Goal: Task Accomplishment & Management: Complete application form

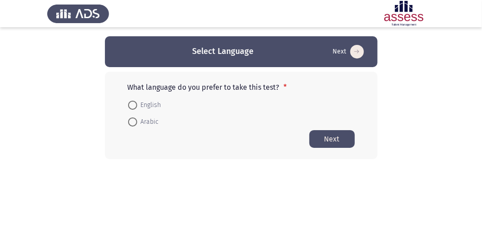
click at [132, 124] on span at bounding box center [132, 122] width 9 height 9
click at [132, 124] on input "Arabic" at bounding box center [132, 122] width 9 height 9
radio input "true"
click at [331, 139] on button "Next" at bounding box center [331, 139] width 45 height 18
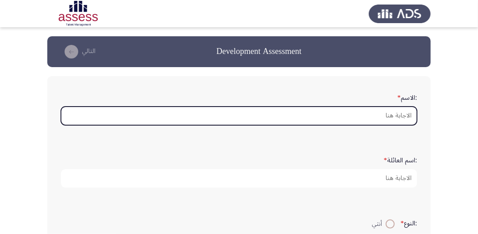
click at [336, 116] on input ":الاسم *" at bounding box center [239, 116] width 356 height 19
type input "m"
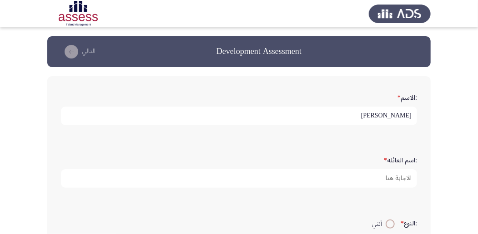
drag, startPoint x: 399, startPoint y: 115, endPoint x: 413, endPoint y: 117, distance: 13.2
click at [413, 117] on input "[PERSON_NAME]" at bounding box center [239, 116] width 356 height 19
type input "Magdy"
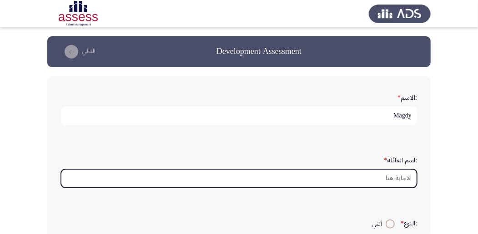
click at [385, 175] on input ":اسم العائلة *" at bounding box center [239, 178] width 356 height 19
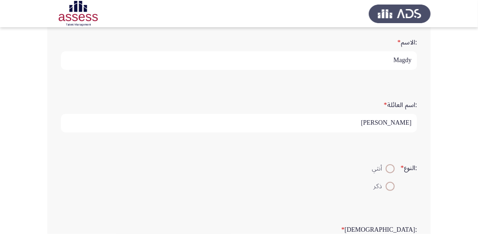
scroll to position [60, 0]
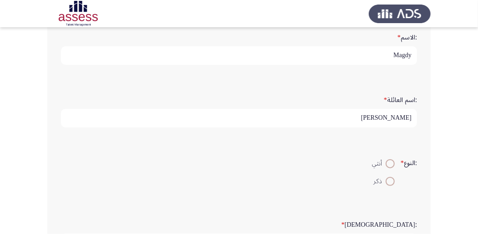
type input "[PERSON_NAME]"
click at [388, 178] on span at bounding box center [389, 181] width 9 height 9
click at [388, 178] on input "ذكر" at bounding box center [389, 181] width 9 height 9
radio input "true"
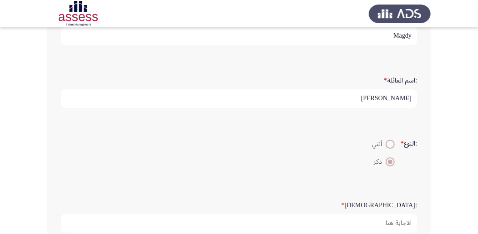
scroll to position [91, 0]
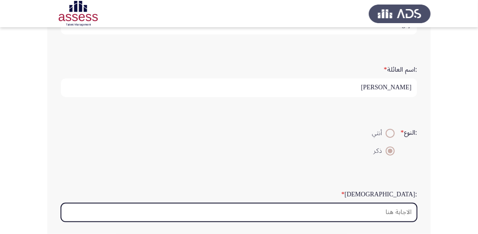
click at [392, 213] on input ":السن *" at bounding box center [239, 213] width 356 height 19
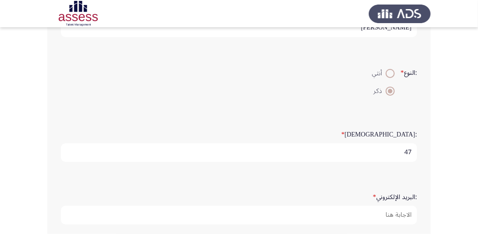
scroll to position [151, 0]
type input "47"
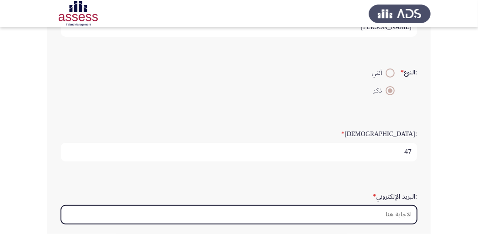
click at [385, 216] on input ":البريد الإلكتروني *" at bounding box center [239, 215] width 356 height 19
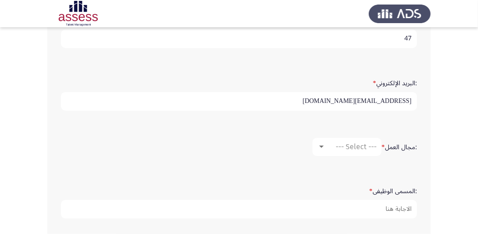
scroll to position [273, 0]
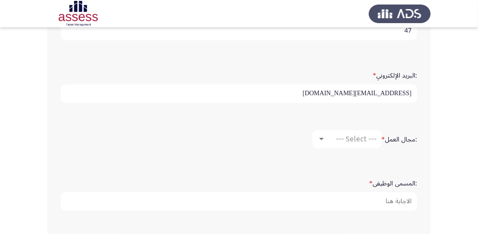
type input "[EMAIL_ADDRESS][DOMAIN_NAME]"
click at [343, 135] on span "--- Select ---" at bounding box center [355, 139] width 41 height 9
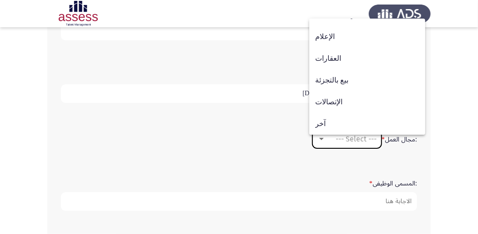
scroll to position [303, 0]
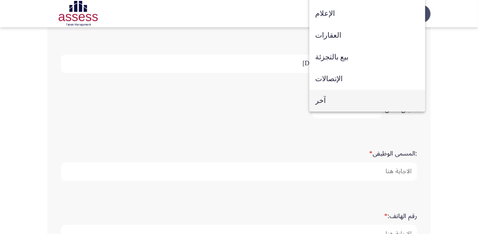
click at [324, 103] on span "آخر" at bounding box center [367, 101] width 104 height 22
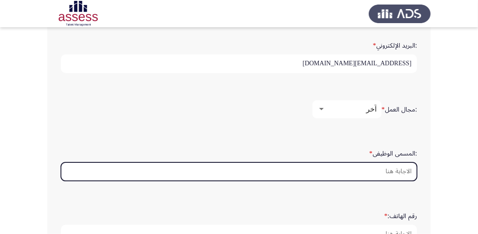
click at [378, 170] on input ":المسمى الوظيفى *" at bounding box center [239, 172] width 356 height 19
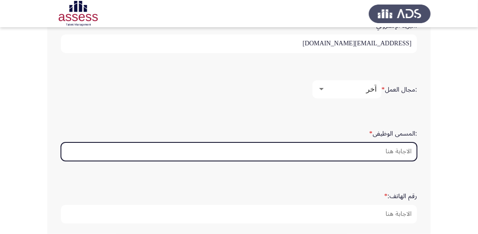
scroll to position [333, 0]
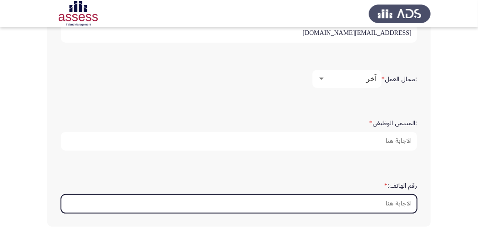
click at [359, 204] on input "رقم الهاتف: *" at bounding box center [239, 204] width 356 height 19
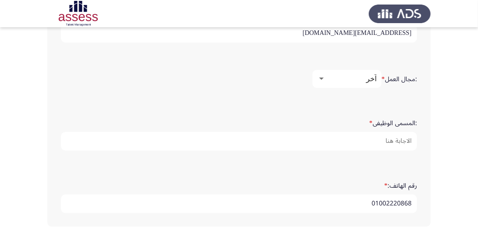
type input "01002220868"
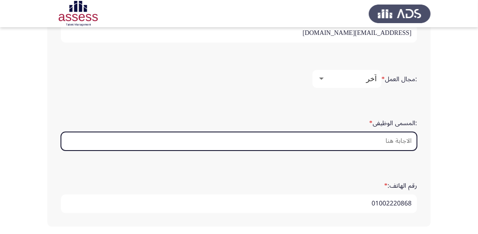
click at [359, 143] on input ":المسمى الوظيفى *" at bounding box center [239, 141] width 356 height 19
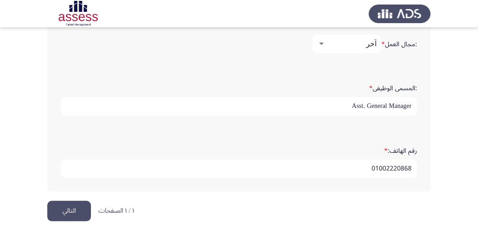
scroll to position [369, 0]
type input "Asst. General Manager"
click at [66, 209] on button "التالي" at bounding box center [69, 210] width 44 height 20
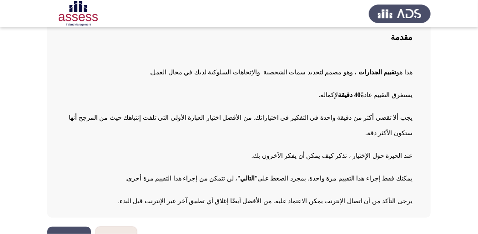
scroll to position [78, 0]
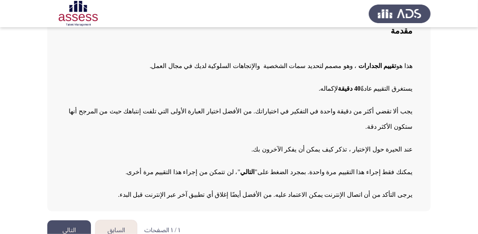
drag, startPoint x: 70, startPoint y: 215, endPoint x: 69, endPoint y: 210, distance: 5.2
click at [69, 221] on button "التالي" at bounding box center [69, 231] width 44 height 20
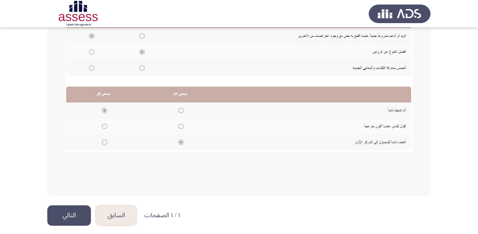
scroll to position [227, 0]
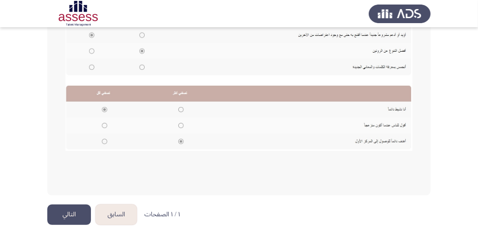
click at [64, 212] on button "التالي" at bounding box center [69, 215] width 44 height 20
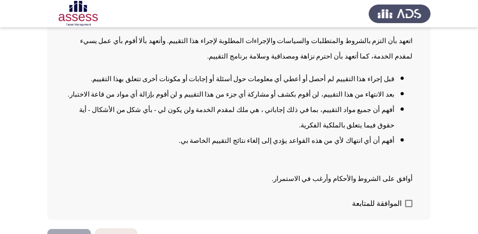
scroll to position [117, 0]
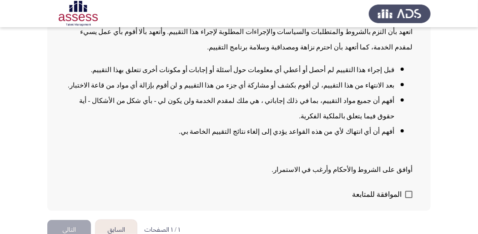
click at [409, 191] on span at bounding box center [408, 194] width 7 height 7
click at [409, 199] on input "الموافقة للمتابعة" at bounding box center [408, 199] width 0 height 0
checkbox input "true"
click at [55, 220] on button "التالي" at bounding box center [69, 230] width 44 height 20
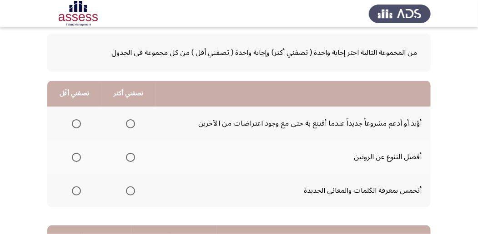
scroll to position [60, 0]
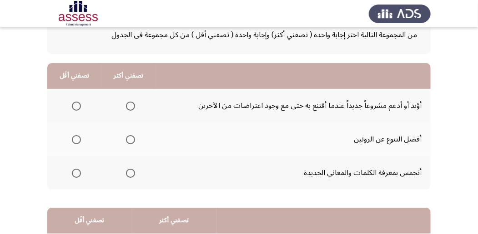
click at [127, 140] on span "Select an option" at bounding box center [130, 139] width 9 height 9
click at [127, 140] on input "Select an option" at bounding box center [130, 139] width 9 height 9
click at [75, 105] on span "Select an option" at bounding box center [76, 106] width 9 height 9
click at [75, 105] on input "Select an option" at bounding box center [76, 106] width 9 height 9
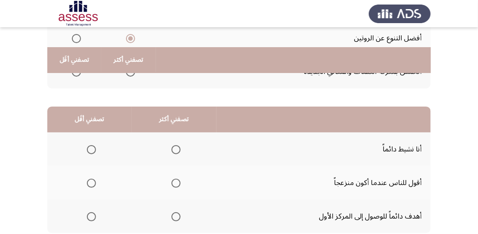
scroll to position [182, 0]
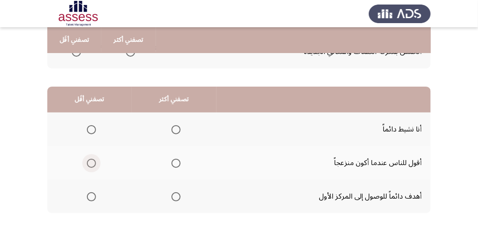
click at [92, 162] on span "Select an option" at bounding box center [91, 163] width 9 height 9
click at [92, 162] on input "Select an option" at bounding box center [91, 163] width 9 height 9
click at [177, 197] on span "Select an option" at bounding box center [175, 197] width 9 height 9
click at [177, 197] on input "Select an option" at bounding box center [175, 197] width 9 height 9
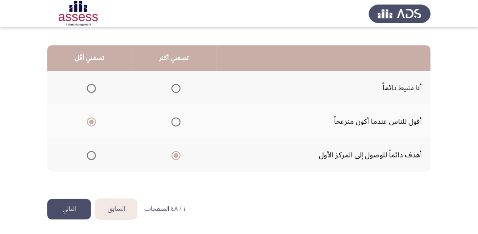
scroll to position [224, 0]
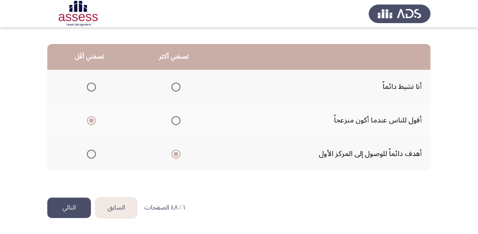
click at [66, 208] on button "التالي" at bounding box center [69, 208] width 44 height 20
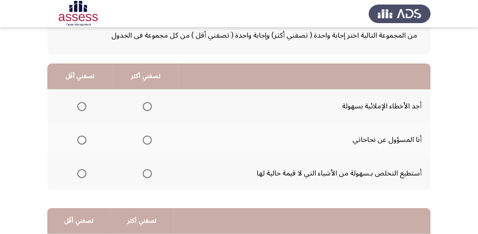
scroll to position [60, 0]
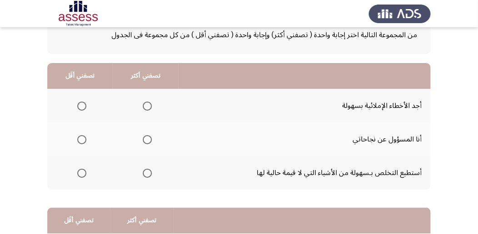
click at [147, 173] on span "Select an option" at bounding box center [147, 173] width 9 height 9
click at [147, 173] on input "Select an option" at bounding box center [147, 173] width 9 height 9
click at [81, 139] on span "Select an option" at bounding box center [81, 139] width 9 height 9
click at [81, 139] on input "Select an option" at bounding box center [81, 139] width 9 height 9
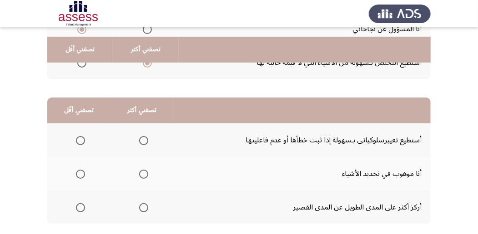
scroll to position [182, 0]
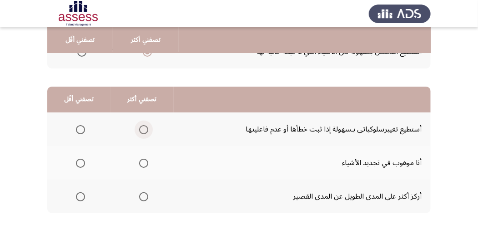
click at [141, 130] on span "Select an option" at bounding box center [143, 129] width 9 height 9
click at [141, 130] on input "Select an option" at bounding box center [143, 129] width 9 height 9
click at [80, 164] on span "Select an option" at bounding box center [80, 163] width 9 height 9
click at [80, 164] on input "Select an option" at bounding box center [80, 163] width 9 height 9
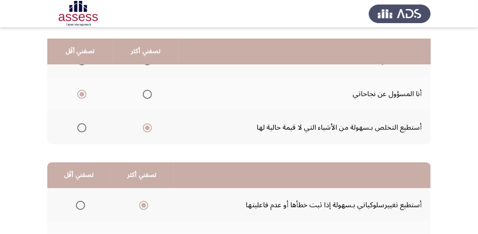
scroll to position [91, 0]
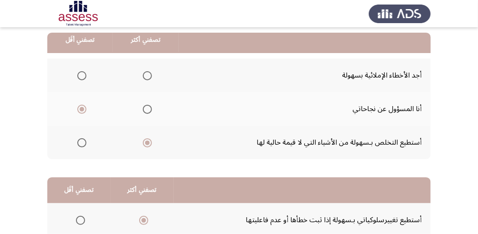
click at [79, 75] on span "Select an option" at bounding box center [81, 75] width 9 height 9
click at [79, 75] on input "Select an option" at bounding box center [81, 75] width 9 height 9
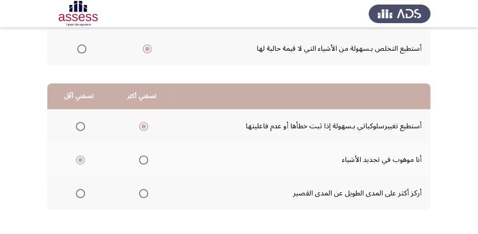
scroll to position [224, 0]
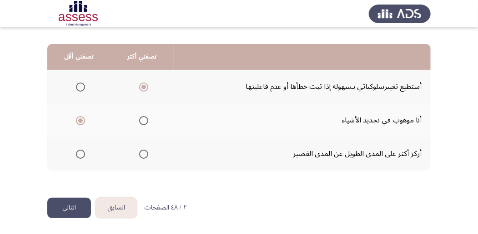
click at [143, 155] on span "Select an option" at bounding box center [143, 154] width 9 height 9
click at [143, 155] on input "Select an option" at bounding box center [143, 154] width 9 height 9
click at [65, 209] on button "التالي" at bounding box center [69, 208] width 44 height 20
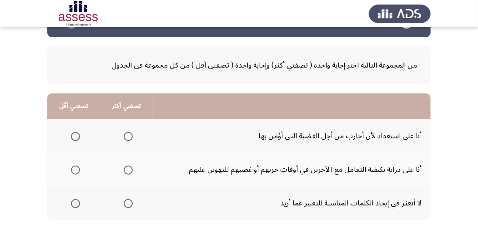
scroll to position [60, 0]
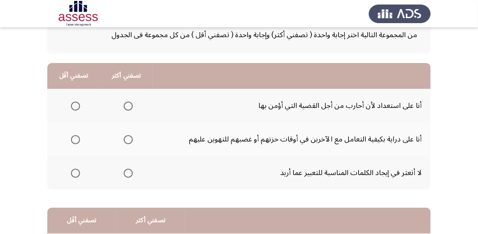
click at [126, 140] on span "Select an option" at bounding box center [128, 139] width 9 height 9
click at [126, 140] on input "Select an option" at bounding box center [128, 139] width 9 height 9
click at [75, 176] on span "Select an option" at bounding box center [75, 173] width 9 height 9
click at [75, 176] on input "Select an option" at bounding box center [75, 173] width 9 height 9
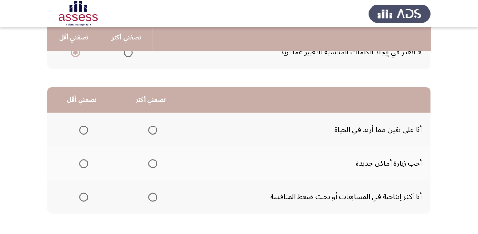
scroll to position [182, 0]
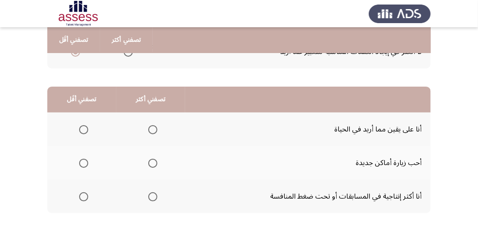
click at [84, 164] on span "Select an option" at bounding box center [84, 164] width 0 height 0
click at [83, 163] on input "Select an option" at bounding box center [83, 163] width 9 height 9
click at [150, 195] on span "Select an option" at bounding box center [152, 197] width 9 height 9
click at [150, 195] on input "Select an option" at bounding box center [152, 197] width 9 height 9
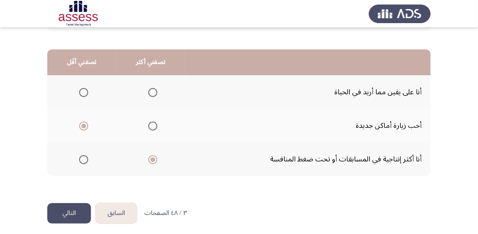
scroll to position [224, 0]
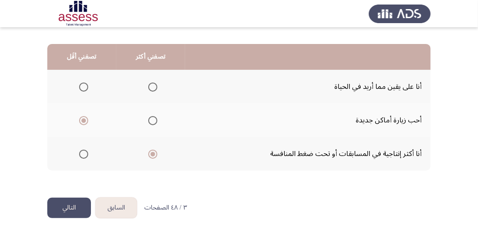
click at [68, 210] on button "التالي" at bounding box center [69, 208] width 44 height 20
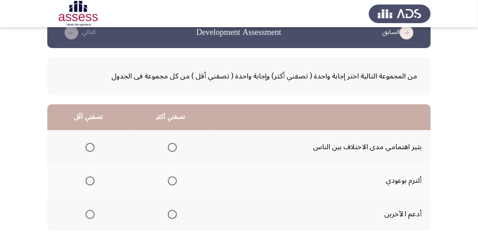
scroll to position [30, 0]
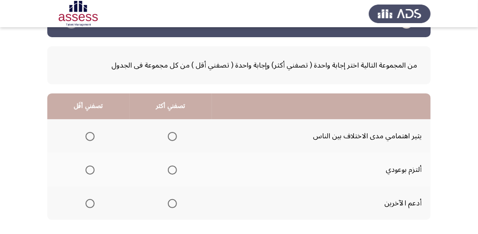
click at [90, 134] on span "Select an option" at bounding box center [89, 136] width 9 height 9
click at [90, 134] on input "Select an option" at bounding box center [89, 136] width 9 height 9
click at [170, 201] on span "Select an option" at bounding box center [172, 203] width 9 height 9
click at [170, 201] on input "Select an option" at bounding box center [172, 203] width 9 height 9
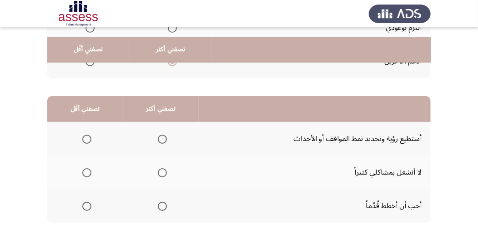
scroll to position [182, 0]
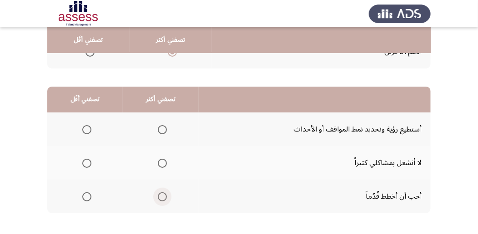
click at [161, 198] on span "Select an option" at bounding box center [162, 197] width 9 height 9
click at [161, 198] on input "Select an option" at bounding box center [162, 197] width 9 height 9
click at [85, 131] on span "Select an option" at bounding box center [86, 129] width 9 height 9
click at [85, 131] on input "Select an option" at bounding box center [86, 129] width 9 height 9
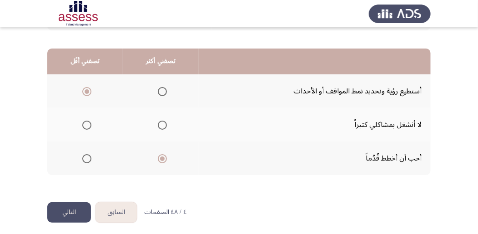
scroll to position [224, 0]
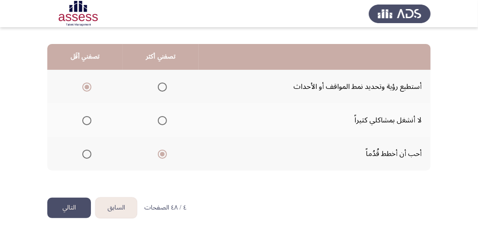
click at [73, 207] on button "التالي" at bounding box center [69, 208] width 44 height 20
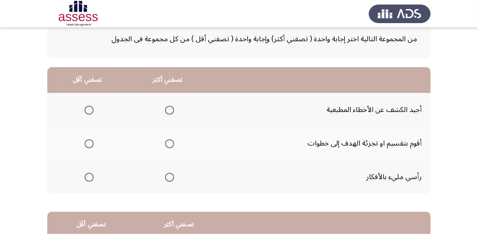
scroll to position [60, 0]
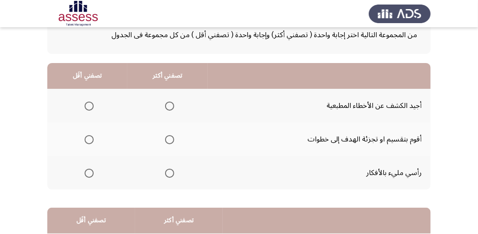
click at [89, 106] on span "Select an option" at bounding box center [89, 106] width 0 height 0
click at [89, 105] on input "Select an option" at bounding box center [89, 106] width 9 height 9
click at [168, 141] on span "Select an option" at bounding box center [169, 139] width 9 height 9
click at [168, 141] on input "Select an option" at bounding box center [169, 139] width 9 height 9
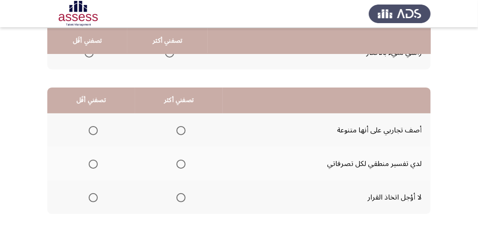
scroll to position [182, 0]
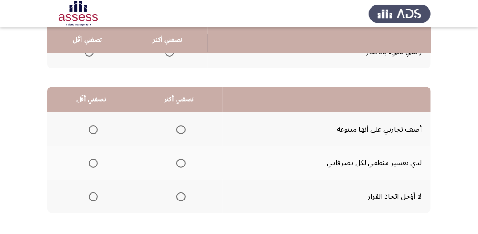
click at [92, 128] on span "Select an option" at bounding box center [93, 129] width 9 height 9
click at [92, 128] on input "Select an option" at bounding box center [93, 129] width 9 height 9
click at [181, 196] on span "Select an option" at bounding box center [180, 197] width 9 height 9
click at [181, 196] on input "Select an option" at bounding box center [180, 197] width 9 height 9
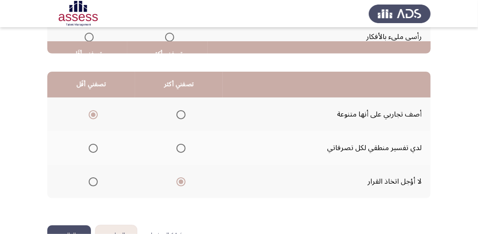
scroll to position [224, 0]
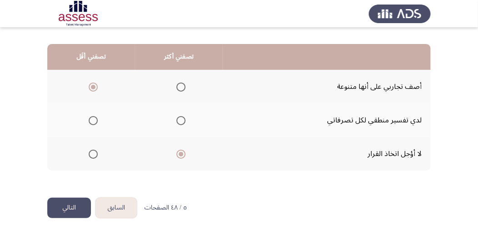
click at [181, 123] on span "Select an option" at bounding box center [180, 120] width 9 height 9
click at [181, 123] on input "Select an option" at bounding box center [180, 120] width 9 height 9
click at [65, 207] on button "التالي" at bounding box center [69, 208] width 44 height 20
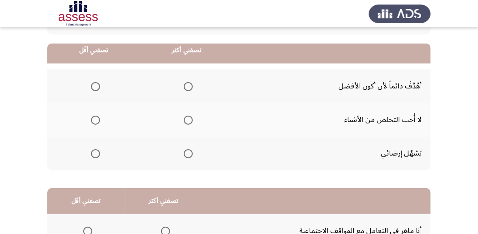
scroll to position [91, 0]
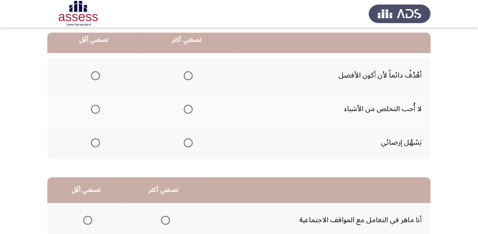
click at [189, 77] on span "Select an option" at bounding box center [188, 75] width 9 height 9
click at [189, 77] on input "Select an option" at bounding box center [188, 75] width 9 height 9
click at [95, 111] on span "Select an option" at bounding box center [95, 109] width 9 height 9
click at [95, 111] on input "Select an option" at bounding box center [95, 109] width 9 height 9
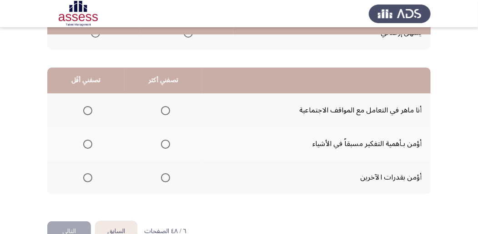
scroll to position [212, 0]
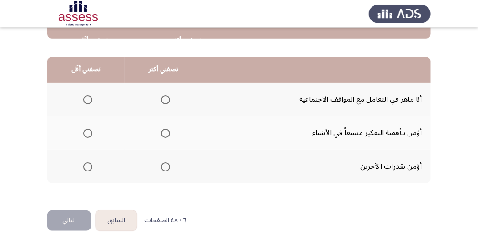
click at [165, 133] on span "Select an option" at bounding box center [165, 133] width 9 height 9
click at [165, 133] on input "Select an option" at bounding box center [165, 133] width 9 height 9
click at [84, 96] on span "Select an option" at bounding box center [87, 99] width 9 height 9
click at [84, 96] on input "Select an option" at bounding box center [87, 99] width 9 height 9
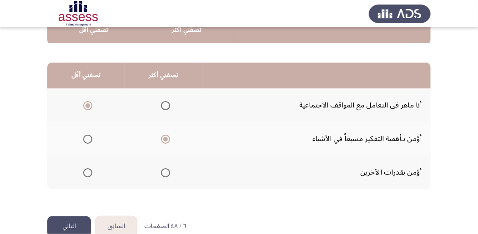
scroll to position [224, 0]
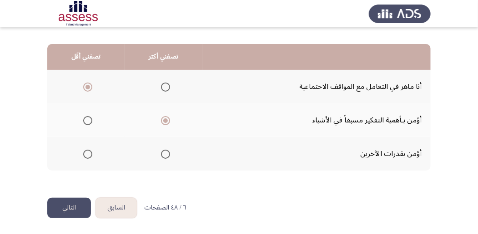
click at [68, 207] on button "التالي" at bounding box center [69, 208] width 44 height 20
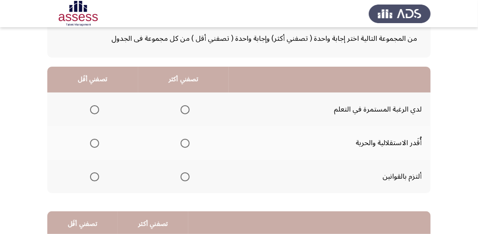
scroll to position [60, 0]
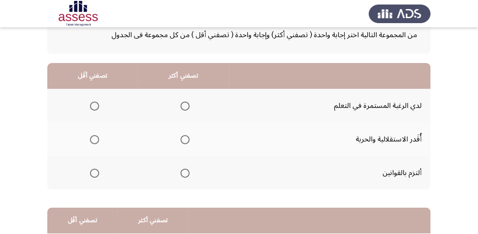
click at [185, 171] on span "Select an option" at bounding box center [184, 173] width 9 height 9
click at [185, 171] on input "Select an option" at bounding box center [184, 173] width 9 height 9
click at [94, 108] on span "Select an option" at bounding box center [94, 106] width 9 height 9
click at [94, 108] on input "Select an option" at bounding box center [94, 106] width 9 height 9
click at [92, 135] on span "Select an option" at bounding box center [94, 139] width 9 height 9
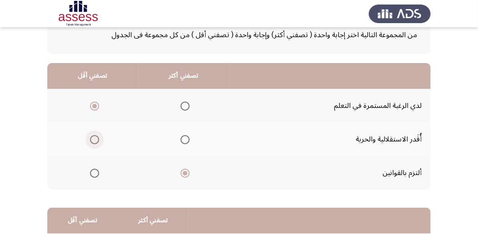
click at [92, 135] on input "Select an option" at bounding box center [94, 139] width 9 height 9
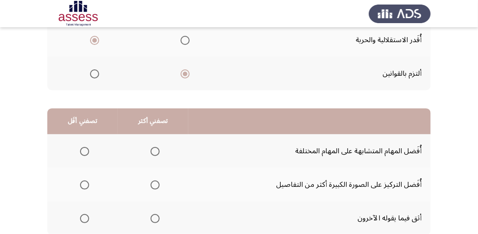
scroll to position [182, 0]
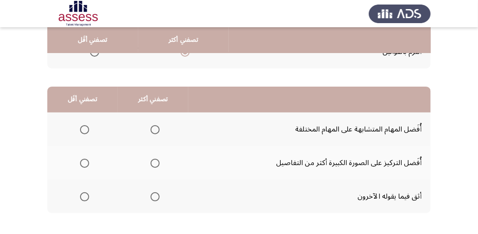
click at [83, 165] on span "Select an option" at bounding box center [84, 163] width 9 height 9
click at [83, 165] on input "Select an option" at bounding box center [84, 163] width 9 height 9
click at [152, 129] on span "Select an option" at bounding box center [154, 129] width 9 height 9
click at [152, 129] on input "Select an option" at bounding box center [154, 129] width 9 height 9
click at [82, 198] on span "Select an option" at bounding box center [84, 197] width 9 height 9
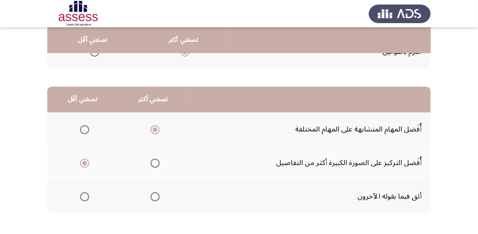
click at [82, 198] on input "Select an option" at bounding box center [84, 197] width 9 height 9
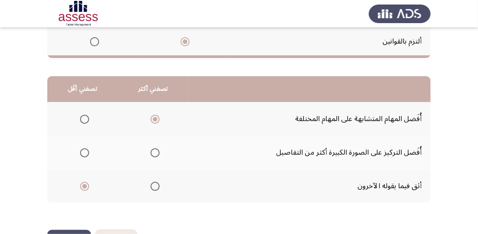
scroll to position [224, 0]
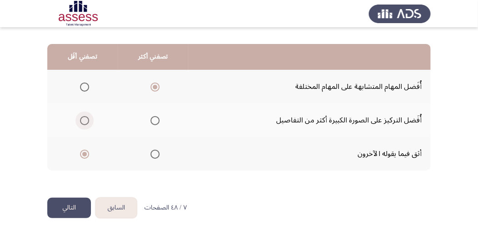
drag, startPoint x: 85, startPoint y: 118, endPoint x: 85, endPoint y: 140, distance: 21.4
click at [82, 116] on mat-radio-button "Select an option" at bounding box center [82, 121] width 13 height 10
click at [85, 120] on span "Select an option" at bounding box center [84, 120] width 9 height 9
click at [85, 120] on input "Select an option" at bounding box center [84, 120] width 9 height 9
click at [82, 155] on span "Select an option" at bounding box center [84, 154] width 9 height 9
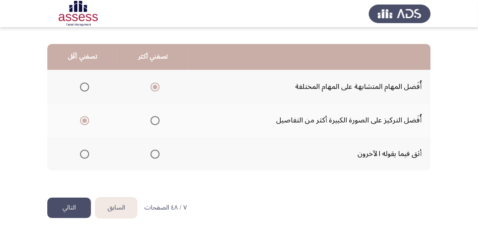
click at [82, 155] on input "Select an option" at bounding box center [84, 154] width 9 height 9
click at [72, 208] on button "التالي" at bounding box center [69, 208] width 44 height 20
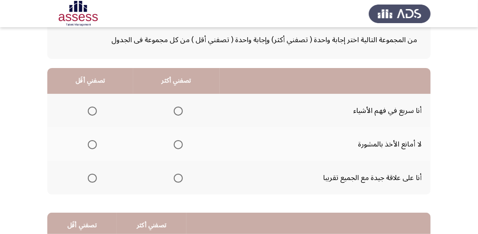
scroll to position [60, 0]
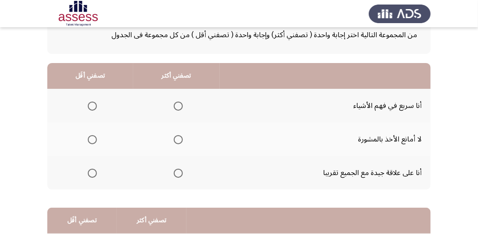
click at [175, 102] on span "Select an option" at bounding box center [178, 106] width 9 height 9
click at [175, 102] on input "Select an option" at bounding box center [178, 106] width 9 height 9
click at [174, 173] on span "Select an option" at bounding box center [178, 173] width 9 height 9
click at [174, 173] on input "Select an option" at bounding box center [178, 173] width 9 height 9
click at [90, 140] on span "Select an option" at bounding box center [92, 139] width 9 height 9
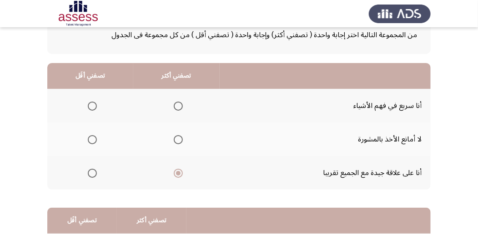
click at [90, 140] on input "Select an option" at bounding box center [92, 139] width 9 height 9
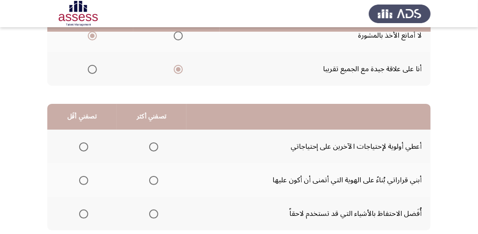
scroll to position [182, 0]
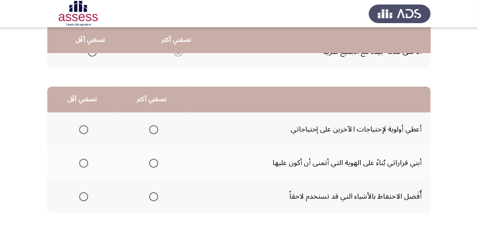
click at [84, 197] on span "Select an option" at bounding box center [83, 197] width 9 height 9
click at [84, 197] on input "Select an option" at bounding box center [83, 197] width 9 height 9
click at [155, 131] on span "Select an option" at bounding box center [153, 129] width 9 height 9
click at [155, 131] on input "Select an option" at bounding box center [153, 129] width 9 height 9
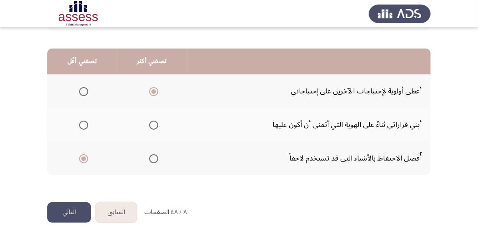
scroll to position [224, 0]
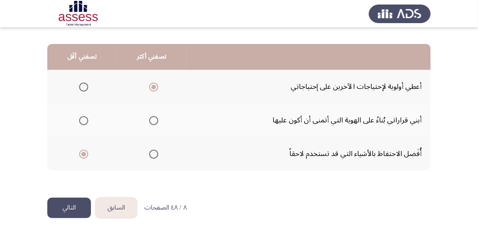
click at [69, 208] on button "التالي" at bounding box center [69, 208] width 44 height 20
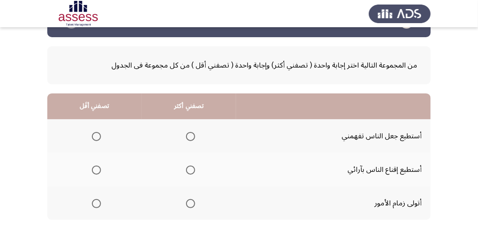
scroll to position [60, 0]
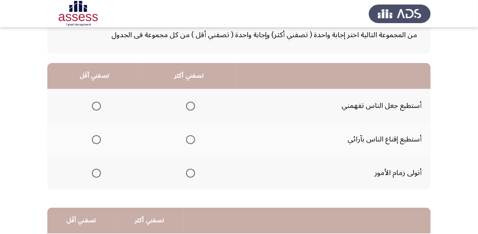
click at [98, 105] on span "Select an option" at bounding box center [96, 106] width 9 height 9
click at [98, 105] on input "Select an option" at bounding box center [96, 106] width 9 height 9
click at [191, 174] on span "Select an option" at bounding box center [190, 173] width 9 height 9
click at [191, 174] on input "Select an option" at bounding box center [190, 173] width 9 height 9
click at [191, 140] on span "Select an option" at bounding box center [190, 139] width 9 height 9
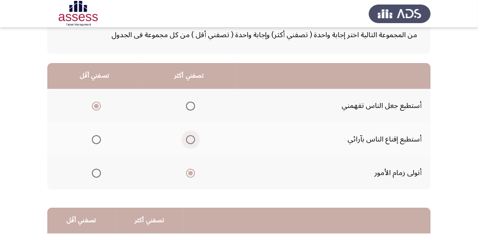
click at [191, 140] on input "Select an option" at bounding box center [190, 139] width 9 height 9
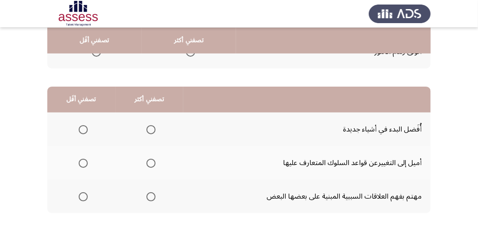
scroll to position [212, 0]
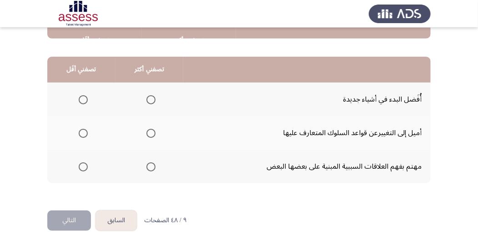
click at [80, 130] on span "Select an option" at bounding box center [83, 133] width 9 height 9
click at [80, 130] on input "Select an option" at bounding box center [83, 133] width 9 height 9
click at [151, 168] on span "Select an option" at bounding box center [150, 167] width 9 height 9
click at [151, 168] on input "Select an option" at bounding box center [150, 167] width 9 height 9
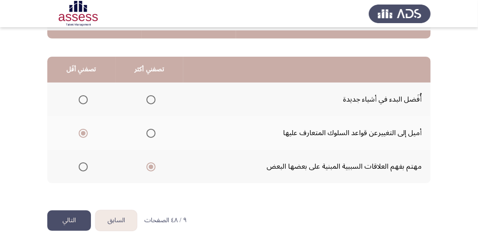
scroll to position [224, 0]
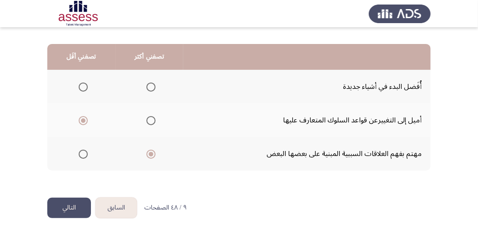
click at [66, 210] on button "التالي" at bounding box center [69, 208] width 44 height 20
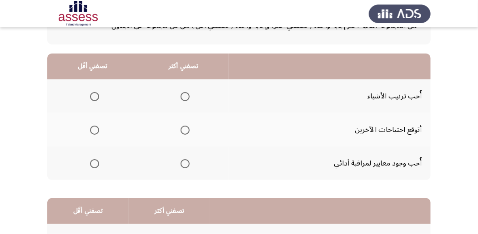
scroll to position [60, 0]
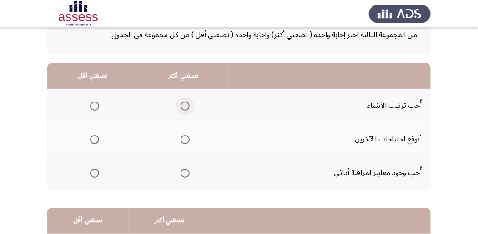
click at [184, 106] on span "Select an option" at bounding box center [184, 106] width 9 height 9
click at [184, 106] on input "Select an option" at bounding box center [184, 106] width 9 height 9
click at [184, 173] on span "Select an option" at bounding box center [184, 173] width 9 height 9
click at [184, 173] on input "Select an option" at bounding box center [184, 173] width 9 height 9
click at [95, 140] on span "Select an option" at bounding box center [95, 140] width 0 height 0
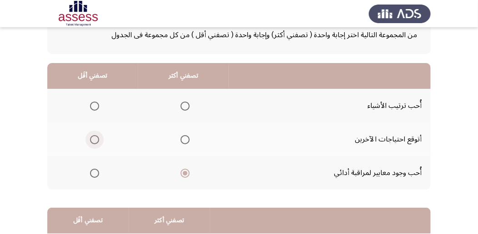
click at [94, 139] on input "Select an option" at bounding box center [94, 139] width 9 height 9
click at [184, 106] on span "Select an option" at bounding box center [184, 106] width 9 height 9
click at [184, 106] on input "Select an option" at bounding box center [184, 106] width 9 height 9
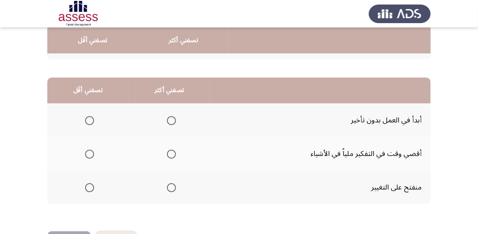
scroll to position [212, 0]
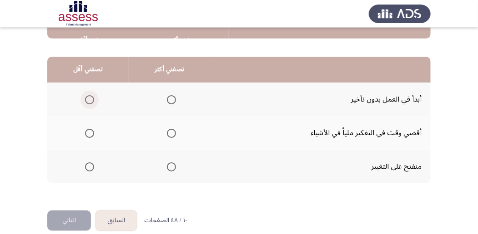
click at [88, 98] on span "Select an option" at bounding box center [89, 99] width 9 height 9
click at [88, 98] on input "Select an option" at bounding box center [89, 99] width 9 height 9
click at [170, 131] on span "Select an option" at bounding box center [171, 133] width 9 height 9
click at [170, 131] on input "Select an option" at bounding box center [171, 133] width 9 height 9
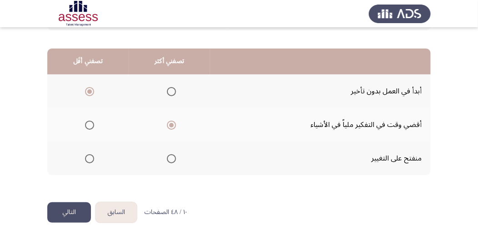
scroll to position [224, 0]
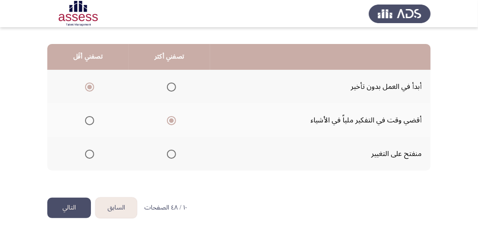
click at [68, 213] on button "التالي" at bounding box center [69, 208] width 44 height 20
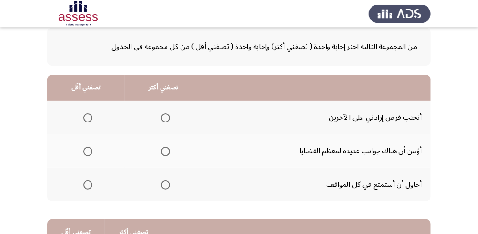
scroll to position [60, 0]
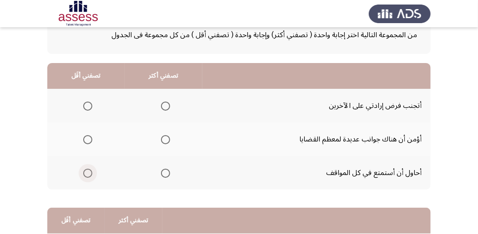
click at [82, 173] on label "Select an option" at bounding box center [86, 173] width 13 height 9
click at [83, 173] on input "Select an option" at bounding box center [87, 173] width 9 height 9
click at [163, 140] on span "Select an option" at bounding box center [165, 139] width 9 height 9
click at [163, 140] on input "Select an option" at bounding box center [165, 139] width 9 height 9
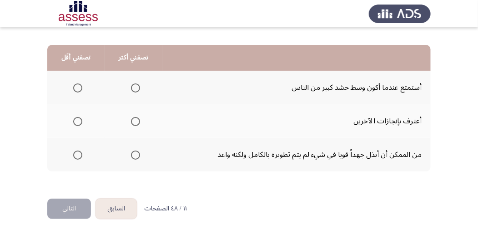
scroll to position [224, 0]
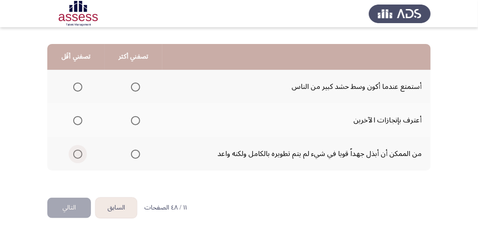
drag, startPoint x: 76, startPoint y: 154, endPoint x: 77, endPoint y: 150, distance: 4.7
click at [75, 150] on mat-radio-button "Select an option" at bounding box center [76, 155] width 13 height 10
click at [76, 153] on span "Select an option" at bounding box center [77, 154] width 9 height 9
click at [76, 153] on input "Select an option" at bounding box center [77, 154] width 9 height 9
click at [135, 120] on span "Select an option" at bounding box center [135, 120] width 9 height 9
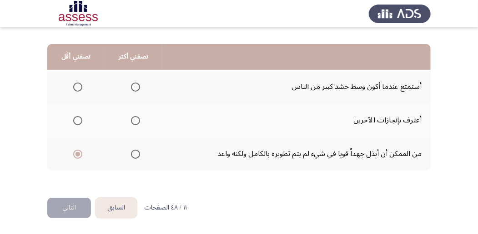
click at [135, 120] on input "Select an option" at bounding box center [135, 120] width 9 height 9
click at [66, 210] on button "التالي" at bounding box center [69, 208] width 44 height 20
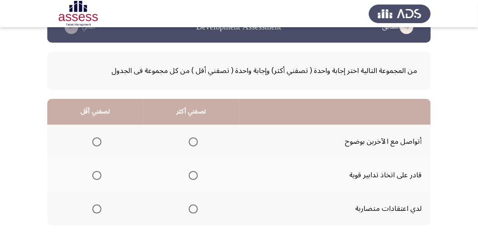
scroll to position [60, 0]
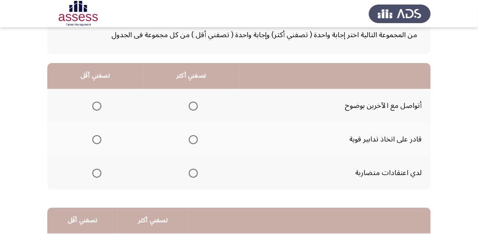
click at [95, 174] on span "Select an option" at bounding box center [96, 173] width 9 height 9
click at [95, 174] on input "Select an option" at bounding box center [96, 173] width 9 height 9
click at [194, 105] on span "Select an option" at bounding box center [193, 106] width 9 height 9
click at [194, 105] on input "Select an option" at bounding box center [193, 106] width 9 height 9
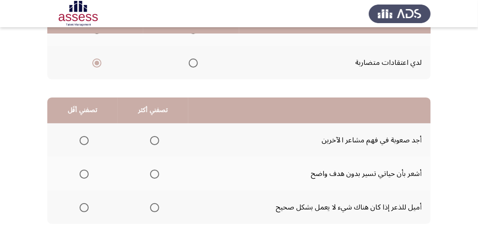
scroll to position [182, 0]
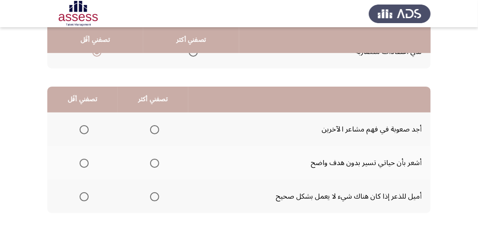
click at [81, 162] on span "Select an option" at bounding box center [84, 163] width 9 height 9
click at [81, 162] on input "Select an option" at bounding box center [84, 163] width 9 height 9
click at [155, 130] on span "Select an option" at bounding box center [154, 129] width 9 height 9
click at [155, 130] on input "Select an option" at bounding box center [154, 129] width 9 height 9
click at [153, 164] on span "Select an option" at bounding box center [154, 163] width 9 height 9
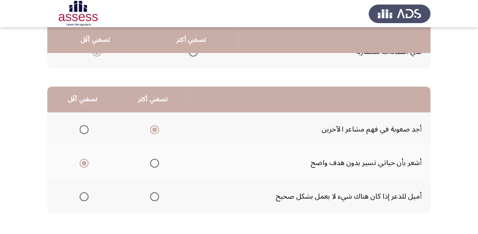
click at [153, 164] on input "Select an option" at bounding box center [154, 163] width 9 height 9
click at [153, 129] on span "Select an option" at bounding box center [154, 129] width 9 height 9
click at [153, 129] on input "Select an option" at bounding box center [154, 129] width 9 height 9
click at [154, 161] on span "Select an option" at bounding box center [154, 163] width 9 height 9
click at [154, 161] on input "Select an option" at bounding box center [154, 163] width 9 height 9
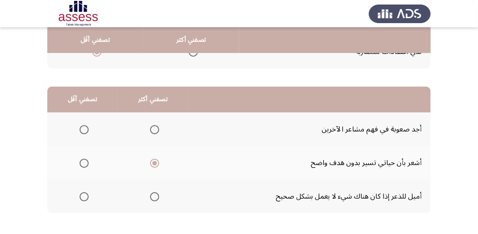
click at [83, 129] on span "Select an option" at bounding box center [84, 129] width 9 height 9
click at [83, 129] on input "Select an option" at bounding box center [84, 129] width 9 height 9
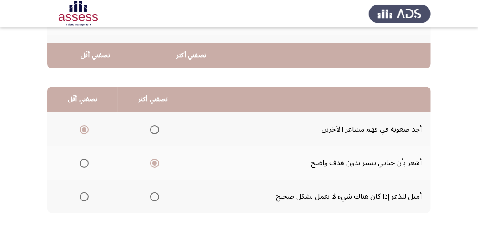
scroll to position [224, 0]
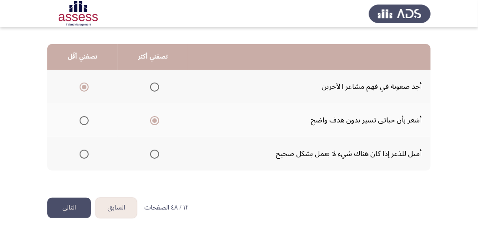
click at [69, 209] on button "التالي" at bounding box center [69, 208] width 44 height 20
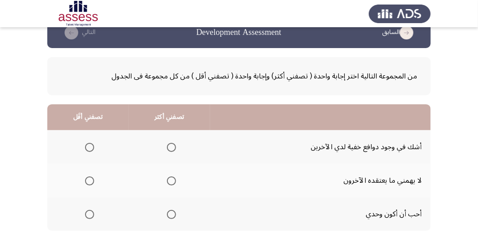
scroll to position [30, 0]
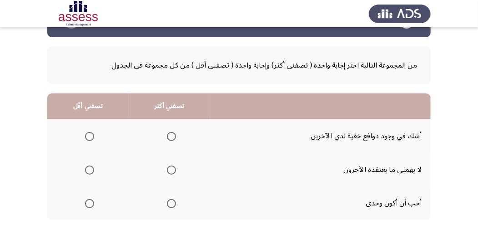
click at [173, 169] on span "Select an option" at bounding box center [171, 170] width 9 height 9
click at [173, 169] on input "Select an option" at bounding box center [171, 170] width 9 height 9
click at [87, 206] on span "Select an option" at bounding box center [89, 203] width 9 height 9
click at [87, 206] on input "Select an option" at bounding box center [89, 203] width 9 height 9
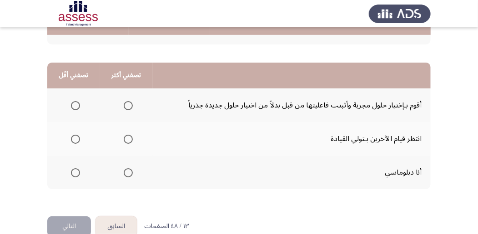
scroll to position [212, 0]
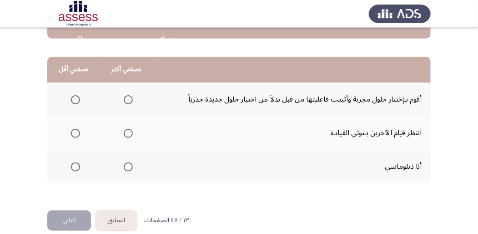
click at [125, 167] on span "Select an option" at bounding box center [128, 167] width 9 height 9
click at [125, 167] on input "Select an option" at bounding box center [128, 167] width 9 height 9
click at [75, 134] on span "Select an option" at bounding box center [75, 133] width 9 height 9
click at [75, 134] on input "Select an option" at bounding box center [75, 133] width 9 height 9
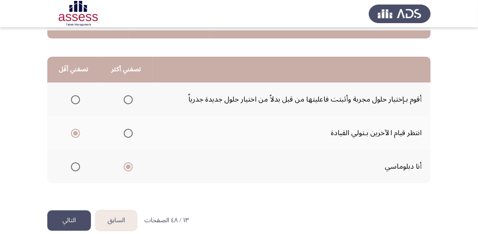
scroll to position [224, 0]
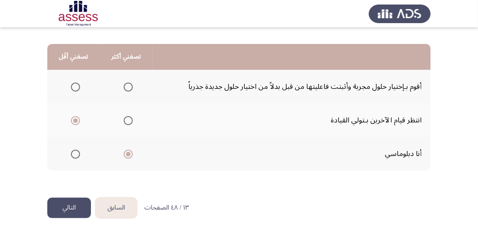
click at [73, 87] on span "Select an option" at bounding box center [75, 87] width 9 height 9
click at [73, 87] on input "Select an option" at bounding box center [75, 87] width 9 height 9
click at [129, 86] on span "Select an option" at bounding box center [128, 87] width 9 height 9
click at [129, 86] on input "Select an option" at bounding box center [128, 87] width 9 height 9
drag, startPoint x: 75, startPoint y: 156, endPoint x: 95, endPoint y: 174, distance: 26.4
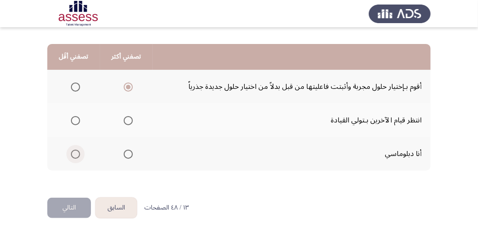
click at [75, 156] on span "Select an option" at bounding box center [75, 154] width 9 height 9
click at [75, 156] on input "Select an option" at bounding box center [75, 154] width 9 height 9
click at [75, 121] on span "Select an option" at bounding box center [75, 120] width 9 height 9
click at [75, 121] on input "Select an option" at bounding box center [75, 120] width 9 height 9
click at [67, 209] on button "التالي" at bounding box center [69, 208] width 44 height 20
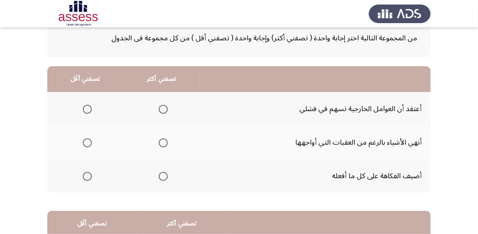
scroll to position [60, 0]
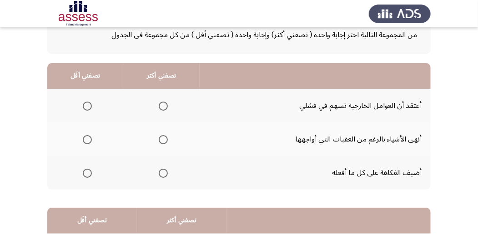
click at [164, 139] on span "Select an option" at bounding box center [163, 139] width 9 height 9
click at [164, 139] on input "Select an option" at bounding box center [163, 139] width 9 height 9
click at [87, 105] on span "Select an option" at bounding box center [87, 106] width 9 height 9
click at [87, 105] on input "Select an option" at bounding box center [87, 106] width 9 height 9
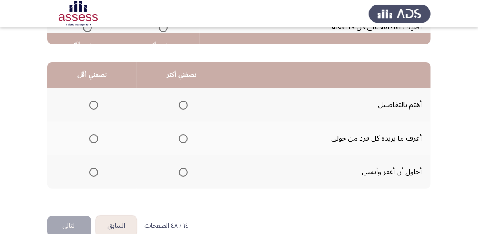
scroll to position [212, 0]
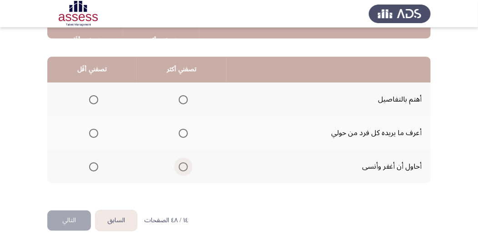
click at [181, 168] on span "Select an option" at bounding box center [183, 167] width 9 height 9
click at [181, 168] on input "Select an option" at bounding box center [183, 167] width 9 height 9
click at [94, 135] on span "Select an option" at bounding box center [93, 133] width 9 height 9
click at [94, 135] on input "Select an option" at bounding box center [93, 133] width 9 height 9
click at [65, 218] on button "التالي" at bounding box center [69, 221] width 44 height 20
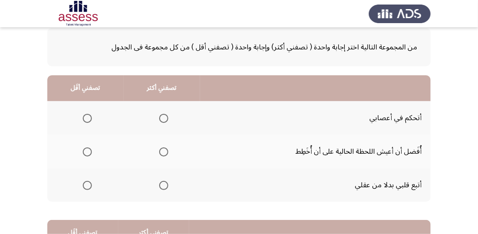
scroll to position [60, 0]
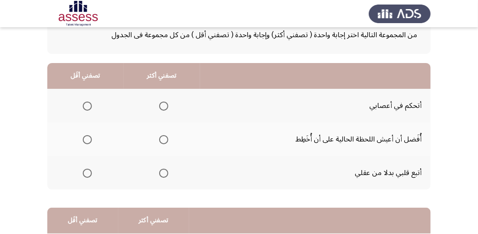
click at [164, 106] on span "Select an option" at bounding box center [163, 106] width 9 height 9
click at [164, 106] on input "Select an option" at bounding box center [163, 106] width 9 height 9
click at [89, 139] on span "Select an option" at bounding box center [87, 139] width 9 height 9
click at [89, 139] on input "Select an option" at bounding box center [87, 139] width 9 height 9
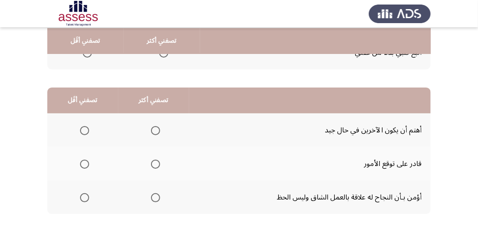
scroll to position [182, 0]
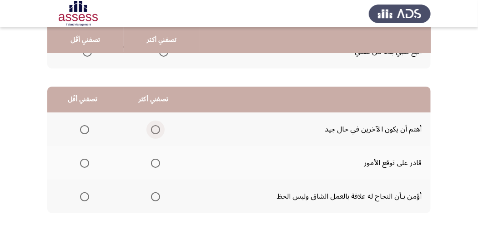
click at [153, 130] on span "Select an option" at bounding box center [155, 129] width 9 height 9
click at [153, 130] on input "Select an option" at bounding box center [155, 129] width 9 height 9
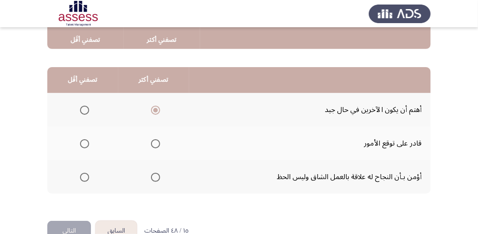
scroll to position [212, 0]
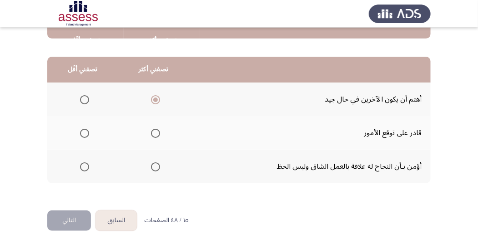
click at [87, 165] on span "Select an option" at bounding box center [84, 167] width 9 height 9
click at [87, 165] on input "Select an option" at bounding box center [84, 167] width 9 height 9
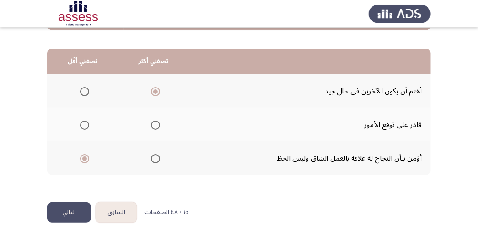
scroll to position [224, 0]
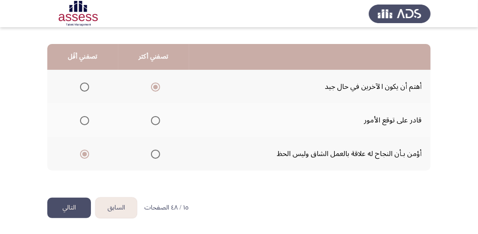
click at [69, 206] on button "التالي" at bounding box center [69, 208] width 44 height 20
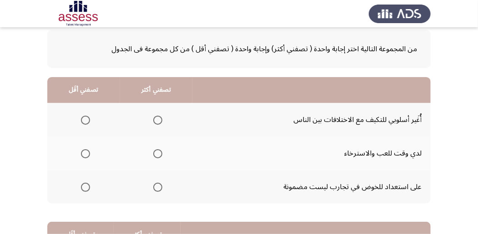
scroll to position [60, 0]
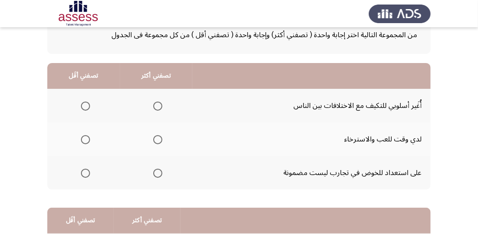
click at [157, 106] on span "Select an option" at bounding box center [157, 106] width 9 height 9
click at [157, 106] on input "Select an option" at bounding box center [157, 106] width 9 height 9
click at [88, 140] on span "Select an option" at bounding box center [85, 139] width 9 height 9
click at [88, 140] on input "Select an option" at bounding box center [85, 139] width 9 height 9
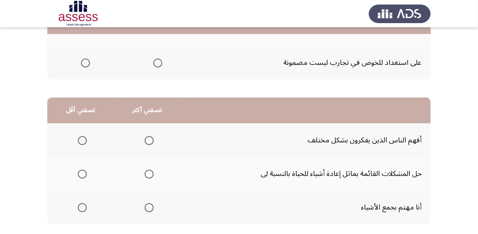
scroll to position [182, 0]
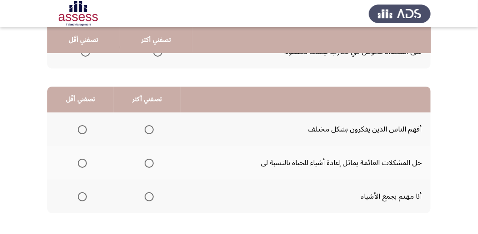
click at [148, 163] on span "Select an option" at bounding box center [149, 163] width 9 height 9
click at [148, 163] on input "Select an option" at bounding box center [149, 163] width 9 height 9
click at [79, 197] on span "Select an option" at bounding box center [82, 197] width 9 height 9
click at [79, 197] on input "Select an option" at bounding box center [82, 197] width 9 height 9
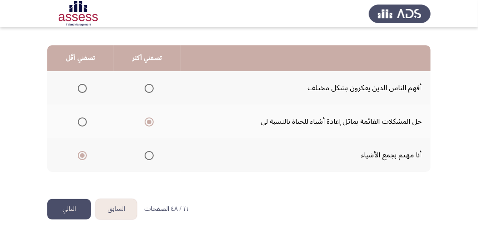
scroll to position [224, 0]
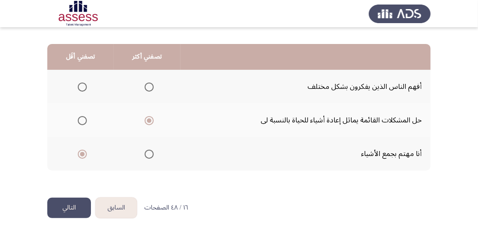
click at [59, 209] on button "التالي" at bounding box center [69, 208] width 44 height 20
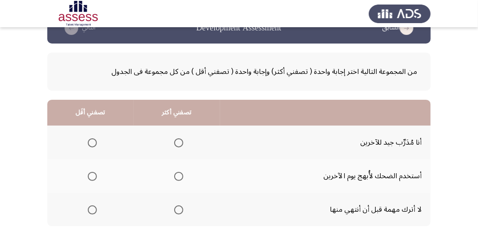
scroll to position [60, 0]
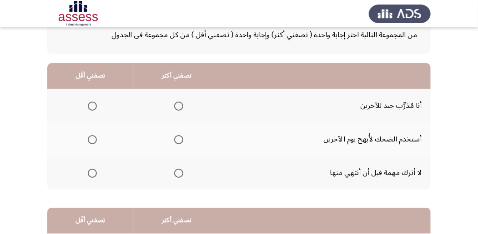
click at [177, 105] on span "Select an option" at bounding box center [178, 106] width 9 height 9
click at [177, 105] on input "Select an option" at bounding box center [178, 106] width 9 height 9
click at [93, 138] on span "Select an option" at bounding box center [92, 139] width 9 height 9
click at [93, 138] on input "Select an option" at bounding box center [92, 139] width 9 height 9
click at [177, 173] on span "Select an option" at bounding box center [178, 173] width 9 height 9
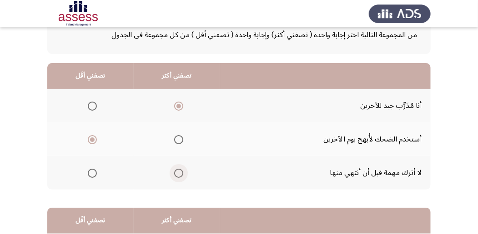
click at [177, 173] on input "Select an option" at bounding box center [178, 173] width 9 height 9
click at [178, 106] on span "Select an option" at bounding box center [178, 106] width 9 height 9
click at [178, 106] on input "Select an option" at bounding box center [178, 106] width 9 height 9
click at [95, 173] on span "Select an option" at bounding box center [92, 173] width 9 height 9
click at [95, 173] on input "Select an option" at bounding box center [92, 173] width 9 height 9
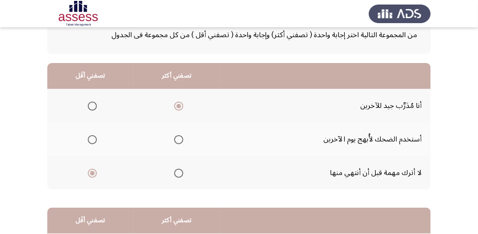
click at [89, 140] on span "Select an option" at bounding box center [92, 139] width 9 height 9
click at [89, 140] on input "Select an option" at bounding box center [92, 139] width 9 height 9
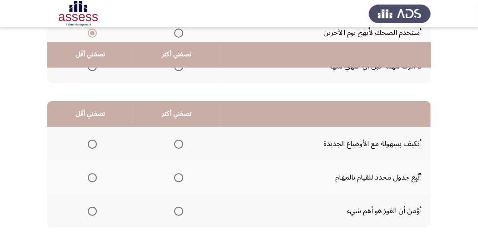
scroll to position [182, 0]
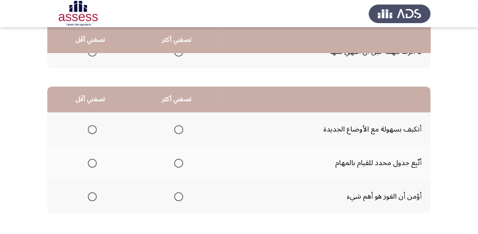
click at [176, 127] on span "Select an option" at bounding box center [178, 129] width 9 height 9
click at [176, 127] on input "Select an option" at bounding box center [178, 129] width 9 height 9
click at [93, 191] on mat-radio-group "Select an option" at bounding box center [90, 196] width 13 height 15
click at [90, 198] on span "Select an option" at bounding box center [92, 197] width 9 height 9
click at [90, 198] on input "Select an option" at bounding box center [92, 197] width 9 height 9
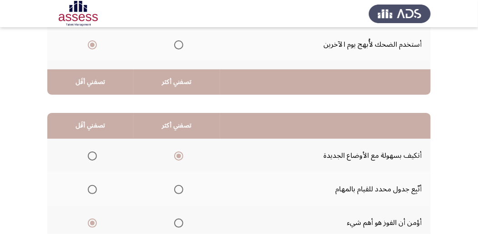
scroll to position [224, 0]
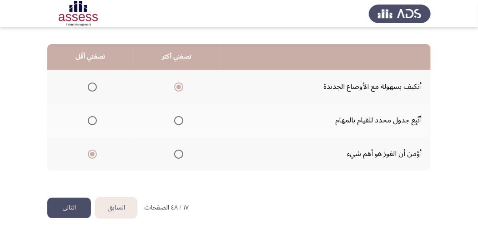
click at [67, 209] on button "التالي" at bounding box center [69, 208] width 44 height 20
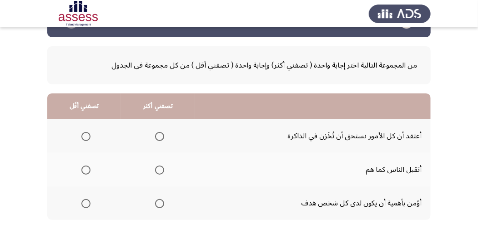
scroll to position [30, 0]
click at [161, 170] on span "Select an option" at bounding box center [159, 170] width 9 height 9
click at [161, 170] on input "Select an option" at bounding box center [159, 170] width 9 height 9
click at [84, 135] on span "Select an option" at bounding box center [85, 136] width 9 height 9
click at [84, 135] on input "Select an option" at bounding box center [85, 136] width 9 height 9
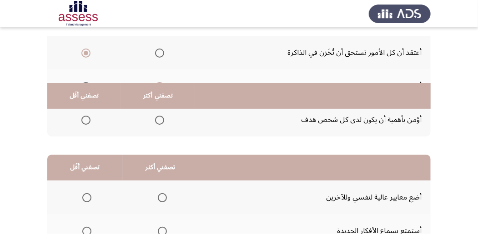
scroll to position [182, 0]
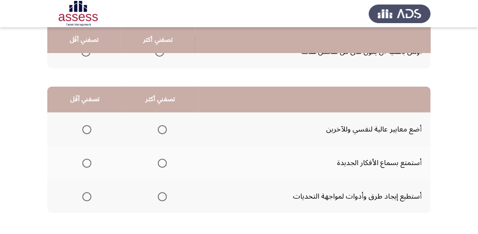
click at [160, 199] on span "Select an option" at bounding box center [162, 197] width 9 height 9
click at [160, 199] on input "Select an option" at bounding box center [162, 197] width 9 height 9
click at [89, 130] on span "Select an option" at bounding box center [86, 129] width 9 height 9
click at [89, 130] on input "Select an option" at bounding box center [86, 129] width 9 height 9
click at [159, 166] on span "Select an option" at bounding box center [162, 163] width 9 height 9
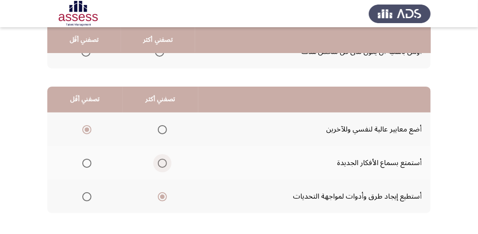
click at [159, 166] on input "Select an option" at bounding box center [162, 163] width 9 height 9
click at [161, 196] on span "Select an option" at bounding box center [162, 197] width 9 height 9
click at [161, 196] on input "Select an option" at bounding box center [162, 197] width 9 height 9
click at [89, 161] on span "Select an option" at bounding box center [86, 163] width 9 height 9
click at [89, 161] on input "Select an option" at bounding box center [86, 163] width 9 height 9
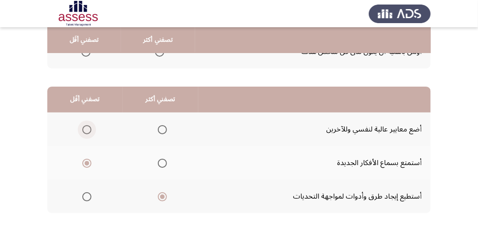
click at [86, 130] on span "Select an option" at bounding box center [86, 129] width 9 height 9
click at [86, 130] on input "Select an option" at bounding box center [86, 129] width 9 height 9
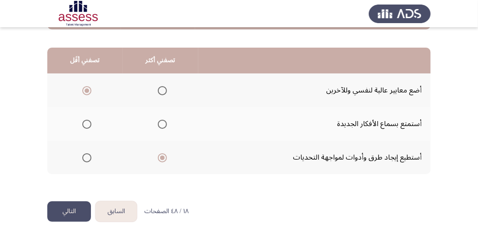
scroll to position [224, 0]
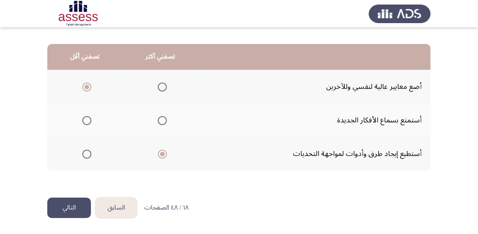
click at [65, 209] on button "التالي" at bounding box center [69, 208] width 44 height 20
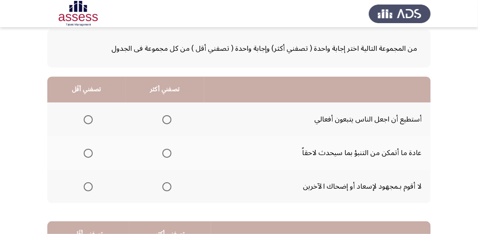
scroll to position [60, 0]
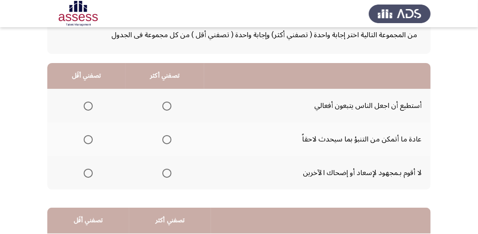
click at [164, 173] on span "Select an option" at bounding box center [166, 173] width 9 height 9
click at [164, 173] on input "Select an option" at bounding box center [166, 173] width 9 height 9
click at [87, 142] on span "Select an option" at bounding box center [88, 139] width 9 height 9
click at [87, 142] on input "Select an option" at bounding box center [88, 139] width 9 height 9
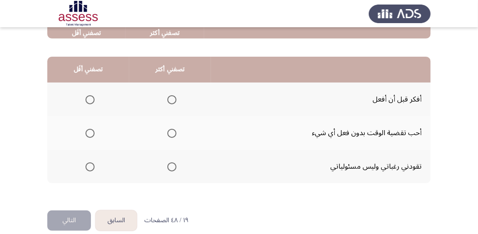
scroll to position [182, 0]
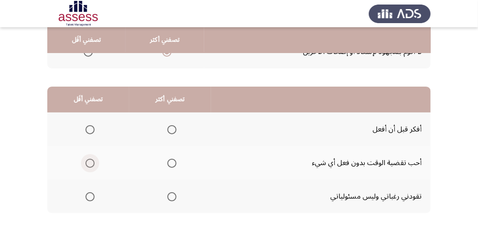
click at [86, 165] on span "Select an option" at bounding box center [89, 163] width 9 height 9
click at [86, 165] on input "Select an option" at bounding box center [89, 163] width 9 height 9
click at [170, 130] on span "Select an option" at bounding box center [171, 129] width 9 height 9
click at [170, 130] on input "Select an option" at bounding box center [171, 129] width 9 height 9
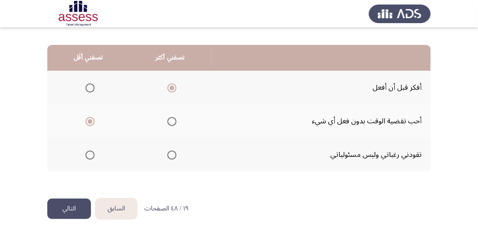
scroll to position [224, 0]
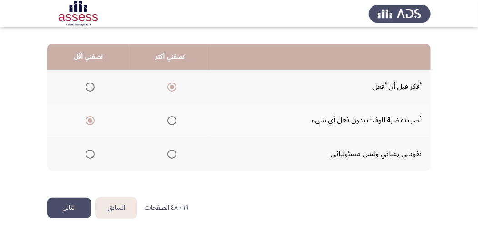
click at [67, 210] on button "التالي" at bounding box center [69, 208] width 44 height 20
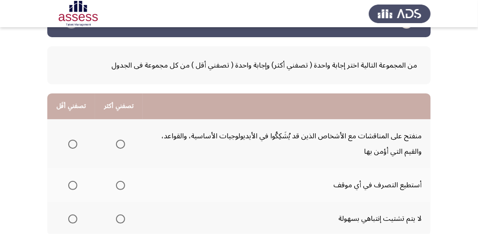
scroll to position [60, 0]
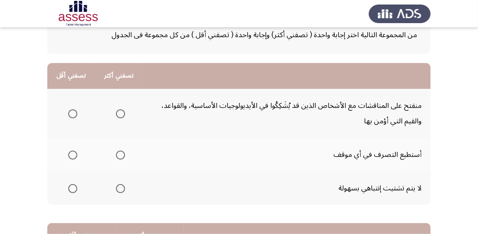
click at [119, 189] on span "Select an option" at bounding box center [120, 188] width 9 height 9
click at [119, 189] on input "Select an option" at bounding box center [120, 188] width 9 height 9
click at [73, 112] on span "Select an option" at bounding box center [72, 114] width 9 height 9
click at [73, 112] on input "Select an option" at bounding box center [72, 114] width 9 height 9
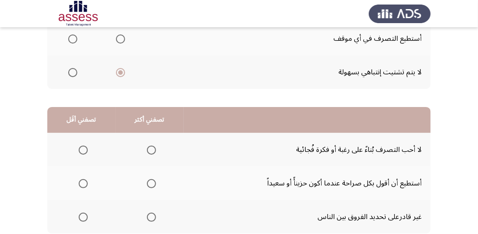
scroll to position [182, 0]
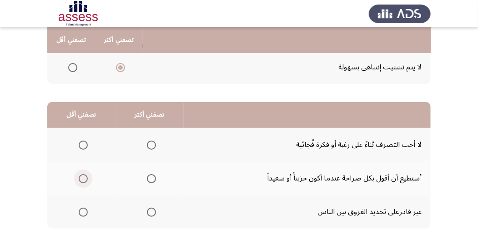
click at [81, 178] on span "Select an option" at bounding box center [83, 178] width 9 height 9
click at [81, 178] on input "Select an option" at bounding box center [83, 178] width 9 height 9
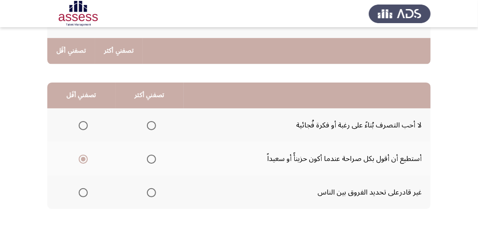
scroll to position [212, 0]
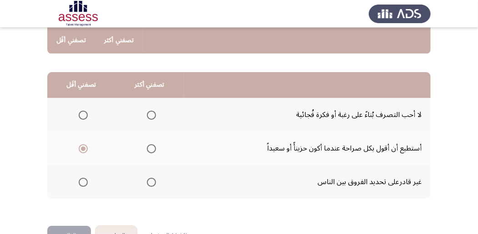
click at [152, 115] on span "Select an option" at bounding box center [151, 115] width 9 height 9
click at [152, 115] on input "Select an option" at bounding box center [151, 115] width 9 height 9
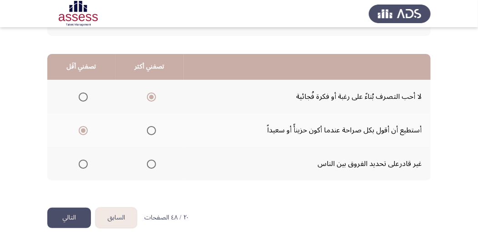
scroll to position [240, 0]
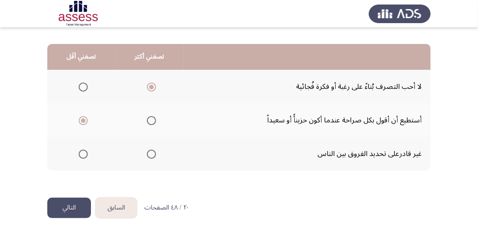
click at [73, 212] on button "التالي" at bounding box center [69, 208] width 44 height 20
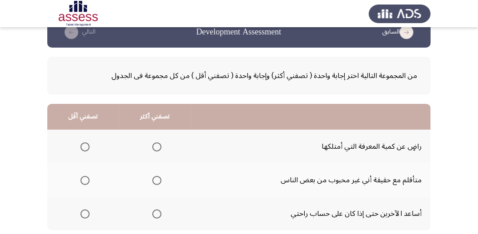
scroll to position [30, 0]
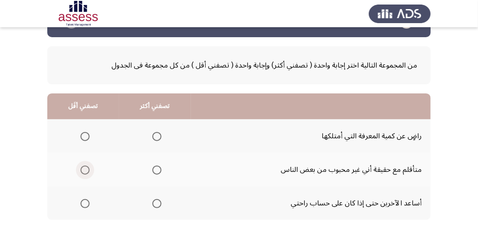
click at [83, 169] on span "Select an option" at bounding box center [84, 170] width 9 height 9
click at [83, 169] on input "Select an option" at bounding box center [84, 170] width 9 height 9
click at [152, 204] on span "Select an option" at bounding box center [156, 203] width 9 height 9
click at [152, 204] on input "Select an option" at bounding box center [156, 203] width 9 height 9
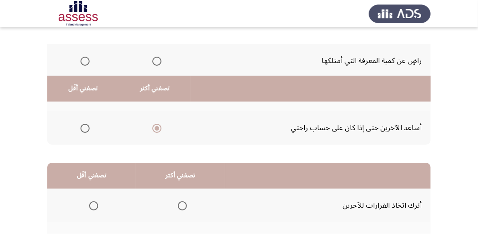
scroll to position [60, 0]
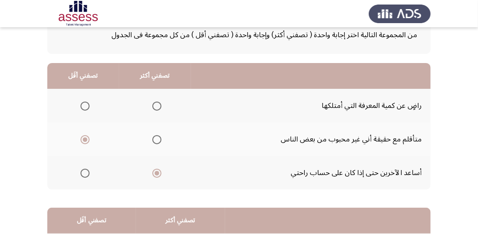
click at [82, 107] on span "Select an option" at bounding box center [84, 106] width 9 height 9
click at [82, 107] on input "Select an option" at bounding box center [84, 106] width 9 height 9
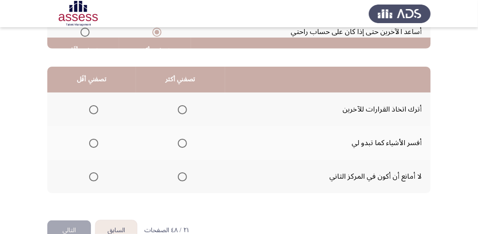
scroll to position [212, 0]
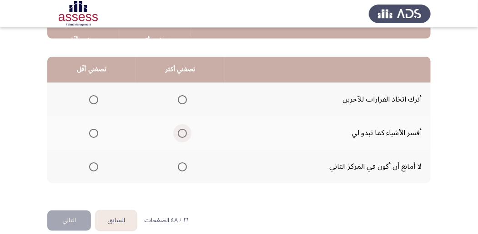
click at [184, 135] on span "Select an option" at bounding box center [182, 133] width 9 height 9
click at [184, 135] on input "Select an option" at bounding box center [182, 133] width 9 height 9
click at [94, 167] on span "Select an option" at bounding box center [93, 167] width 9 height 9
click at [94, 167] on input "Select an option" at bounding box center [93, 167] width 9 height 9
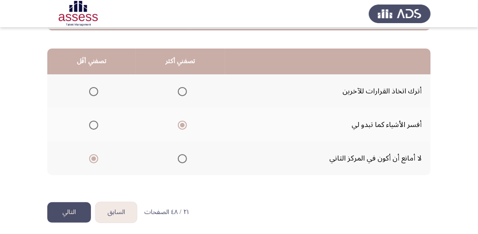
scroll to position [224, 0]
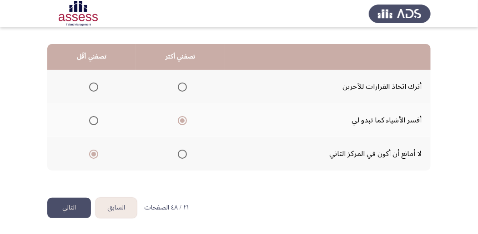
click at [57, 207] on button "التالي" at bounding box center [69, 208] width 44 height 20
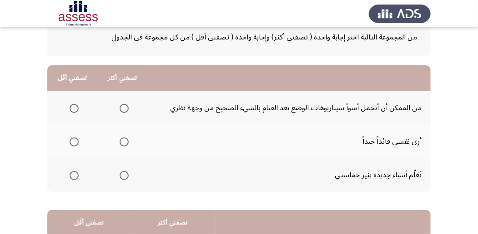
scroll to position [60, 0]
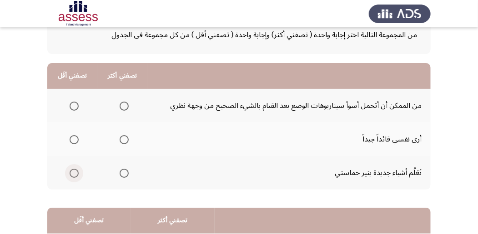
click at [73, 174] on span "Select an option" at bounding box center [74, 173] width 9 height 9
click at [73, 174] on input "Select an option" at bounding box center [74, 173] width 9 height 9
click at [122, 144] on span "Select an option" at bounding box center [124, 139] width 9 height 9
click at [122, 144] on input "Select an option" at bounding box center [124, 139] width 9 height 9
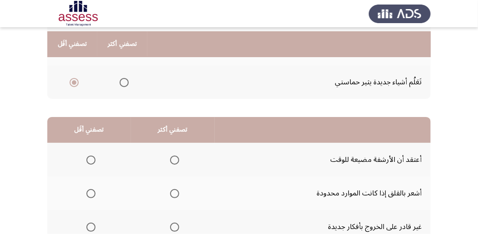
scroll to position [182, 0]
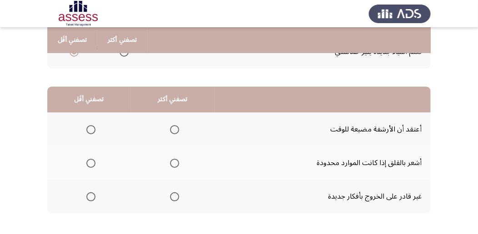
click at [90, 129] on span "Select an option" at bounding box center [90, 129] width 9 height 9
click at [90, 129] on input "Select an option" at bounding box center [90, 129] width 9 height 9
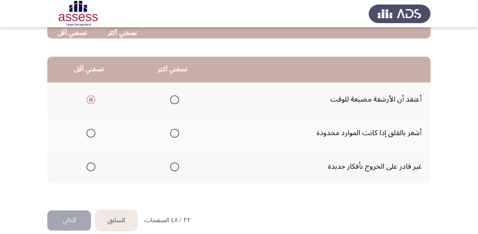
scroll to position [212, 0]
click at [168, 134] on label "Select an option" at bounding box center [172, 133] width 13 height 9
click at [170, 134] on input "Select an option" at bounding box center [174, 133] width 9 height 9
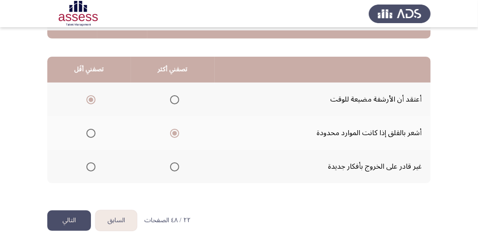
scroll to position [224, 0]
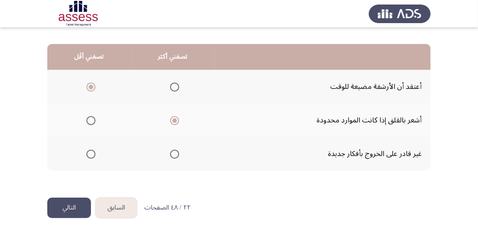
click at [74, 209] on button "التالي" at bounding box center [69, 208] width 44 height 20
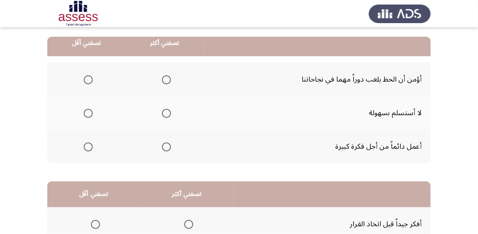
scroll to position [91, 0]
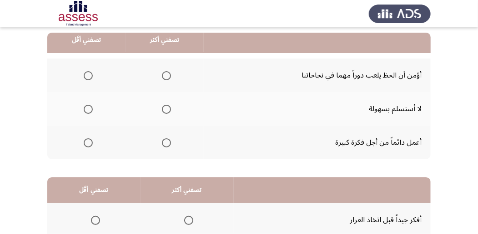
click at [171, 75] on th at bounding box center [164, 76] width 78 height 34
click at [168, 75] on span "Select an option" at bounding box center [166, 75] width 9 height 9
click at [168, 75] on input "Select an option" at bounding box center [166, 75] width 9 height 9
click at [85, 144] on span "Select an option" at bounding box center [88, 143] width 9 height 9
click at [85, 144] on input "Select an option" at bounding box center [88, 143] width 9 height 9
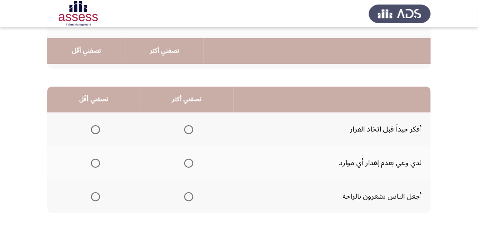
scroll to position [212, 0]
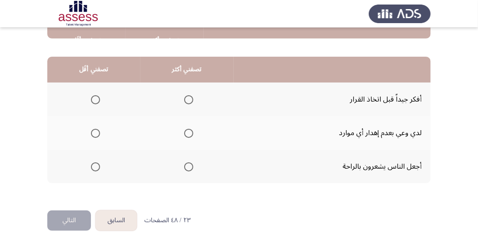
click at [188, 97] on span "Select an option" at bounding box center [188, 99] width 9 height 9
click at [188, 97] on input "Select an option" at bounding box center [188, 99] width 9 height 9
click at [187, 132] on span "Select an option" at bounding box center [188, 133] width 9 height 9
click at [187, 132] on input "Select an option" at bounding box center [188, 133] width 9 height 9
click at [95, 166] on span "Select an option" at bounding box center [95, 167] width 9 height 9
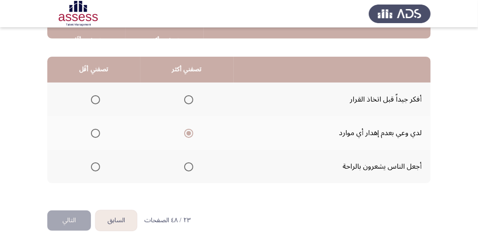
click at [95, 166] on input "Select an option" at bounding box center [95, 167] width 9 height 9
click at [65, 221] on button "التالي" at bounding box center [69, 221] width 44 height 20
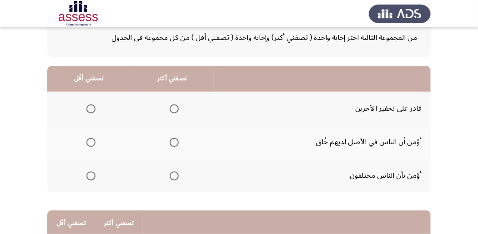
scroll to position [60, 0]
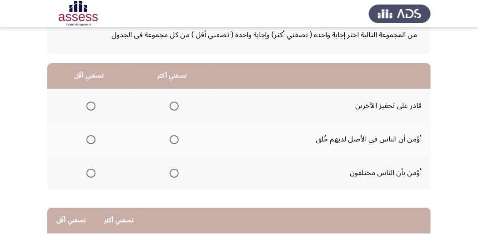
click at [173, 174] on span "Select an option" at bounding box center [173, 173] width 9 height 9
click at [173, 174] on input "Select an option" at bounding box center [173, 173] width 9 height 9
click at [169, 105] on span "Select an option" at bounding box center [173, 106] width 9 height 9
click at [169, 105] on input "Select an option" at bounding box center [173, 106] width 9 height 9
click at [88, 139] on span "Select an option" at bounding box center [90, 139] width 9 height 9
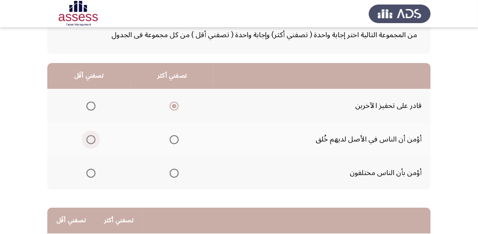
click at [88, 139] on input "Select an option" at bounding box center [90, 139] width 9 height 9
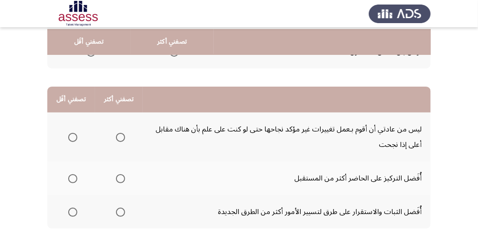
scroll to position [212, 0]
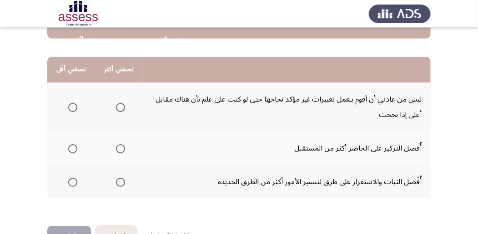
click at [119, 106] on span "Select an option" at bounding box center [120, 107] width 9 height 9
click at [119, 106] on input "Select an option" at bounding box center [120, 107] width 9 height 9
click at [75, 148] on span "Select an option" at bounding box center [72, 149] width 9 height 9
click at [75, 148] on input "Select an option" at bounding box center [72, 149] width 9 height 9
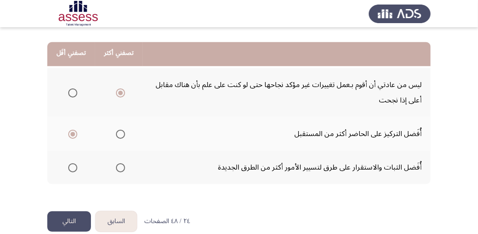
scroll to position [240, 0]
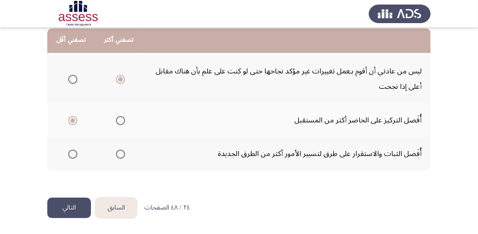
click at [65, 207] on button "التالي" at bounding box center [69, 208] width 44 height 20
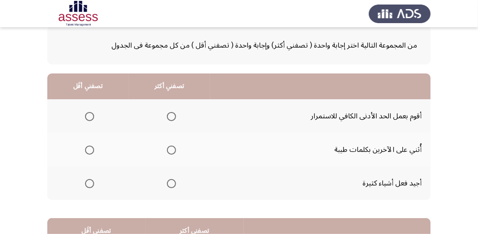
scroll to position [60, 0]
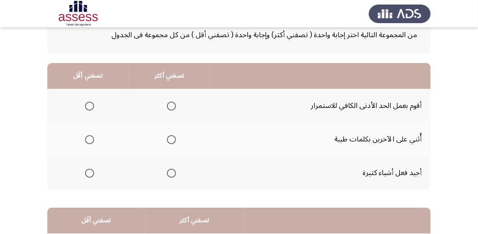
click at [169, 140] on span "Select an option" at bounding box center [171, 139] width 9 height 9
click at [169, 140] on input "Select an option" at bounding box center [171, 139] width 9 height 9
click at [91, 174] on span "Select an option" at bounding box center [89, 173] width 9 height 9
click at [91, 174] on input "Select an option" at bounding box center [89, 173] width 9 height 9
click at [87, 107] on span "Select an option" at bounding box center [89, 106] width 9 height 9
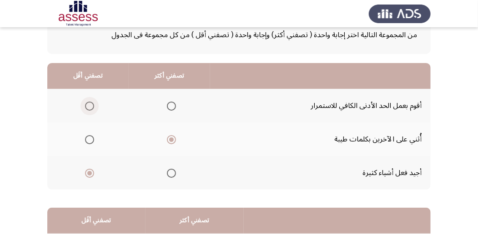
click at [87, 107] on input "Select an option" at bounding box center [89, 106] width 9 height 9
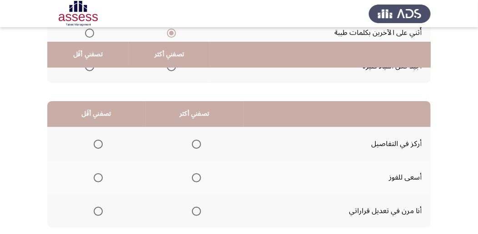
scroll to position [182, 0]
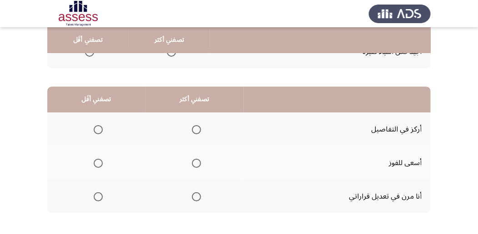
click at [192, 197] on span "Select an option" at bounding box center [196, 197] width 9 height 9
click at [192, 197] on input "Select an option" at bounding box center [196, 197] width 9 height 9
click at [98, 129] on span "Select an option" at bounding box center [98, 129] width 9 height 9
click at [98, 129] on input "Select an option" at bounding box center [98, 129] width 9 height 9
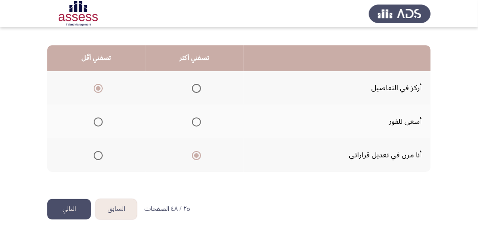
scroll to position [224, 0]
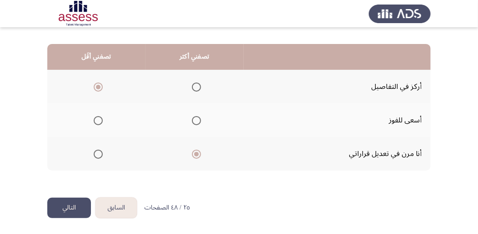
click at [68, 209] on button "التالي" at bounding box center [69, 208] width 44 height 20
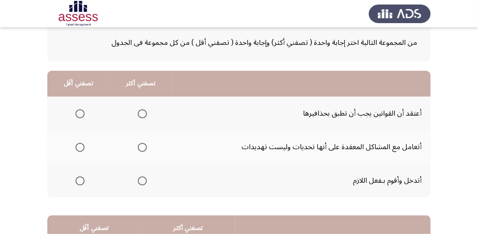
scroll to position [60, 0]
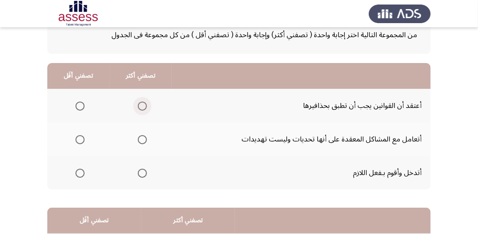
click at [141, 108] on span "Select an option" at bounding box center [142, 106] width 9 height 9
click at [141, 108] on input "Select an option" at bounding box center [142, 106] width 9 height 9
click at [82, 140] on span "Select an option" at bounding box center [79, 139] width 9 height 9
click at [82, 140] on input "Select an option" at bounding box center [79, 139] width 9 height 9
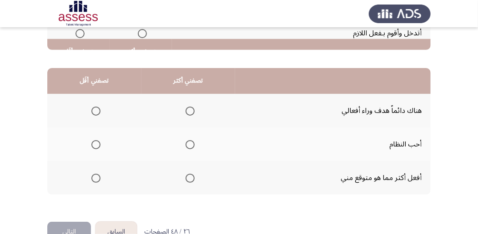
scroll to position [212, 0]
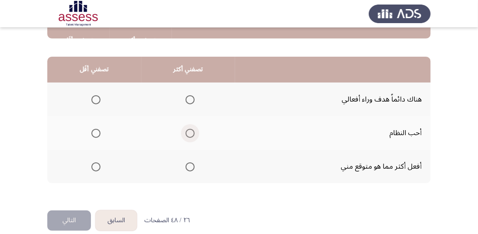
click at [190, 132] on span "Select an option" at bounding box center [189, 133] width 9 height 9
click at [190, 132] on input "Select an option" at bounding box center [189, 133] width 9 height 9
click at [96, 167] on span "Select an option" at bounding box center [96, 167] width 0 height 0
click at [95, 166] on input "Select an option" at bounding box center [95, 167] width 9 height 9
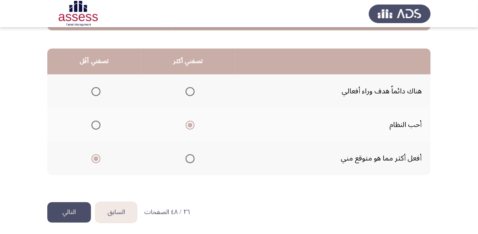
scroll to position [224, 0]
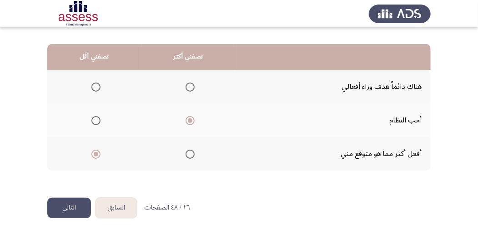
click at [61, 209] on button "التالي" at bounding box center [69, 208] width 44 height 20
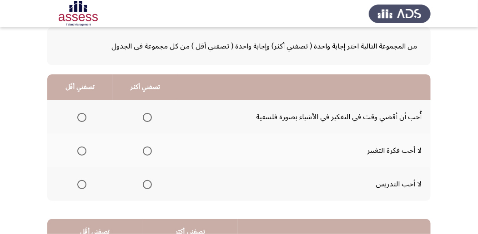
scroll to position [60, 0]
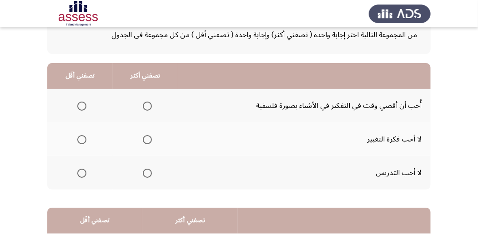
click at [83, 106] on span "Select an option" at bounding box center [81, 106] width 9 height 9
click at [83, 106] on input "Select an option" at bounding box center [81, 106] width 9 height 9
click at [149, 174] on span "Select an option" at bounding box center [147, 173] width 9 height 9
click at [149, 174] on input "Select an option" at bounding box center [147, 173] width 9 height 9
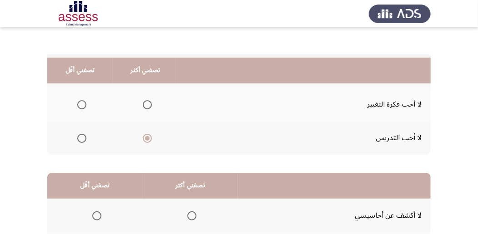
scroll to position [91, 0]
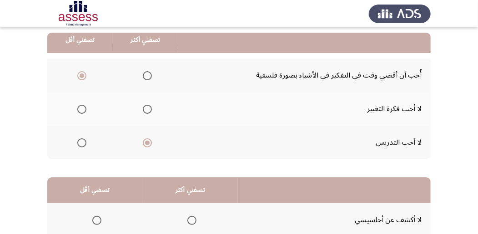
click at [146, 108] on span "Select an option" at bounding box center [147, 109] width 9 height 9
click at [146, 108] on input "Select an option" at bounding box center [147, 109] width 9 height 9
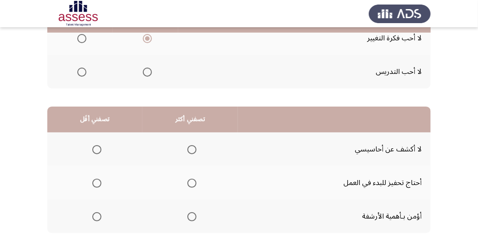
scroll to position [182, 0]
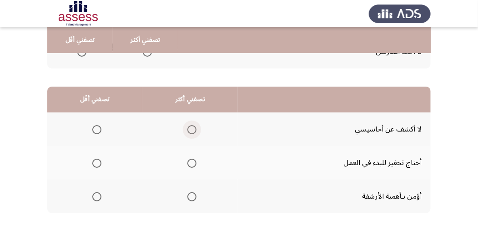
click at [192, 129] on span "Select an option" at bounding box center [191, 129] width 9 height 9
click at [192, 129] on input "Select an option" at bounding box center [191, 129] width 9 height 9
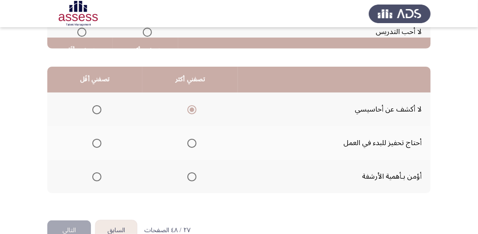
scroll to position [212, 0]
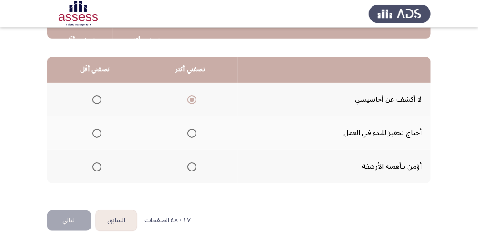
click at [96, 131] on span "Select an option" at bounding box center [96, 133] width 9 height 9
click at [96, 131] on input "Select an option" at bounding box center [96, 133] width 9 height 9
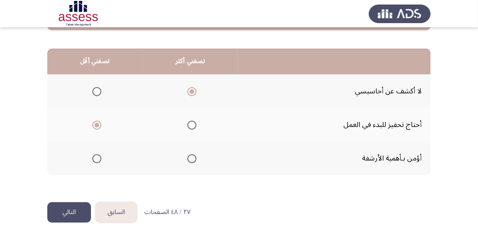
scroll to position [224, 0]
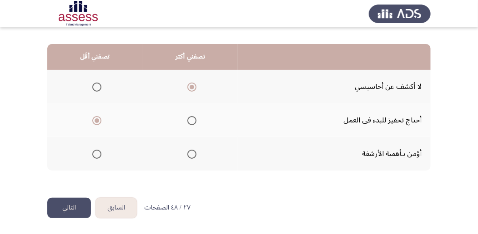
click at [59, 208] on button "التالي" at bounding box center [69, 208] width 44 height 20
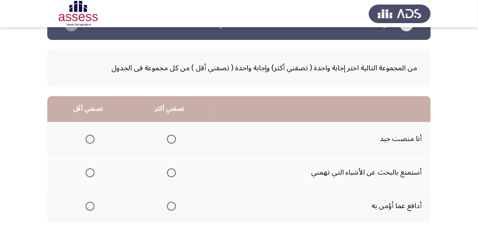
scroll to position [60, 0]
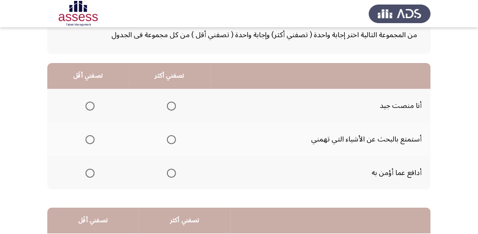
click at [171, 107] on span "Select an option" at bounding box center [171, 106] width 9 height 9
click at [171, 107] on input "Select an option" at bounding box center [171, 106] width 9 height 9
click at [90, 140] on span "Select an option" at bounding box center [90, 140] width 0 height 0
click at [89, 140] on input "Select an option" at bounding box center [89, 139] width 9 height 9
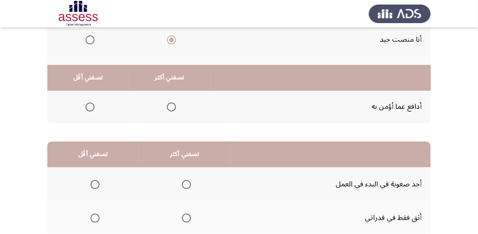
scroll to position [182, 0]
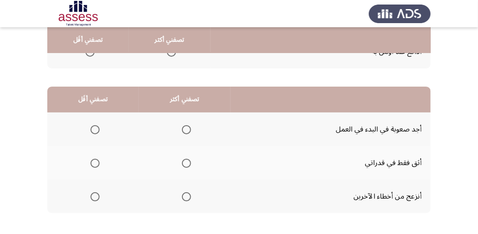
click at [93, 130] on span "Select an option" at bounding box center [94, 129] width 9 height 9
click at [93, 130] on input "Select an option" at bounding box center [94, 129] width 9 height 9
click at [185, 198] on span "Select an option" at bounding box center [186, 197] width 9 height 9
click at [185, 198] on input "Select an option" at bounding box center [186, 197] width 9 height 9
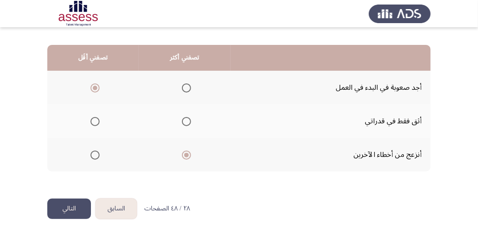
scroll to position [224, 0]
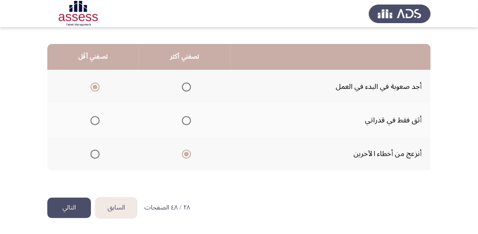
click at [70, 207] on button "التالي" at bounding box center [69, 208] width 44 height 20
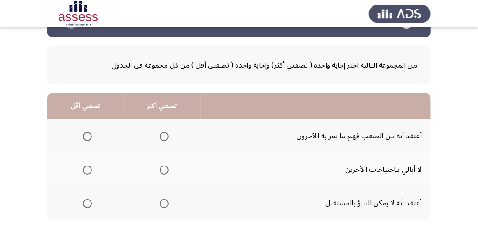
scroll to position [30, 0]
click at [83, 169] on span "Select an option" at bounding box center [87, 170] width 9 height 9
click at [83, 169] on input "Select an option" at bounding box center [87, 170] width 9 height 9
click at [164, 137] on span "Select an option" at bounding box center [164, 136] width 9 height 9
click at [164, 137] on input "Select an option" at bounding box center [164, 136] width 9 height 9
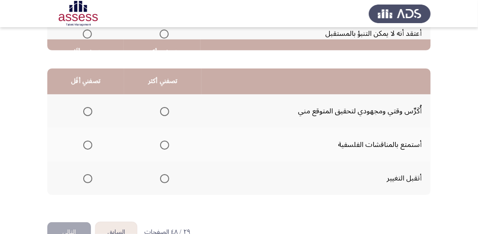
scroll to position [212, 0]
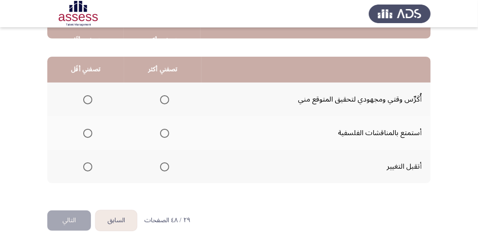
click at [88, 134] on span "Select an option" at bounding box center [87, 133] width 9 height 9
click at [88, 134] on input "Select an option" at bounding box center [87, 133] width 9 height 9
click at [163, 166] on span "Select an option" at bounding box center [164, 167] width 9 height 9
click at [163, 166] on input "Select an option" at bounding box center [164, 167] width 9 height 9
click at [72, 220] on button "التالي" at bounding box center [69, 221] width 44 height 20
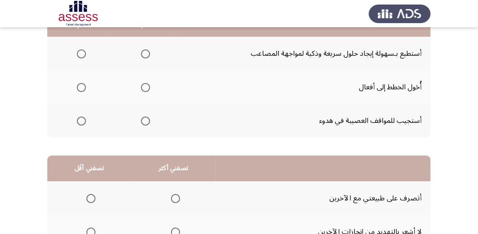
scroll to position [60, 0]
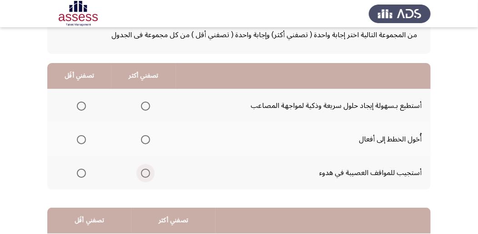
click at [145, 174] on span "Select an option" at bounding box center [145, 173] width 9 height 9
click at [145, 174] on input "Select an option" at bounding box center [145, 173] width 9 height 9
click at [80, 141] on span "Select an option" at bounding box center [81, 139] width 9 height 9
click at [80, 141] on input "Select an option" at bounding box center [81, 139] width 9 height 9
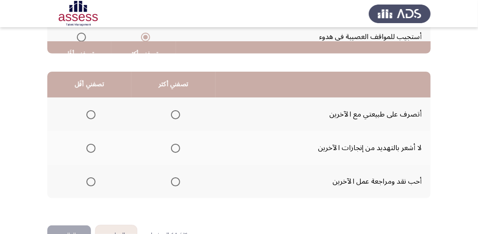
scroll to position [212, 0]
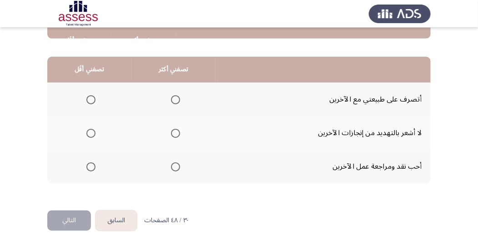
click at [90, 99] on span "Select an option" at bounding box center [90, 99] width 9 height 9
click at [90, 99] on input "Select an option" at bounding box center [90, 99] width 9 height 9
click at [174, 131] on span "Select an option" at bounding box center [175, 133] width 9 height 9
click at [174, 131] on input "Select an option" at bounding box center [175, 133] width 9 height 9
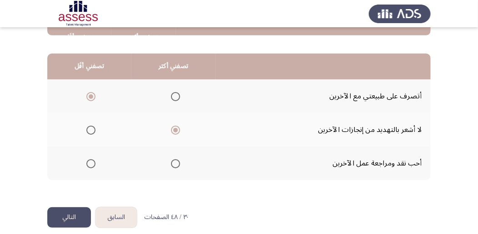
scroll to position [224, 0]
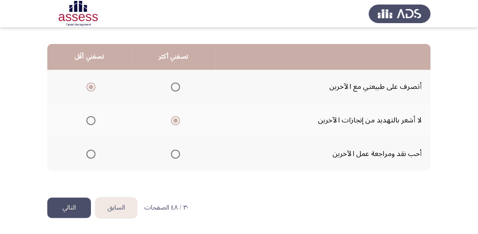
click at [70, 205] on button "التالي" at bounding box center [69, 208] width 44 height 20
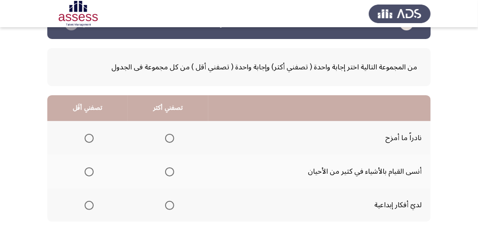
scroll to position [60, 0]
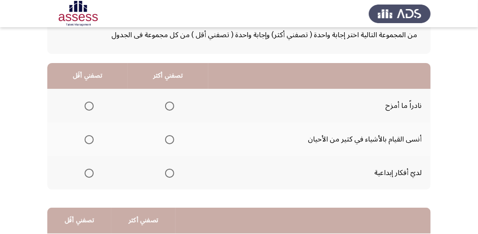
click at [91, 142] on span "Select an option" at bounding box center [89, 139] width 9 height 9
click at [91, 142] on input "Select an option" at bounding box center [89, 139] width 9 height 9
click at [172, 107] on span "Select an option" at bounding box center [169, 106] width 9 height 9
click at [172, 107] on input "Select an option" at bounding box center [169, 106] width 9 height 9
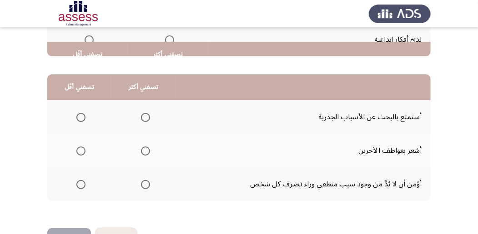
scroll to position [212, 0]
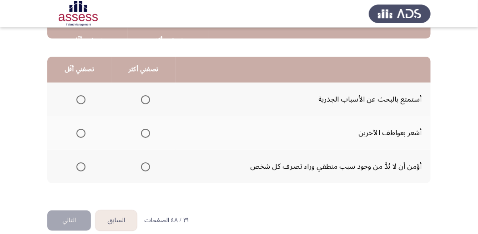
click at [145, 130] on span "Select an option" at bounding box center [145, 133] width 9 height 9
click at [145, 130] on input "Select an option" at bounding box center [145, 133] width 9 height 9
click at [77, 169] on span "Select an option" at bounding box center [80, 167] width 9 height 9
click at [77, 169] on input "Select an option" at bounding box center [80, 167] width 9 height 9
click at [61, 222] on button "التالي" at bounding box center [69, 221] width 44 height 20
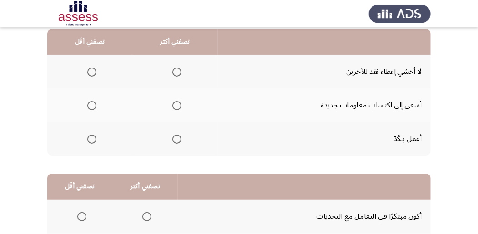
scroll to position [60, 0]
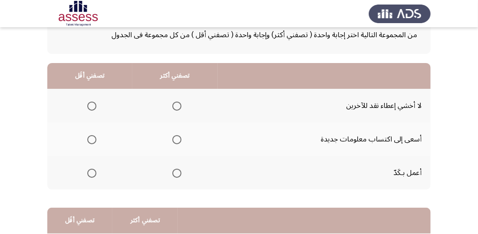
click at [176, 105] on span "Select an option" at bounding box center [176, 106] width 9 height 9
click at [176, 105] on input "Select an option" at bounding box center [176, 106] width 9 height 9
click at [89, 174] on span "Select an option" at bounding box center [91, 173] width 9 height 9
click at [89, 174] on input "Select an option" at bounding box center [91, 173] width 9 height 9
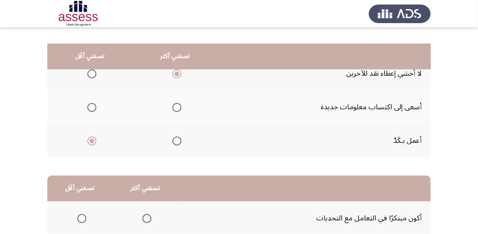
scroll to position [91, 0]
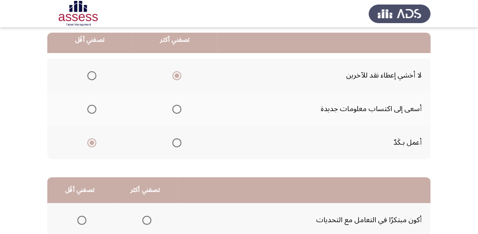
click at [93, 110] on span "Select an option" at bounding box center [91, 109] width 9 height 9
click at [93, 110] on input "Select an option" at bounding box center [91, 109] width 9 height 9
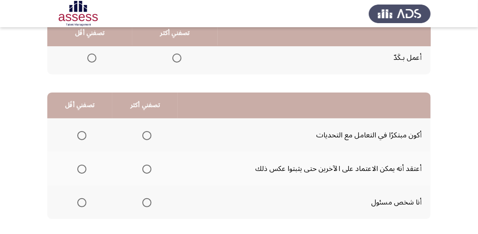
scroll to position [182, 0]
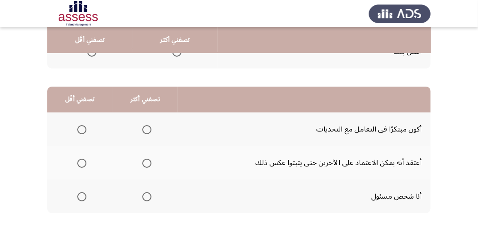
click at [145, 197] on span "Select an option" at bounding box center [146, 197] width 9 height 9
click at [145, 197] on input "Select an option" at bounding box center [146, 197] width 9 height 9
click at [144, 164] on span "Select an option" at bounding box center [146, 163] width 9 height 9
click at [144, 164] on input "Select an option" at bounding box center [146, 163] width 9 height 9
click at [81, 128] on span "Select an option" at bounding box center [81, 129] width 9 height 9
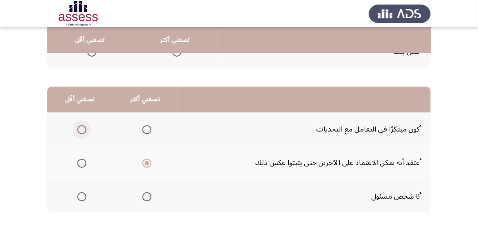
click at [81, 128] on input "Select an option" at bounding box center [81, 129] width 9 height 9
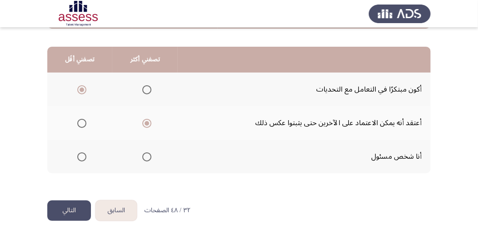
scroll to position [224, 0]
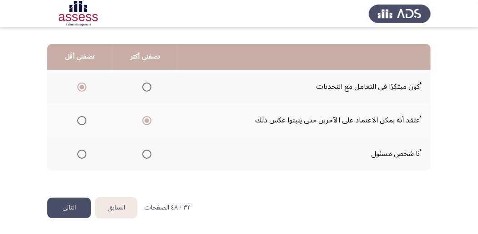
click at [63, 209] on button "التالي" at bounding box center [69, 208] width 44 height 20
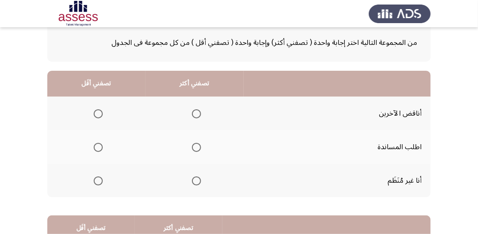
scroll to position [60, 0]
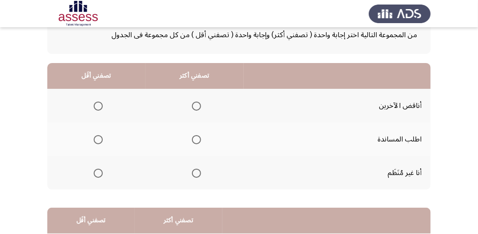
click at [96, 173] on span "Select an option" at bounding box center [98, 173] width 9 height 9
click at [96, 173] on input "Select an option" at bounding box center [98, 173] width 9 height 9
click at [199, 138] on th at bounding box center [194, 140] width 98 height 34
click at [194, 136] on span "Select an option" at bounding box center [196, 139] width 9 height 9
click at [194, 136] on input "Select an option" at bounding box center [196, 139] width 9 height 9
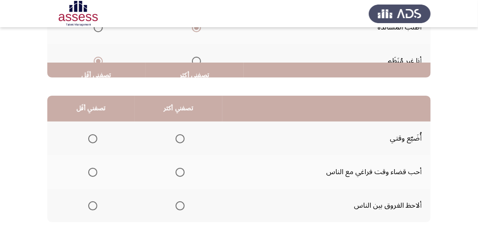
scroll to position [212, 0]
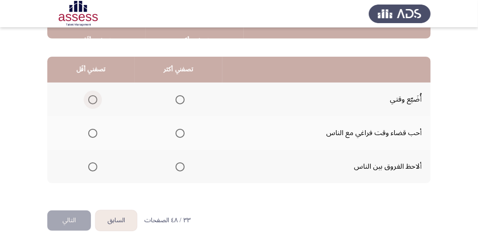
click at [89, 97] on span "Select an option" at bounding box center [92, 99] width 9 height 9
click at [89, 97] on input "Select an option" at bounding box center [92, 99] width 9 height 9
click at [179, 132] on span "Select an option" at bounding box center [179, 133] width 9 height 9
click at [179, 132] on input "Select an option" at bounding box center [179, 133] width 9 height 9
click at [66, 221] on button "التالي" at bounding box center [69, 221] width 44 height 20
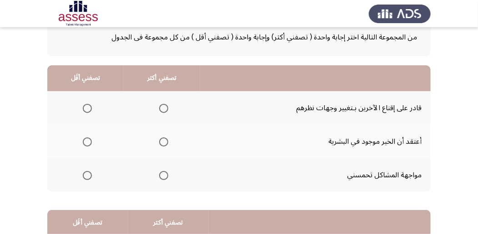
scroll to position [60, 0]
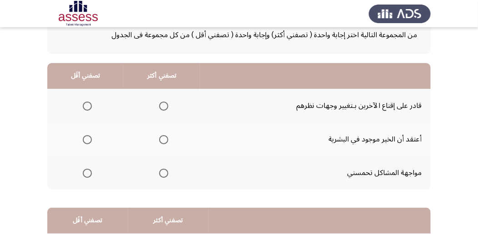
click at [159, 174] on span "Select an option" at bounding box center [163, 173] width 9 height 9
click at [159, 174] on input "Select an option" at bounding box center [163, 173] width 9 height 9
click at [90, 139] on span "Select an option" at bounding box center [87, 139] width 9 height 9
click at [90, 139] on input "Select an option" at bounding box center [87, 139] width 9 height 9
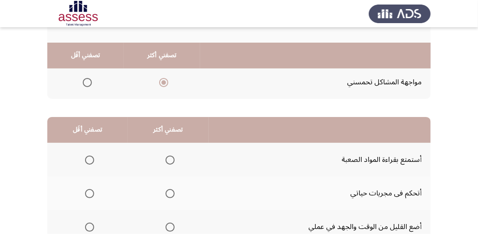
scroll to position [182, 0]
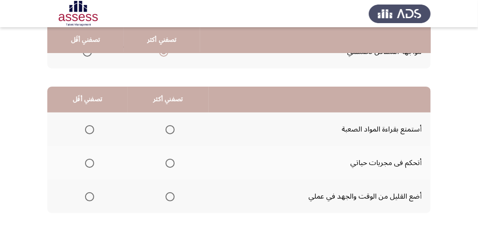
click at [170, 163] on span "Select an option" at bounding box center [169, 163] width 9 height 9
click at [170, 163] on input "Select an option" at bounding box center [169, 163] width 9 height 9
click at [91, 130] on span "Select an option" at bounding box center [89, 129] width 9 height 9
click at [91, 130] on input "Select an option" at bounding box center [89, 129] width 9 height 9
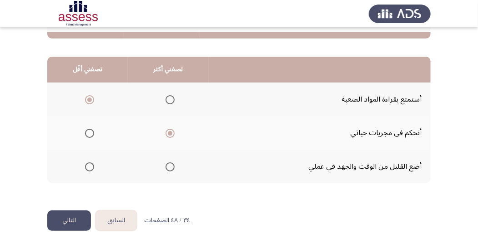
scroll to position [224, 0]
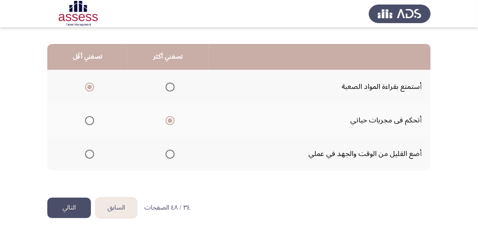
click at [90, 154] on span "Select an option" at bounding box center [89, 154] width 9 height 9
click at [90, 154] on input "Select an option" at bounding box center [89, 154] width 9 height 9
click at [67, 209] on button "التالي" at bounding box center [69, 208] width 44 height 20
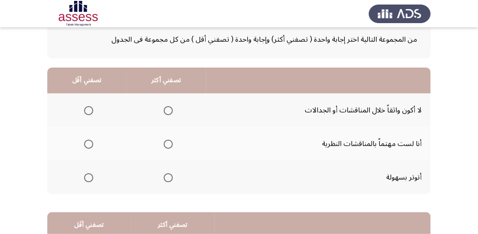
scroll to position [60, 0]
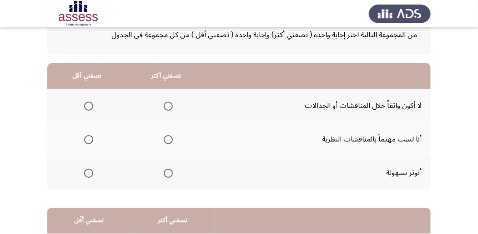
click at [85, 174] on span "Select an option" at bounding box center [88, 173] width 9 height 9
click at [85, 174] on input "Select an option" at bounding box center [88, 173] width 9 height 9
click at [167, 107] on span "Select an option" at bounding box center [168, 106] width 9 height 9
click at [167, 107] on input "Select an option" at bounding box center [168, 106] width 9 height 9
click at [166, 139] on span "Select an option" at bounding box center [168, 139] width 9 height 9
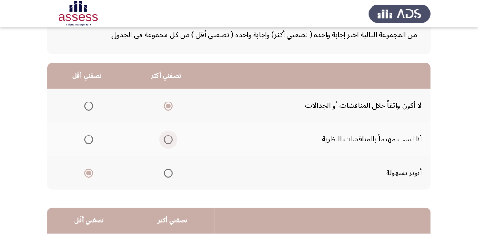
click at [166, 139] on input "Select an option" at bounding box center [168, 139] width 9 height 9
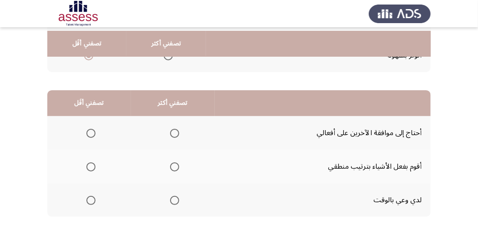
scroll to position [182, 0]
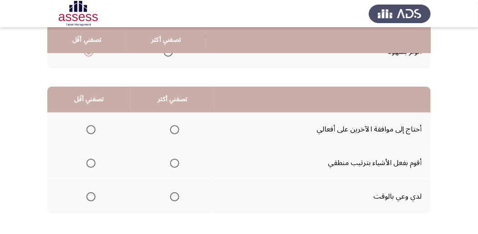
click at [174, 197] on span "Select an option" at bounding box center [174, 197] width 0 height 0
click at [174, 196] on input "Select an option" at bounding box center [174, 197] width 9 height 9
click at [91, 130] on span "Select an option" at bounding box center [91, 130] width 0 height 0
click at [90, 130] on input "Select an option" at bounding box center [90, 129] width 9 height 9
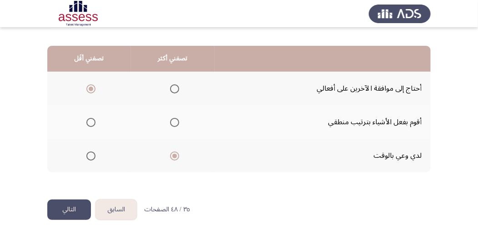
scroll to position [224, 0]
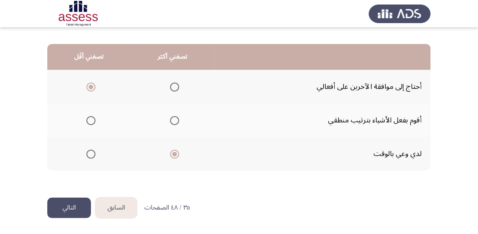
click at [64, 205] on button "التالي" at bounding box center [69, 208] width 44 height 20
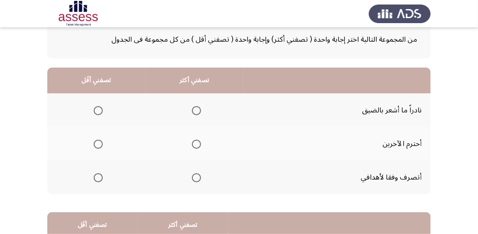
scroll to position [60, 0]
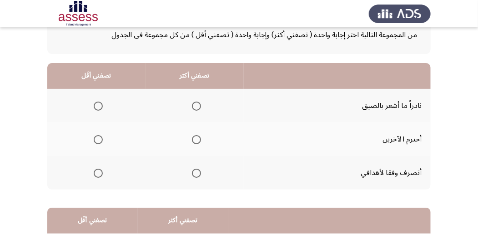
click at [193, 140] on span "Select an option" at bounding box center [196, 139] width 9 height 9
click at [193, 140] on input "Select an option" at bounding box center [196, 139] width 9 height 9
click at [96, 106] on span "Select an option" at bounding box center [98, 106] width 9 height 9
click at [96, 106] on input "Select an option" at bounding box center [98, 106] width 9 height 9
click at [96, 174] on span "Select an option" at bounding box center [98, 173] width 9 height 9
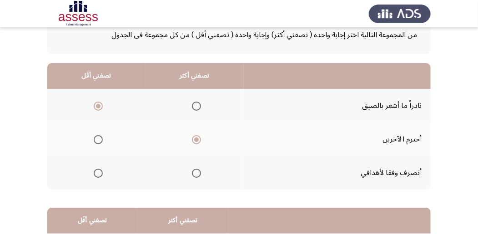
click at [96, 174] on input "Select an option" at bounding box center [98, 173] width 9 height 9
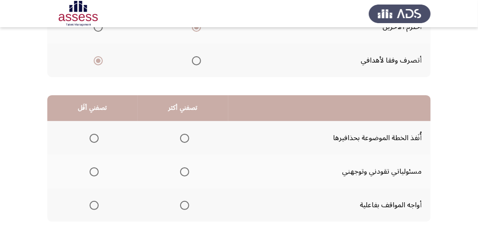
scroll to position [224, 0]
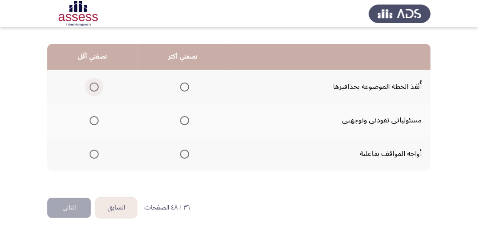
click at [92, 88] on span "Select an option" at bounding box center [94, 87] width 9 height 9
click at [92, 88] on input "Select an option" at bounding box center [94, 87] width 9 height 9
click at [184, 156] on span "Select an option" at bounding box center [184, 154] width 9 height 9
click at [184, 156] on input "Select an option" at bounding box center [184, 154] width 9 height 9
click at [67, 205] on button "التالي" at bounding box center [69, 208] width 44 height 20
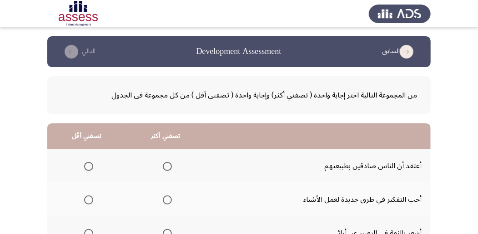
scroll to position [30, 0]
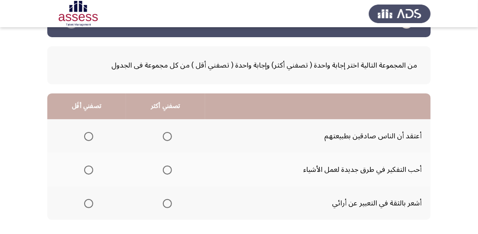
click at [165, 204] on span "Select an option" at bounding box center [167, 203] width 9 height 9
click at [165, 204] on input "Select an option" at bounding box center [167, 203] width 9 height 9
click at [86, 137] on span "Select an option" at bounding box center [88, 136] width 9 height 9
click at [86, 137] on input "Select an option" at bounding box center [88, 136] width 9 height 9
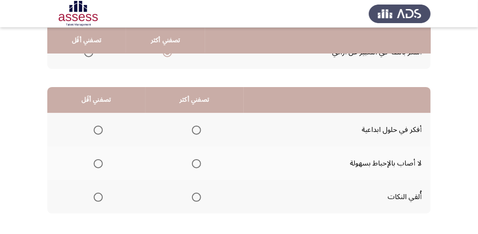
scroll to position [182, 0]
click at [195, 164] on span "Select an option" at bounding box center [196, 163] width 9 height 9
click at [195, 164] on input "Select an option" at bounding box center [196, 163] width 9 height 9
click at [98, 130] on span "Select an option" at bounding box center [98, 129] width 9 height 9
click at [98, 130] on input "Select an option" at bounding box center [98, 129] width 9 height 9
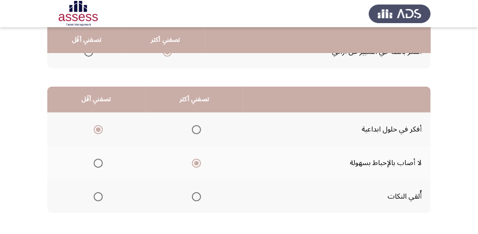
click at [98, 197] on span "Select an option" at bounding box center [98, 197] width 9 height 9
click at [98, 197] on input "Select an option" at bounding box center [98, 197] width 9 height 9
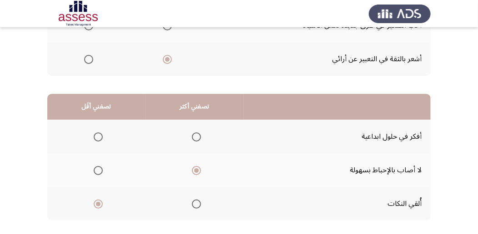
scroll to position [43, 0]
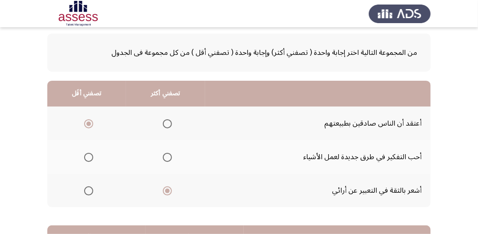
click at [87, 159] on span "Select an option" at bounding box center [88, 157] width 9 height 9
click at [87, 159] on input "Select an option" at bounding box center [88, 157] width 9 height 9
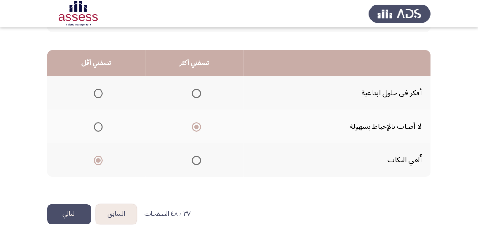
scroll to position [224, 0]
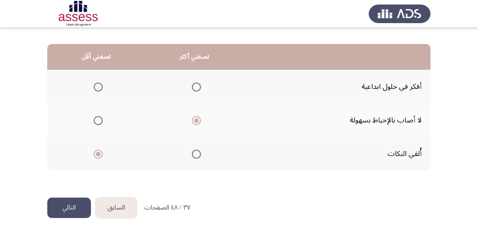
click at [70, 205] on button "التالي" at bounding box center [69, 208] width 44 height 20
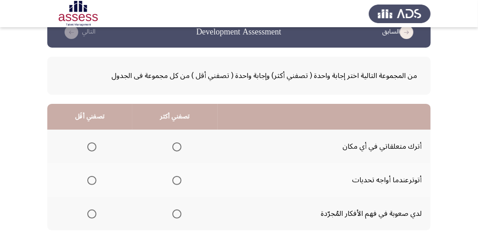
scroll to position [30, 0]
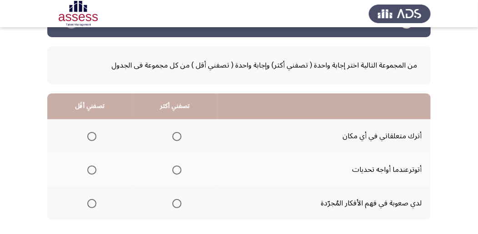
click at [91, 135] on span "Select an option" at bounding box center [91, 136] width 9 height 9
click at [91, 135] on input "Select an option" at bounding box center [91, 136] width 9 height 9
click at [176, 204] on span "Select an option" at bounding box center [176, 203] width 9 height 9
click at [176, 204] on input "Select an option" at bounding box center [176, 203] width 9 height 9
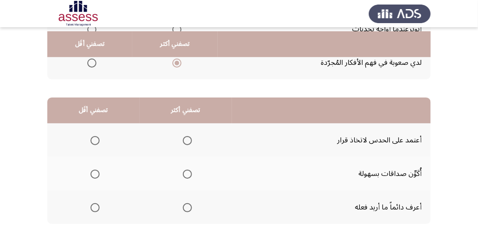
scroll to position [182, 0]
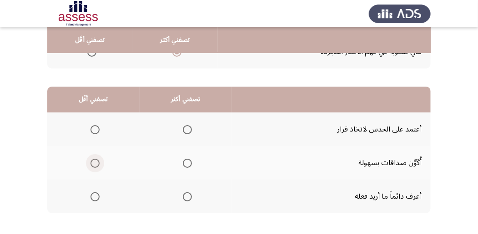
click at [94, 165] on span "Select an option" at bounding box center [94, 163] width 9 height 9
click at [94, 165] on input "Select an option" at bounding box center [94, 163] width 9 height 9
click at [188, 197] on span "Select an option" at bounding box center [187, 197] width 9 height 9
click at [188, 197] on input "Select an option" at bounding box center [187, 197] width 9 height 9
click at [97, 130] on span "Select an option" at bounding box center [94, 129] width 9 height 9
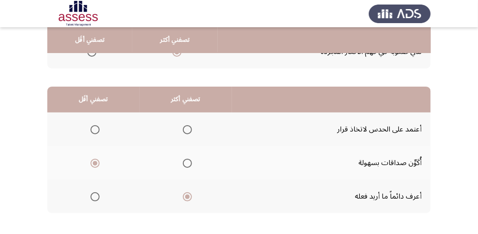
click at [97, 130] on input "Select an option" at bounding box center [94, 129] width 9 height 9
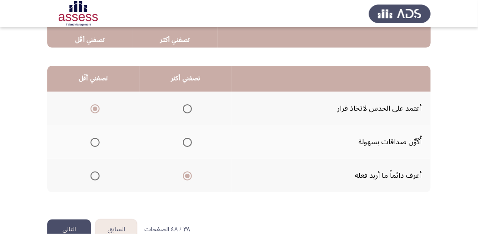
scroll to position [224, 0]
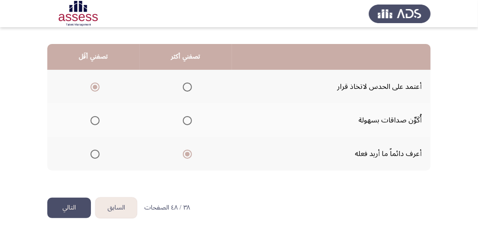
click at [74, 206] on button "التالي" at bounding box center [69, 208] width 44 height 20
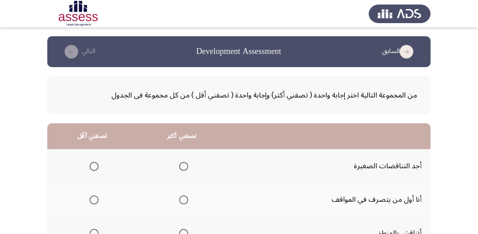
scroll to position [30, 0]
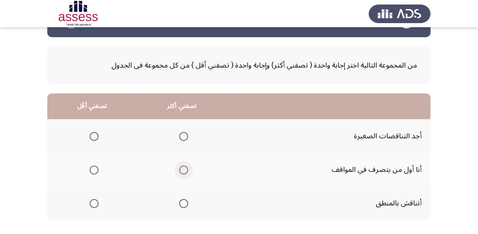
click at [184, 170] on span "Select an option" at bounding box center [184, 170] width 0 height 0
click at [183, 169] on input "Select an option" at bounding box center [183, 170] width 9 height 9
click at [92, 136] on span "Select an option" at bounding box center [94, 136] width 9 height 9
click at [92, 136] on input "Select an option" at bounding box center [94, 136] width 9 height 9
click at [94, 203] on span "Select an option" at bounding box center [94, 203] width 9 height 9
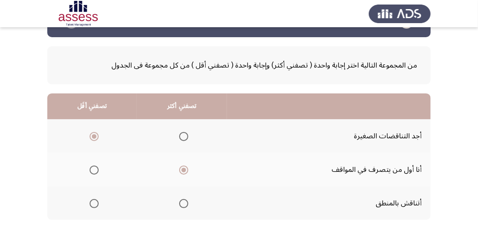
click at [94, 203] on input "Select an option" at bounding box center [94, 203] width 9 height 9
click at [95, 135] on span "Select an option" at bounding box center [94, 136] width 9 height 9
click at [95, 135] on input "Select an option" at bounding box center [94, 136] width 9 height 9
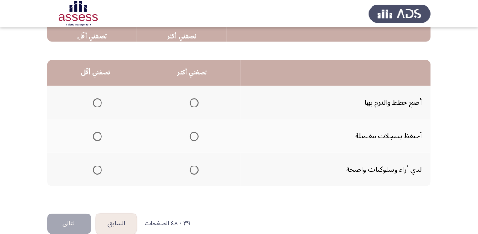
scroll to position [212, 0]
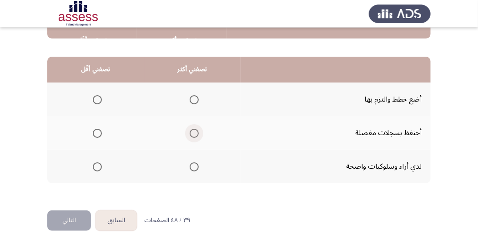
click at [194, 132] on span "Select an option" at bounding box center [193, 133] width 9 height 9
click at [194, 132] on input "Select an option" at bounding box center [193, 133] width 9 height 9
click at [99, 100] on span "Select an option" at bounding box center [97, 99] width 9 height 9
click at [99, 100] on input "Select an option" at bounding box center [97, 99] width 9 height 9
click at [66, 221] on button "التالي" at bounding box center [69, 221] width 44 height 20
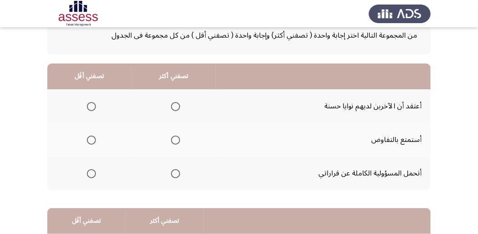
scroll to position [60, 0]
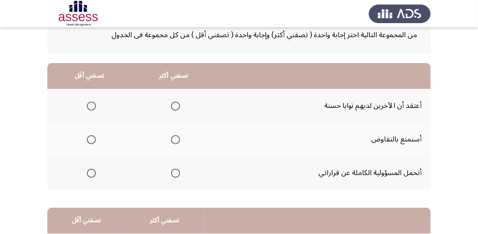
click at [176, 174] on span "Select an option" at bounding box center [175, 173] width 9 height 9
click at [176, 174] on input "Select an option" at bounding box center [175, 173] width 9 height 9
click at [92, 105] on span "Select an option" at bounding box center [91, 106] width 9 height 9
click at [92, 105] on input "Select an option" at bounding box center [91, 106] width 9 height 9
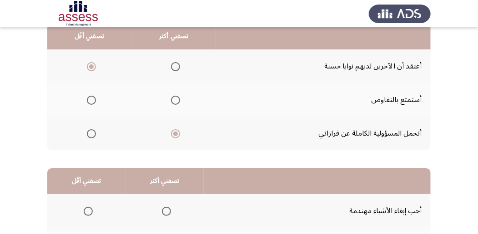
scroll to position [212, 0]
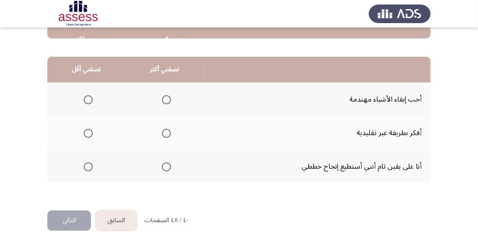
click at [164, 99] on span "Select an option" at bounding box center [166, 99] width 9 height 9
click at [164, 99] on input "Select an option" at bounding box center [166, 99] width 9 height 9
click at [87, 135] on span "Select an option" at bounding box center [88, 133] width 9 height 9
click at [87, 135] on input "Select an option" at bounding box center [88, 133] width 9 height 9
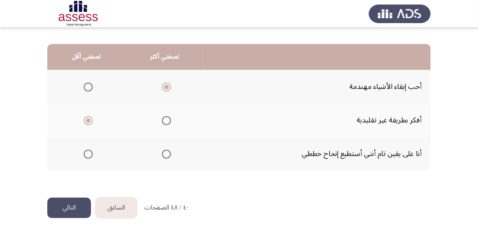
click at [86, 155] on span "Select an option" at bounding box center [88, 154] width 9 height 9
click at [86, 155] on input "Select an option" at bounding box center [88, 154] width 9 height 9
click at [68, 207] on button "التالي" at bounding box center [69, 208] width 44 height 20
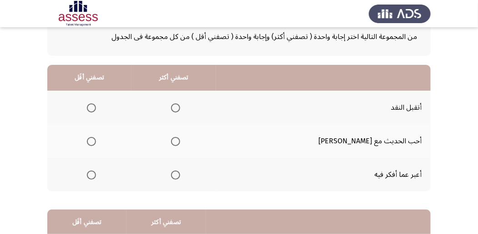
scroll to position [60, 0]
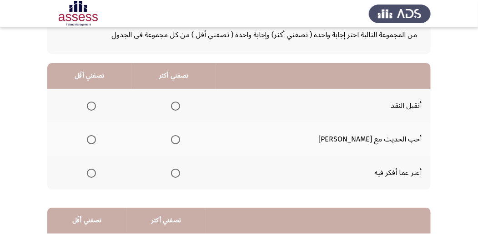
click at [180, 108] on span "Select an option" at bounding box center [175, 106] width 9 height 9
click at [180, 108] on input "Select an option" at bounding box center [175, 106] width 9 height 9
click at [96, 173] on span "Select an option" at bounding box center [91, 173] width 9 height 9
click at [96, 173] on input "Select an option" at bounding box center [91, 173] width 9 height 9
click at [180, 139] on span "Select an option" at bounding box center [175, 139] width 9 height 9
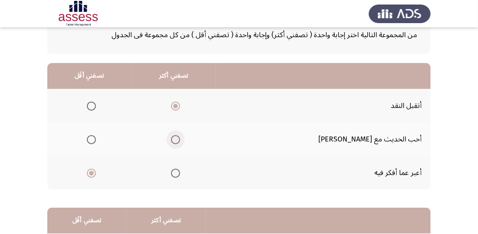
click at [180, 139] on input "Select an option" at bounding box center [175, 139] width 9 height 9
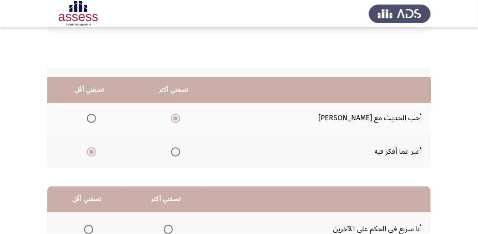
scroll to position [212, 0]
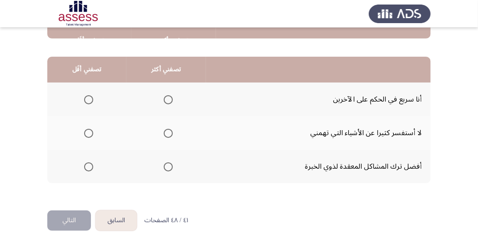
click at [88, 100] on span "Select an option" at bounding box center [88, 99] width 9 height 9
click at [88, 100] on input "Select an option" at bounding box center [88, 99] width 9 height 9
click at [167, 166] on span "Select an option" at bounding box center [168, 167] width 9 height 9
click at [167, 166] on input "Select an option" at bounding box center [168, 167] width 9 height 9
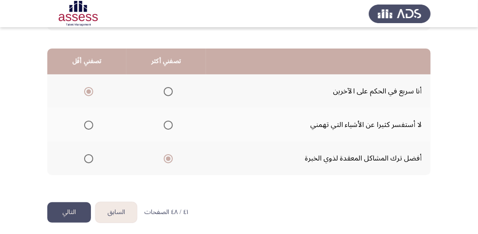
scroll to position [224, 0]
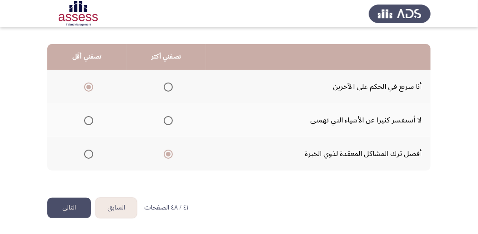
click at [60, 206] on button "التالي" at bounding box center [69, 208] width 44 height 20
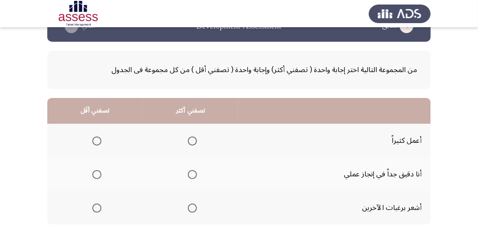
scroll to position [60, 0]
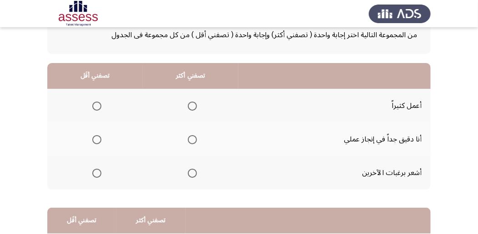
click at [191, 175] on span "Select an option" at bounding box center [192, 173] width 9 height 9
click at [191, 175] on input "Select an option" at bounding box center [192, 173] width 9 height 9
click at [98, 139] on span "Select an option" at bounding box center [96, 139] width 9 height 9
click at [98, 139] on input "Select an option" at bounding box center [96, 139] width 9 height 9
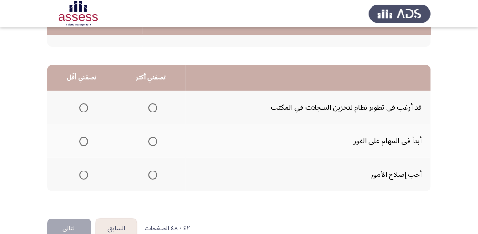
scroll to position [212, 0]
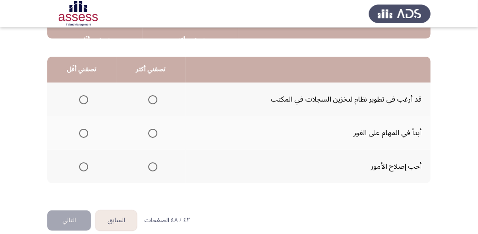
click at [150, 100] on span "Select an option" at bounding box center [152, 99] width 9 height 9
click at [150, 100] on input "Select an option" at bounding box center [152, 99] width 9 height 9
click at [82, 133] on span "Select an option" at bounding box center [83, 133] width 9 height 9
click at [82, 133] on input "Select an option" at bounding box center [83, 133] width 9 height 9
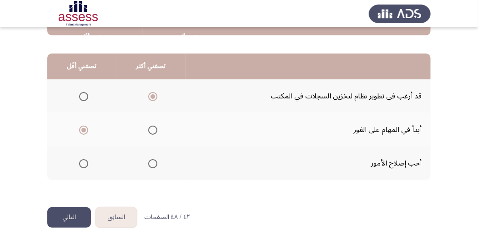
scroll to position [224, 0]
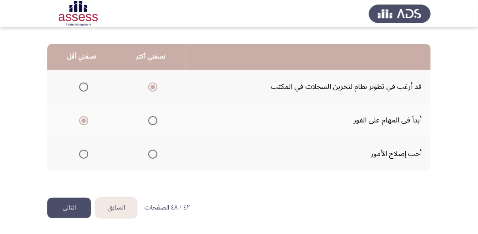
click at [68, 208] on button "التالي" at bounding box center [69, 208] width 44 height 20
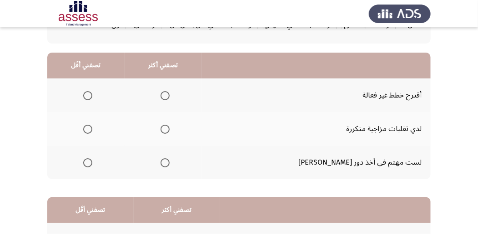
scroll to position [60, 0]
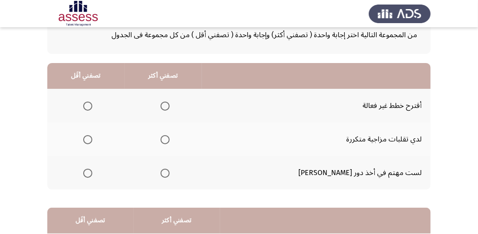
click at [92, 105] on span "Select an option" at bounding box center [87, 106] width 9 height 9
click at [92, 105] on input "Select an option" at bounding box center [87, 106] width 9 height 9
click at [92, 139] on span "Select an option" at bounding box center [87, 139] width 9 height 9
click at [92, 139] on input "Select an option" at bounding box center [87, 139] width 9 height 9
click at [169, 174] on span "Select an option" at bounding box center [164, 173] width 9 height 9
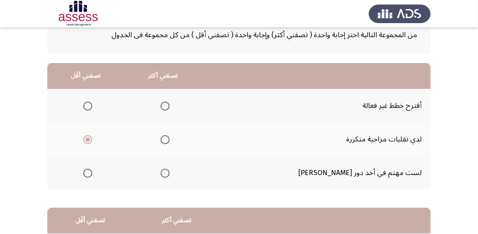
click at [169, 174] on input "Select an option" at bounding box center [164, 173] width 9 height 9
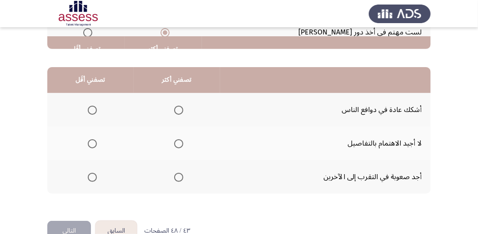
scroll to position [212, 0]
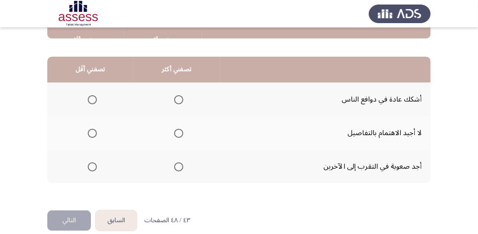
click at [174, 133] on span "Select an option" at bounding box center [178, 133] width 9 height 9
click at [174, 133] on input "Select an option" at bounding box center [178, 133] width 9 height 9
click at [92, 168] on span "Select an option" at bounding box center [92, 167] width 9 height 9
click at [92, 168] on input "Select an option" at bounding box center [92, 167] width 9 height 9
click at [178, 102] on span "Select an option" at bounding box center [178, 99] width 9 height 9
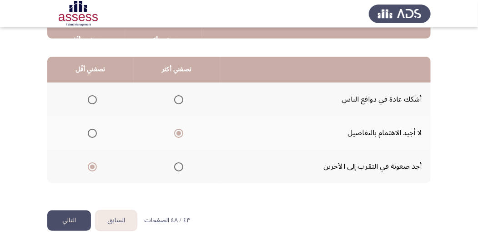
click at [178, 102] on input "Select an option" at bounding box center [178, 99] width 9 height 9
click at [94, 131] on span "Select an option" at bounding box center [92, 133] width 9 height 9
click at [94, 131] on input "Select an option" at bounding box center [92, 133] width 9 height 9
click at [87, 165] on label "Select an option" at bounding box center [90, 167] width 13 height 9
click at [88, 165] on input "Select an option" at bounding box center [92, 167] width 9 height 9
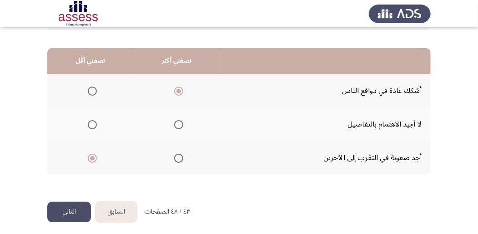
scroll to position [224, 0]
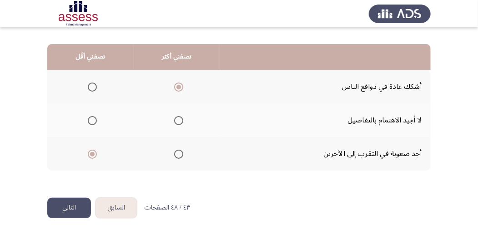
click at [177, 120] on span "Select an option" at bounding box center [178, 120] width 9 height 9
click at [177, 120] on input "Select an option" at bounding box center [178, 120] width 9 height 9
click at [70, 204] on button "التالي" at bounding box center [69, 208] width 44 height 20
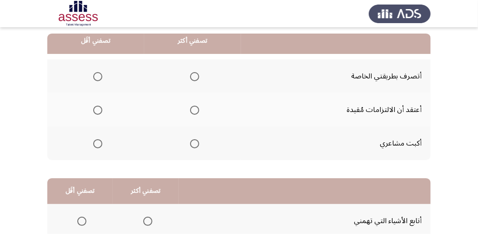
scroll to position [91, 0]
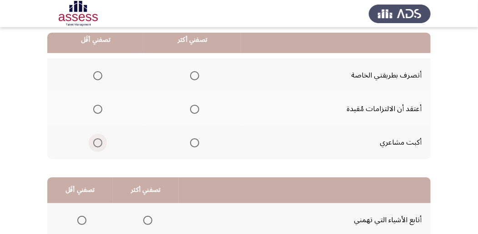
click at [95, 144] on span "Select an option" at bounding box center [97, 143] width 9 height 9
click at [95, 144] on input "Select an option" at bounding box center [97, 143] width 9 height 9
click at [193, 146] on span "Select an option" at bounding box center [194, 143] width 9 height 9
click at [193, 146] on input "Select an option" at bounding box center [194, 143] width 9 height 9
click at [98, 110] on span "Select an option" at bounding box center [97, 109] width 9 height 9
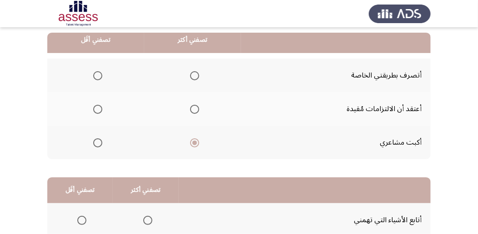
click at [98, 110] on input "Select an option" at bounding box center [97, 109] width 9 height 9
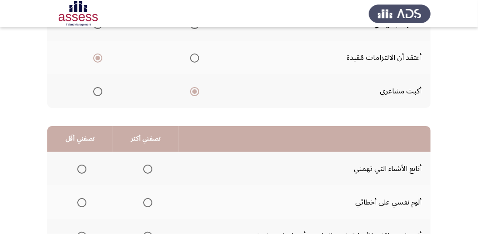
scroll to position [182, 0]
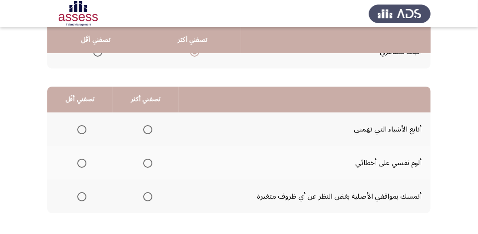
click at [148, 162] on span "Select an option" at bounding box center [147, 163] width 9 height 9
click at [148, 162] on input "Select an option" at bounding box center [147, 163] width 9 height 9
click at [75, 196] on label "Select an option" at bounding box center [80, 197] width 13 height 9
click at [77, 196] on input "Select an option" at bounding box center [81, 197] width 9 height 9
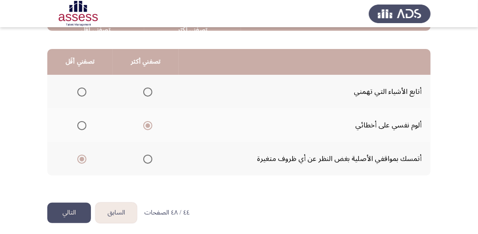
scroll to position [224, 0]
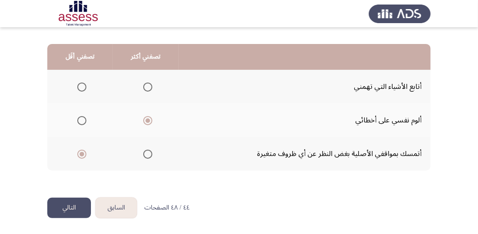
click at [72, 205] on button "التالي" at bounding box center [69, 208] width 44 height 20
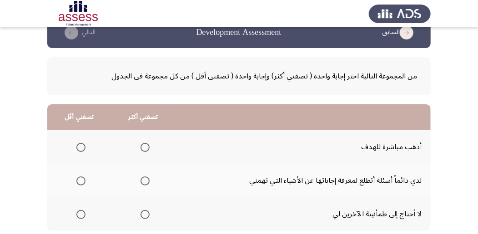
scroll to position [30, 0]
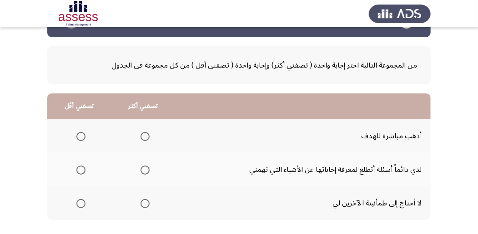
click at [145, 171] on span "Select an option" at bounding box center [144, 170] width 9 height 9
click at [145, 171] on input "Select an option" at bounding box center [144, 170] width 9 height 9
click at [82, 133] on span "Select an option" at bounding box center [80, 136] width 9 height 9
click at [82, 133] on input "Select an option" at bounding box center [80, 136] width 9 height 9
click at [141, 204] on span "Select an option" at bounding box center [144, 203] width 9 height 9
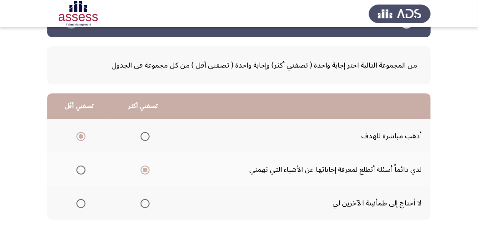
click at [141, 204] on input "Select an option" at bounding box center [144, 203] width 9 height 9
click at [78, 170] on span "Select an option" at bounding box center [80, 170] width 9 height 9
click at [78, 170] on input "Select an option" at bounding box center [80, 170] width 9 height 9
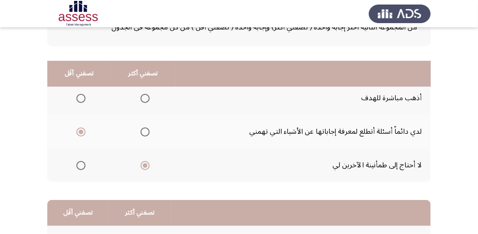
scroll to position [60, 0]
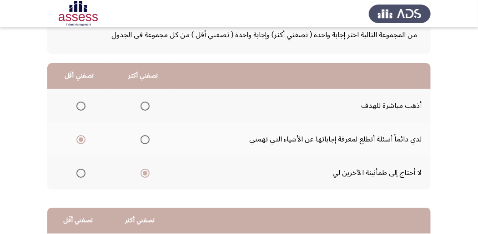
click at [145, 106] on span "Select an option" at bounding box center [145, 106] width 0 height 0
click at [145, 105] on input "Select an option" at bounding box center [144, 106] width 9 height 9
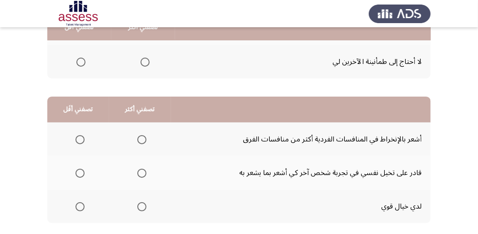
scroll to position [182, 0]
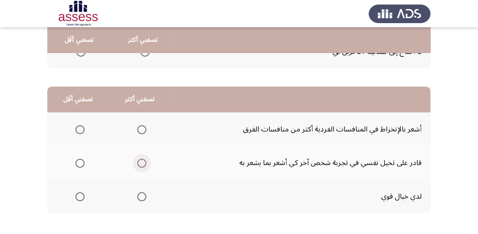
click at [140, 163] on span "Select an option" at bounding box center [141, 163] width 9 height 9
click at [140, 163] on input "Select an option" at bounding box center [141, 163] width 9 height 9
click at [79, 128] on span "Select an option" at bounding box center [79, 129] width 9 height 9
click at [79, 128] on input "Select an option" at bounding box center [79, 129] width 9 height 9
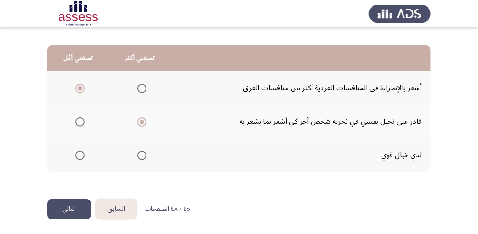
scroll to position [224, 0]
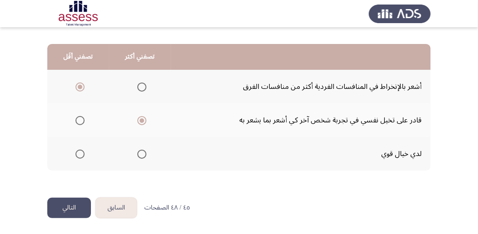
click at [65, 207] on button "التالي" at bounding box center [69, 208] width 44 height 20
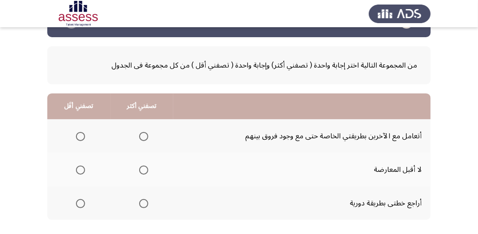
scroll to position [60, 0]
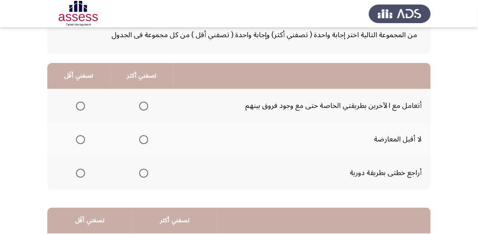
click at [143, 173] on span "Select an option" at bounding box center [143, 173] width 9 height 9
click at [143, 173] on input "Select an option" at bounding box center [143, 173] width 9 height 9
click at [80, 141] on span "Select an option" at bounding box center [80, 139] width 9 height 9
click at [80, 141] on input "Select an option" at bounding box center [80, 139] width 9 height 9
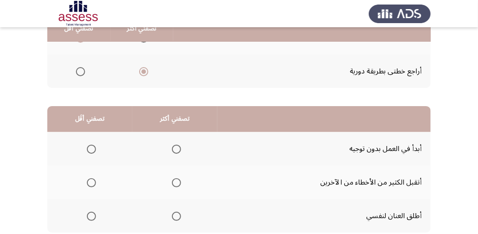
scroll to position [182, 0]
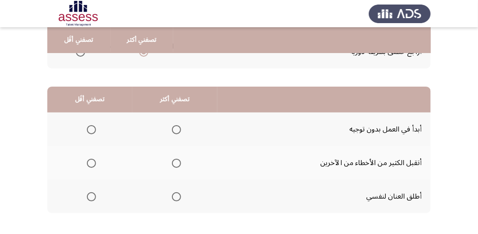
click at [176, 131] on span "Select an option" at bounding box center [176, 129] width 9 height 9
click at [176, 131] on input "Select an option" at bounding box center [176, 129] width 9 height 9
click at [92, 198] on span "Select an option" at bounding box center [91, 197] width 9 height 9
click at [92, 198] on input "Select an option" at bounding box center [91, 197] width 9 height 9
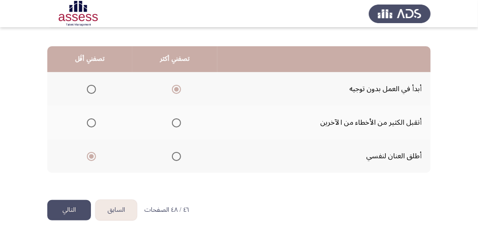
scroll to position [224, 0]
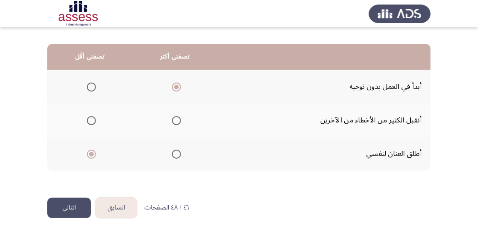
click at [63, 212] on button "التالي" at bounding box center [69, 208] width 44 height 20
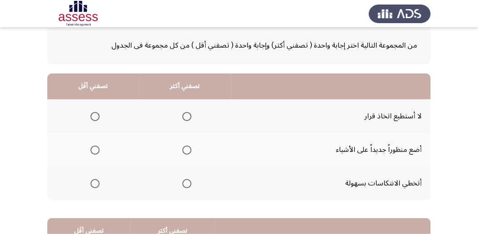
scroll to position [60, 0]
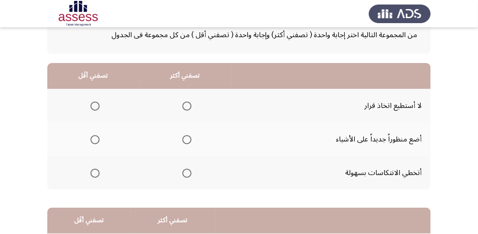
click at [184, 171] on span "Select an option" at bounding box center [186, 173] width 9 height 9
click at [184, 171] on input "Select an option" at bounding box center [186, 173] width 9 height 9
click at [94, 104] on span "Select an option" at bounding box center [94, 106] width 9 height 9
click at [94, 104] on input "Select an option" at bounding box center [94, 106] width 9 height 9
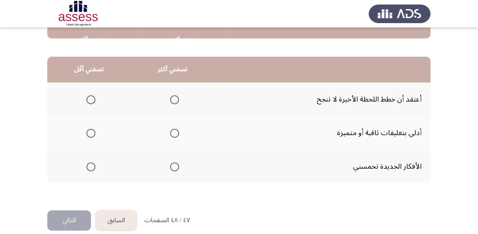
click at [174, 134] on span "Select an option" at bounding box center [174, 133] width 9 height 9
click at [174, 134] on input "Select an option" at bounding box center [174, 133] width 9 height 9
click at [88, 100] on span "Select an option" at bounding box center [90, 99] width 9 height 9
click at [88, 100] on input "Select an option" at bounding box center [90, 99] width 9 height 9
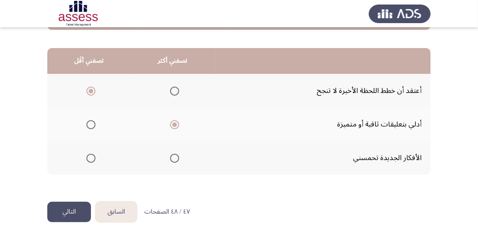
scroll to position [224, 0]
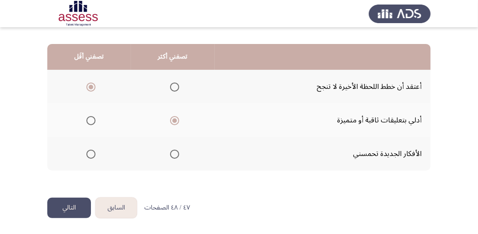
click at [66, 209] on button "التالي" at bounding box center [69, 208] width 44 height 20
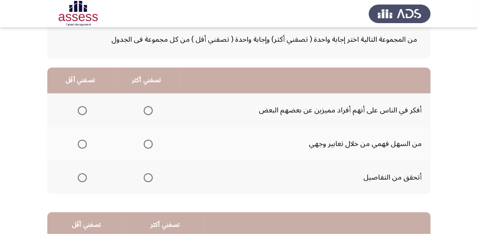
scroll to position [60, 0]
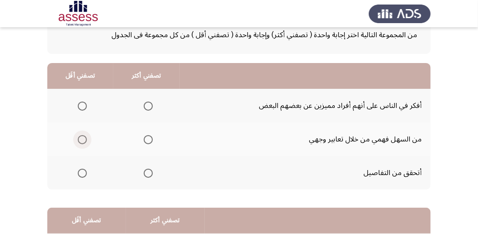
click at [82, 138] on span "Select an option" at bounding box center [82, 139] width 9 height 9
click at [82, 138] on input "Select an option" at bounding box center [82, 139] width 9 height 9
click at [150, 108] on span "Select an option" at bounding box center [148, 106] width 9 height 9
click at [150, 108] on input "Select an option" at bounding box center [148, 106] width 9 height 9
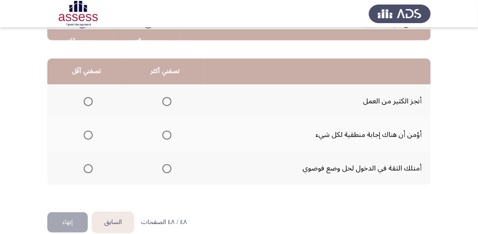
scroll to position [212, 0]
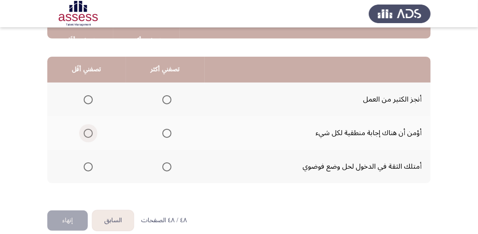
click at [86, 132] on span "Select an option" at bounding box center [88, 133] width 9 height 9
click at [86, 132] on input "Select an option" at bounding box center [88, 133] width 9 height 9
click at [168, 167] on span "Select an option" at bounding box center [166, 167] width 9 height 9
click at [168, 167] on input "Select an option" at bounding box center [166, 167] width 9 height 9
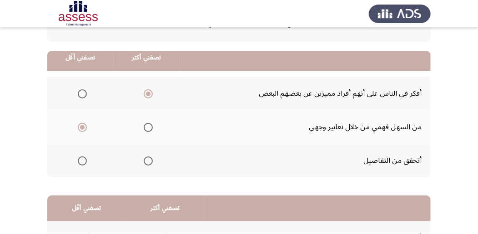
scroll to position [224, 0]
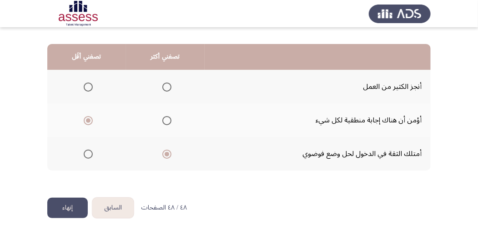
click at [62, 208] on button "إنهاء" at bounding box center [67, 208] width 40 height 20
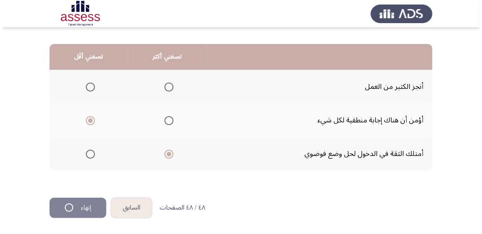
scroll to position [0, 0]
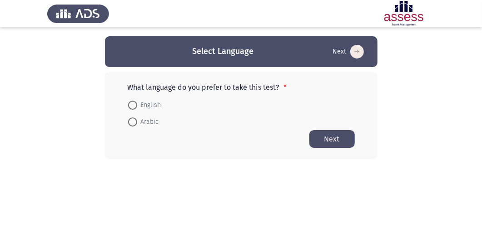
click at [131, 119] on span at bounding box center [132, 122] width 9 height 9
click at [131, 119] on input "Arabic" at bounding box center [132, 122] width 9 height 9
radio input "true"
click at [335, 136] on button "Next" at bounding box center [331, 139] width 45 height 18
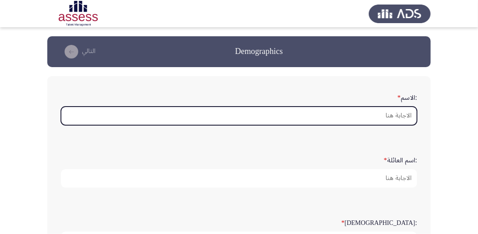
click at [361, 115] on input ":الاسم *" at bounding box center [239, 116] width 356 height 19
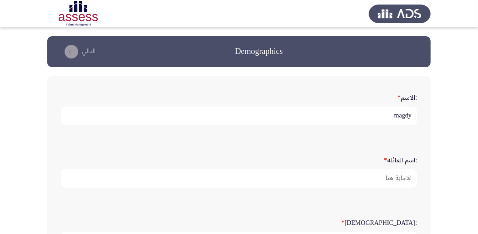
drag, startPoint x: 399, startPoint y: 115, endPoint x: 391, endPoint y: 116, distance: 8.3
click at [391, 116] on input "magdy" at bounding box center [239, 116] width 356 height 19
type input "Magdy"
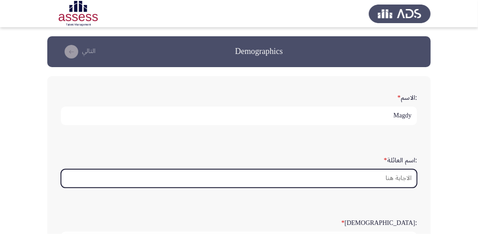
click at [387, 175] on input ":اسم العائلة *" at bounding box center [239, 178] width 356 height 19
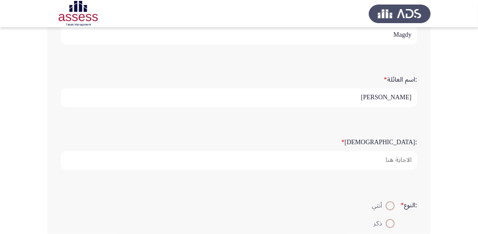
scroll to position [91, 0]
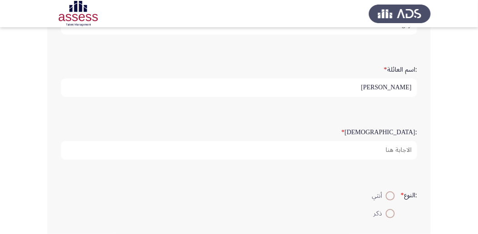
type input "[PERSON_NAME]"
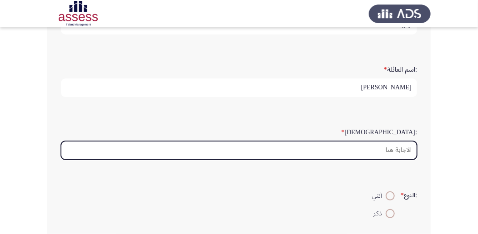
click at [324, 153] on input ":السن *" at bounding box center [239, 150] width 356 height 19
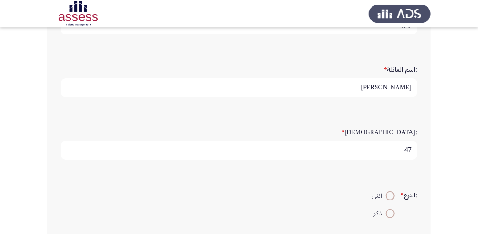
type input "47"
click at [388, 214] on span at bounding box center [389, 213] width 9 height 9
click at [388, 214] on input "ذكر" at bounding box center [389, 213] width 9 height 9
radio input "true"
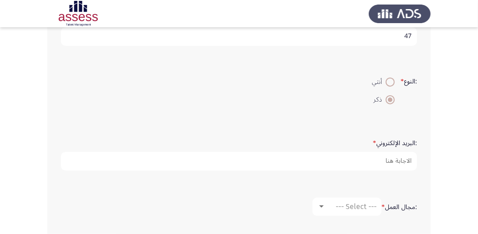
scroll to position [212, 0]
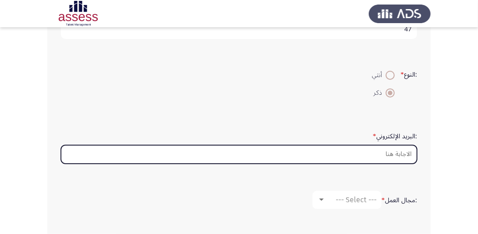
click at [385, 150] on input ":البريد الإلكتروني *" at bounding box center [239, 154] width 356 height 19
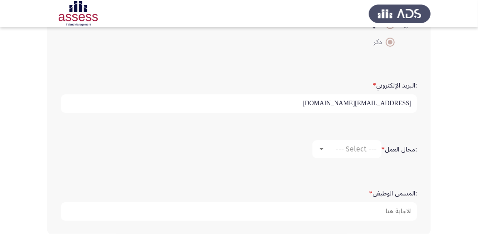
scroll to position [273, 0]
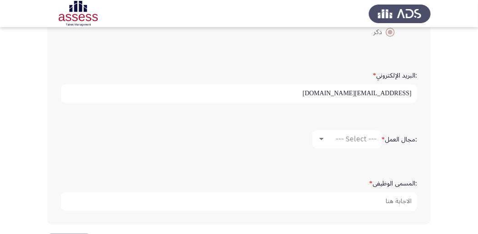
type input "[PERSON_NAME][EMAIL_ADDRESS][PERSON_NAME][DOMAIN_NAME]"
click at [317, 138] on div at bounding box center [321, 139] width 8 height 7
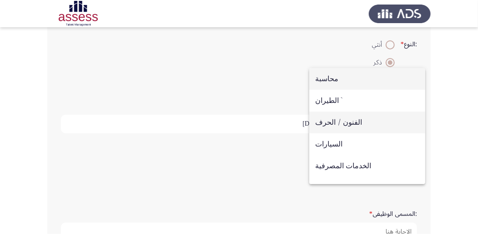
scroll to position [212, 0]
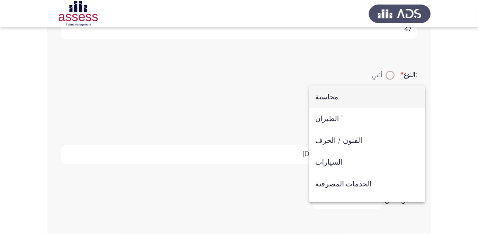
click at [321, 94] on span "محاسبة" at bounding box center [367, 97] width 104 height 22
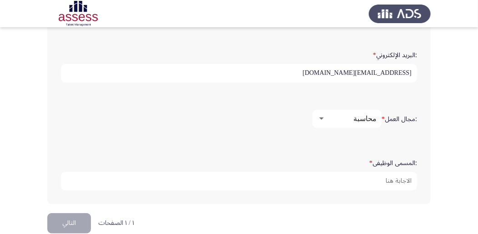
scroll to position [303, 0]
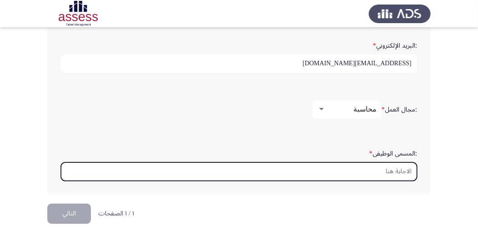
click at [394, 174] on input ":المسمى الوظيفى *" at bounding box center [239, 172] width 356 height 19
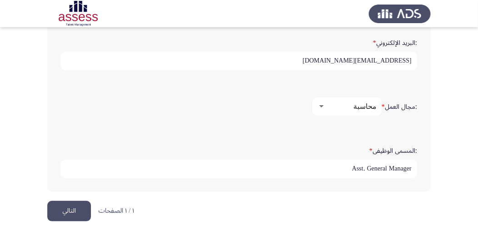
scroll to position [306, 0]
type input "Asst. General Manager"
click at [69, 207] on button "التالي" at bounding box center [69, 210] width 44 height 20
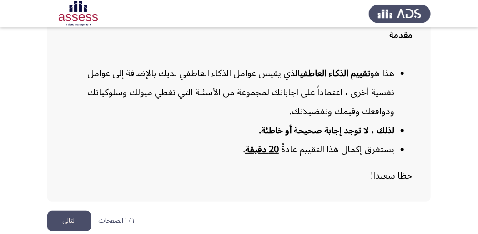
scroll to position [84, 0]
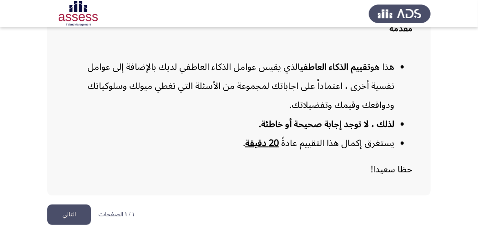
click at [57, 216] on button "التالي" at bounding box center [69, 215] width 44 height 20
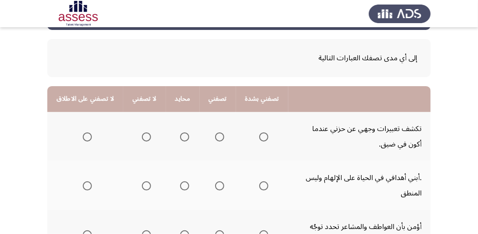
scroll to position [60, 0]
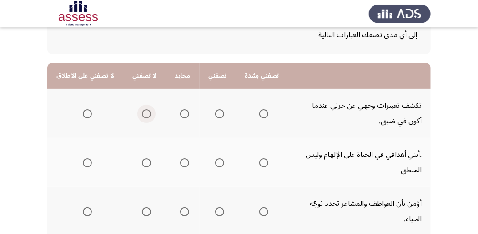
click at [142, 115] on span "Select an option" at bounding box center [146, 114] width 9 height 9
click at [142, 115] on input "Select an option" at bounding box center [146, 114] width 9 height 9
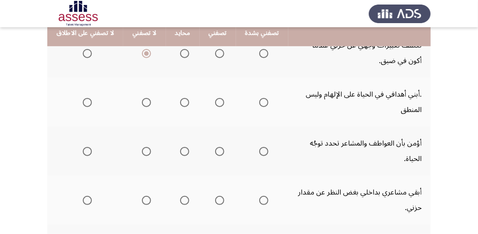
scroll to position [91, 0]
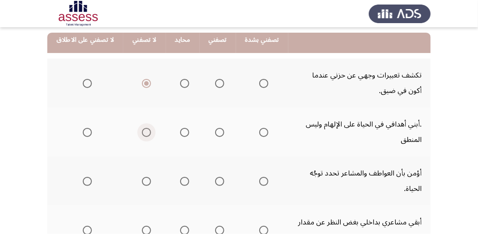
click at [143, 134] on span "Select an option" at bounding box center [146, 132] width 9 height 9
click at [143, 134] on input "Select an option" at bounding box center [146, 132] width 9 height 9
click at [216, 183] on span "Select an option" at bounding box center [219, 181] width 9 height 9
click at [216, 183] on input "Select an option" at bounding box center [219, 181] width 9 height 9
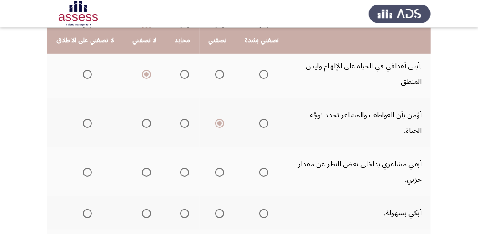
scroll to position [151, 0]
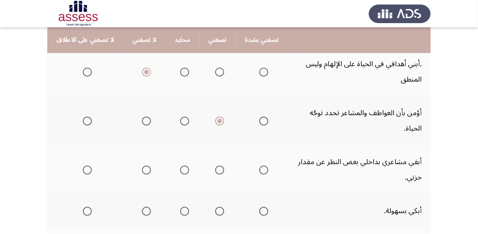
click at [215, 171] on span "Select an option" at bounding box center [219, 170] width 9 height 9
click at [215, 171] on input "Select an option" at bounding box center [219, 170] width 9 height 9
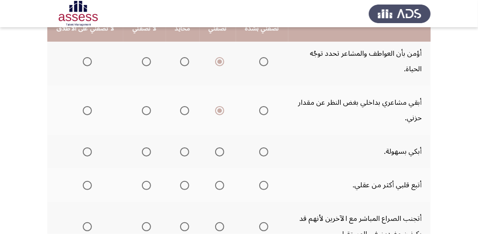
scroll to position [212, 0]
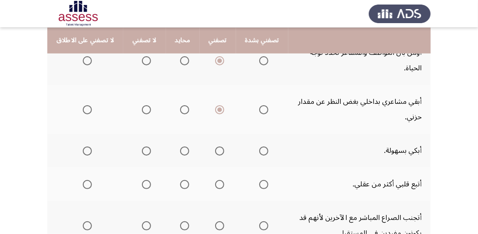
click at [180, 153] on span "Select an option" at bounding box center [184, 151] width 9 height 9
click at [180, 153] on input "Select an option" at bounding box center [184, 151] width 9 height 9
click at [142, 152] on span "Select an option" at bounding box center [146, 151] width 9 height 9
click at [142, 152] on input "Select an option" at bounding box center [146, 151] width 9 height 9
click at [144, 184] on span "Select an option" at bounding box center [146, 184] width 9 height 9
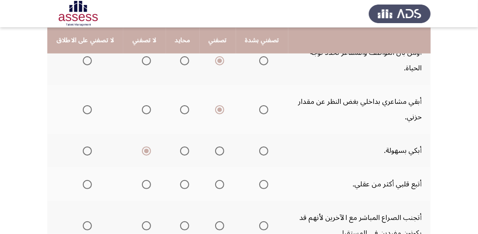
click at [144, 184] on input "Select an option" at bounding box center [146, 184] width 9 height 9
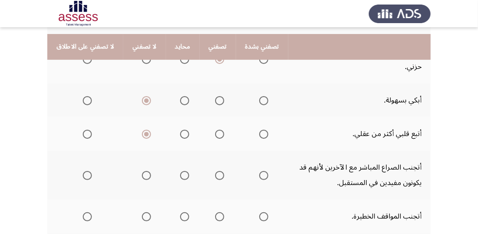
scroll to position [273, 0]
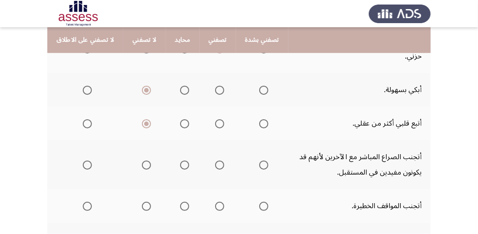
click at [259, 167] on span "Select an option" at bounding box center [263, 165] width 9 height 9
click at [259, 167] on input "Select an option" at bounding box center [263, 165] width 9 height 9
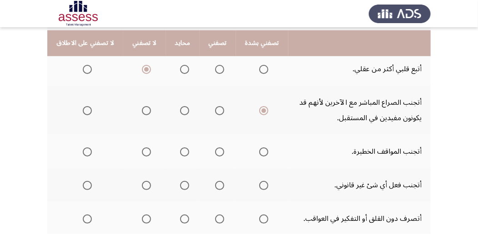
scroll to position [333, 0]
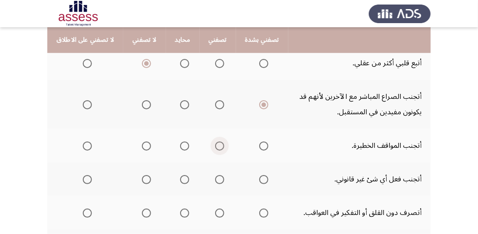
click at [215, 147] on span "Select an option" at bounding box center [219, 146] width 9 height 9
click at [215, 147] on input "Select an option" at bounding box center [219, 146] width 9 height 9
click at [259, 180] on span "Select an option" at bounding box center [263, 179] width 9 height 9
click at [259, 180] on input "Select an option" at bounding box center [263, 179] width 9 height 9
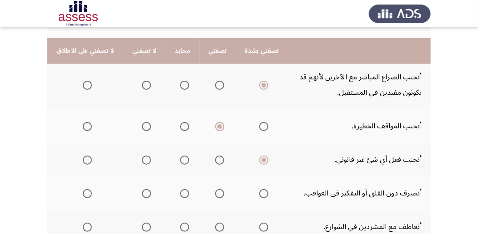
scroll to position [364, 0]
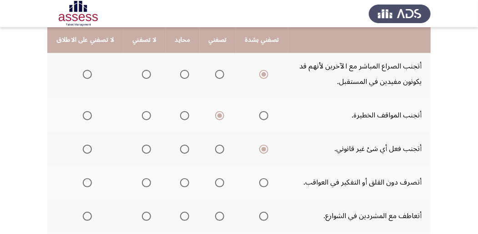
click at [142, 182] on span "Select an option" at bounding box center [146, 183] width 9 height 9
click at [142, 182] on input "Select an option" at bounding box center [146, 183] width 9 height 9
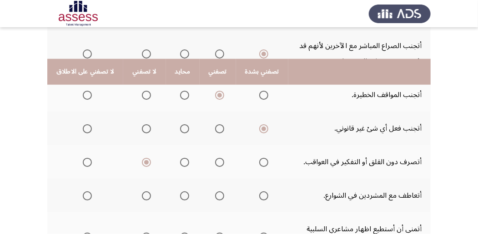
scroll to position [424, 0]
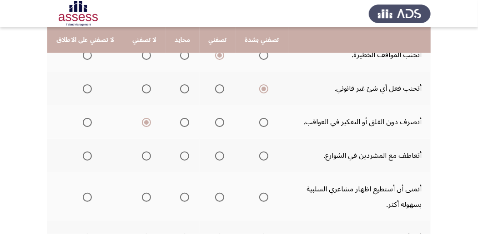
click at [259, 156] on span "Select an option" at bounding box center [263, 156] width 9 height 9
click at [259, 156] on input "Select an option" at bounding box center [263, 156] width 9 height 9
click at [180, 158] on span "Select an option" at bounding box center [184, 156] width 9 height 9
click at [180, 158] on input "Select an option" at bounding box center [184, 156] width 9 height 9
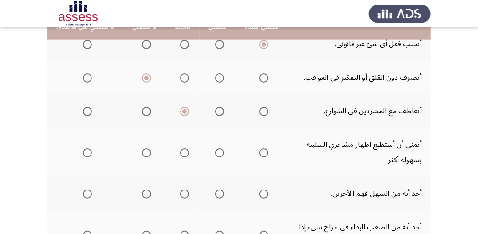
scroll to position [484, 0]
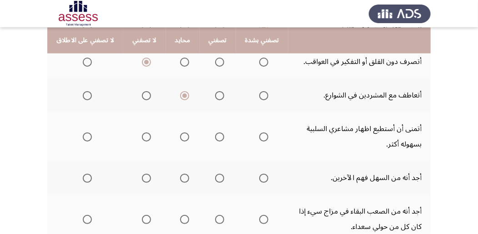
click at [261, 139] on span "Select an option" at bounding box center [263, 137] width 9 height 9
click at [261, 139] on input "Select an option" at bounding box center [263, 137] width 9 height 9
click at [142, 136] on span "Select an option" at bounding box center [146, 137] width 9 height 9
click at [142, 136] on input "Select an option" at bounding box center [146, 137] width 9 height 9
click at [142, 179] on span "Select an option" at bounding box center [146, 178] width 9 height 9
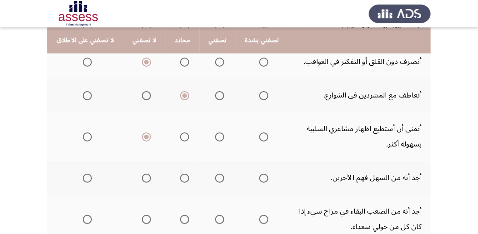
click at [142, 179] on input "Select an option" at bounding box center [146, 178] width 9 height 9
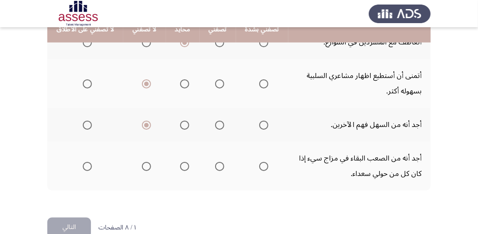
scroll to position [527, 0]
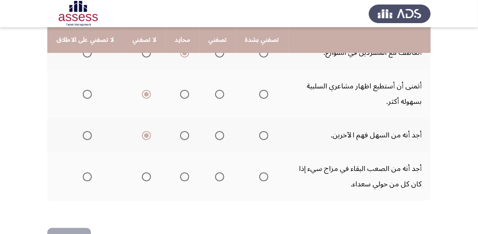
click at [215, 179] on span "Select an option" at bounding box center [219, 177] width 9 height 9
click at [215, 179] on input "Select an option" at bounding box center [219, 177] width 9 height 9
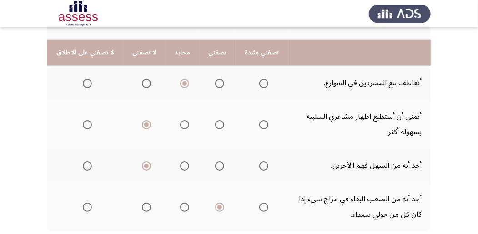
scroll to position [557, 0]
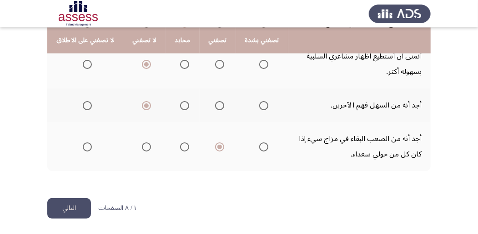
click at [60, 210] on button "التالي" at bounding box center [69, 209] width 44 height 20
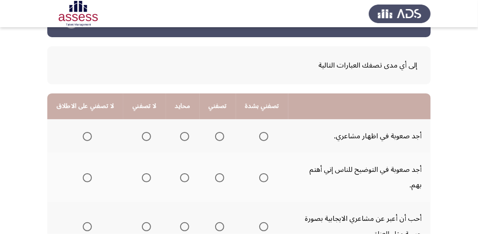
scroll to position [60, 0]
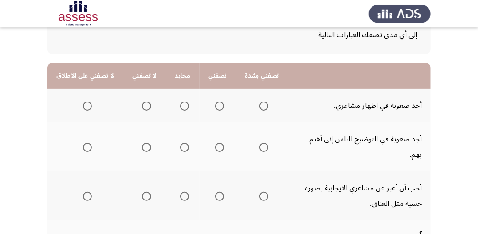
click at [215, 108] on span "Select an option" at bounding box center [219, 106] width 9 height 9
click at [215, 108] on input "Select an option" at bounding box center [219, 106] width 9 height 9
click at [83, 143] on span "Select an option" at bounding box center [87, 147] width 9 height 9
click at [83, 143] on input "Select an option" at bounding box center [87, 147] width 9 height 9
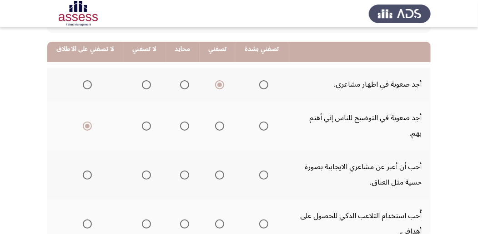
scroll to position [91, 0]
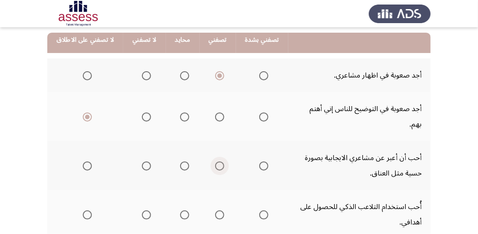
click at [215, 162] on span "Select an option" at bounding box center [219, 166] width 9 height 9
click at [215, 162] on input "Select an option" at bounding box center [219, 166] width 9 height 9
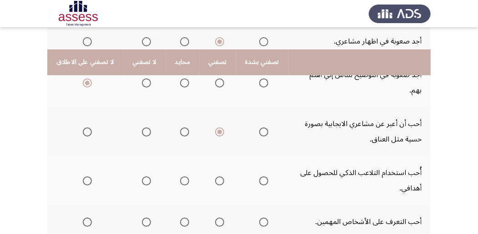
scroll to position [151, 0]
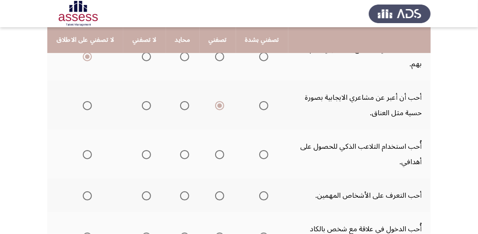
click at [215, 150] on span "Select an option" at bounding box center [219, 154] width 9 height 9
click at [215, 150] on input "Select an option" at bounding box center [219, 154] width 9 height 9
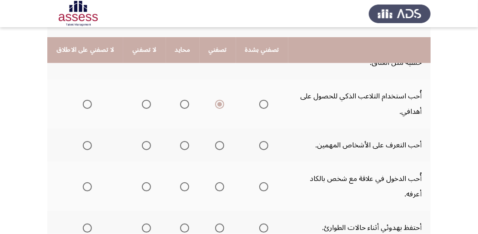
scroll to position [212, 0]
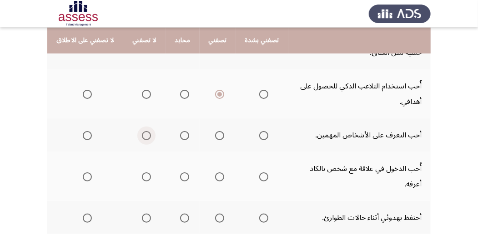
click at [143, 131] on span "Select an option" at bounding box center [146, 135] width 9 height 9
click at [143, 131] on input "Select an option" at bounding box center [146, 135] width 9 height 9
click at [215, 173] on span "Select an option" at bounding box center [219, 177] width 9 height 9
click at [215, 173] on input "Select an option" at bounding box center [219, 177] width 9 height 9
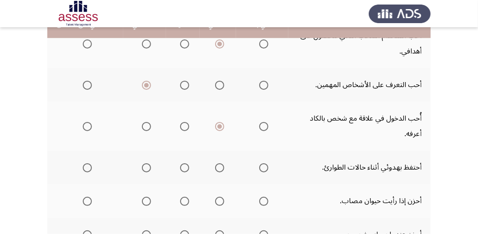
scroll to position [273, 0]
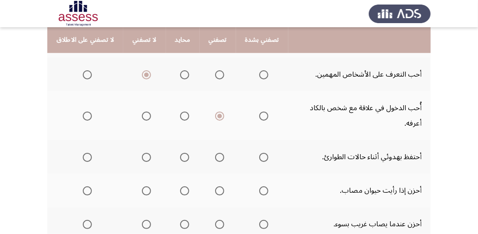
click at [259, 153] on span "Select an option" at bounding box center [263, 157] width 9 height 9
click at [259, 153] on input "Select an option" at bounding box center [263, 157] width 9 height 9
click at [180, 187] on span "Select an option" at bounding box center [184, 191] width 9 height 9
click at [180, 187] on input "Select an option" at bounding box center [184, 191] width 9 height 9
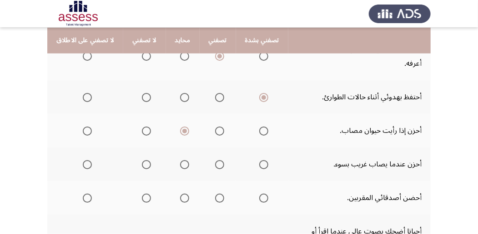
scroll to position [333, 0]
click at [180, 160] on span "Select an option" at bounding box center [184, 164] width 9 height 9
click at [180, 160] on input "Select an option" at bounding box center [184, 164] width 9 height 9
click at [215, 194] on span "Select an option" at bounding box center [219, 198] width 9 height 9
click at [215, 194] on input "Select an option" at bounding box center [219, 198] width 9 height 9
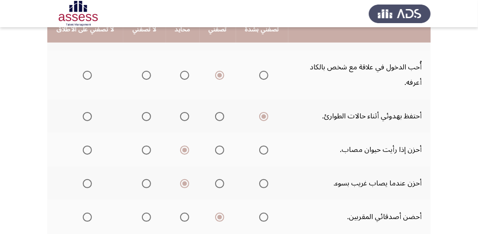
scroll to position [303, 0]
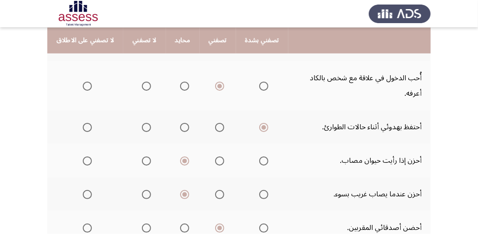
click at [216, 123] on span "Select an option" at bounding box center [219, 127] width 9 height 9
click at [216, 123] on input "Select an option" at bounding box center [219, 127] width 9 height 9
click at [215, 190] on span "Select an option" at bounding box center [219, 194] width 9 height 9
click at [215, 190] on input "Select an option" at bounding box center [219, 194] width 9 height 9
click at [215, 157] on span "Select an option" at bounding box center [219, 161] width 9 height 9
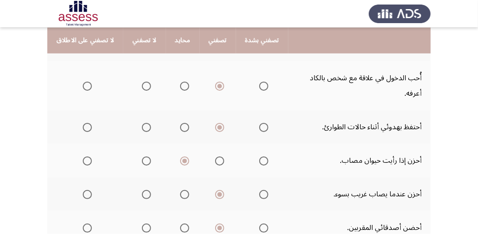
click at [215, 157] on input "Select an option" at bounding box center [219, 161] width 9 height 9
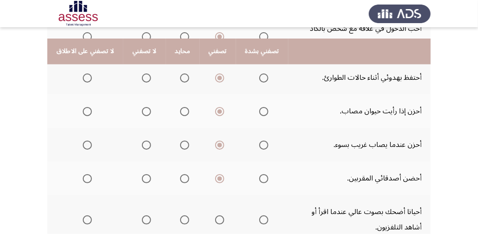
scroll to position [364, 0]
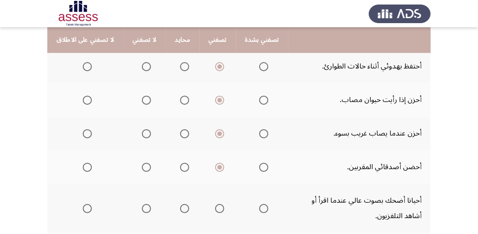
click at [143, 163] on span "Select an option" at bounding box center [146, 167] width 9 height 9
click at [143, 163] on input "Select an option" at bounding box center [146, 167] width 9 height 9
click at [142, 204] on span "Select an option" at bounding box center [146, 208] width 9 height 9
click at [142, 204] on input "Select an option" at bounding box center [146, 208] width 9 height 9
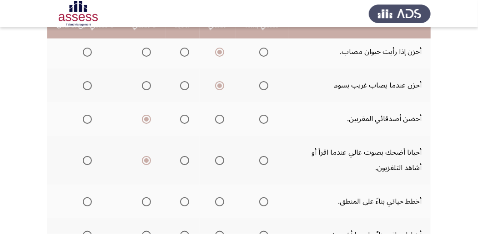
scroll to position [424, 0]
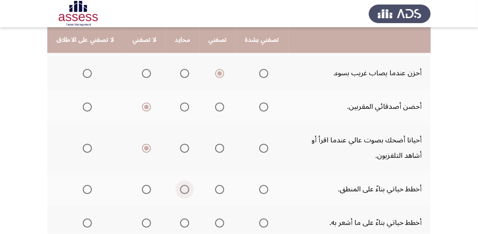
click at [180, 185] on span "Select an option" at bounding box center [184, 189] width 9 height 9
click at [180, 185] on input "Select an option" at bounding box center [184, 189] width 9 height 9
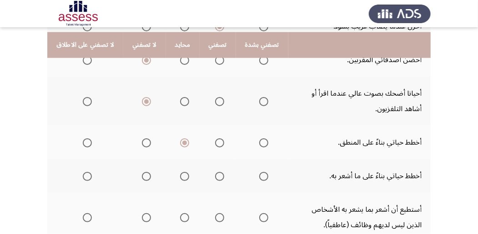
scroll to position [484, 0]
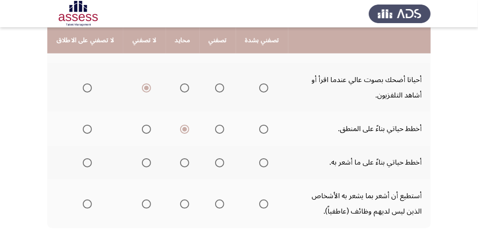
click at [215, 200] on span "Select an option" at bounding box center [219, 204] width 9 height 9
click at [215, 200] on input "Select an option" at bounding box center [219, 204] width 9 height 9
click at [215, 125] on span "Select an option" at bounding box center [219, 129] width 9 height 9
click at [215, 125] on input "Select an option" at bounding box center [219, 129] width 9 height 9
click at [215, 159] on span "Select an option" at bounding box center [219, 163] width 9 height 9
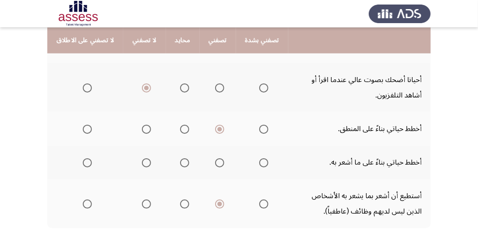
click at [215, 159] on input "Select an option" at bounding box center [219, 163] width 9 height 9
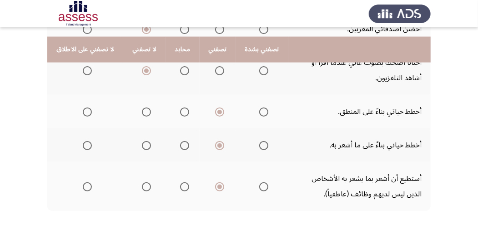
scroll to position [511, 0]
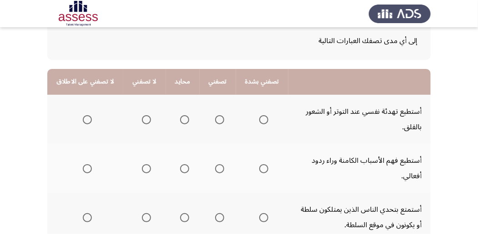
scroll to position [60, 0]
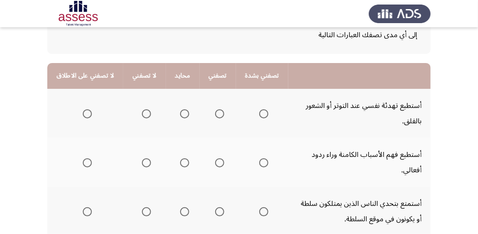
click at [212, 109] on mat-radio-button "Select an option" at bounding box center [217, 114] width 13 height 10
click at [215, 117] on span "Select an option" at bounding box center [219, 114] width 9 height 9
click at [215, 117] on input "Select an option" at bounding box center [219, 114] width 9 height 9
click at [215, 159] on span "Select an option" at bounding box center [219, 163] width 9 height 9
click at [215, 159] on input "Select an option" at bounding box center [219, 163] width 9 height 9
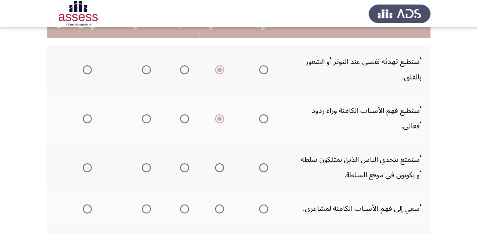
scroll to position [121, 0]
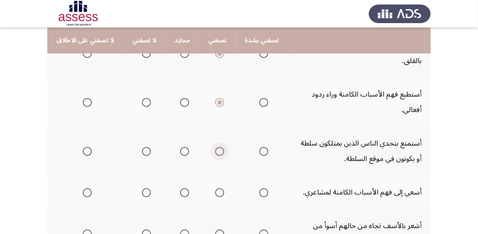
click at [215, 147] on span "Select an option" at bounding box center [219, 151] width 9 height 9
click at [215, 147] on input "Select an option" at bounding box center [219, 151] width 9 height 9
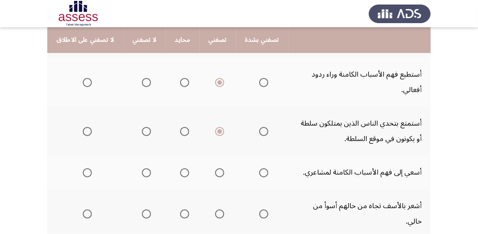
scroll to position [151, 0]
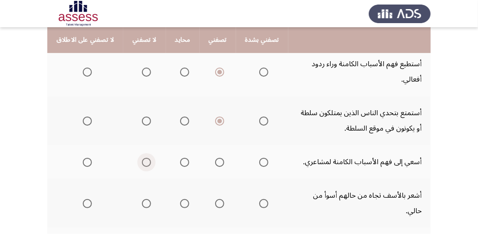
click at [143, 158] on span "Select an option" at bounding box center [146, 162] width 9 height 9
click at [143, 158] on input "Select an option" at bounding box center [146, 162] width 9 height 9
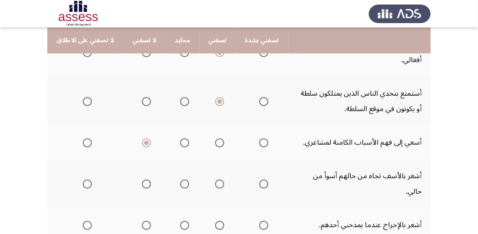
scroll to position [182, 0]
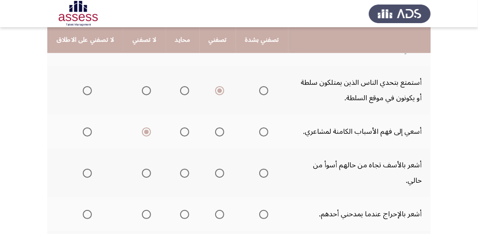
click at [215, 169] on span "Select an option" at bounding box center [219, 173] width 9 height 9
click at [215, 169] on input "Select an option" at bounding box center [219, 173] width 9 height 9
click at [259, 210] on span "Select an option" at bounding box center [263, 214] width 9 height 9
click at [259, 210] on input "Select an option" at bounding box center [263, 214] width 9 height 9
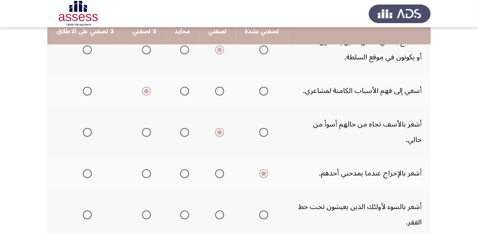
scroll to position [242, 0]
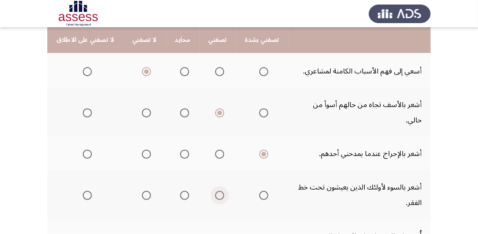
click at [217, 191] on span "Select an option" at bounding box center [219, 195] width 9 height 9
click at [217, 191] on input "Select an option" at bounding box center [219, 195] width 9 height 9
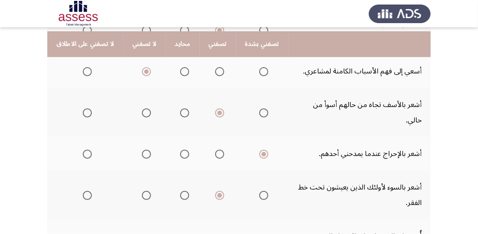
scroll to position [273, 0]
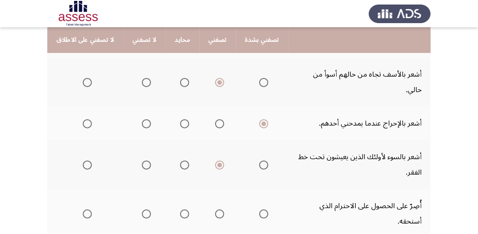
click at [259, 210] on span "Select an option" at bounding box center [263, 214] width 9 height 9
click at [259, 210] on input "Select an option" at bounding box center [263, 214] width 9 height 9
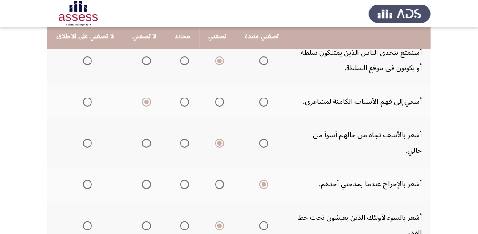
scroll to position [182, 0]
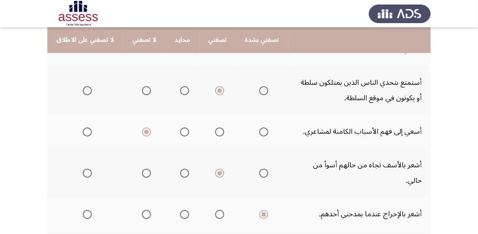
click at [180, 128] on span "Select an option" at bounding box center [184, 132] width 9 height 9
click at [180, 128] on input "Select an option" at bounding box center [184, 132] width 9 height 9
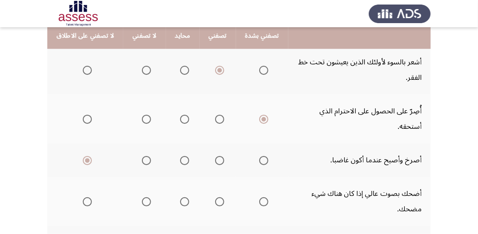
scroll to position [364, 0]
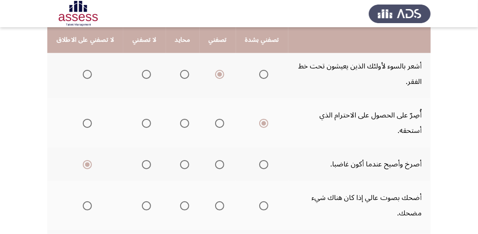
click at [215, 202] on span "Select an option" at bounding box center [219, 206] width 9 height 9
click at [215, 202] on input "Select an option" at bounding box center [219, 206] width 9 height 9
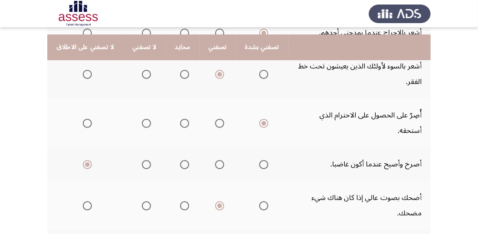
scroll to position [394, 0]
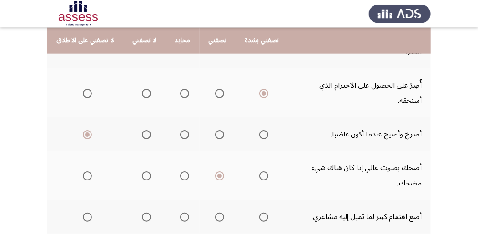
click at [142, 213] on span "Select an option" at bounding box center [146, 217] width 9 height 9
click at [142, 213] on input "Select an option" at bounding box center [146, 217] width 9 height 9
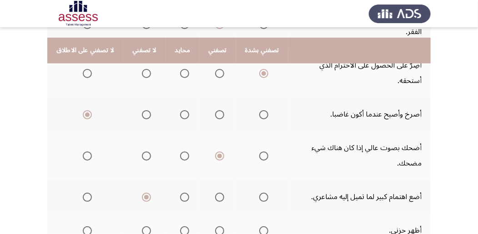
scroll to position [424, 0]
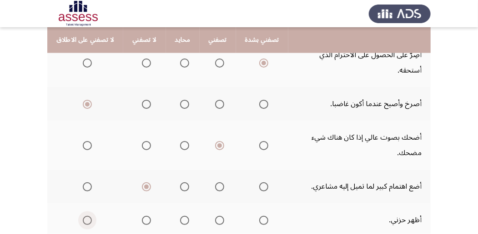
click at [85, 216] on span "Select an option" at bounding box center [87, 220] width 9 height 9
click at [85, 216] on input "Select an option" at bounding box center [87, 220] width 9 height 9
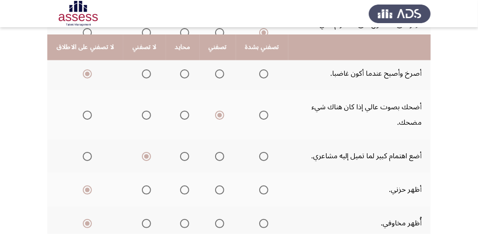
scroll to position [484, 0]
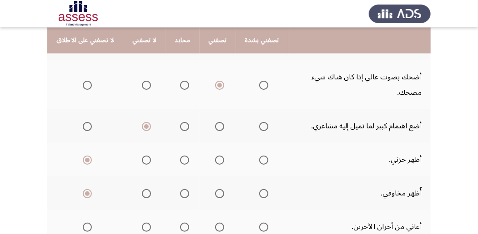
click at [215, 223] on span "Select an option" at bounding box center [219, 227] width 9 height 9
click at [215, 223] on input "Select an option" at bounding box center [219, 227] width 9 height 9
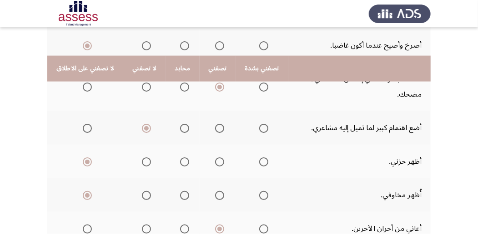
scroll to position [511, 0]
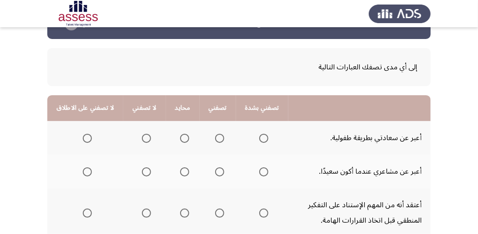
scroll to position [60, 0]
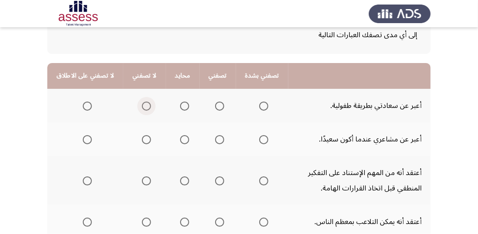
click at [142, 105] on span "Select an option" at bounding box center [146, 106] width 9 height 9
click at [142, 105] on input "Select an option" at bounding box center [146, 106] width 9 height 9
click at [142, 140] on span "Select an option" at bounding box center [146, 139] width 9 height 9
click at [142, 140] on input "Select an option" at bounding box center [146, 139] width 9 height 9
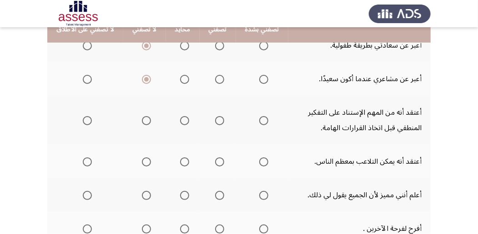
scroll to position [91, 0]
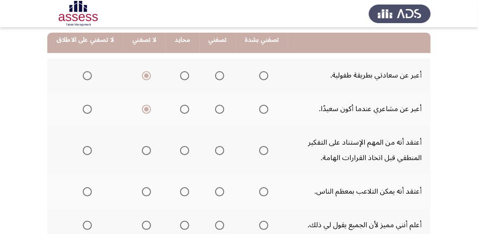
click at [215, 111] on span "Select an option" at bounding box center [219, 109] width 9 height 9
click at [215, 111] on input "Select an option" at bounding box center [219, 109] width 9 height 9
click at [145, 110] on span "Select an option" at bounding box center [146, 109] width 9 height 9
click at [145, 110] on input "Select an option" at bounding box center [146, 109] width 9 height 9
click at [215, 153] on span "Select an option" at bounding box center [219, 150] width 9 height 9
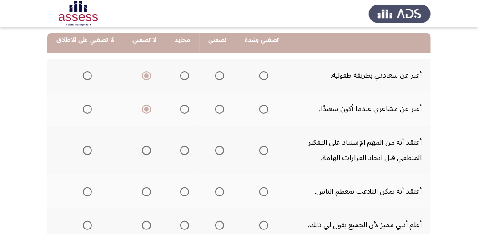
click at [215, 153] on input "Select an option" at bounding box center [219, 150] width 9 height 9
click at [144, 191] on span "Select an option" at bounding box center [146, 192] width 9 height 9
click at [144, 191] on input "Select an option" at bounding box center [146, 192] width 9 height 9
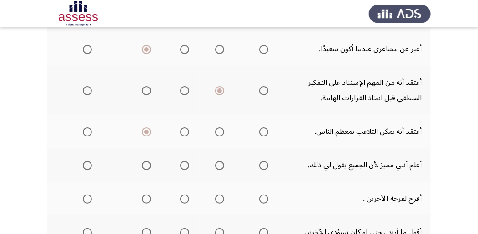
scroll to position [151, 0]
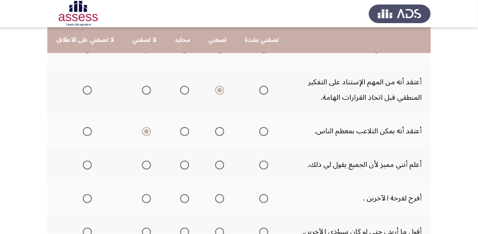
click at [215, 166] on span "Select an option" at bounding box center [219, 165] width 9 height 9
click at [215, 166] on input "Select an option" at bounding box center [219, 165] width 9 height 9
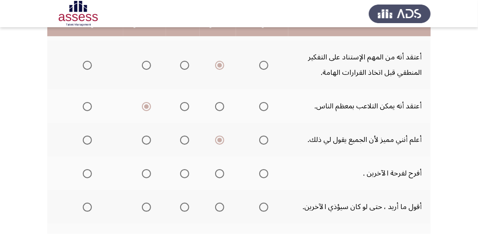
scroll to position [212, 0]
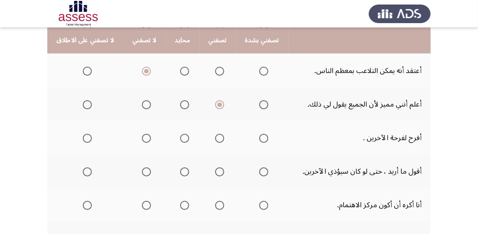
click at [259, 137] on span "Select an option" at bounding box center [263, 138] width 9 height 9
click at [259, 137] on input "Select an option" at bounding box center [263, 138] width 9 height 9
click at [144, 172] on span "Select an option" at bounding box center [146, 172] width 9 height 9
click at [144, 172] on input "Select an option" at bounding box center [146, 172] width 9 height 9
click at [184, 172] on span "Select an option" at bounding box center [184, 172] width 0 height 0
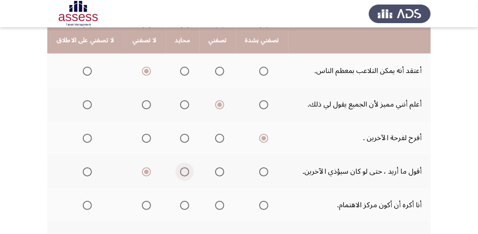
click at [180, 172] on input "Select an option" at bounding box center [184, 172] width 9 height 9
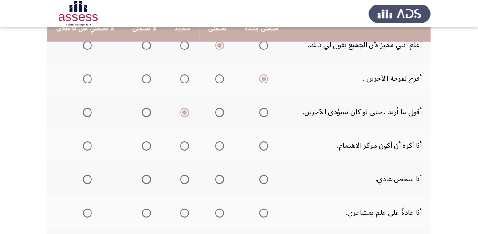
scroll to position [273, 0]
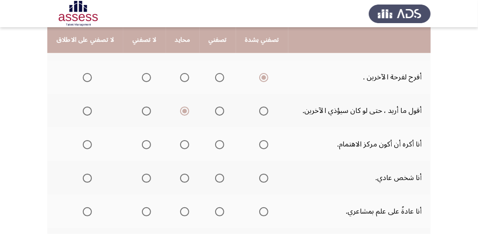
click at [215, 146] on span "Select an option" at bounding box center [219, 144] width 9 height 9
click at [215, 146] on input "Select an option" at bounding box center [219, 144] width 9 height 9
click at [259, 178] on span "Select an option" at bounding box center [263, 178] width 9 height 9
click at [259, 178] on input "Select an option" at bounding box center [263, 178] width 9 height 9
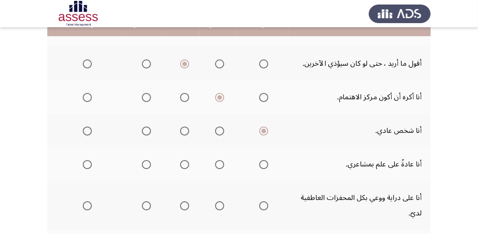
scroll to position [333, 0]
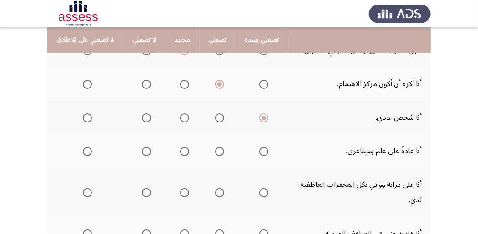
click at [215, 153] on span "Select an option" at bounding box center [219, 151] width 9 height 9
click at [215, 153] on input "Select an option" at bounding box center [219, 151] width 9 height 9
click at [145, 116] on span "Select an option" at bounding box center [146, 118] width 9 height 9
click at [145, 116] on input "Select an option" at bounding box center [146, 118] width 9 height 9
click at [216, 119] on span "Select an option" at bounding box center [219, 118] width 9 height 9
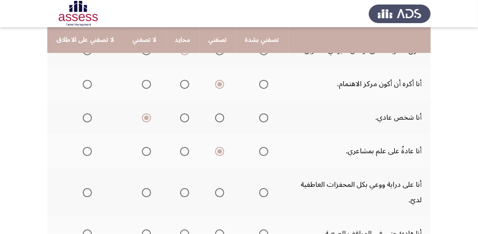
click at [216, 119] on input "Select an option" at bounding box center [219, 118] width 9 height 9
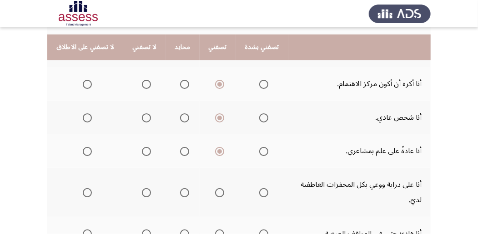
scroll to position [364, 0]
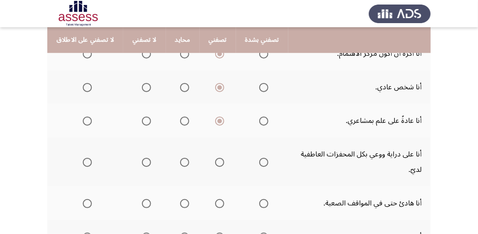
click at [215, 163] on span "Select an option" at bounding box center [219, 162] width 9 height 9
click at [215, 163] on input "Select an option" at bounding box center [219, 162] width 9 height 9
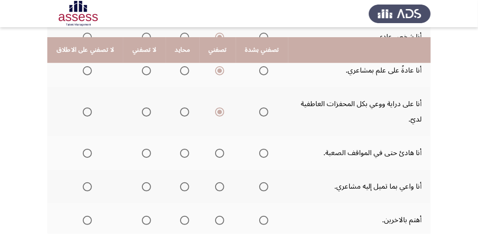
scroll to position [424, 0]
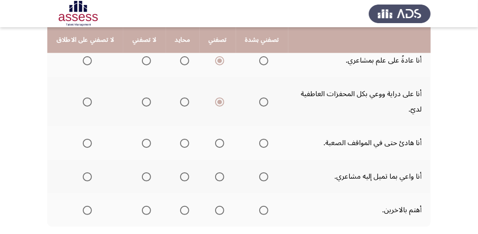
click at [259, 144] on span "Select an option" at bounding box center [263, 143] width 9 height 9
click at [259, 144] on input "Select an option" at bounding box center [263, 143] width 9 height 9
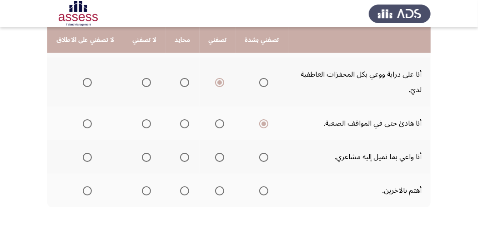
scroll to position [454, 0]
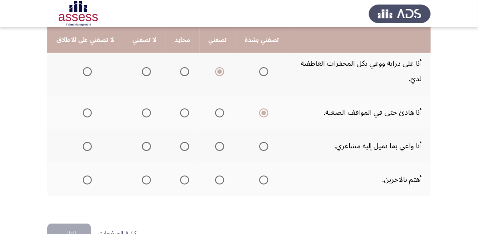
click at [215, 148] on span "Select an option" at bounding box center [219, 146] width 9 height 9
click at [215, 148] on input "Select an option" at bounding box center [219, 146] width 9 height 9
click at [259, 180] on span "Select an option" at bounding box center [263, 180] width 9 height 9
click at [259, 180] on input "Select an option" at bounding box center [263, 180] width 9 height 9
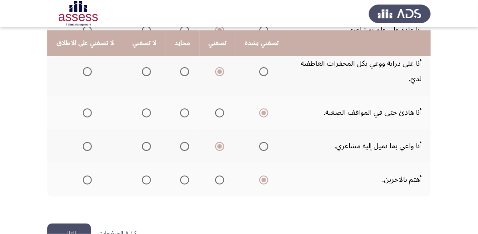
scroll to position [480, 0]
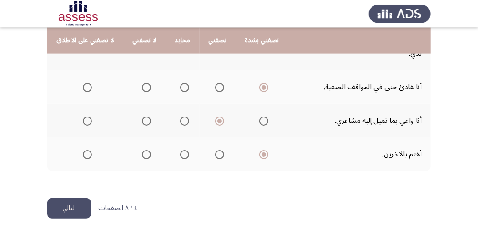
click at [67, 205] on button "التالي" at bounding box center [69, 209] width 44 height 20
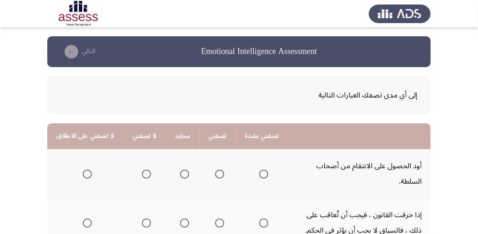
click at [142, 170] on span "Select an option" at bounding box center [146, 174] width 9 height 9
click at [142, 170] on input "Select an option" at bounding box center [146, 174] width 9 height 9
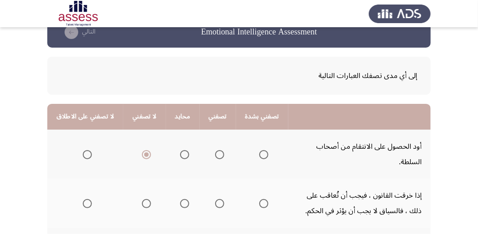
scroll to position [30, 0]
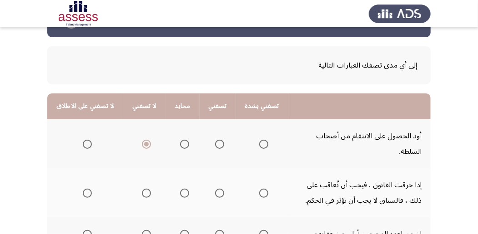
click at [259, 189] on span "Select an option" at bounding box center [263, 193] width 9 height 9
click at [259, 189] on input "Select an option" at bounding box center [263, 193] width 9 height 9
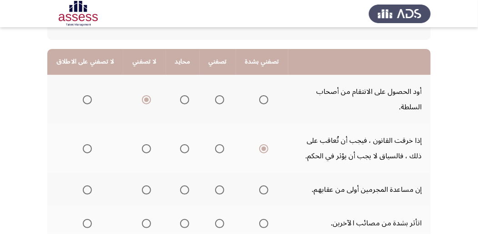
scroll to position [91, 0]
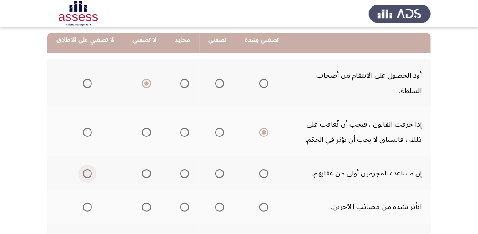
click at [83, 169] on span "Select an option" at bounding box center [87, 173] width 9 height 9
click at [83, 169] on input "Select an option" at bounding box center [87, 173] width 9 height 9
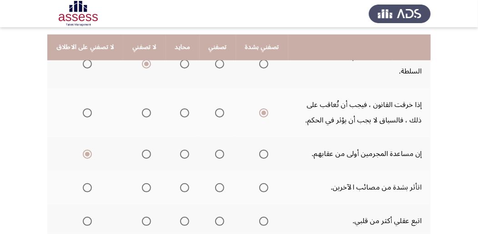
scroll to position [121, 0]
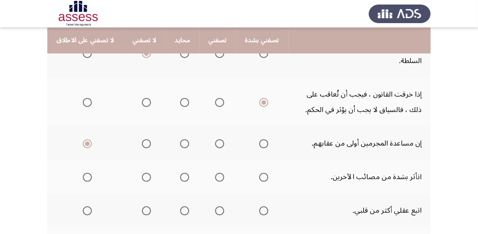
click at [215, 173] on span "Select an option" at bounding box center [219, 177] width 9 height 9
click at [215, 173] on input "Select an option" at bounding box center [219, 177] width 9 height 9
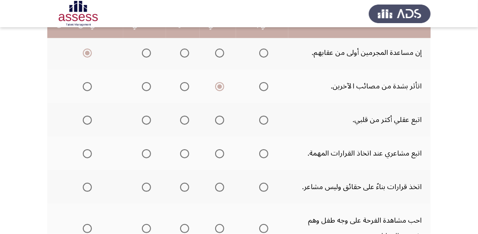
scroll to position [182, 0]
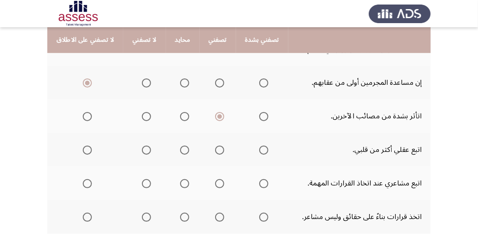
click at [215, 146] on span "Select an option" at bounding box center [219, 150] width 9 height 9
click at [215, 146] on input "Select an option" at bounding box center [219, 150] width 9 height 9
click at [142, 179] on span "Select an option" at bounding box center [146, 183] width 9 height 9
click at [142, 179] on input "Select an option" at bounding box center [146, 183] width 9 height 9
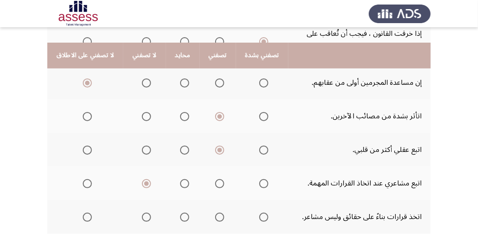
scroll to position [212, 0]
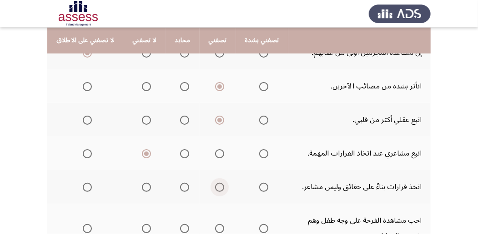
click at [215, 183] on span "Select an option" at bounding box center [219, 187] width 9 height 9
click at [215, 183] on input "Select an option" at bounding box center [219, 187] width 9 height 9
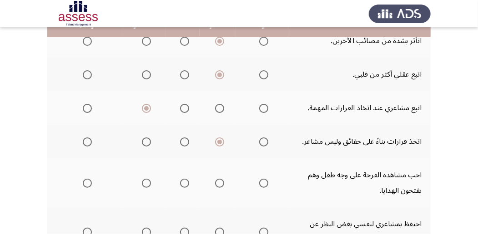
scroll to position [273, 0]
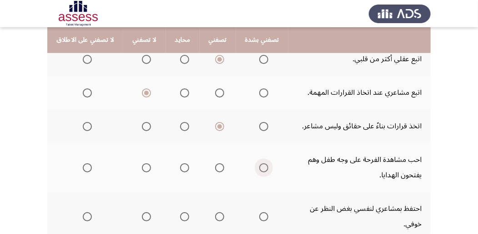
click at [259, 164] on span "Select an option" at bounding box center [263, 168] width 9 height 9
click at [259, 164] on input "Select an option" at bounding box center [263, 168] width 9 height 9
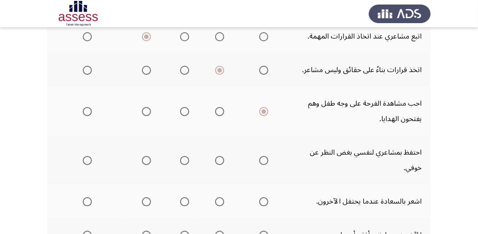
scroll to position [333, 0]
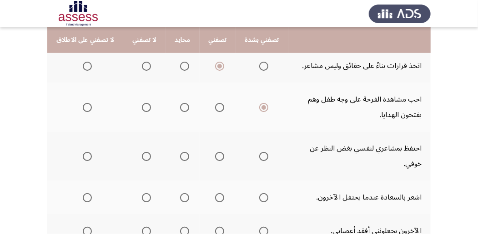
click at [259, 152] on span "Select an option" at bounding box center [263, 156] width 9 height 9
click at [259, 152] on input "Select an option" at bounding box center [263, 156] width 9 height 9
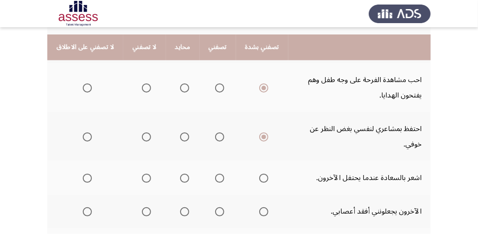
scroll to position [364, 0]
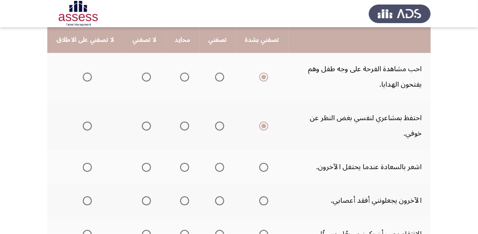
click at [259, 163] on span "Select an option" at bounding box center [263, 167] width 9 height 9
click at [259, 163] on input "Select an option" at bounding box center [263, 167] width 9 height 9
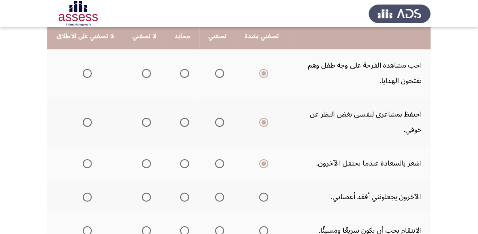
scroll to position [394, 0]
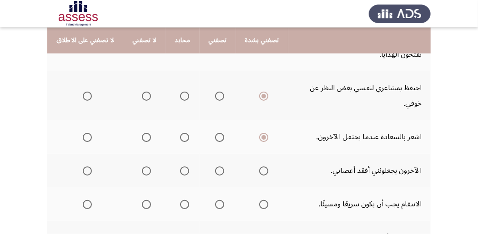
click at [215, 133] on span "Select an option" at bounding box center [219, 137] width 9 height 9
click at [215, 133] on input "Select an option" at bounding box center [219, 137] width 9 height 9
click at [142, 167] on span "Select an option" at bounding box center [146, 171] width 9 height 9
click at [142, 167] on input "Select an option" at bounding box center [146, 171] width 9 height 9
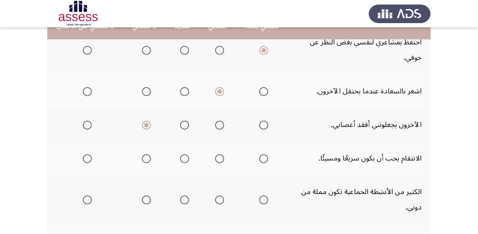
scroll to position [454, 0]
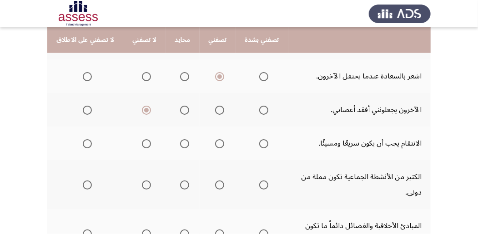
click at [88, 140] on span "Select an option" at bounding box center [87, 144] width 9 height 9
click at [88, 140] on input "Select an option" at bounding box center [87, 144] width 9 height 9
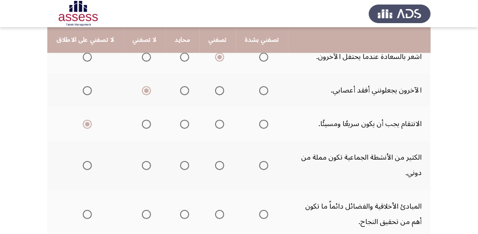
scroll to position [484, 0]
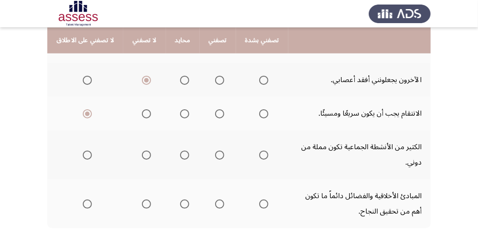
click at [142, 151] on span "Select an option" at bounding box center [146, 155] width 9 height 9
click at [142, 151] on input "Select an option" at bounding box center [146, 155] width 9 height 9
click at [259, 200] on span "Select an option" at bounding box center [263, 204] width 9 height 9
click at [259, 200] on input "Select an option" at bounding box center [263, 204] width 9 height 9
click at [215, 200] on span "Select an option" at bounding box center [219, 204] width 9 height 9
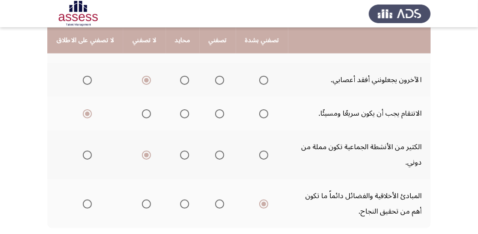
click at [215, 200] on input "Select an option" at bounding box center [219, 204] width 9 height 9
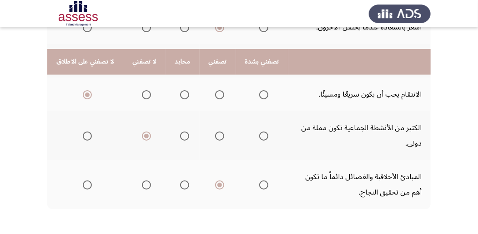
scroll to position [526, 0]
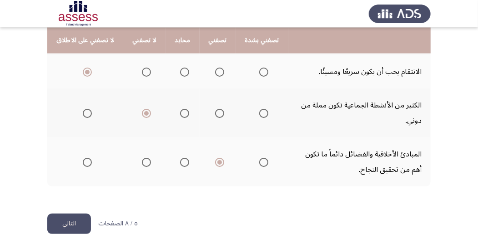
click at [58, 214] on button "التالي" at bounding box center [69, 224] width 44 height 20
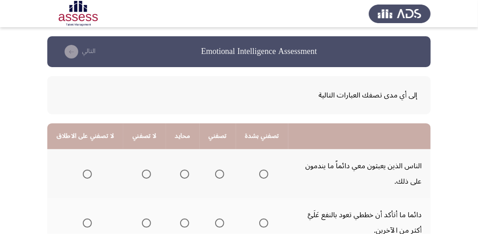
click at [215, 174] on span "Select an option" at bounding box center [219, 174] width 9 height 9
click at [215, 174] on input "Select an option" at bounding box center [219, 174] width 9 height 9
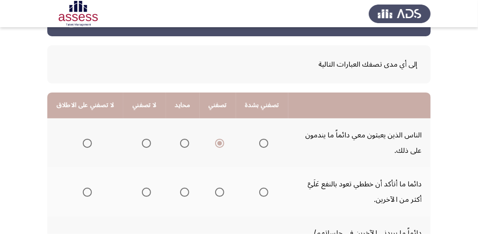
scroll to position [60, 0]
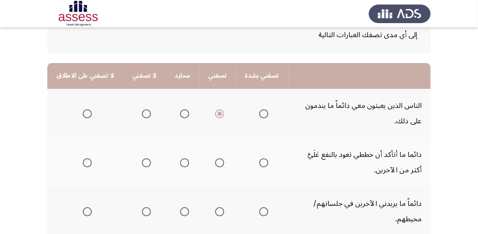
click at [145, 163] on span "Select an option" at bounding box center [146, 163] width 9 height 9
click at [145, 163] on input "Select an option" at bounding box center [146, 163] width 9 height 9
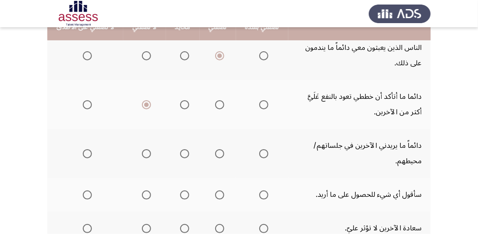
scroll to position [121, 0]
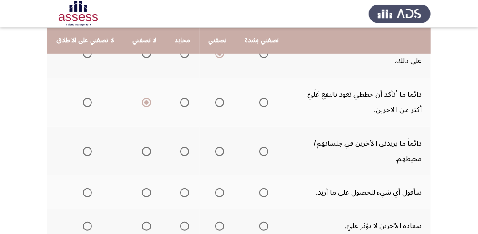
click at [215, 149] on span "Select an option" at bounding box center [219, 151] width 9 height 9
click at [215, 149] on input "Select an option" at bounding box center [219, 151] width 9 height 9
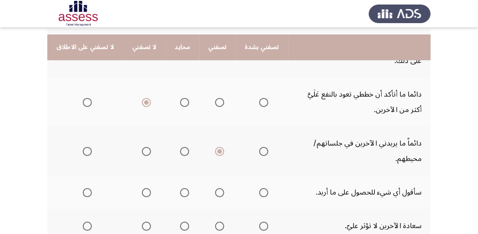
scroll to position [151, 0]
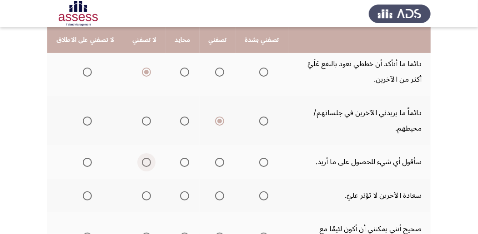
click at [142, 161] on span "Select an option" at bounding box center [146, 162] width 9 height 9
click at [142, 161] on input "Select an option" at bounding box center [146, 162] width 9 height 9
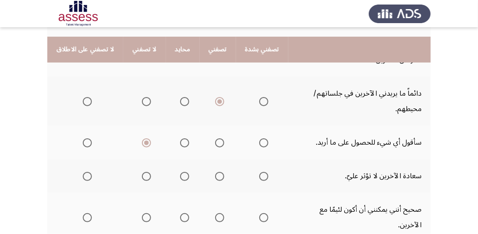
scroll to position [182, 0]
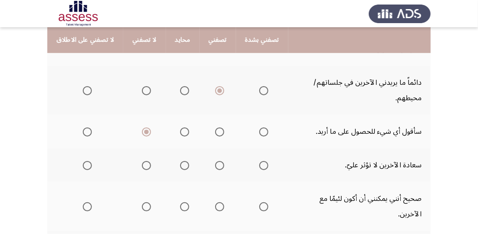
click at [215, 165] on span "Select an option" at bounding box center [219, 165] width 9 height 9
click at [215, 165] on input "Select an option" at bounding box center [219, 165] width 9 height 9
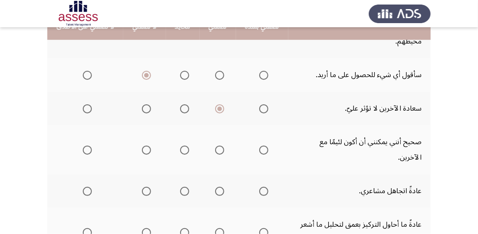
scroll to position [242, 0]
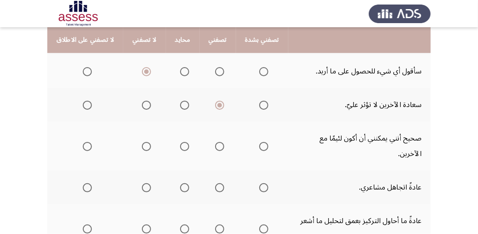
click at [215, 142] on span "Select an option" at bounding box center [219, 146] width 9 height 9
click at [215, 142] on input "Select an option" at bounding box center [219, 146] width 9 height 9
click at [215, 184] on span "Select an option" at bounding box center [219, 188] width 9 height 9
click at [215, 184] on input "Select an option" at bounding box center [219, 188] width 9 height 9
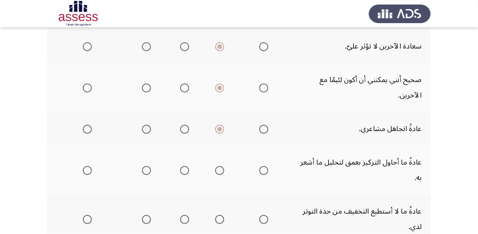
scroll to position [303, 0]
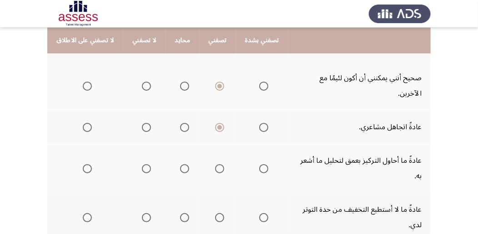
click at [138, 164] on label "Select an option" at bounding box center [144, 168] width 13 height 9
click at [142, 164] on input "Select an option" at bounding box center [146, 168] width 9 height 9
click at [142, 214] on span "Select an option" at bounding box center [146, 218] width 9 height 9
click at [142, 214] on input "Select an option" at bounding box center [146, 218] width 9 height 9
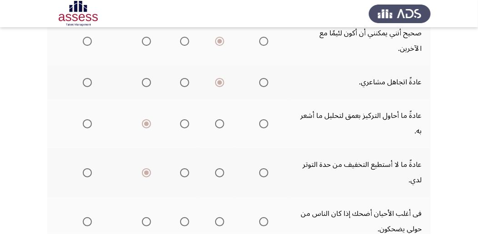
scroll to position [364, 0]
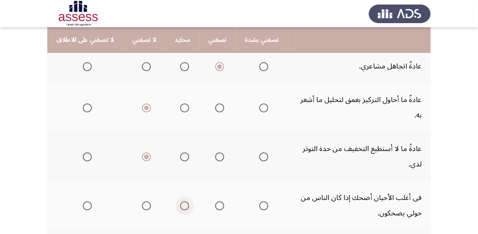
click at [180, 202] on span "Select an option" at bounding box center [184, 206] width 9 height 9
click at [180, 202] on input "Select an option" at bounding box center [184, 206] width 9 height 9
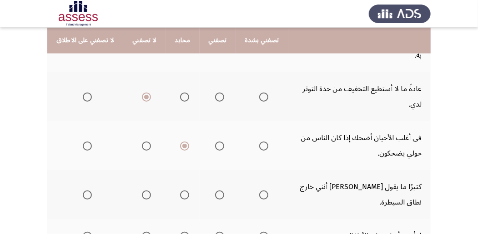
scroll to position [424, 0]
click at [215, 190] on span "Select an option" at bounding box center [219, 194] width 9 height 9
click at [215, 190] on input "Select an option" at bounding box center [219, 194] width 9 height 9
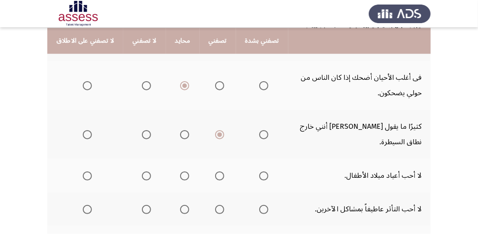
scroll to position [484, 0]
click at [142, 205] on span "Select an option" at bounding box center [146, 209] width 9 height 9
click at [142, 205] on input "Select an option" at bounding box center [146, 209] width 9 height 9
click at [216, 171] on span "Select an option" at bounding box center [219, 175] width 9 height 9
click at [216, 171] on input "Select an option" at bounding box center [219, 175] width 9 height 9
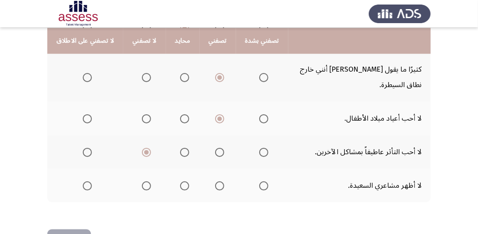
scroll to position [542, 0]
click at [215, 181] on span "Select an option" at bounding box center [219, 185] width 9 height 9
click at [215, 181] on input "Select an option" at bounding box center [219, 185] width 9 height 9
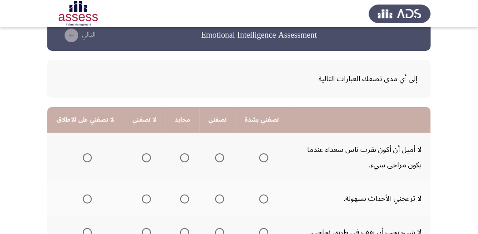
scroll to position [30, 0]
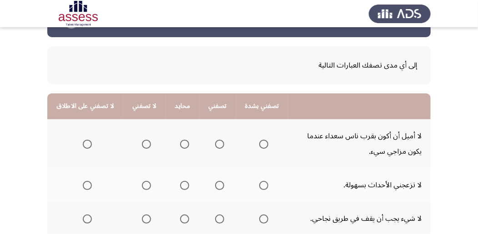
click at [180, 145] on span "Select an option" at bounding box center [184, 144] width 9 height 9
click at [180, 145] on input "Select an option" at bounding box center [184, 144] width 9 height 9
click at [215, 186] on span "Select an option" at bounding box center [219, 185] width 9 height 9
click at [215, 186] on input "Select an option" at bounding box center [219, 185] width 9 height 9
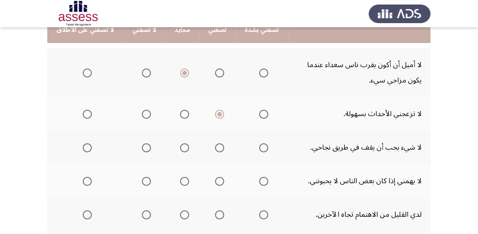
scroll to position [91, 0]
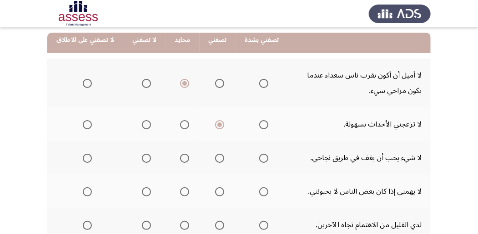
click at [143, 157] on span "Select an option" at bounding box center [146, 158] width 9 height 9
click at [143, 157] on input "Select an option" at bounding box center [146, 158] width 9 height 9
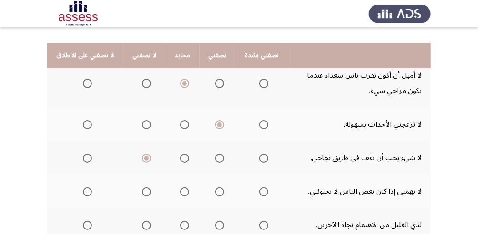
scroll to position [121, 0]
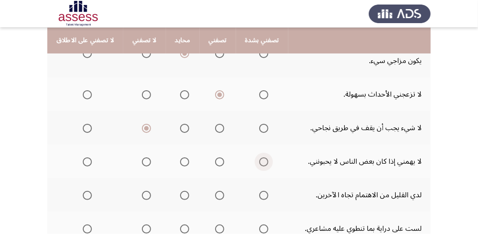
click at [259, 162] on span "Select an option" at bounding box center [263, 162] width 9 height 9
click at [259, 162] on input "Select an option" at bounding box center [263, 162] width 9 height 9
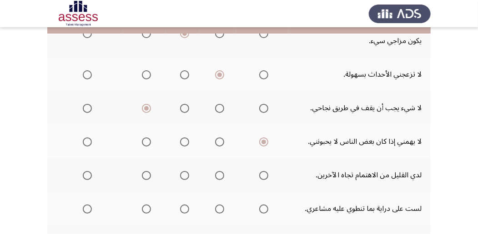
scroll to position [151, 0]
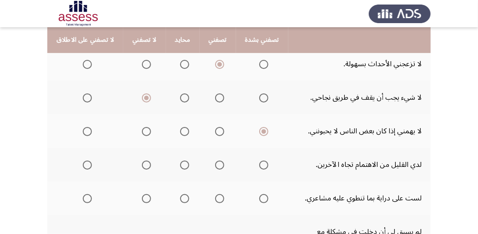
click at [143, 164] on span "Select an option" at bounding box center [146, 165] width 9 height 9
click at [143, 164] on input "Select an option" at bounding box center [146, 165] width 9 height 9
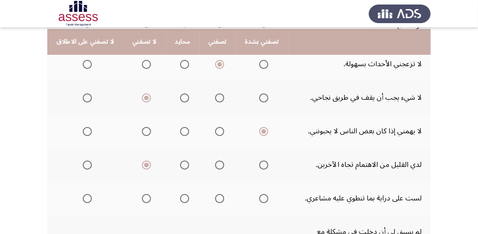
scroll to position [182, 0]
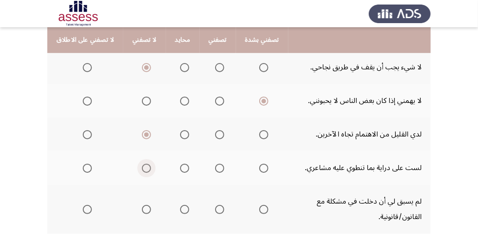
click at [144, 169] on span "Select an option" at bounding box center [146, 168] width 9 height 9
click at [144, 169] on input "Select an option" at bounding box center [146, 168] width 9 height 9
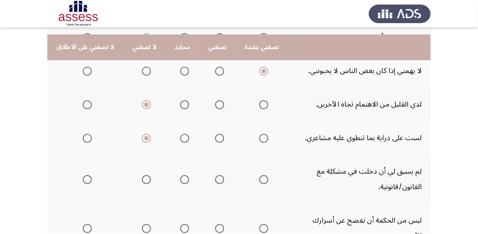
scroll to position [242, 0]
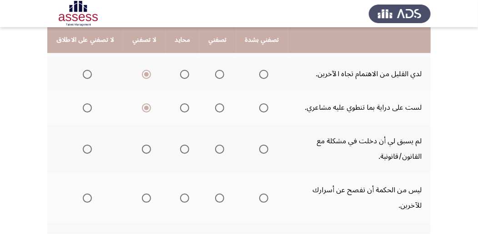
click at [259, 150] on span "Select an option" at bounding box center [263, 149] width 9 height 9
click at [259, 150] on input "Select an option" at bounding box center [263, 149] width 9 height 9
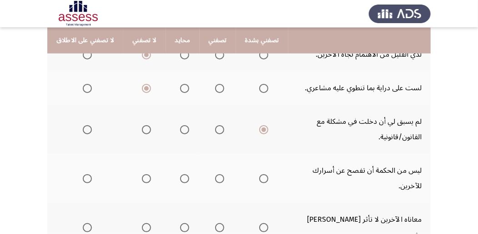
scroll to position [273, 0]
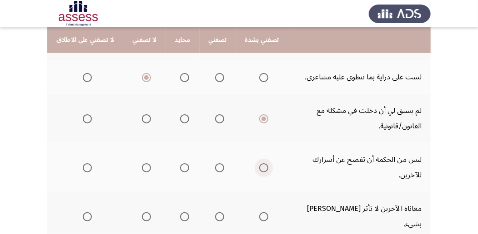
click at [259, 171] on span "Select an option" at bounding box center [263, 168] width 9 height 9
click at [259, 171] on input "Select an option" at bounding box center [263, 168] width 9 height 9
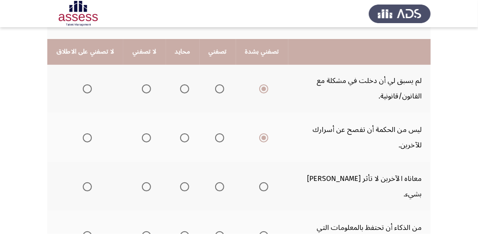
scroll to position [333, 0]
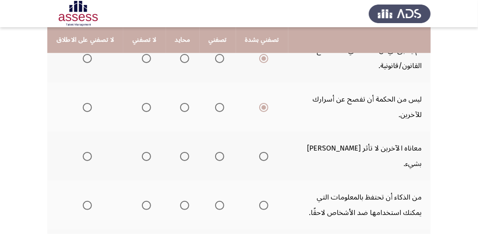
click at [142, 152] on span "Select an option" at bounding box center [146, 156] width 9 height 9
click at [142, 152] on input "Select an option" at bounding box center [146, 156] width 9 height 9
click at [217, 201] on span "Select an option" at bounding box center [219, 205] width 9 height 9
click at [217, 201] on input "Select an option" at bounding box center [219, 205] width 9 height 9
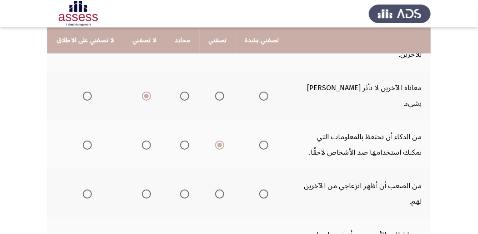
scroll to position [394, 0]
click at [215, 190] on span "Select an option" at bounding box center [219, 194] width 9 height 9
click at [215, 190] on input "Select an option" at bounding box center [219, 194] width 9 height 9
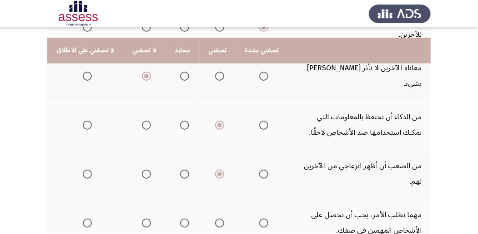
scroll to position [424, 0]
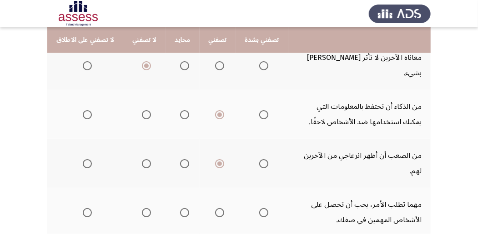
click at [215, 209] on span "Select an option" at bounding box center [219, 213] width 9 height 9
click at [215, 209] on input "Select an option" at bounding box center [219, 213] width 9 height 9
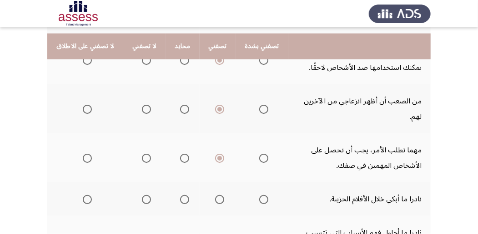
scroll to position [484, 0]
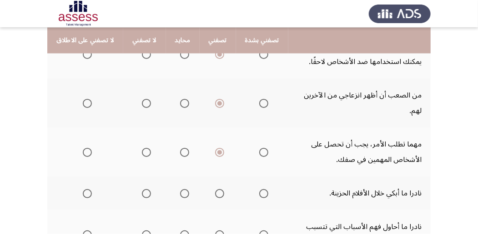
click at [259, 189] on span "Select an option" at bounding box center [263, 193] width 9 height 9
click at [259, 189] on input "Select an option" at bounding box center [263, 193] width 9 height 9
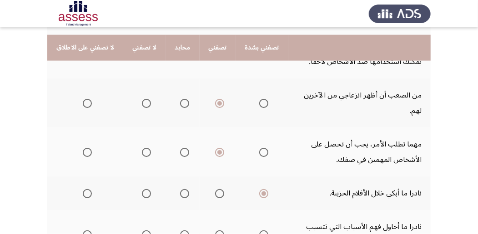
scroll to position [515, 0]
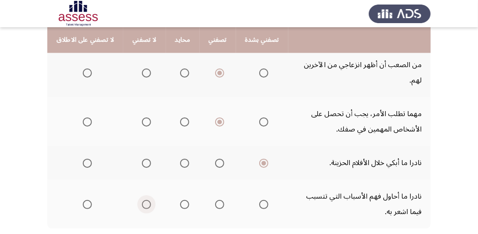
click at [143, 200] on span "Select an option" at bounding box center [146, 204] width 9 height 9
click at [143, 200] on input "Select an option" at bounding box center [146, 204] width 9 height 9
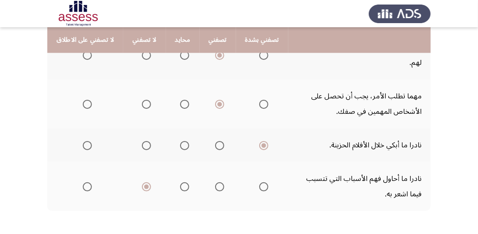
scroll to position [542, 0]
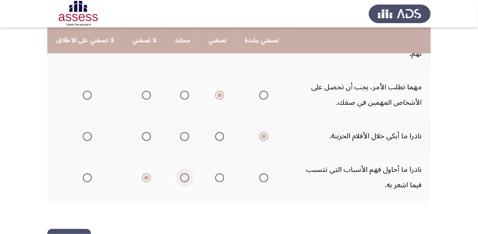
click at [180, 174] on span "Select an option" at bounding box center [184, 178] width 9 height 9
click at [180, 174] on input "Select an option" at bounding box center [184, 178] width 9 height 9
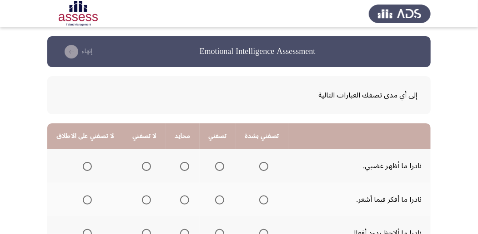
scroll to position [30, 0]
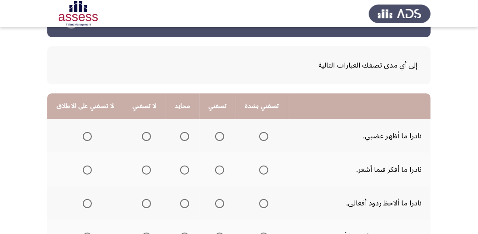
click at [259, 137] on span "Select an option" at bounding box center [263, 136] width 9 height 9
click at [259, 137] on input "Select an option" at bounding box center [263, 136] width 9 height 9
click at [142, 205] on span "Select an option" at bounding box center [146, 203] width 9 height 9
click at [142, 205] on input "Select an option" at bounding box center [146, 203] width 9 height 9
click at [215, 171] on span "Select an option" at bounding box center [219, 170] width 9 height 9
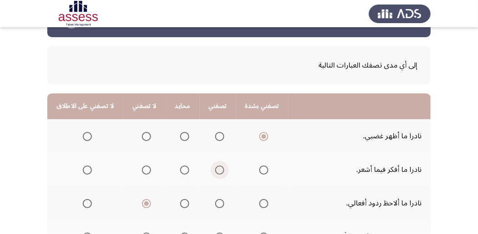
click at [215, 171] on input "Select an option" at bounding box center [219, 170] width 9 height 9
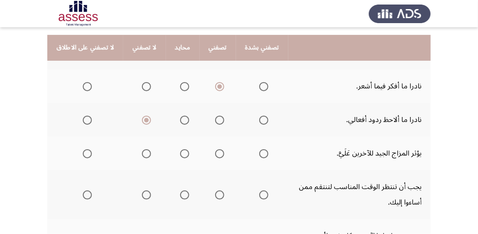
scroll to position [121, 0]
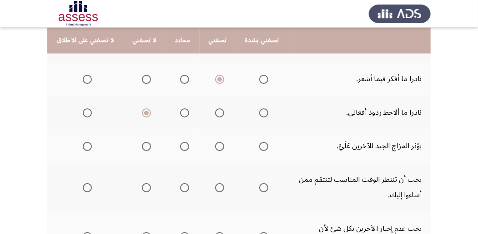
click at [215, 145] on span "Select an option" at bounding box center [219, 146] width 9 height 9
click at [215, 145] on input "Select an option" at bounding box center [219, 146] width 9 height 9
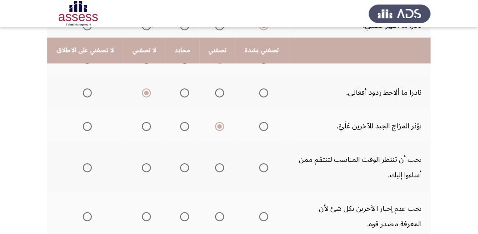
scroll to position [151, 0]
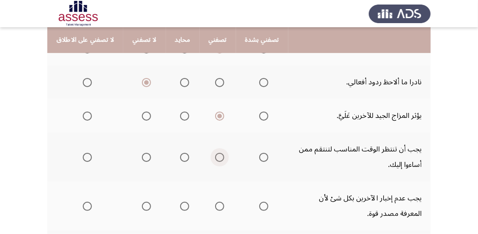
click at [215, 157] on span "Select an option" at bounding box center [219, 157] width 9 height 9
click at [215, 157] on input "Select an option" at bounding box center [219, 157] width 9 height 9
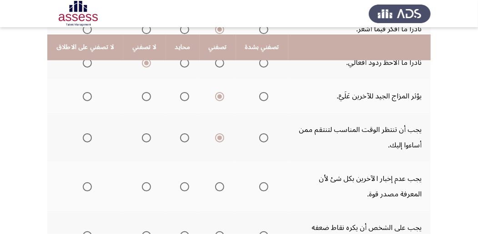
scroll to position [182, 0]
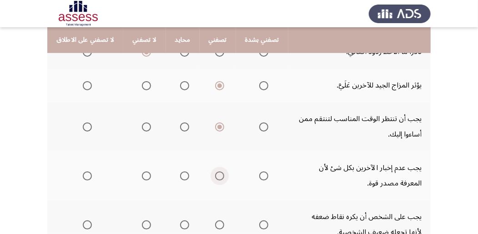
click at [215, 177] on span "Select an option" at bounding box center [219, 176] width 9 height 9
click at [215, 177] on input "Select an option" at bounding box center [219, 176] width 9 height 9
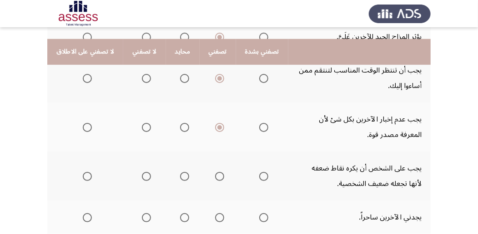
scroll to position [242, 0]
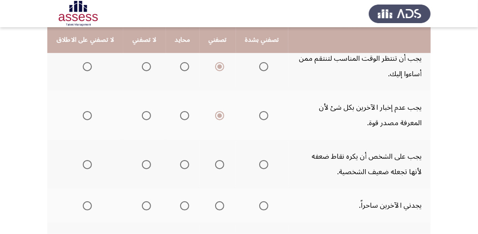
click at [142, 164] on span "Select an option" at bounding box center [146, 164] width 9 height 9
click at [142, 164] on input "Select an option" at bounding box center [146, 164] width 9 height 9
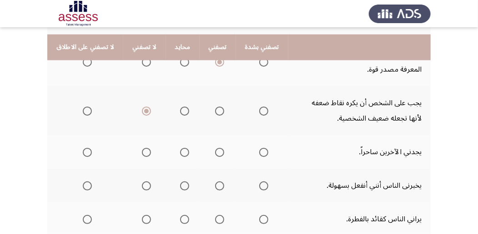
scroll to position [303, 0]
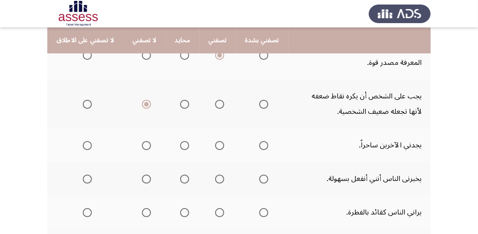
click at [145, 146] on span "Select an option" at bounding box center [146, 145] width 9 height 9
click at [145, 146] on input "Select an option" at bounding box center [146, 145] width 9 height 9
click at [85, 177] on span "Select an option" at bounding box center [87, 179] width 9 height 9
click at [85, 177] on input "Select an option" at bounding box center [87, 179] width 9 height 9
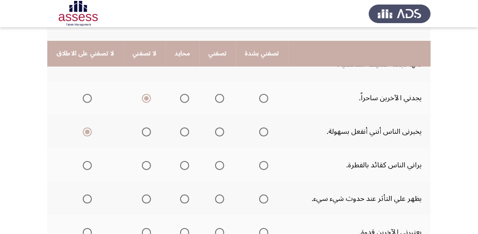
scroll to position [364, 0]
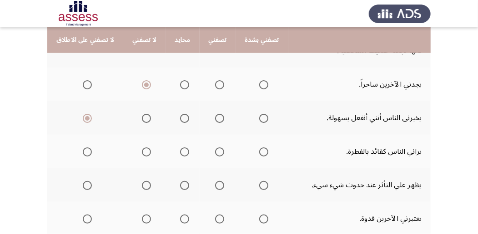
click at [215, 152] on span "Select an option" at bounding box center [219, 152] width 9 height 9
click at [215, 152] on input "Select an option" at bounding box center [219, 152] width 9 height 9
click at [143, 184] on span "Select an option" at bounding box center [146, 185] width 9 height 9
click at [143, 184] on input "Select an option" at bounding box center [146, 185] width 9 height 9
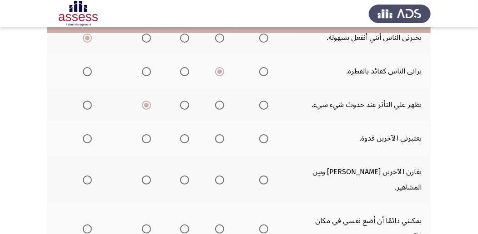
scroll to position [454, 0]
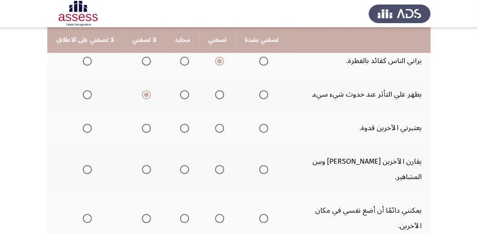
click at [216, 130] on span "Select an option" at bounding box center [219, 128] width 9 height 9
click at [216, 130] on input "Select an option" at bounding box center [219, 128] width 9 height 9
click at [144, 165] on span "Select an option" at bounding box center [146, 169] width 9 height 9
click at [144, 165] on input "Select an option" at bounding box center [146, 169] width 9 height 9
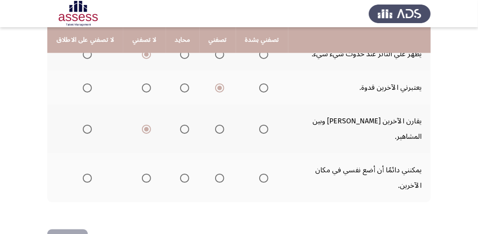
scroll to position [495, 0]
click at [215, 174] on span "Select an option" at bounding box center [219, 178] width 9 height 9
click at [215, 174] on input "Select an option" at bounding box center [219, 178] width 9 height 9
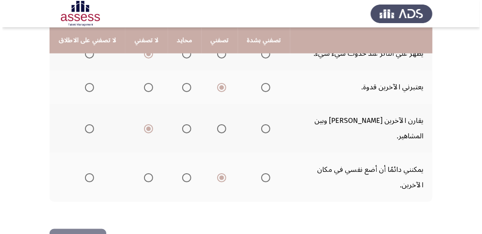
scroll to position [0, 0]
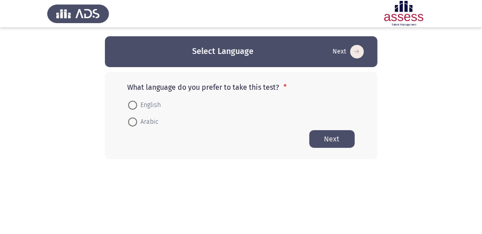
click at [132, 121] on span at bounding box center [132, 122] width 9 height 9
click at [132, 121] on input "Arabic" at bounding box center [132, 122] width 9 height 9
radio input "true"
click at [333, 138] on button "Next" at bounding box center [331, 139] width 45 height 18
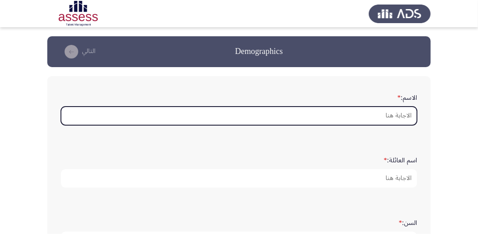
click at [368, 107] on input "الاسم: *" at bounding box center [239, 116] width 356 height 19
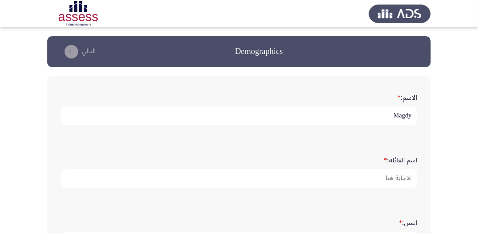
type input "Magdy"
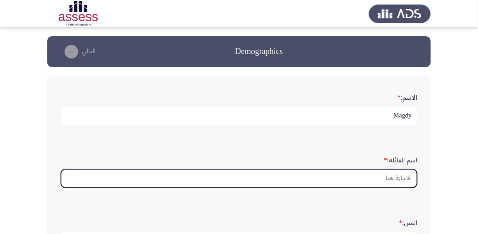
click at [354, 175] on input "اسم العائلة: *" at bounding box center [239, 178] width 356 height 19
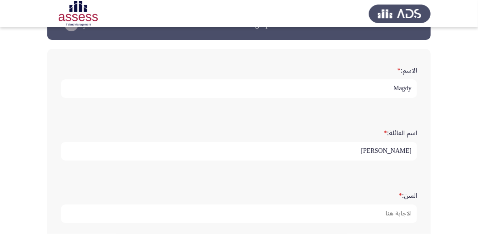
scroll to position [60, 0]
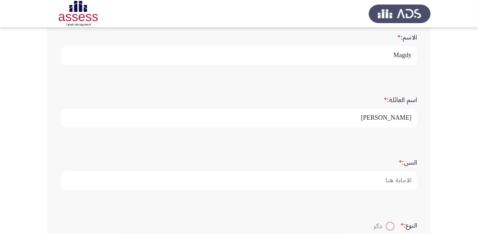
type input "[PERSON_NAME]"
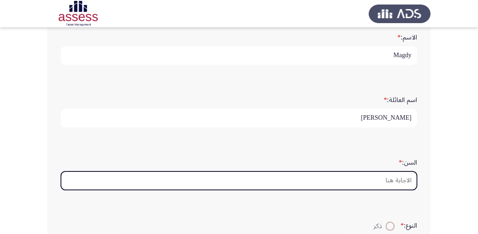
click at [321, 179] on input "السن: *" at bounding box center [239, 181] width 356 height 19
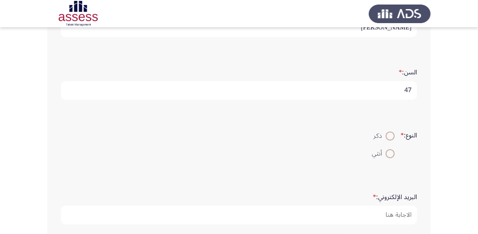
scroll to position [151, 0]
type input "47"
click at [386, 135] on span at bounding box center [389, 135] width 9 height 9
click at [386, 135] on input "ذكر" at bounding box center [389, 135] width 9 height 9
radio input "true"
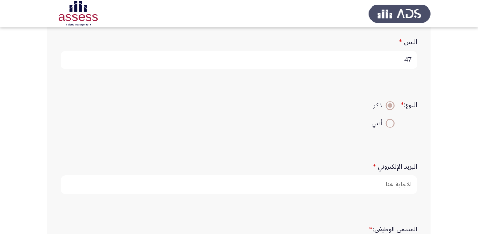
scroll to position [182, 0]
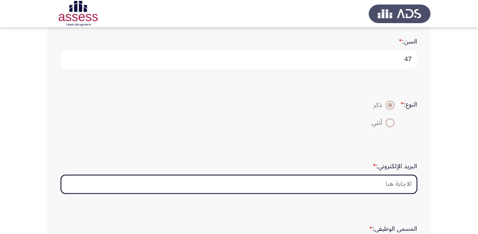
click at [357, 183] on input "البريد الإلكتروني: *" at bounding box center [239, 184] width 356 height 19
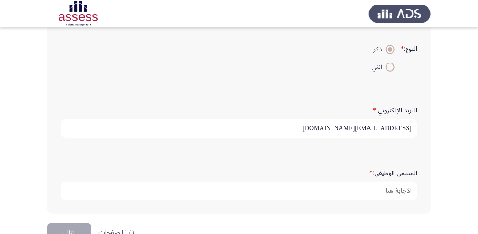
scroll to position [242, 0]
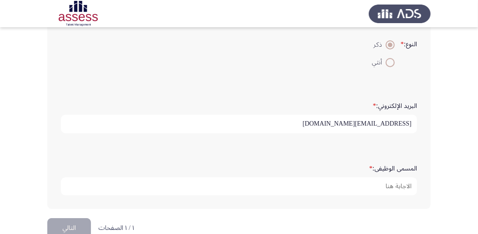
type input "[EMAIL_ADDRESS][DOMAIN_NAME]"
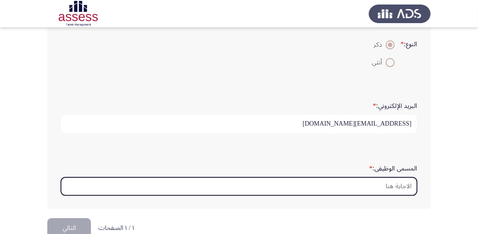
click at [374, 180] on input "المسمى الوظيفى: *" at bounding box center [239, 187] width 356 height 19
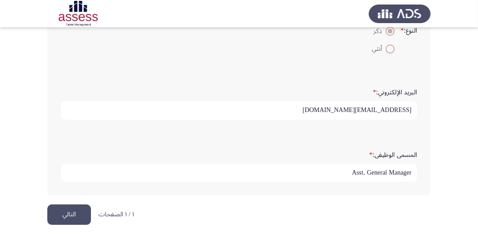
scroll to position [261, 0]
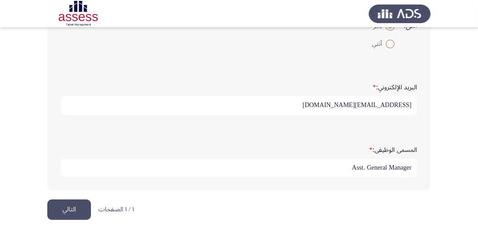
type input "Asst. General Manager"
click at [61, 211] on button "التالي" at bounding box center [69, 210] width 44 height 20
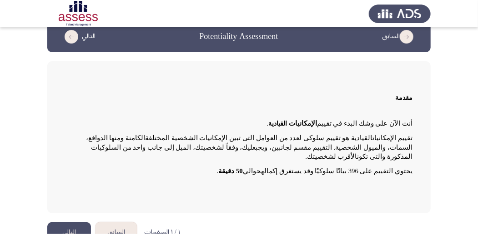
scroll to position [23, 0]
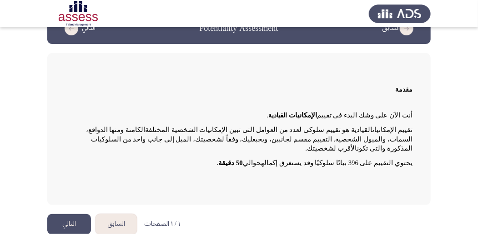
click at [65, 215] on button "التالي" at bounding box center [69, 224] width 44 height 20
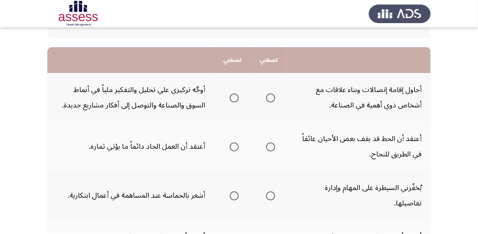
scroll to position [91, 0]
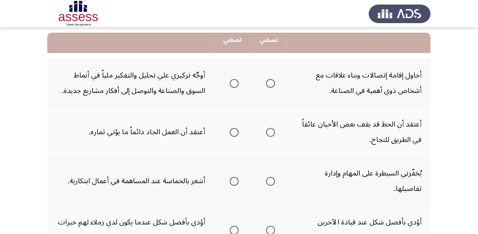
click at [273, 85] on span "Select an option" at bounding box center [270, 83] width 9 height 9
click at [273, 85] on input "Select an option" at bounding box center [270, 83] width 9 height 9
click at [235, 135] on span "Select an option" at bounding box center [233, 132] width 9 height 9
click at [235, 135] on input "Select an option" at bounding box center [233, 132] width 9 height 9
click at [272, 177] on span "Select an option" at bounding box center [270, 181] width 9 height 9
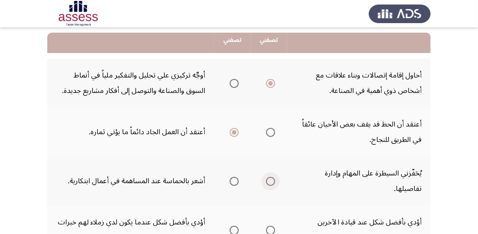
click at [272, 177] on input "Select an option" at bounding box center [270, 181] width 9 height 9
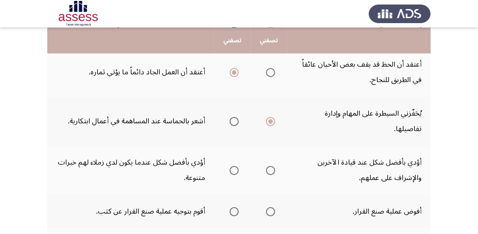
scroll to position [151, 0]
click at [234, 166] on span "Select an option" at bounding box center [233, 170] width 9 height 9
click at [234, 166] on input "Select an option" at bounding box center [233, 170] width 9 height 9
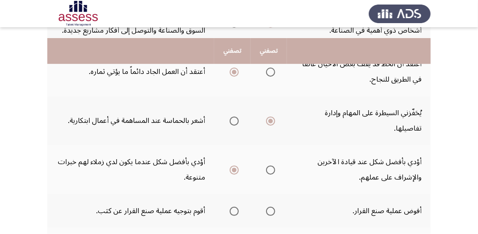
scroll to position [182, 0]
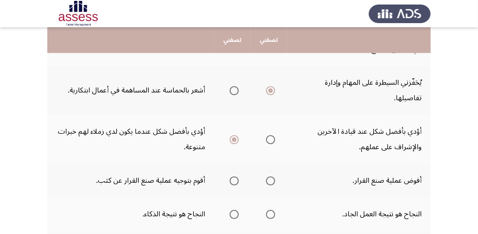
click at [267, 177] on span "Select an option" at bounding box center [270, 181] width 9 height 9
click at [267, 177] on input "Select an option" at bounding box center [270, 181] width 9 height 9
click at [230, 210] on span "Select an option" at bounding box center [233, 214] width 9 height 9
click at [230, 210] on input "Select an option" at bounding box center [233, 214] width 9 height 9
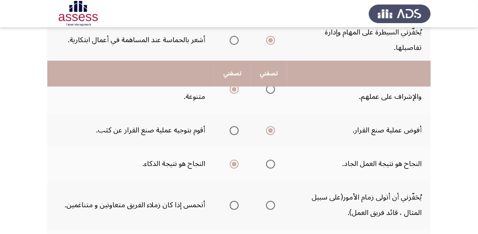
scroll to position [273, 0]
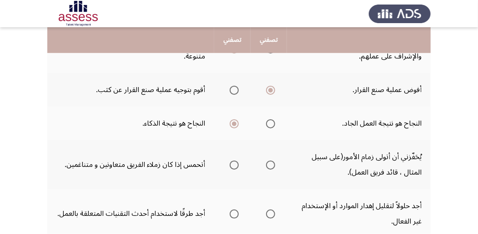
click at [233, 161] on span "Select an option" at bounding box center [233, 165] width 9 height 9
click at [233, 161] on input "Select an option" at bounding box center [233, 165] width 9 height 9
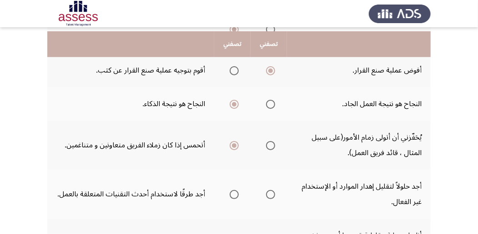
scroll to position [303, 0]
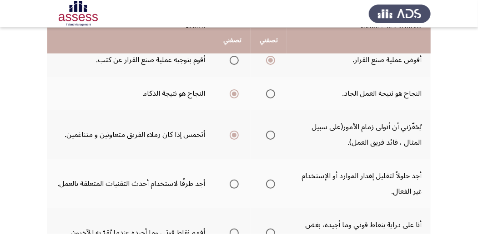
click at [271, 180] on span "Select an option" at bounding box center [270, 184] width 9 height 9
click at [271, 180] on input "Select an option" at bounding box center [270, 184] width 9 height 9
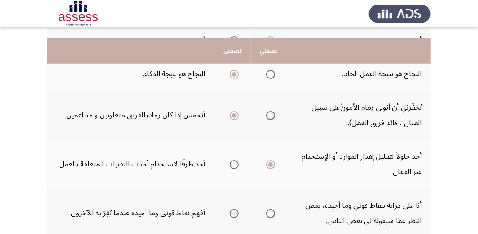
scroll to position [333, 0]
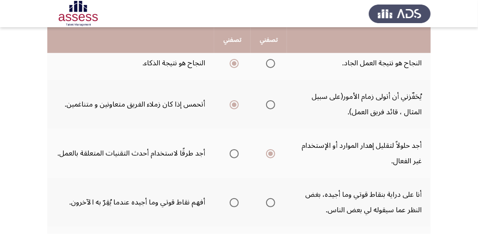
click at [272, 199] on span "Select an option" at bounding box center [270, 203] width 9 height 9
click at [272, 199] on input "Select an option" at bounding box center [270, 203] width 9 height 9
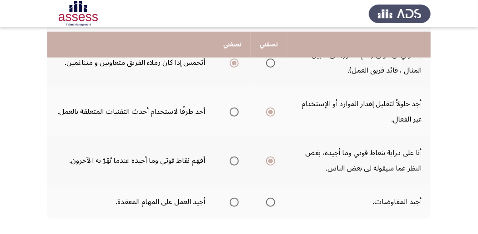
scroll to position [394, 0]
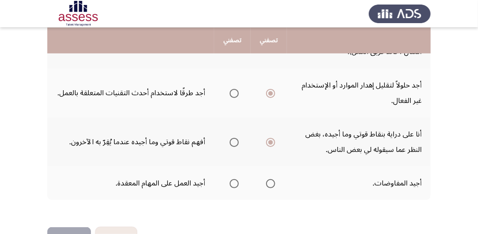
click at [234, 179] on span "Select an option" at bounding box center [233, 183] width 9 height 9
click at [234, 179] on input "Select an option" at bounding box center [233, 183] width 9 height 9
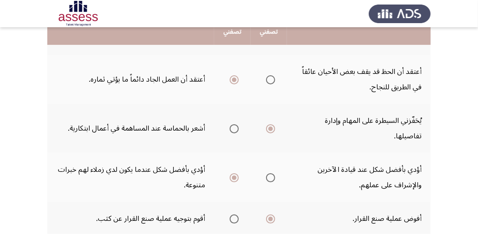
scroll to position [135, 0]
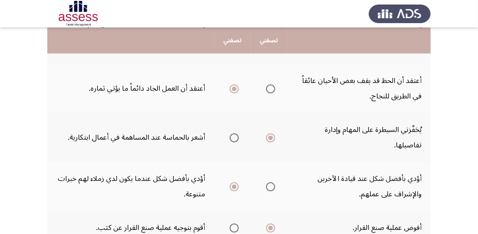
click at [232, 134] on span "Select an option" at bounding box center [233, 138] width 9 height 9
click at [232, 134] on input "Select an option" at bounding box center [233, 138] width 9 height 9
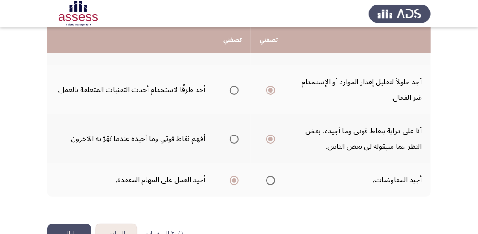
scroll to position [407, 0]
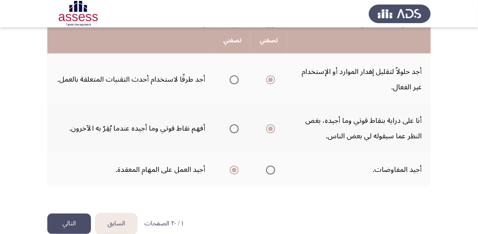
click at [60, 214] on button "التالي" at bounding box center [69, 224] width 44 height 20
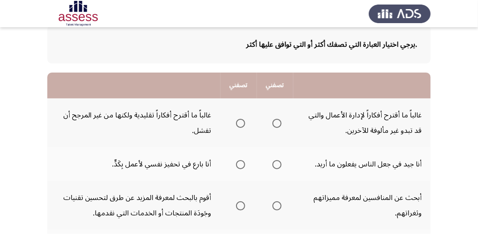
scroll to position [60, 0]
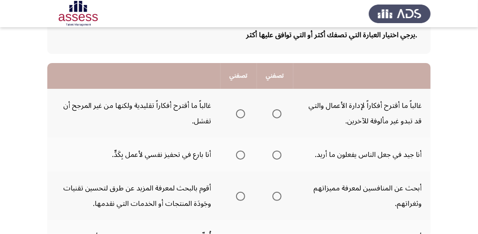
click at [239, 115] on span "Select an option" at bounding box center [240, 114] width 9 height 9
click at [239, 115] on input "Select an option" at bounding box center [240, 114] width 9 height 9
click at [277, 155] on span "Select an option" at bounding box center [276, 155] width 9 height 9
click at [277, 155] on input "Select an option" at bounding box center [276, 155] width 9 height 9
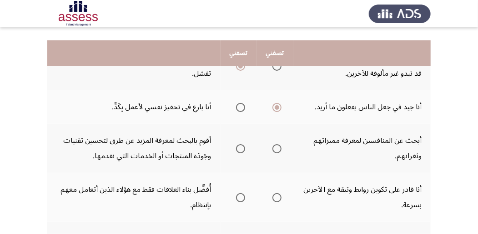
scroll to position [121, 0]
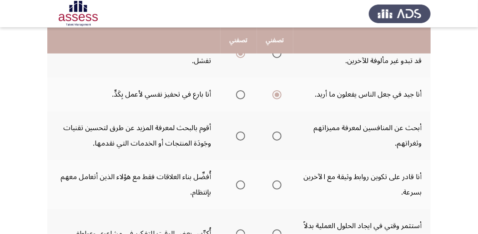
click at [276, 139] on span "Select an option" at bounding box center [276, 136] width 9 height 9
click at [276, 139] on input "Select an option" at bounding box center [276, 136] width 9 height 9
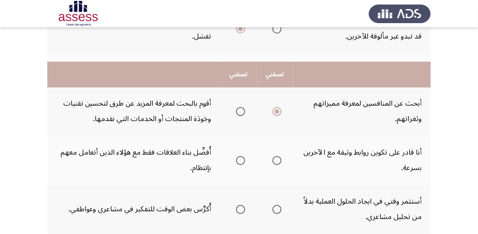
scroll to position [182, 0]
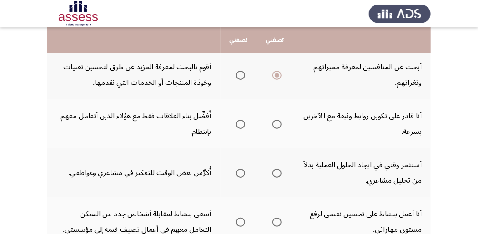
click at [277, 125] on span "Select an option" at bounding box center [277, 125] width 0 height 0
click at [276, 125] on input "Select an option" at bounding box center [276, 124] width 9 height 9
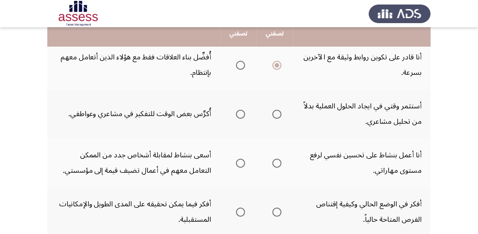
scroll to position [242, 0]
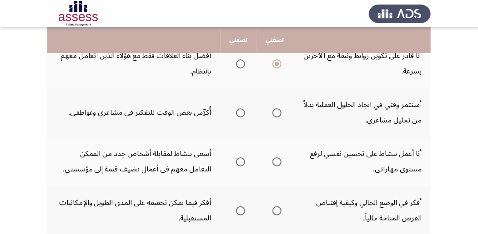
click at [275, 113] on span "Select an option" at bounding box center [276, 113] width 9 height 9
click at [275, 113] on input "Select an option" at bounding box center [276, 113] width 9 height 9
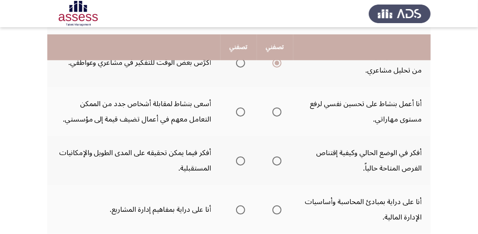
scroll to position [303, 0]
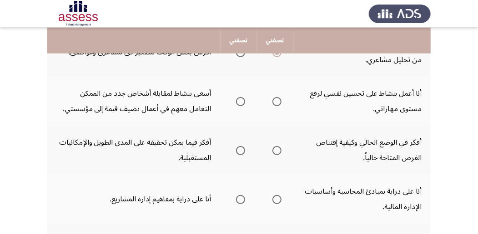
click at [275, 100] on span "Select an option" at bounding box center [276, 101] width 9 height 9
click at [275, 100] on input "Select an option" at bounding box center [276, 101] width 9 height 9
click at [238, 103] on span "Select an option" at bounding box center [240, 101] width 9 height 9
click at [238, 103] on input "Select an option" at bounding box center [240, 101] width 9 height 9
click at [238, 151] on span "Select an option" at bounding box center [240, 150] width 9 height 9
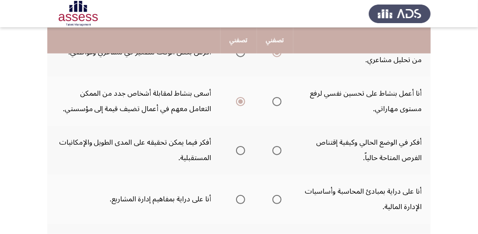
click at [238, 151] on input "Select an option" at bounding box center [240, 150] width 9 height 9
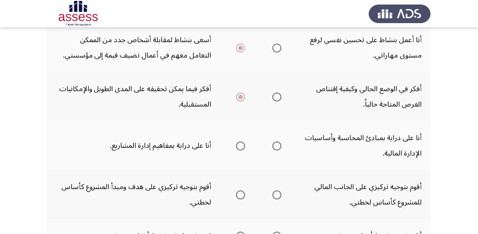
scroll to position [364, 0]
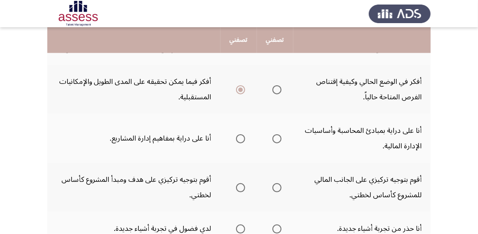
click at [276, 138] on span "Select an option" at bounding box center [276, 139] width 9 height 9
click at [276, 138] on input "Select an option" at bounding box center [276, 139] width 9 height 9
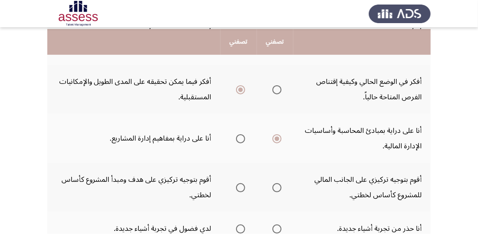
scroll to position [394, 0]
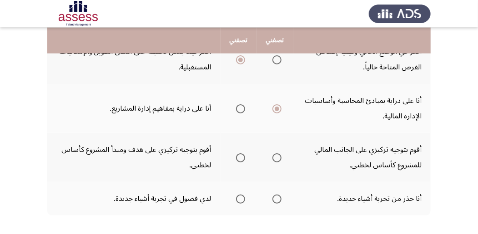
click at [278, 159] on span "Select an option" at bounding box center [276, 158] width 9 height 9
click at [278, 159] on input "Select an option" at bounding box center [276, 158] width 9 height 9
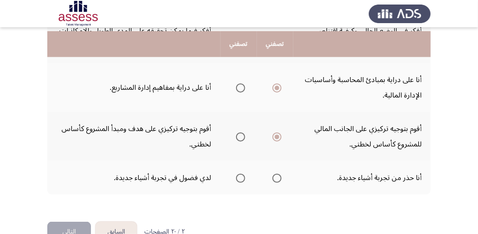
scroll to position [438, 0]
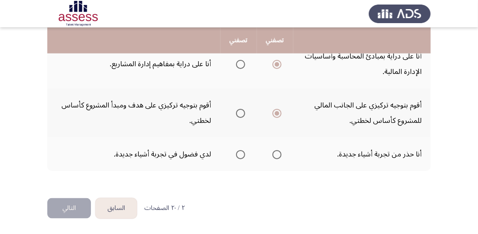
click at [280, 158] on span "Select an option" at bounding box center [276, 154] width 9 height 9
click at [280, 158] on input "Select an option" at bounding box center [276, 154] width 9 height 9
click at [241, 158] on span "Select an option" at bounding box center [240, 154] width 9 height 9
click at [241, 158] on input "Select an option" at bounding box center [240, 154] width 9 height 9
click at [275, 155] on span "Select an option" at bounding box center [276, 154] width 9 height 9
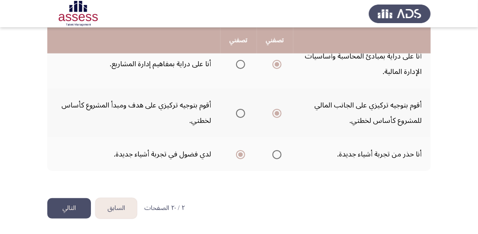
click at [275, 155] on input "Select an option" at bounding box center [276, 154] width 9 height 9
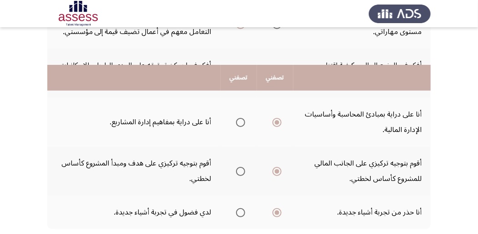
scroll to position [378, 0]
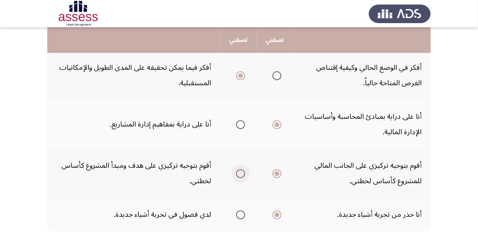
click at [240, 173] on span "Select an option" at bounding box center [240, 173] width 9 height 9
click at [240, 173] on input "Select an option" at bounding box center [240, 173] width 9 height 9
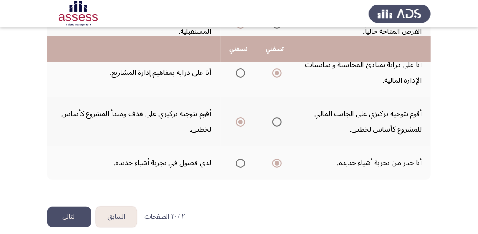
scroll to position [438, 0]
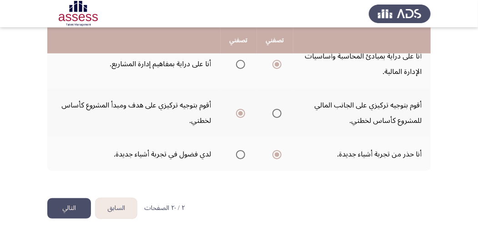
click at [70, 213] on button "التالي" at bounding box center [69, 209] width 44 height 20
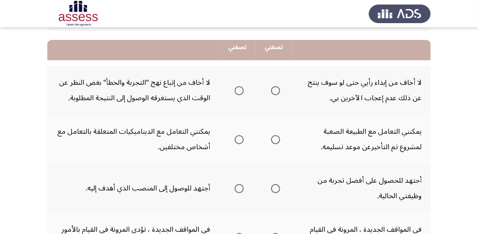
scroll to position [91, 0]
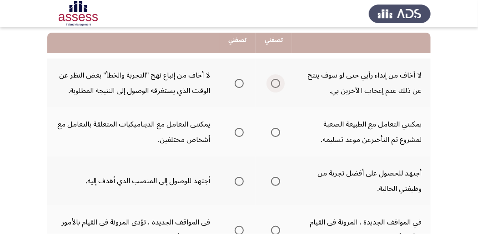
click at [276, 81] on span "Select an option" at bounding box center [275, 83] width 9 height 9
click at [276, 81] on input "Select an option" at bounding box center [275, 83] width 9 height 9
click at [236, 132] on span "Select an option" at bounding box center [238, 132] width 9 height 9
click at [236, 132] on input "Select an option" at bounding box center [238, 132] width 9 height 9
click at [240, 181] on span "Select an option" at bounding box center [238, 181] width 9 height 9
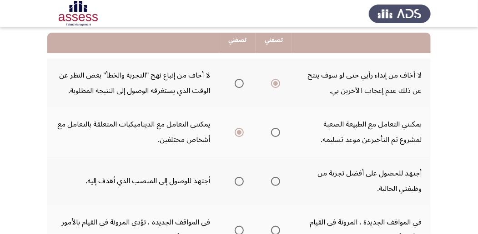
click at [240, 181] on input "Select an option" at bounding box center [238, 181] width 9 height 9
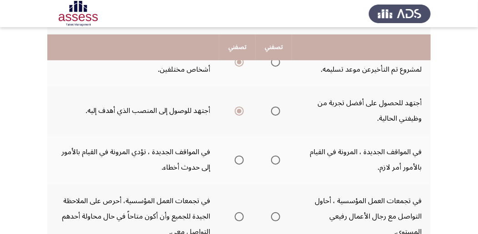
scroll to position [182, 0]
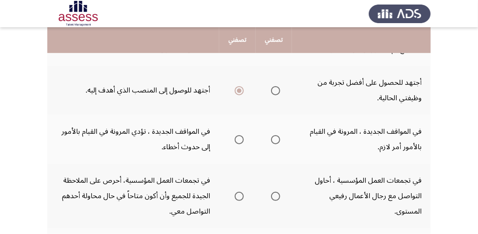
click at [276, 140] on span "Select an option" at bounding box center [275, 139] width 9 height 9
click at [276, 140] on input "Select an option" at bounding box center [275, 139] width 9 height 9
click at [242, 199] on span "Select an option" at bounding box center [238, 196] width 9 height 9
click at [242, 199] on input "Select an option" at bounding box center [238, 196] width 9 height 9
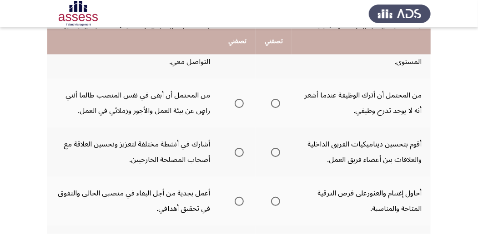
scroll to position [333, 0]
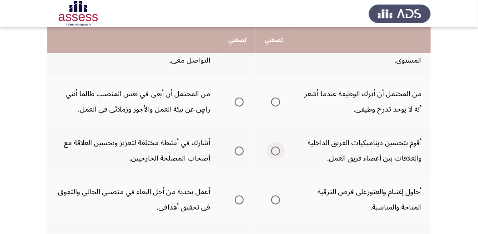
click at [276, 152] on span "Select an option" at bounding box center [275, 151] width 9 height 9
click at [276, 152] on input "Select an option" at bounding box center [275, 151] width 9 height 9
click at [277, 102] on span "Select an option" at bounding box center [275, 102] width 9 height 9
click at [277, 102] on input "Select an option" at bounding box center [275, 102] width 9 height 9
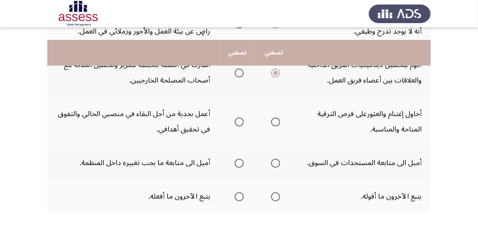
scroll to position [424, 0]
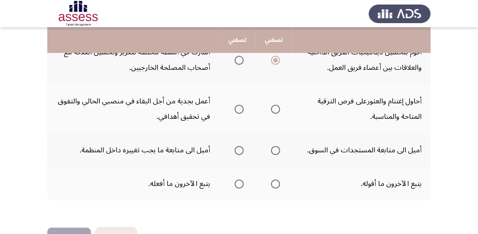
click at [274, 111] on span "Select an option" at bounding box center [275, 109] width 9 height 9
click at [274, 111] on input "Select an option" at bounding box center [275, 109] width 9 height 9
click at [276, 153] on span "Select an option" at bounding box center [275, 150] width 9 height 9
click at [276, 153] on input "Select an option" at bounding box center [275, 150] width 9 height 9
click at [274, 184] on span "Select an option" at bounding box center [275, 184] width 9 height 9
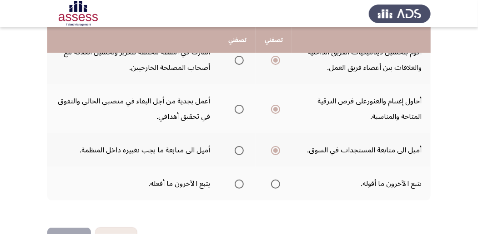
click at [274, 184] on input "Select an option" at bounding box center [275, 184] width 9 height 9
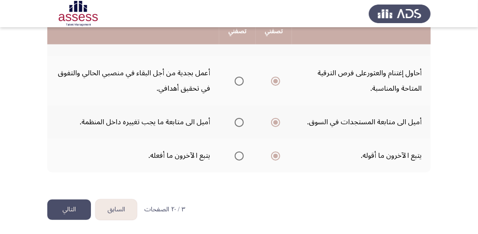
scroll to position [454, 0]
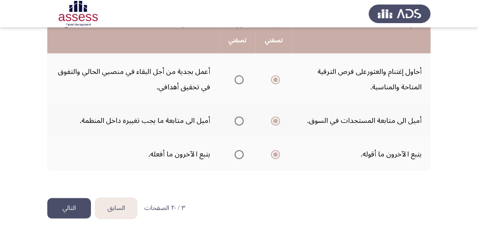
click at [65, 210] on button "التالي" at bounding box center [69, 209] width 44 height 20
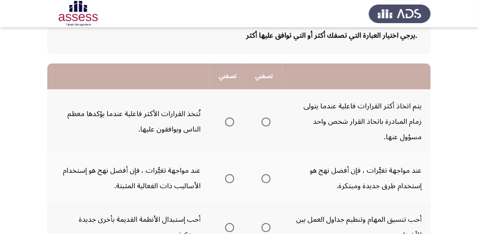
scroll to position [60, 0]
click at [229, 124] on span "Select an option" at bounding box center [229, 121] width 9 height 9
click at [229, 124] on input "Select an option" at bounding box center [229, 121] width 9 height 9
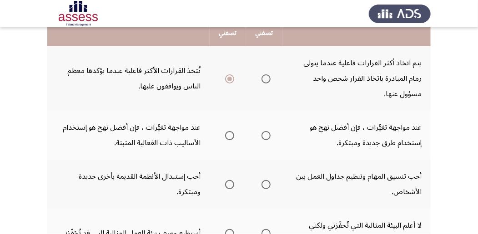
scroll to position [121, 0]
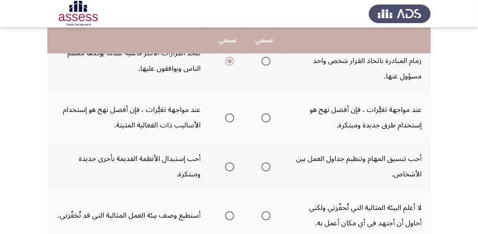
click at [230, 119] on span "Select an option" at bounding box center [229, 118] width 9 height 9
click at [230, 119] on input "Select an option" at bounding box center [229, 118] width 9 height 9
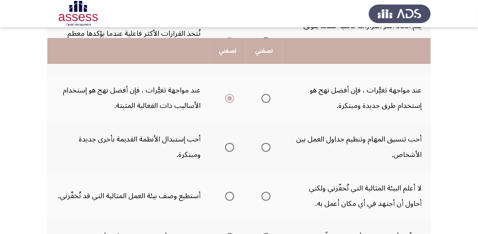
scroll to position [151, 0]
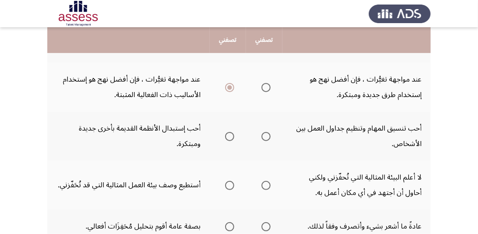
click at [267, 136] on span "Select an option" at bounding box center [265, 136] width 9 height 9
click at [267, 136] on input "Select an option" at bounding box center [265, 136] width 9 height 9
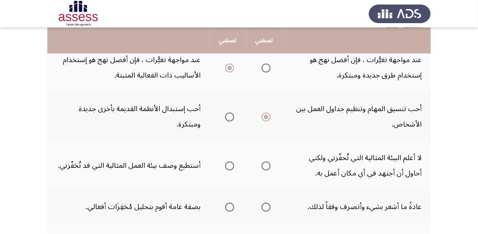
scroll to position [182, 0]
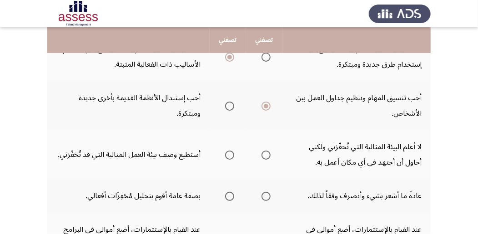
click at [229, 157] on span "Select an option" at bounding box center [229, 155] width 9 height 9
click at [229, 157] on input "Select an option" at bounding box center [229, 155] width 9 height 9
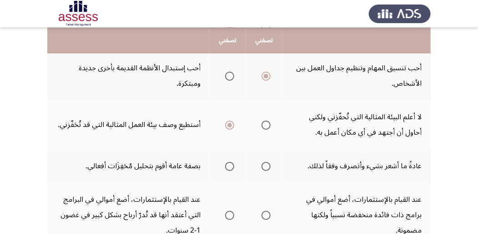
scroll to position [212, 0]
click at [227, 164] on span "Select an option" at bounding box center [229, 166] width 9 height 9
click at [227, 164] on input "Select an option" at bounding box center [229, 166] width 9 height 9
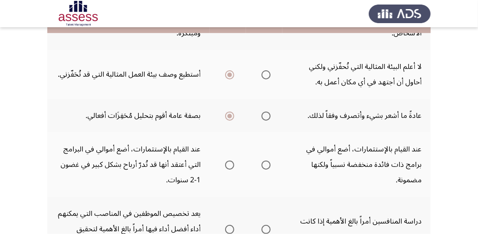
scroll to position [273, 0]
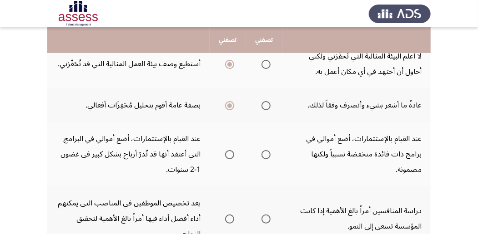
click at [228, 154] on span "Select an option" at bounding box center [229, 154] width 9 height 9
click at [228, 154] on input "Select an option" at bounding box center [229, 154] width 9 height 9
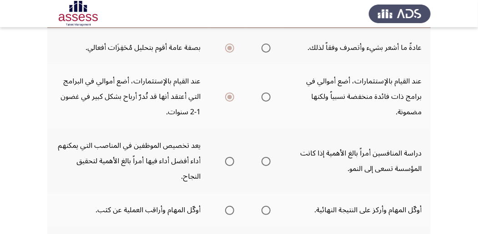
scroll to position [333, 0]
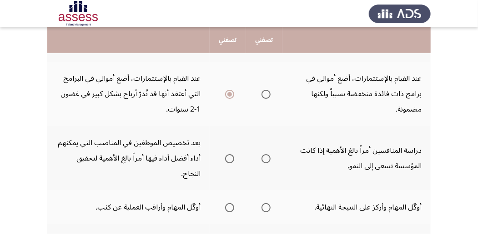
click at [265, 160] on span "Select an option" at bounding box center [265, 159] width 9 height 9
click at [265, 160] on input "Select an option" at bounding box center [265, 159] width 9 height 9
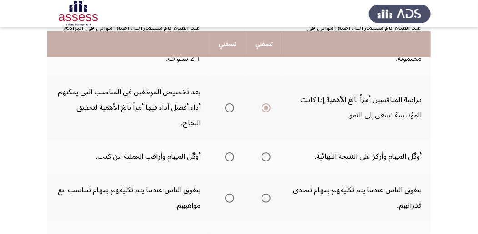
scroll to position [394, 0]
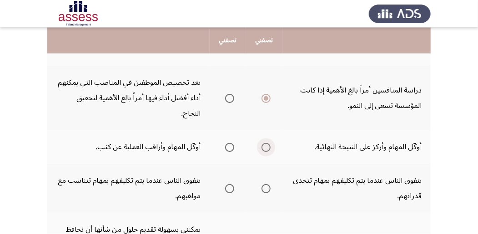
click at [266, 147] on span "Select an option" at bounding box center [265, 147] width 9 height 9
click at [266, 147] on input "Select an option" at bounding box center [265, 147] width 9 height 9
click at [267, 189] on span "Select an option" at bounding box center [265, 188] width 9 height 9
click at [267, 189] on input "Select an option" at bounding box center [265, 188] width 9 height 9
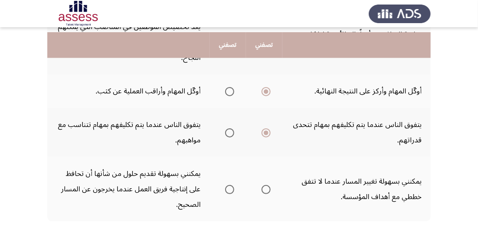
scroll to position [454, 0]
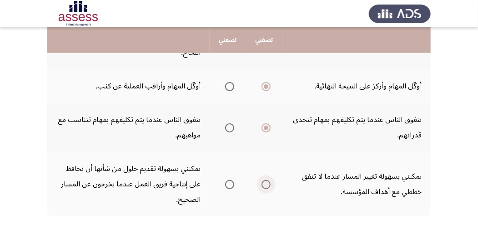
click at [267, 187] on span "Select an option" at bounding box center [265, 184] width 9 height 9
click at [267, 187] on input "Select an option" at bounding box center [265, 184] width 9 height 9
click at [231, 185] on span "Select an option" at bounding box center [229, 184] width 9 height 9
click at [231, 185] on input "Select an option" at bounding box center [229, 184] width 9 height 9
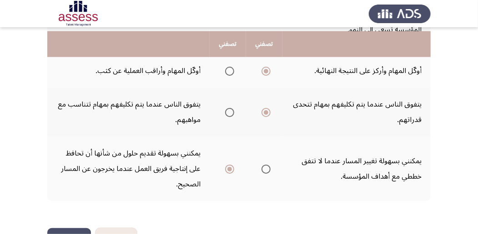
scroll to position [500, 0]
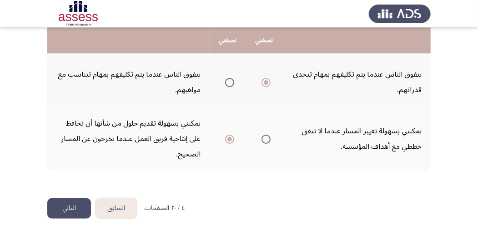
click at [67, 212] on button "التالي" at bounding box center [69, 209] width 44 height 20
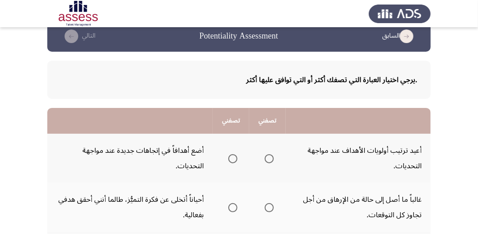
scroll to position [30, 0]
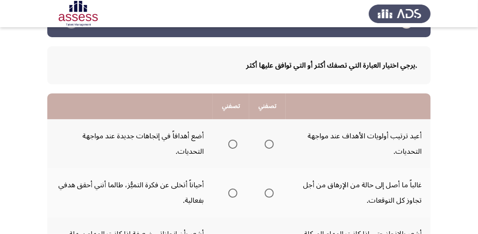
click at [266, 146] on span "Select an option" at bounding box center [268, 144] width 9 height 9
click at [266, 146] on input "Select an option" at bounding box center [268, 144] width 9 height 9
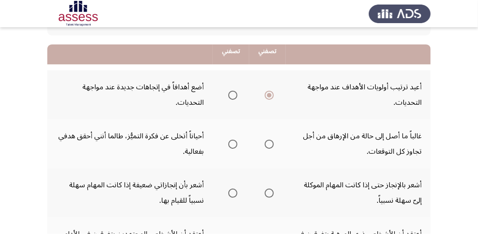
scroll to position [91, 0]
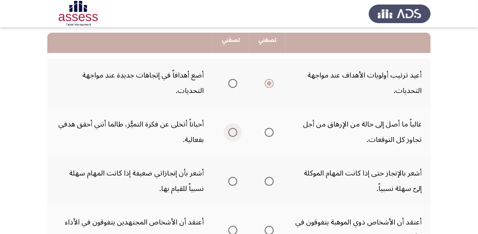
click at [234, 132] on span "Select an option" at bounding box center [232, 132] width 9 height 9
click at [234, 132] on input "Select an option" at bounding box center [232, 132] width 9 height 9
click at [272, 134] on span "Select an option" at bounding box center [268, 132] width 9 height 9
click at [272, 134] on input "Select an option" at bounding box center [268, 132] width 9 height 9
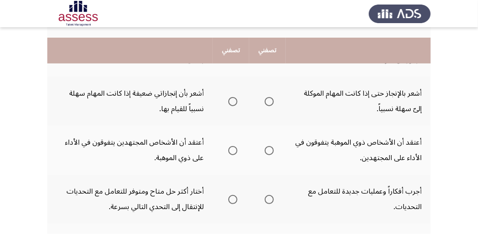
scroll to position [182, 0]
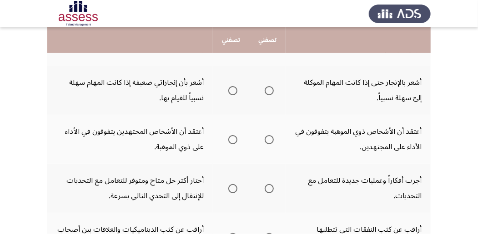
click at [233, 88] on span "Select an option" at bounding box center [232, 90] width 9 height 9
click at [233, 88] on input "Select an option" at bounding box center [232, 90] width 9 height 9
click at [267, 142] on span "Select an option" at bounding box center [268, 139] width 9 height 9
click at [267, 142] on input "Select an option" at bounding box center [268, 139] width 9 height 9
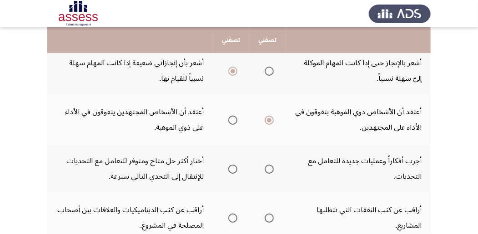
scroll to position [212, 0]
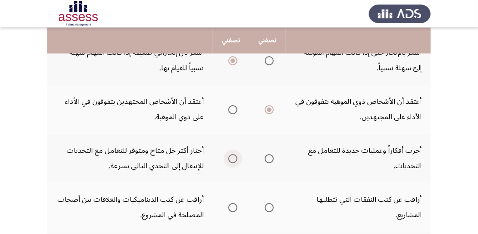
click at [233, 160] on span "Select an option" at bounding box center [232, 159] width 9 height 9
click at [233, 160] on input "Select an option" at bounding box center [232, 159] width 9 height 9
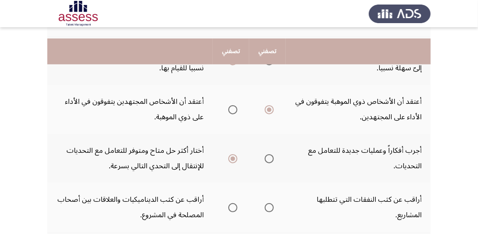
scroll to position [242, 0]
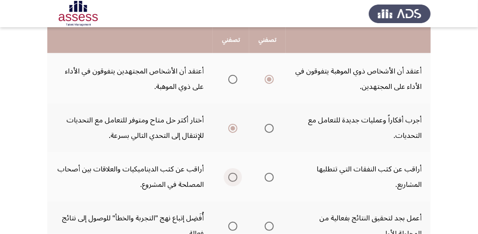
click at [232, 180] on span "Select an option" at bounding box center [232, 177] width 9 height 9
click at [232, 180] on input "Select an option" at bounding box center [232, 177] width 9 height 9
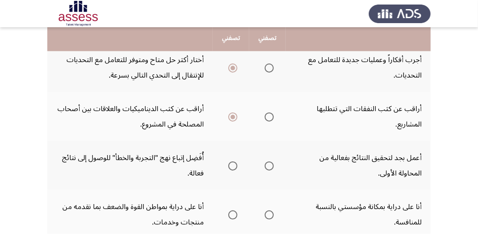
scroll to position [303, 0]
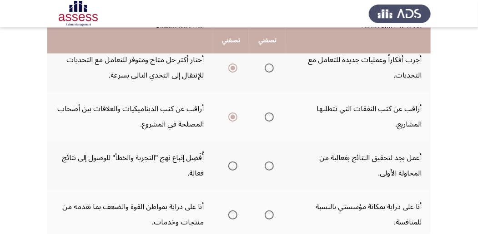
click at [267, 167] on span "Select an option" at bounding box center [268, 166] width 9 height 9
click at [267, 167] on input "Select an option" at bounding box center [268, 166] width 9 height 9
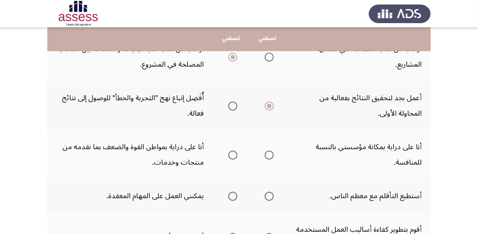
scroll to position [364, 0]
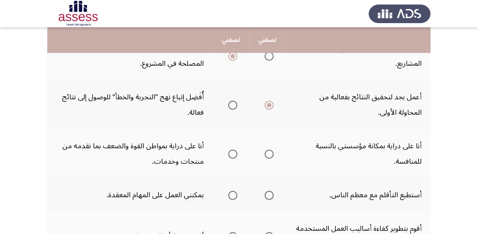
click at [230, 155] on span "Select an option" at bounding box center [232, 154] width 9 height 9
click at [230, 155] on input "Select an option" at bounding box center [232, 154] width 9 height 9
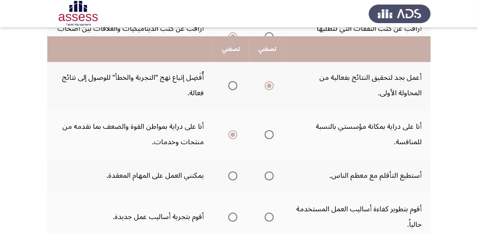
scroll to position [394, 0]
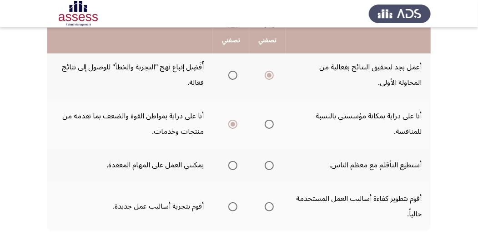
click at [271, 165] on span "Select an option" at bounding box center [268, 165] width 9 height 9
click at [271, 165] on input "Select an option" at bounding box center [268, 165] width 9 height 9
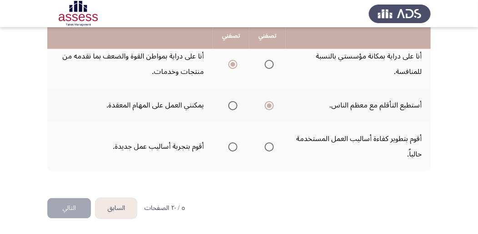
scroll to position [454, 0]
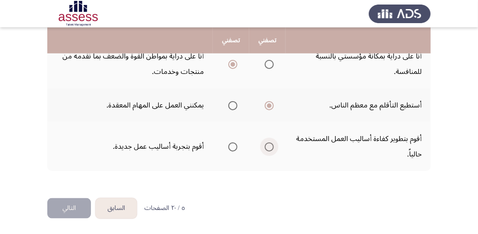
click at [269, 148] on span "Select an option" at bounding box center [268, 147] width 9 height 9
click at [269, 148] on input "Select an option" at bounding box center [268, 147] width 9 height 9
click at [72, 208] on button "التالي" at bounding box center [69, 209] width 44 height 20
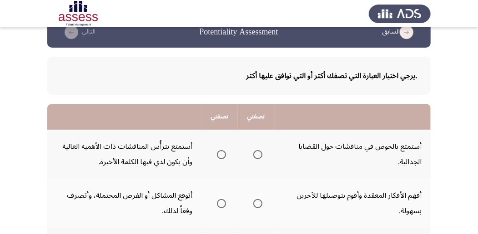
scroll to position [30, 0]
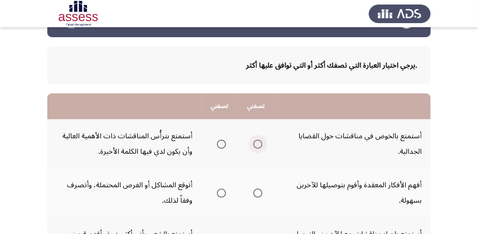
click at [260, 144] on span "Select an option" at bounding box center [257, 144] width 9 height 9
click at [260, 144] on input "Select an option" at bounding box center [257, 144] width 9 height 9
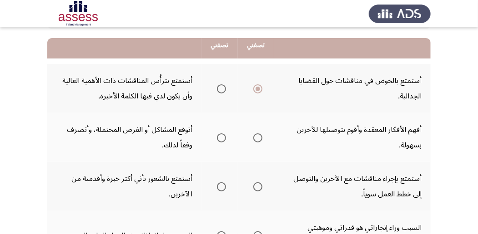
scroll to position [91, 0]
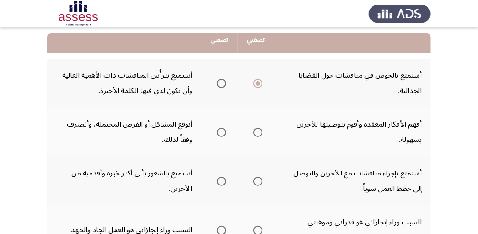
click at [222, 131] on span "Select an option" at bounding box center [221, 132] width 9 height 9
click at [222, 131] on input "Select an option" at bounding box center [221, 132] width 9 height 9
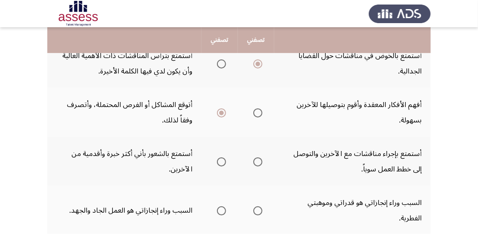
scroll to position [121, 0]
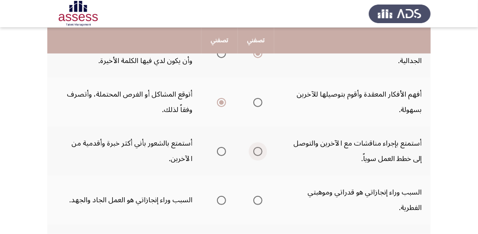
click at [259, 152] on span "Select an option" at bounding box center [257, 151] width 9 height 9
click at [259, 152] on input "Select an option" at bounding box center [257, 151] width 9 height 9
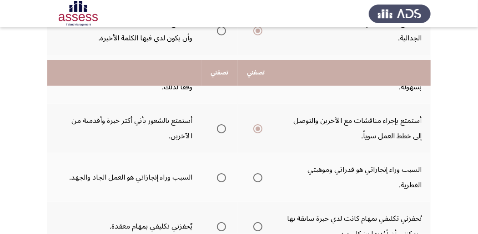
scroll to position [182, 0]
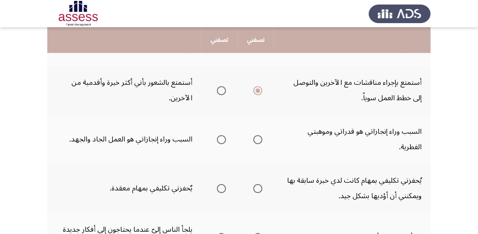
click at [220, 142] on span "Select an option" at bounding box center [221, 139] width 9 height 9
click at [220, 142] on input "Select an option" at bounding box center [221, 139] width 9 height 9
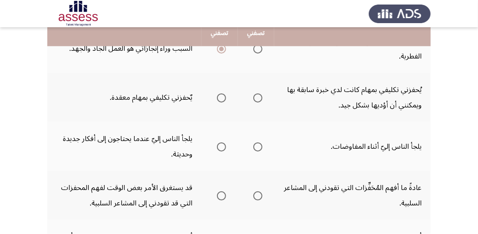
scroll to position [242, 0]
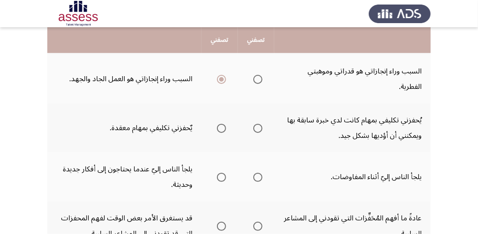
click at [221, 127] on span "Select an option" at bounding box center [221, 128] width 9 height 9
click at [221, 127] on input "Select an option" at bounding box center [221, 128] width 9 height 9
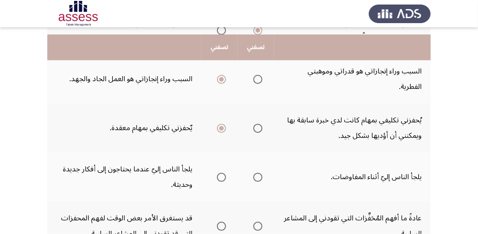
scroll to position [273, 0]
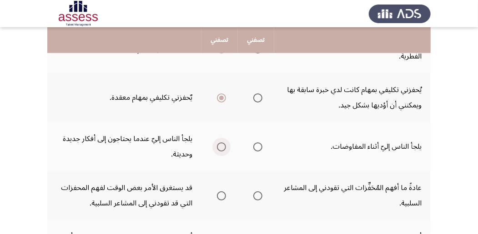
click at [221, 150] on span "Select an option" at bounding box center [221, 147] width 9 height 9
click at [221, 150] on input "Select an option" at bounding box center [221, 147] width 9 height 9
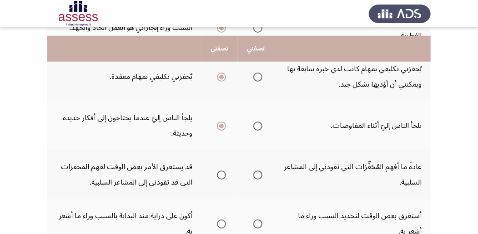
scroll to position [303, 0]
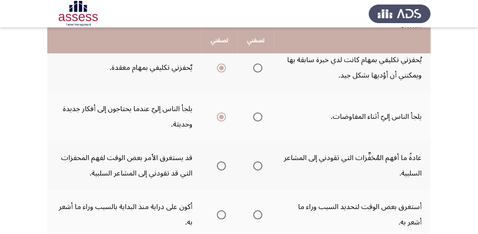
click at [258, 167] on span "Select an option" at bounding box center [257, 166] width 9 height 9
click at [258, 167] on input "Select an option" at bounding box center [257, 166] width 9 height 9
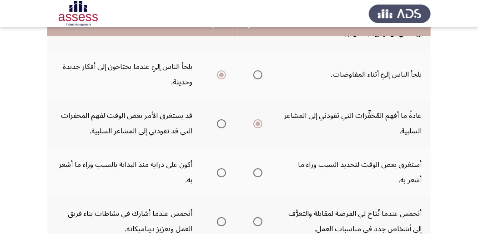
scroll to position [364, 0]
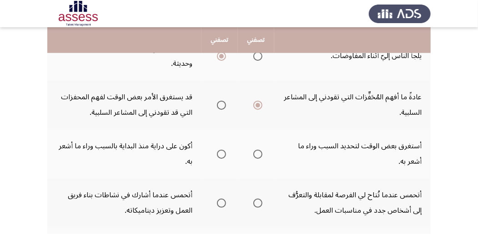
click at [220, 156] on span "Select an option" at bounding box center [221, 154] width 9 height 9
click at [220, 156] on input "Select an option" at bounding box center [221, 154] width 9 height 9
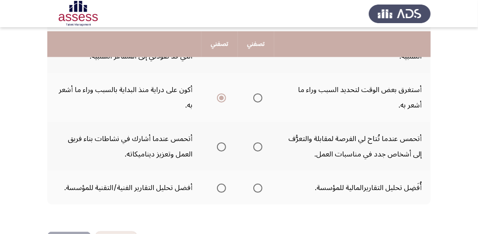
scroll to position [424, 0]
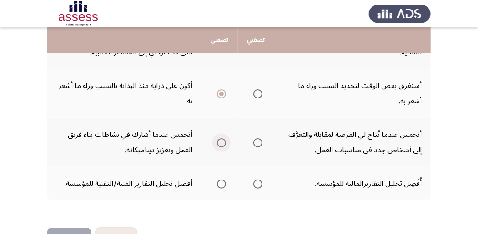
click at [220, 143] on span "Select an option" at bounding box center [221, 143] width 9 height 9
click at [220, 143] on input "Select an option" at bounding box center [221, 143] width 9 height 9
click at [255, 185] on span "Select an option" at bounding box center [257, 184] width 9 height 9
click at [255, 185] on input "Select an option" at bounding box center [257, 184] width 9 height 9
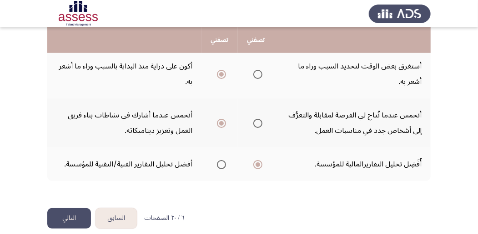
scroll to position [454, 0]
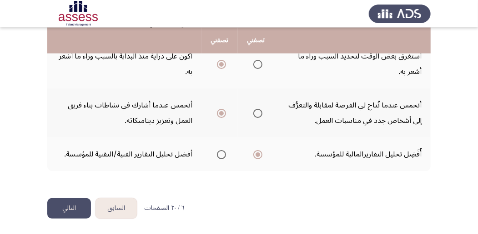
click at [79, 209] on button "التالي" at bounding box center [69, 209] width 44 height 20
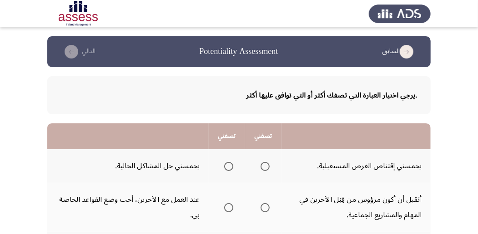
click at [265, 165] on span "Select an option" at bounding box center [264, 166] width 9 height 9
click at [265, 165] on input "Select an option" at bounding box center [264, 166] width 9 height 9
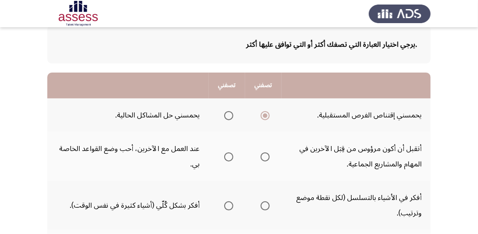
scroll to position [60, 0]
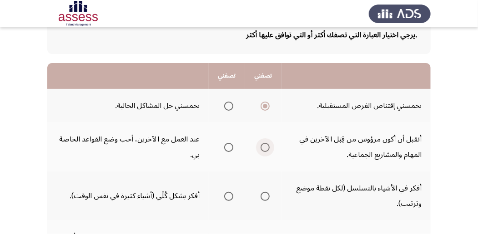
click at [264, 149] on span "Select an option" at bounding box center [264, 147] width 9 height 9
click at [264, 149] on input "Select an option" at bounding box center [264, 147] width 9 height 9
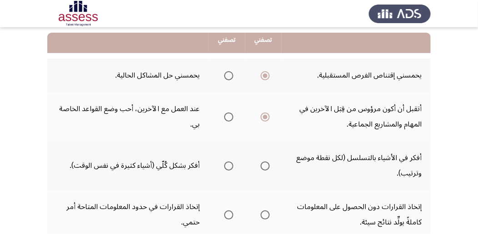
click at [264, 168] on span "Select an option" at bounding box center [264, 166] width 9 height 9
click at [264, 168] on input "Select an option" at bounding box center [264, 166] width 9 height 9
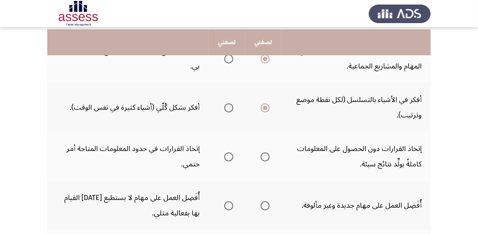
scroll to position [151, 0]
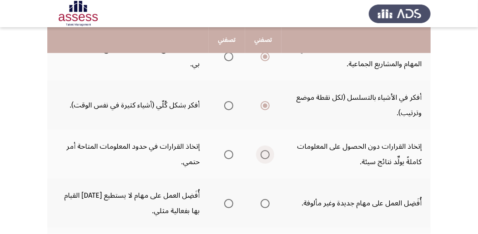
click at [266, 155] on span "Select an option" at bounding box center [264, 154] width 9 height 9
click at [266, 155] on input "Select an option" at bounding box center [264, 154] width 9 height 9
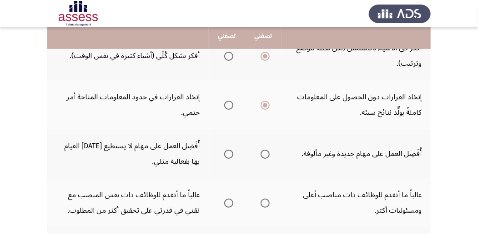
scroll to position [212, 0]
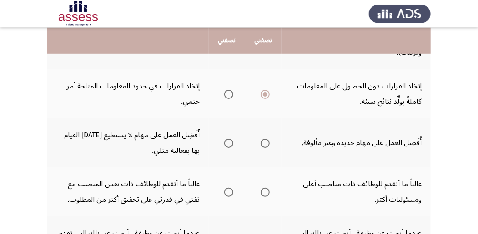
click at [229, 142] on span "Select an option" at bounding box center [228, 143] width 9 height 9
click at [229, 142] on input "Select an option" at bounding box center [228, 143] width 9 height 9
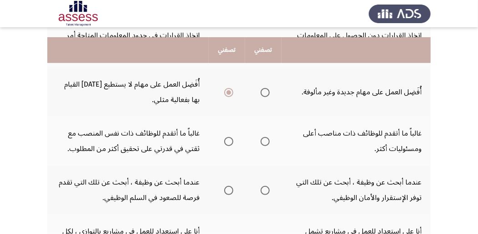
scroll to position [273, 0]
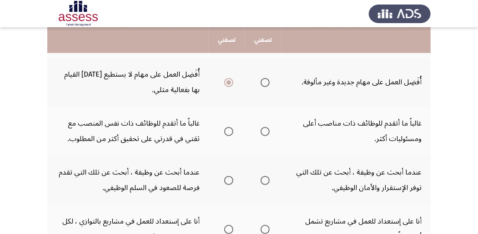
click at [262, 131] on span "Select an option" at bounding box center [264, 131] width 9 height 9
click at [262, 131] on input "Select an option" at bounding box center [264, 131] width 9 height 9
click at [227, 180] on span "Select an option" at bounding box center [228, 180] width 9 height 9
click at [227, 180] on input "Select an option" at bounding box center [228, 180] width 9 height 9
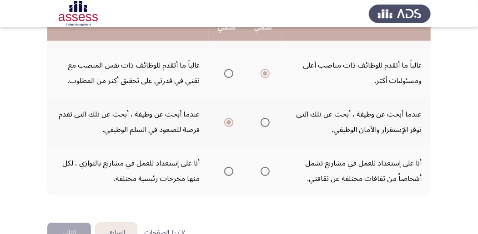
scroll to position [333, 0]
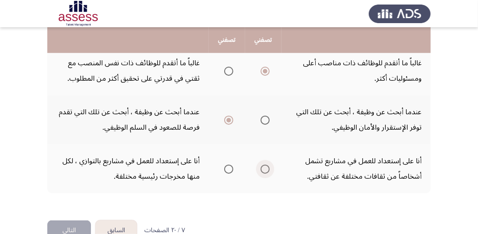
click at [264, 169] on span "Select an option" at bounding box center [264, 169] width 9 height 9
click at [264, 169] on input "Select an option" at bounding box center [264, 169] width 9 height 9
click at [65, 226] on button "التالي" at bounding box center [69, 231] width 44 height 20
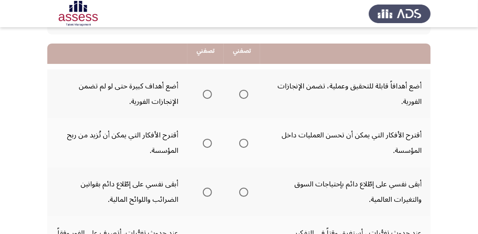
scroll to position [91, 0]
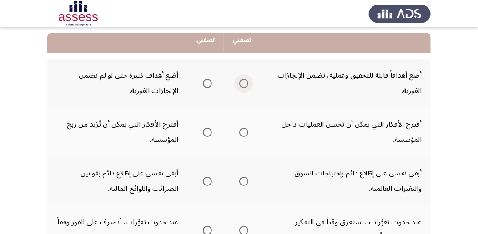
click at [242, 85] on span "Select an option" at bounding box center [243, 83] width 9 height 9
click at [242, 85] on input "Select an option" at bounding box center [243, 83] width 9 height 9
click at [244, 134] on span "Select an option" at bounding box center [243, 132] width 9 height 9
click at [244, 134] on input "Select an option" at bounding box center [243, 132] width 9 height 9
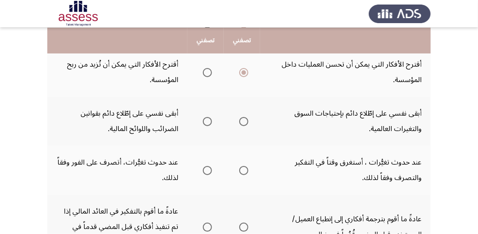
scroll to position [151, 0]
click at [244, 120] on span "Select an option" at bounding box center [243, 121] width 9 height 9
click at [244, 120] on input "Select an option" at bounding box center [243, 121] width 9 height 9
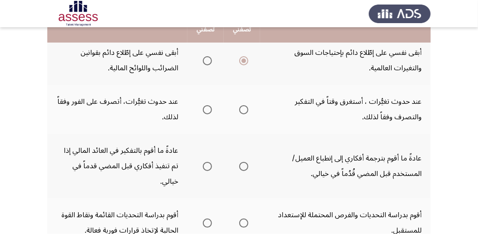
scroll to position [182, 0]
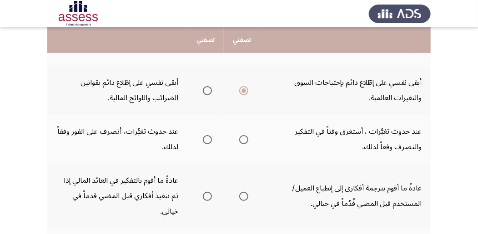
click at [205, 141] on span "Select an option" at bounding box center [207, 139] width 9 height 9
click at [205, 141] on input "Select an option" at bounding box center [207, 139] width 9 height 9
click at [244, 142] on span "Select an option" at bounding box center [243, 139] width 9 height 9
click at [244, 142] on input "Select an option" at bounding box center [243, 139] width 9 height 9
click at [205, 192] on span "Select an option" at bounding box center [207, 196] width 9 height 9
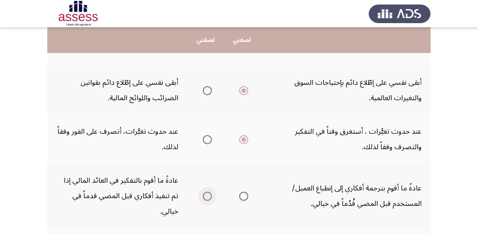
click at [205, 192] on input "Select an option" at bounding box center [207, 196] width 9 height 9
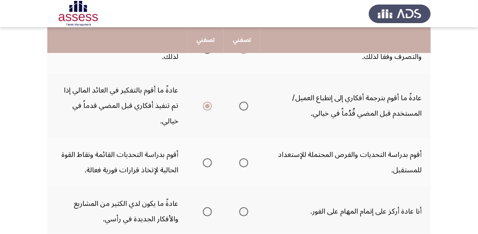
scroll to position [273, 0]
click at [242, 158] on span "Select an option" at bounding box center [243, 162] width 9 height 9
click at [242, 158] on input "Select an option" at bounding box center [243, 162] width 9 height 9
click at [206, 207] on span "Select an option" at bounding box center [207, 211] width 9 height 9
click at [206, 207] on input "Select an option" at bounding box center [207, 211] width 9 height 9
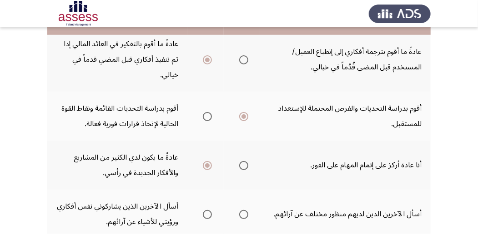
scroll to position [333, 0]
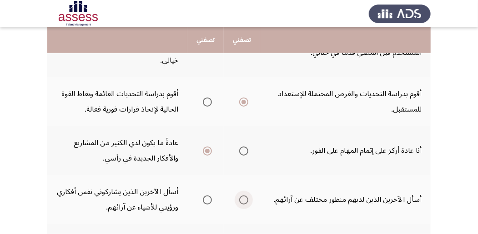
click at [243, 196] on span "Select an option" at bounding box center [243, 200] width 9 height 9
click at [243, 196] on input "Select an option" at bounding box center [243, 200] width 9 height 9
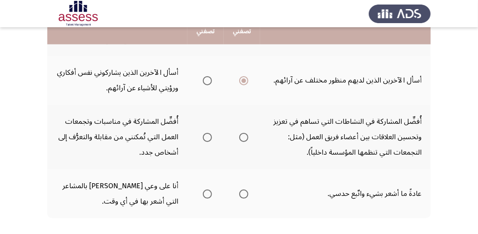
scroll to position [454, 0]
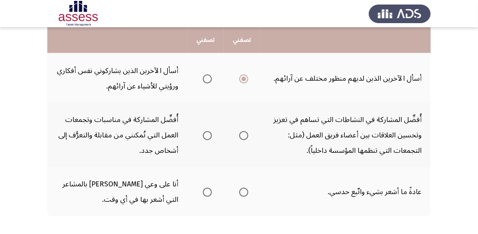
click at [205, 131] on span "Select an option" at bounding box center [207, 135] width 9 height 9
click at [205, 131] on input "Select an option" at bounding box center [207, 135] width 9 height 9
click at [205, 188] on span "Select an option" at bounding box center [207, 192] width 9 height 9
click at [205, 188] on input "Select an option" at bounding box center [207, 192] width 9 height 9
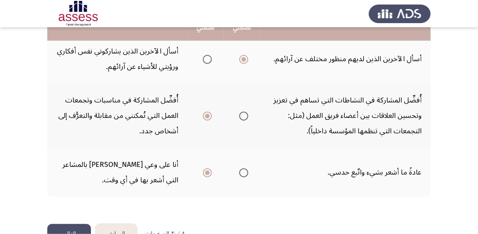
scroll to position [484, 0]
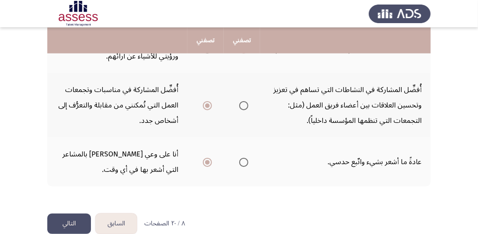
click at [68, 214] on button "التالي" at bounding box center [69, 224] width 44 height 20
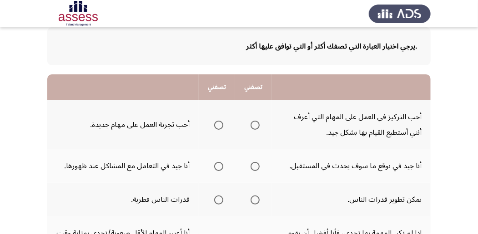
scroll to position [60, 0]
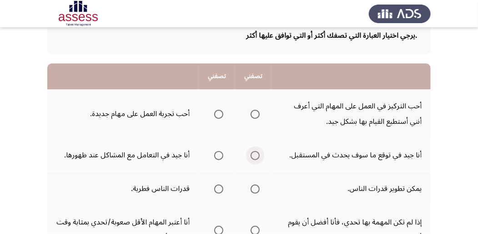
click at [253, 158] on span "Select an option" at bounding box center [254, 155] width 9 height 9
click at [253, 158] on input "Select an option" at bounding box center [254, 155] width 9 height 9
click at [254, 121] on th at bounding box center [253, 114] width 36 height 49
click at [255, 117] on span "Select an option" at bounding box center [254, 114] width 9 height 9
click at [255, 117] on input "Select an option" at bounding box center [254, 114] width 9 height 9
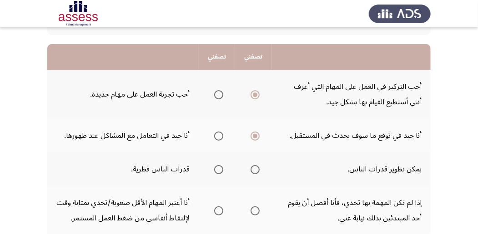
scroll to position [90, 0]
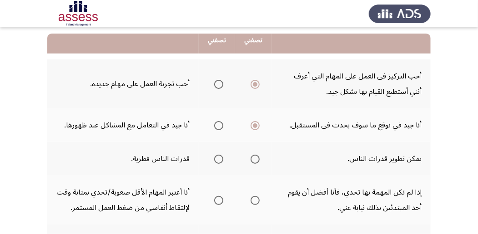
click at [254, 160] on span "Select an option" at bounding box center [254, 159] width 9 height 9
click at [254, 160] on input "Select an option" at bounding box center [254, 159] width 9 height 9
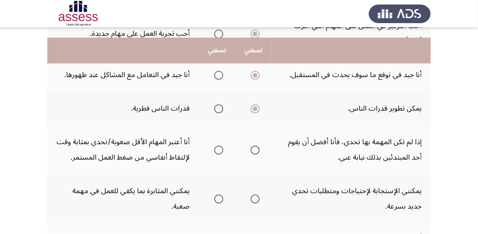
scroll to position [151, 0]
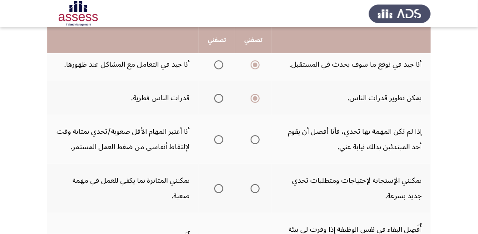
click at [255, 142] on span "Select an option" at bounding box center [254, 139] width 9 height 9
click at [255, 142] on input "Select an option" at bounding box center [254, 139] width 9 height 9
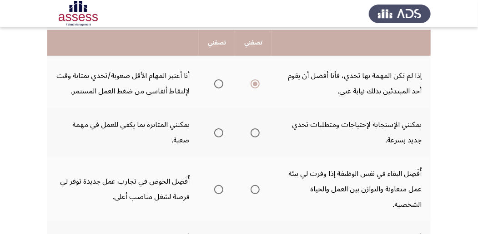
scroll to position [211, 0]
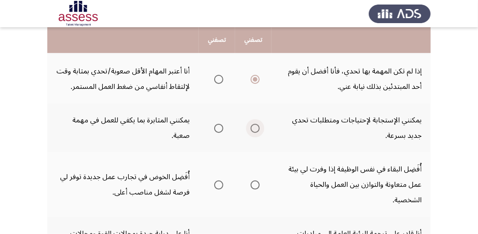
click at [256, 127] on span "Select an option" at bounding box center [254, 128] width 9 height 9
click at [256, 127] on input "Select an option" at bounding box center [254, 128] width 9 height 9
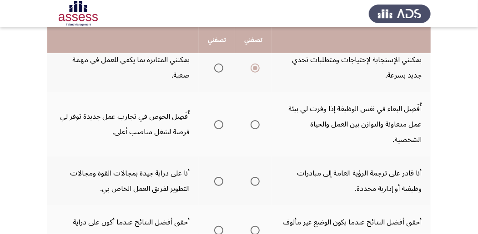
scroll to position [272, 0]
click at [218, 124] on span "Select an option" at bounding box center [218, 124] width 9 height 9
click at [218, 124] on input "Select an option" at bounding box center [218, 124] width 9 height 9
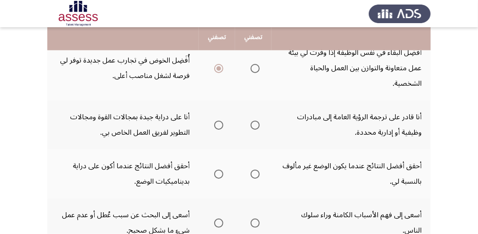
scroll to position [333, 0]
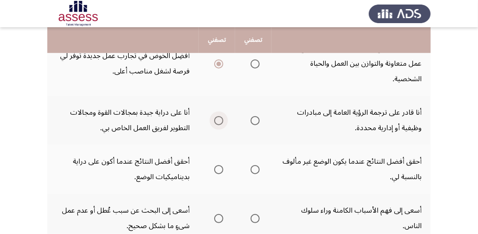
click at [217, 123] on span "Select an option" at bounding box center [218, 120] width 9 height 9
click at [217, 123] on input "Select an option" at bounding box center [218, 120] width 9 height 9
click at [216, 171] on span "Select an option" at bounding box center [218, 169] width 9 height 9
click at [216, 171] on input "Select an option" at bounding box center [218, 169] width 9 height 9
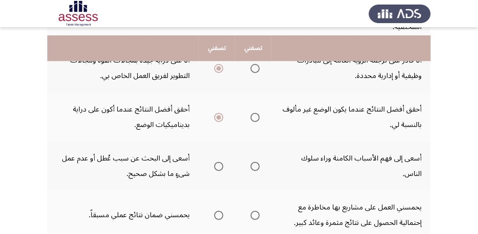
scroll to position [393, 0]
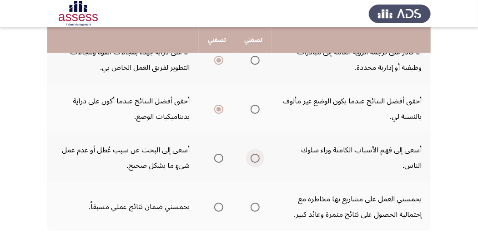
click at [255, 160] on span "Select an option" at bounding box center [254, 158] width 9 height 9
click at [255, 160] on input "Select an option" at bounding box center [254, 158] width 9 height 9
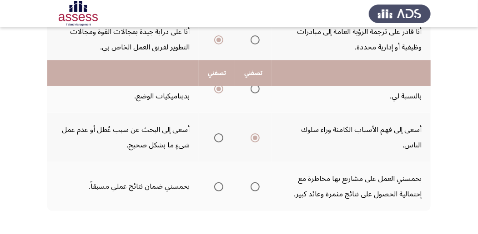
scroll to position [454, 0]
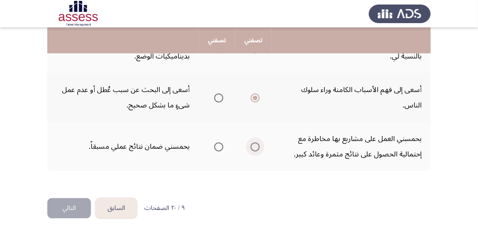
click at [255, 147] on span "Select an option" at bounding box center [255, 147] width 0 height 0
click at [254, 146] on input "Select an option" at bounding box center [254, 147] width 9 height 9
click at [54, 203] on button "التالي" at bounding box center [69, 209] width 44 height 20
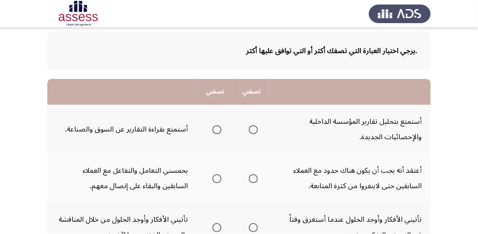
scroll to position [60, 0]
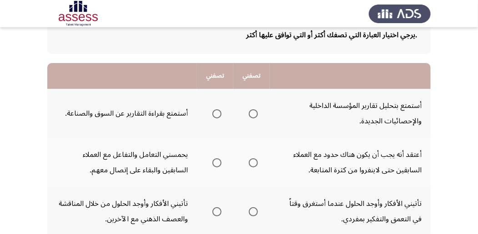
click at [218, 113] on span "Select an option" at bounding box center [216, 114] width 9 height 9
click at [218, 113] on input "Select an option" at bounding box center [216, 114] width 9 height 9
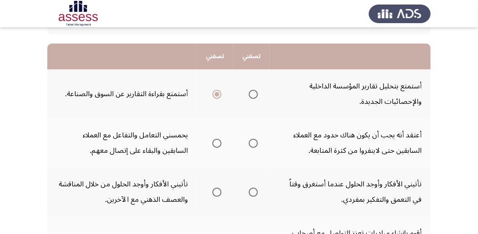
scroll to position [91, 0]
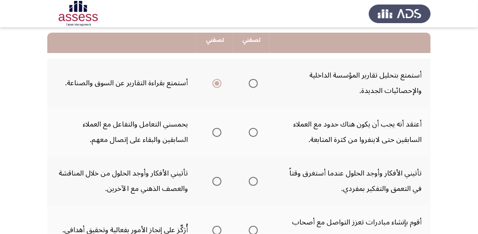
click at [218, 135] on span "Select an option" at bounding box center [216, 132] width 9 height 9
click at [218, 135] on input "Select an option" at bounding box center [216, 132] width 9 height 9
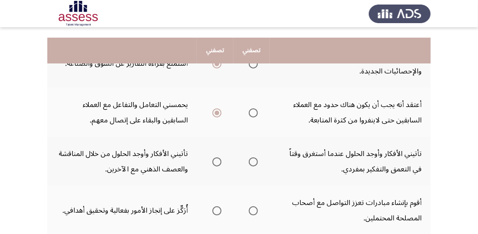
scroll to position [121, 0]
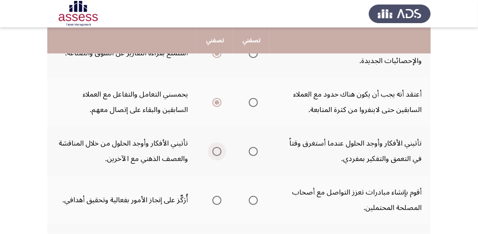
click at [221, 153] on span "Select an option" at bounding box center [216, 151] width 9 height 9
click at [221, 153] on input "Select an option" at bounding box center [216, 151] width 9 height 9
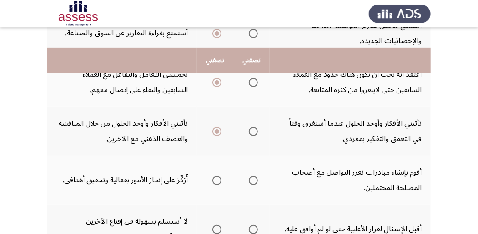
scroll to position [182, 0]
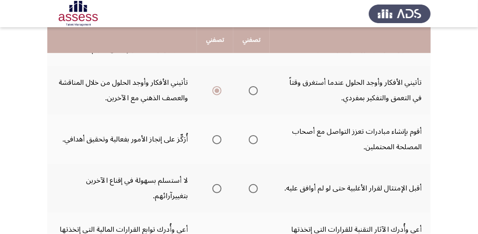
click at [253, 141] on span "Select an option" at bounding box center [253, 139] width 9 height 9
click at [253, 141] on input "Select an option" at bounding box center [253, 139] width 9 height 9
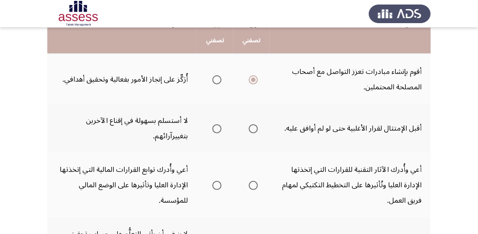
scroll to position [242, 0]
click at [254, 130] on span "Select an option" at bounding box center [253, 128] width 9 height 9
click at [254, 130] on input "Select an option" at bounding box center [253, 128] width 9 height 9
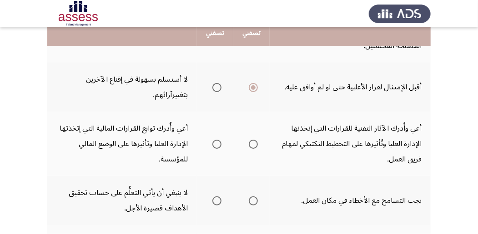
scroll to position [273, 0]
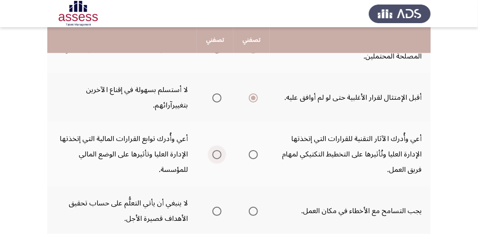
click at [214, 155] on span "Select an option" at bounding box center [216, 154] width 9 height 9
click at [214, 155] on input "Select an option" at bounding box center [216, 154] width 9 height 9
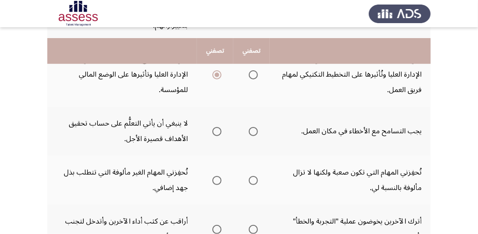
scroll to position [364, 0]
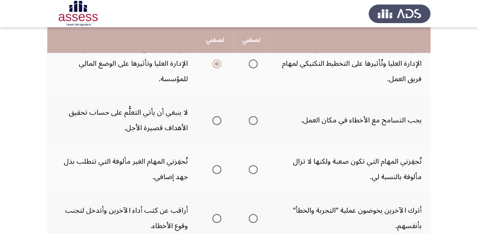
click at [216, 122] on span "Select an option" at bounding box center [216, 120] width 9 height 9
click at [216, 122] on input "Select an option" at bounding box center [216, 120] width 9 height 9
click at [214, 170] on span "Select an option" at bounding box center [216, 169] width 9 height 9
click at [214, 170] on input "Select an option" at bounding box center [216, 169] width 9 height 9
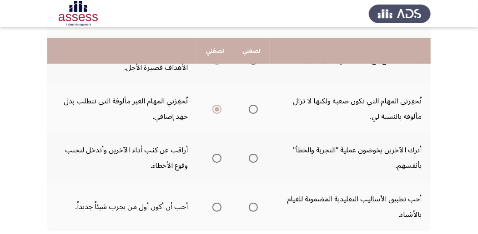
scroll to position [454, 0]
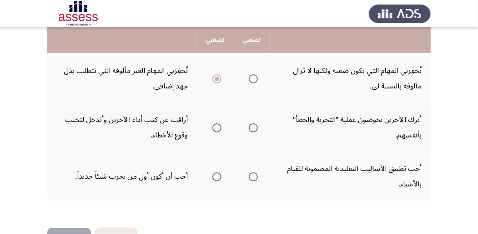
click at [252, 130] on span "Select an option" at bounding box center [253, 128] width 9 height 9
click at [252, 130] on input "Select an option" at bounding box center [253, 128] width 9 height 9
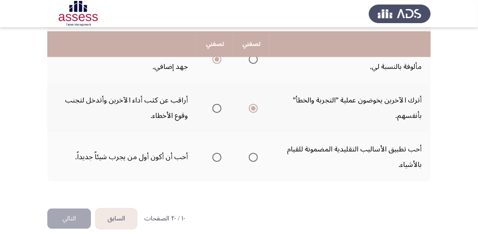
scroll to position [484, 0]
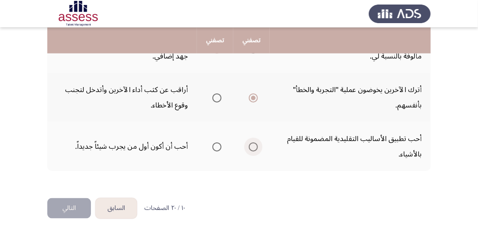
click at [251, 148] on span "Select an option" at bounding box center [253, 147] width 9 height 9
click at [251, 148] on input "Select an option" at bounding box center [253, 147] width 9 height 9
click at [220, 146] on span "Select an option" at bounding box center [216, 147] width 9 height 9
click at [220, 146] on input "Select an option" at bounding box center [216, 147] width 9 height 9
click at [250, 144] on span "Select an option" at bounding box center [253, 147] width 9 height 9
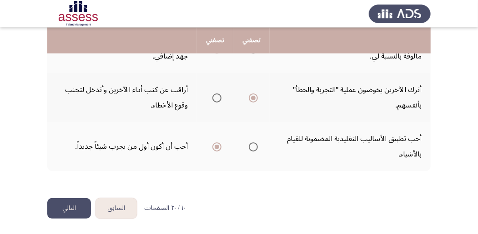
click at [250, 144] on input "Select an option" at bounding box center [253, 147] width 9 height 9
click at [58, 205] on button "التالي" at bounding box center [69, 209] width 44 height 20
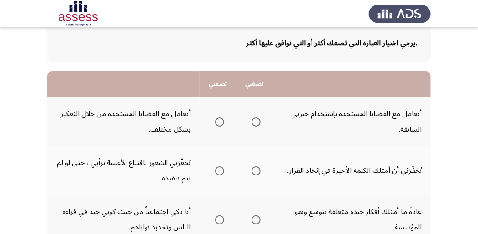
scroll to position [60, 0]
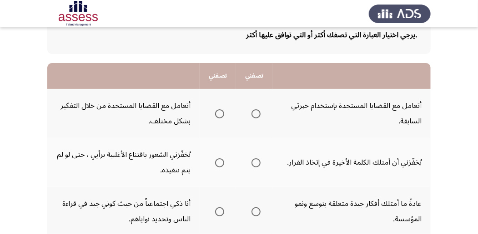
click at [216, 113] on span "Select an option" at bounding box center [219, 114] width 9 height 9
click at [216, 113] on input "Select an option" at bounding box center [219, 114] width 9 height 9
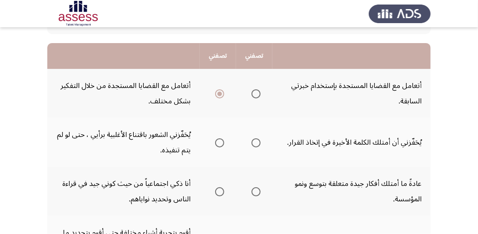
scroll to position [91, 0]
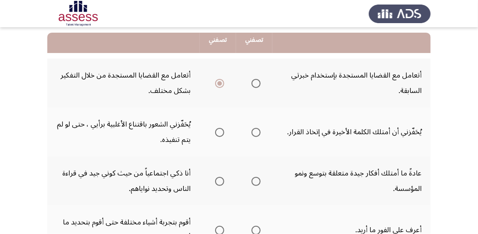
click at [218, 134] on span "Select an option" at bounding box center [219, 132] width 9 height 9
click at [218, 134] on input "Select an option" at bounding box center [219, 132] width 9 height 9
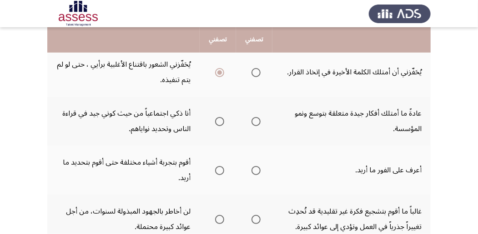
scroll to position [151, 0]
click at [254, 120] on span "Select an option" at bounding box center [255, 121] width 9 height 9
click at [254, 120] on input "Select an option" at bounding box center [255, 121] width 9 height 9
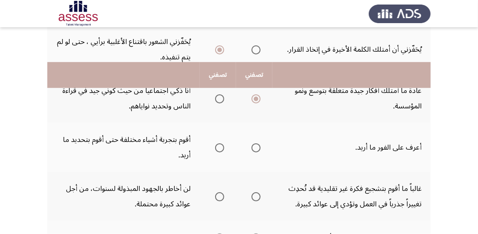
scroll to position [212, 0]
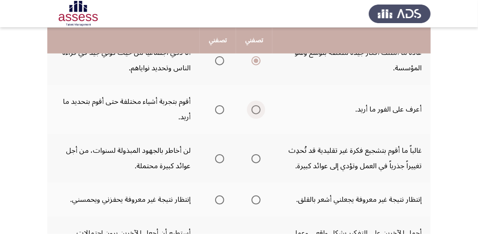
click at [256, 110] on span "Select an option" at bounding box center [256, 110] width 0 height 0
click at [255, 109] on input "Select an option" at bounding box center [255, 109] width 9 height 9
click at [259, 158] on span "Select an option" at bounding box center [255, 159] width 9 height 9
click at [259, 158] on input "Select an option" at bounding box center [255, 159] width 9 height 9
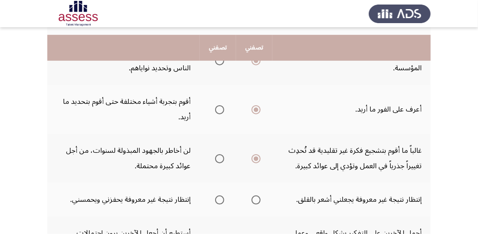
scroll to position [242, 0]
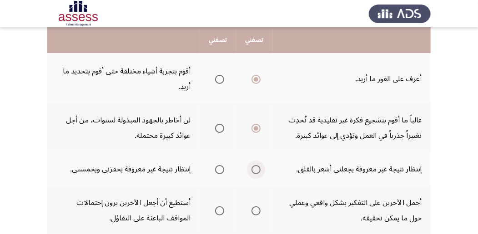
click at [254, 170] on span "Select an option" at bounding box center [255, 169] width 9 height 9
click at [254, 170] on input "Select an option" at bounding box center [255, 169] width 9 height 9
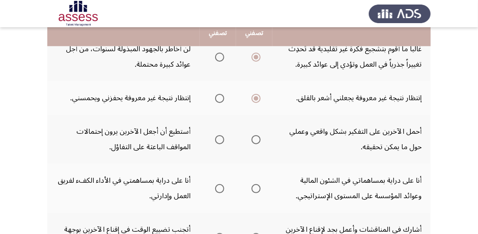
scroll to position [303, 0]
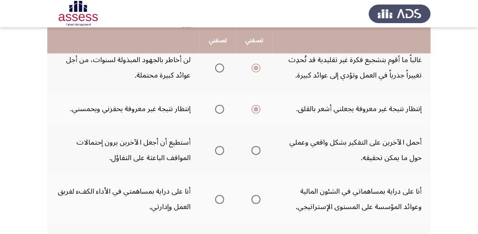
click at [217, 151] on span "Select an option" at bounding box center [219, 150] width 9 height 9
click at [217, 151] on input "Select an option" at bounding box center [219, 150] width 9 height 9
click at [256, 150] on span "Select an option" at bounding box center [255, 150] width 9 height 9
click at [256, 150] on input "Select an option" at bounding box center [255, 150] width 9 height 9
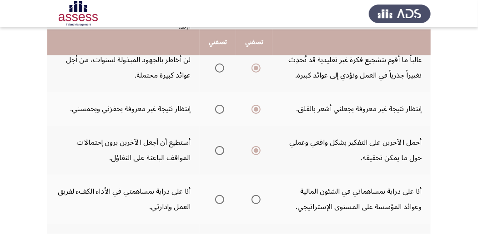
scroll to position [333, 0]
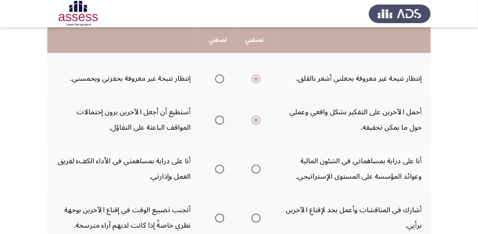
click at [258, 171] on span "Select an option" at bounding box center [255, 169] width 9 height 9
click at [258, 171] on input "Select an option" at bounding box center [255, 169] width 9 height 9
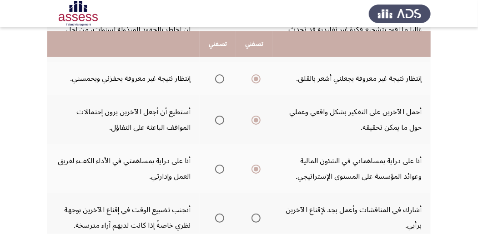
scroll to position [364, 0]
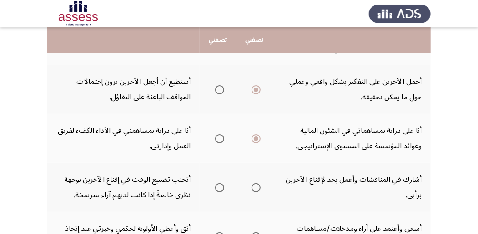
click at [256, 188] on span "Select an option" at bounding box center [256, 188] width 0 height 0
click at [255, 188] on input "Select an option" at bounding box center [255, 188] width 9 height 9
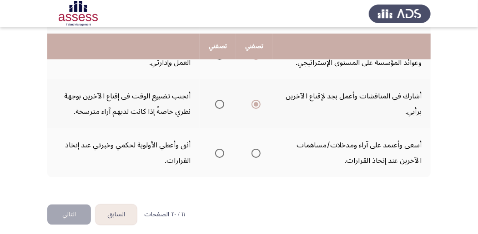
scroll to position [454, 0]
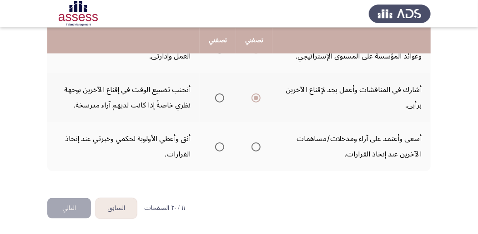
click at [257, 148] on span "Select an option" at bounding box center [255, 147] width 9 height 9
click at [257, 148] on input "Select an option" at bounding box center [255, 147] width 9 height 9
click at [69, 211] on button "التالي" at bounding box center [69, 209] width 44 height 20
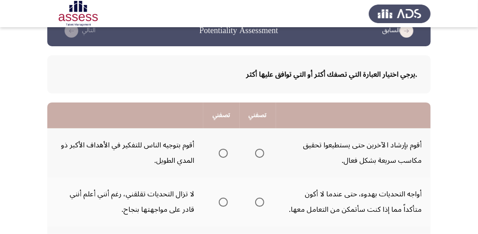
scroll to position [60, 0]
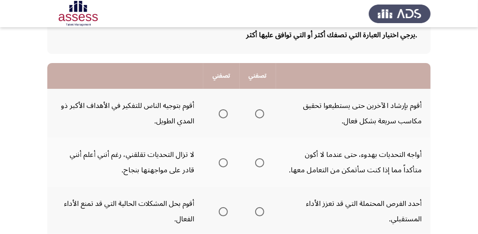
click at [224, 112] on span "Select an option" at bounding box center [223, 114] width 9 height 9
click at [224, 112] on input "Select an option" at bounding box center [223, 114] width 9 height 9
click at [259, 165] on span "Select an option" at bounding box center [259, 163] width 9 height 9
click at [259, 165] on input "Select an option" at bounding box center [259, 163] width 9 height 9
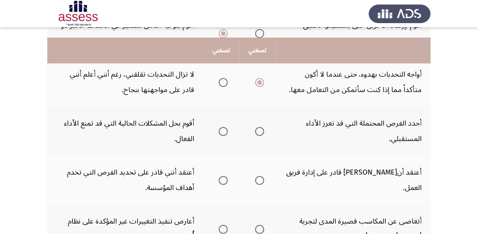
scroll to position [151, 0]
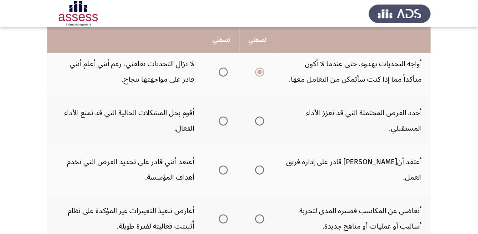
click at [259, 124] on span "Select an option" at bounding box center [259, 121] width 9 height 9
click at [259, 124] on input "Select an option" at bounding box center [259, 121] width 9 height 9
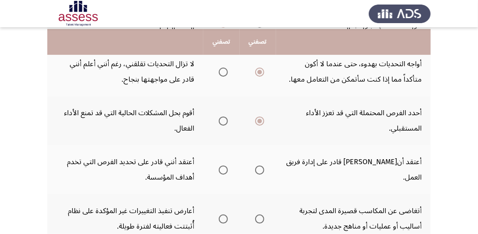
scroll to position [182, 0]
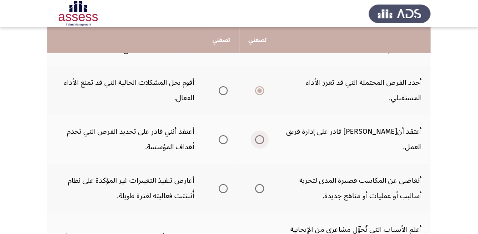
click at [259, 136] on span "Select an option" at bounding box center [259, 139] width 9 height 9
click at [259, 136] on input "Select an option" at bounding box center [259, 139] width 9 height 9
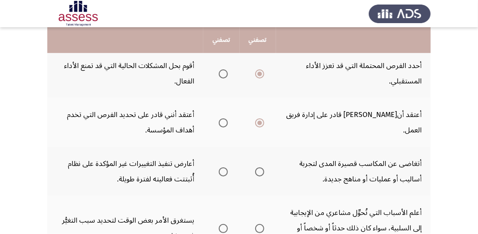
scroll to position [212, 0]
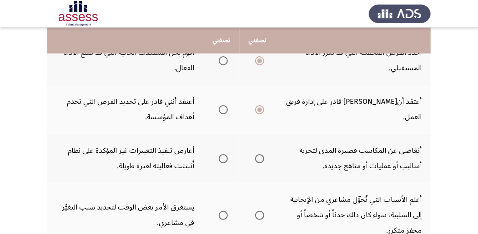
click at [221, 158] on span "Select an option" at bounding box center [223, 159] width 9 height 9
click at [221, 158] on input "Select an option" at bounding box center [223, 159] width 9 height 9
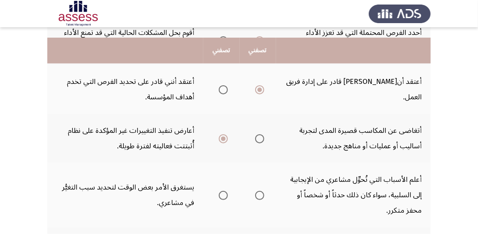
scroll to position [242, 0]
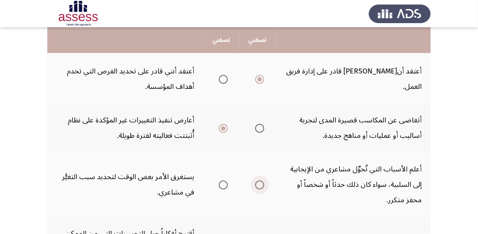
click at [257, 185] on span "Select an option" at bounding box center [259, 185] width 9 height 9
click at [257, 185] on input "Select an option" at bounding box center [259, 185] width 9 height 9
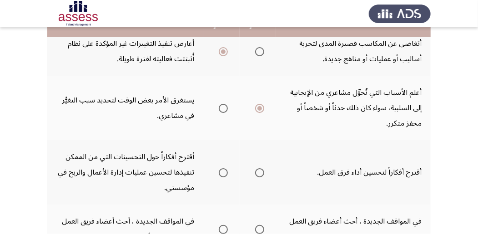
scroll to position [333, 0]
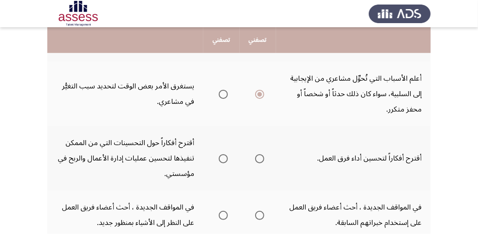
click at [222, 156] on span "Select an option" at bounding box center [223, 159] width 9 height 9
click at [222, 156] on input "Select an option" at bounding box center [223, 159] width 9 height 9
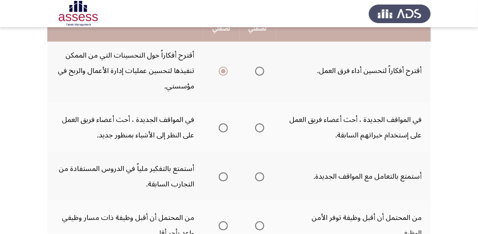
scroll to position [424, 0]
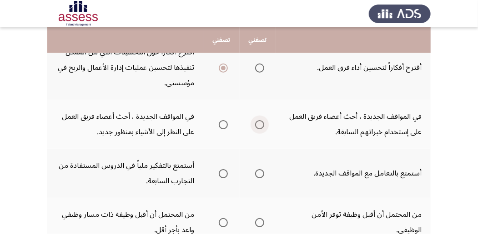
click at [260, 126] on span "Select an option" at bounding box center [259, 124] width 9 height 9
click at [260, 126] on input "Select an option" at bounding box center [259, 124] width 9 height 9
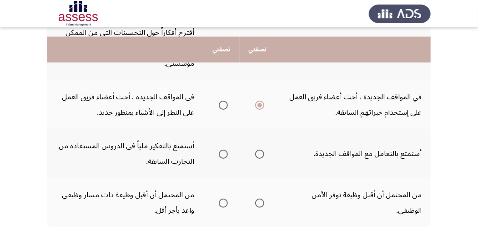
scroll to position [454, 0]
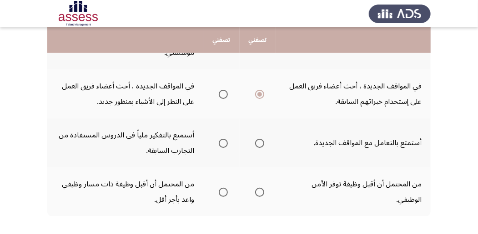
click at [260, 147] on span "Select an option" at bounding box center [259, 143] width 9 height 9
click at [260, 147] on input "Select an option" at bounding box center [259, 143] width 9 height 9
click at [223, 95] on span "Select an option" at bounding box center [223, 94] width 9 height 9
click at [223, 95] on input "Select an option" at bounding box center [223, 94] width 9 height 9
click at [224, 192] on span "Select an option" at bounding box center [223, 192] width 9 height 9
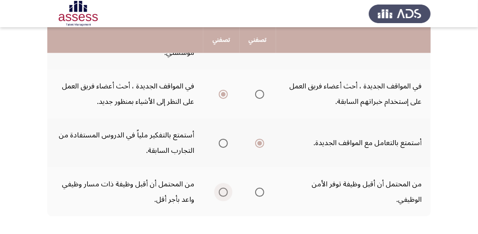
click at [224, 192] on input "Select an option" at bounding box center [223, 192] width 9 height 9
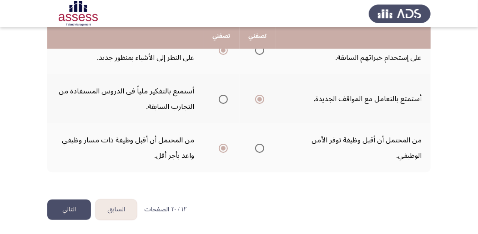
scroll to position [500, 0]
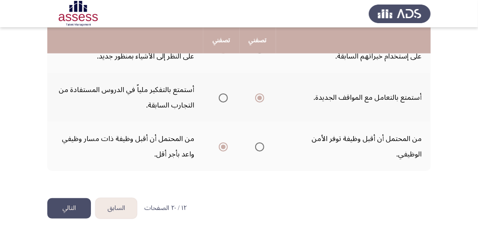
click at [68, 209] on button "التالي" at bounding box center [69, 209] width 44 height 20
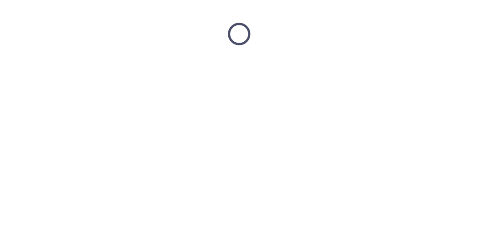
scroll to position [0, 0]
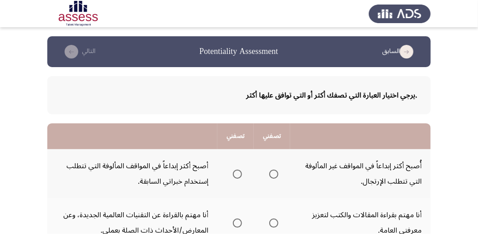
click at [237, 173] on span "Select an option" at bounding box center [237, 174] width 9 height 9
click at [237, 173] on input "Select an option" at bounding box center [237, 174] width 9 height 9
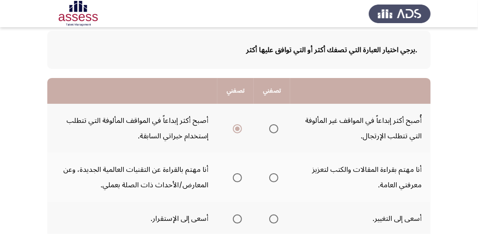
scroll to position [60, 0]
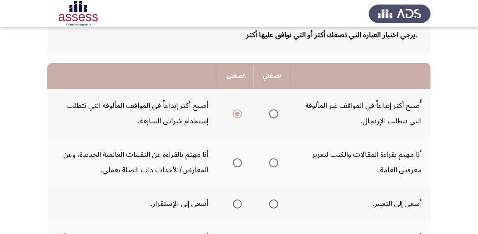
click at [270, 163] on span "Select an option" at bounding box center [273, 163] width 9 height 9
click at [270, 163] on input "Select an option" at bounding box center [273, 163] width 9 height 9
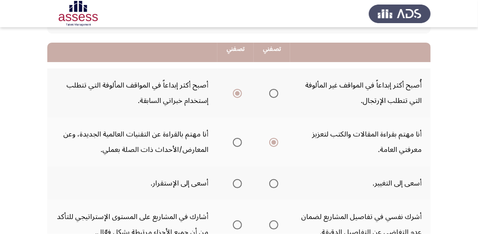
scroll to position [91, 0]
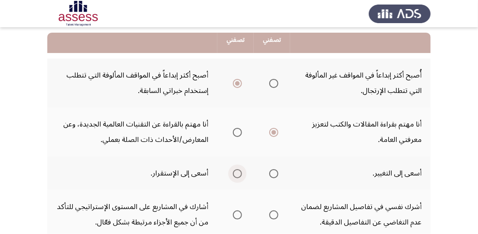
click at [237, 176] on span "Select an option" at bounding box center [237, 173] width 9 height 9
click at [237, 176] on input "Select an option" at bounding box center [237, 173] width 9 height 9
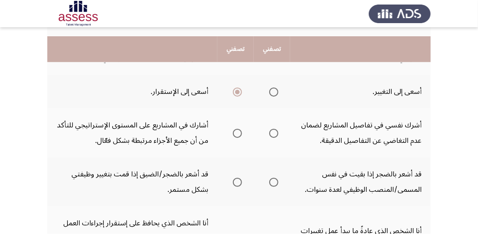
scroll to position [182, 0]
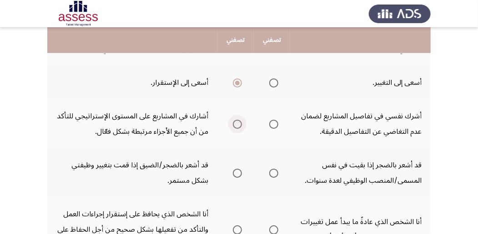
click at [238, 125] on span "Select an option" at bounding box center [237, 124] width 9 height 9
click at [238, 125] on input "Select an option" at bounding box center [237, 124] width 9 height 9
click at [277, 174] on span "Select an option" at bounding box center [273, 173] width 9 height 9
click at [277, 174] on input "Select an option" at bounding box center [273, 173] width 9 height 9
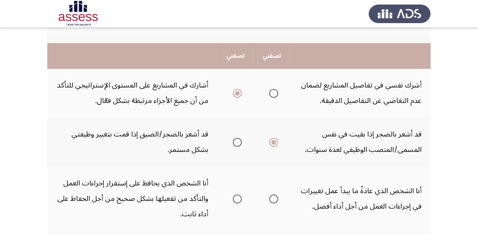
scroll to position [242, 0]
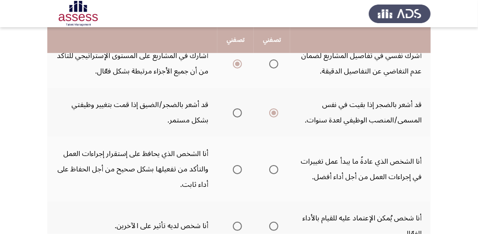
click at [275, 171] on span "Select an option" at bounding box center [273, 169] width 9 height 9
click at [275, 171] on input "Select an option" at bounding box center [273, 169] width 9 height 9
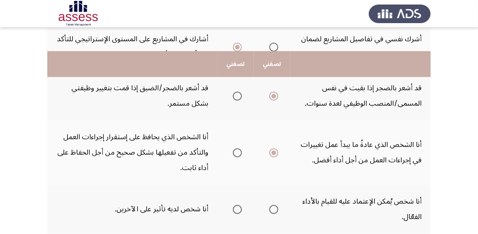
scroll to position [303, 0]
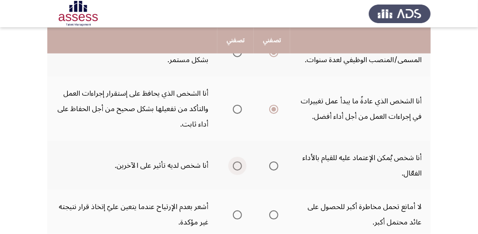
click at [235, 167] on span "Select an option" at bounding box center [237, 166] width 9 height 9
click at [235, 167] on input "Select an option" at bounding box center [237, 166] width 9 height 9
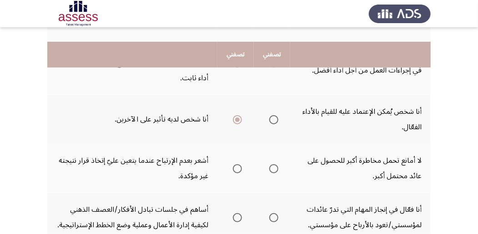
scroll to position [364, 0]
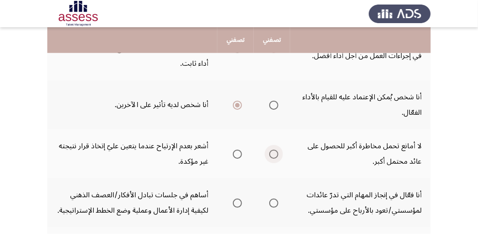
click at [271, 156] on span "Select an option" at bounding box center [273, 154] width 9 height 9
click at [271, 156] on input "Select an option" at bounding box center [273, 154] width 9 height 9
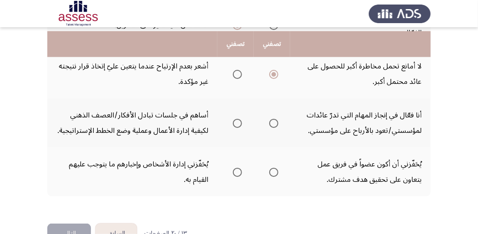
scroll to position [454, 0]
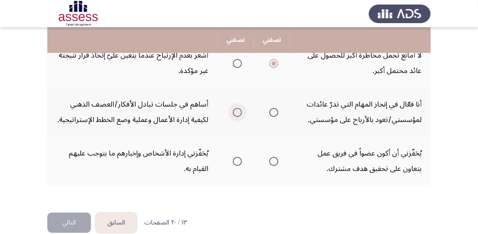
click at [234, 117] on span "Select an option" at bounding box center [237, 112] width 9 height 9
click at [234, 117] on input "Select an option" at bounding box center [237, 112] width 9 height 9
click at [272, 166] on span "Select an option" at bounding box center [273, 161] width 9 height 9
click at [272, 166] on input "Select an option" at bounding box center [273, 161] width 9 height 9
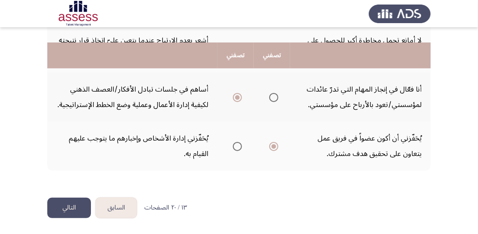
scroll to position [484, 0]
click at [58, 207] on button "التالي" at bounding box center [69, 208] width 44 height 20
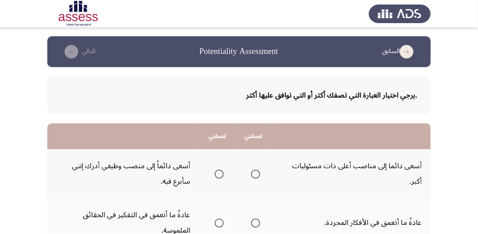
scroll to position [30, 0]
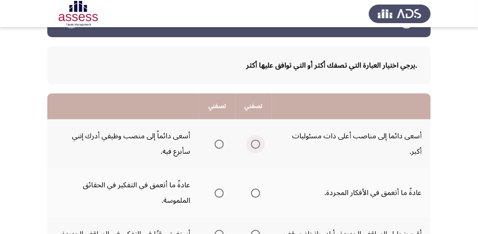
click at [257, 143] on span "Select an option" at bounding box center [255, 144] width 9 height 9
click at [257, 143] on input "Select an option" at bounding box center [255, 144] width 9 height 9
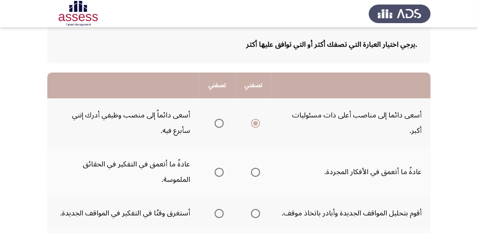
scroll to position [60, 0]
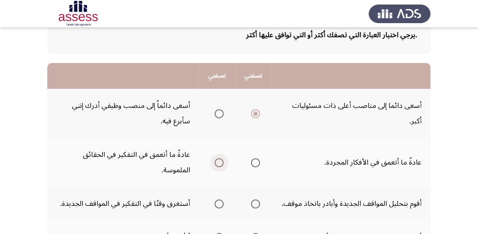
click at [218, 166] on span "Select an option" at bounding box center [218, 163] width 9 height 9
click at [218, 166] on input "Select an option" at bounding box center [218, 163] width 9 height 9
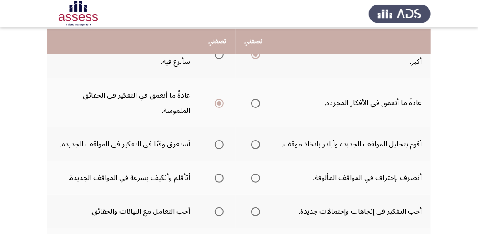
scroll to position [121, 0]
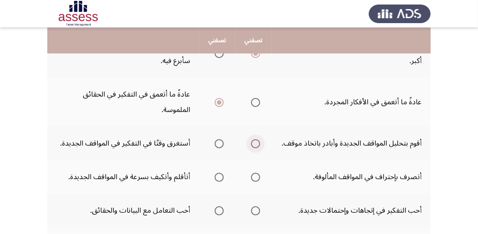
click at [257, 145] on span "Select an option" at bounding box center [255, 144] width 9 height 9
click at [257, 145] on input "Select an option" at bounding box center [255, 144] width 9 height 9
click at [221, 178] on span "Select an option" at bounding box center [218, 177] width 9 height 9
click at [221, 178] on input "Select an option" at bounding box center [218, 177] width 9 height 9
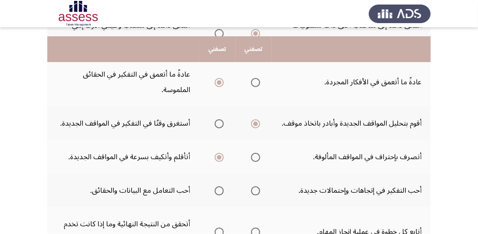
scroll to position [151, 0]
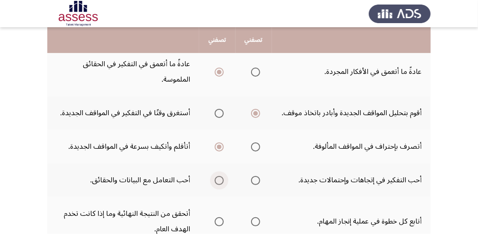
click at [217, 182] on span "Select an option" at bounding box center [218, 180] width 9 height 9
click at [217, 182] on input "Select an option" at bounding box center [218, 180] width 9 height 9
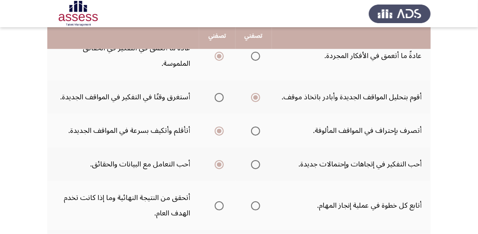
scroll to position [182, 0]
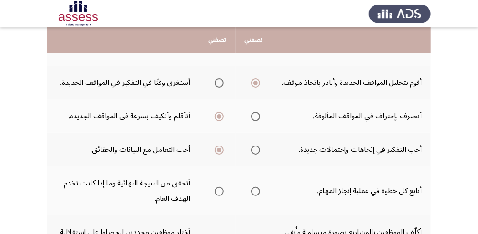
click at [217, 194] on span "Select an option" at bounding box center [218, 191] width 9 height 9
click at [217, 194] on input "Select an option" at bounding box center [218, 191] width 9 height 9
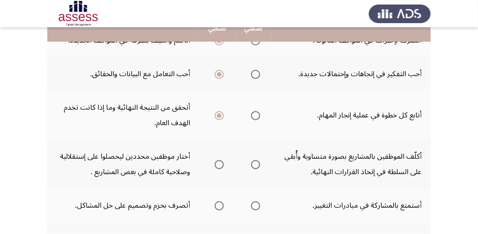
scroll to position [273, 0]
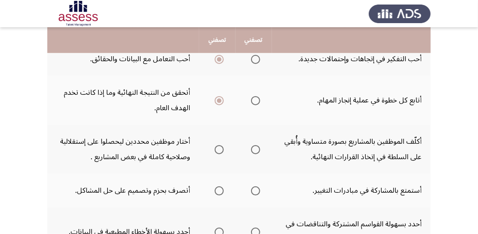
click at [218, 152] on span "Select an option" at bounding box center [218, 149] width 9 height 9
click at [218, 152] on input "Select an option" at bounding box center [218, 149] width 9 height 9
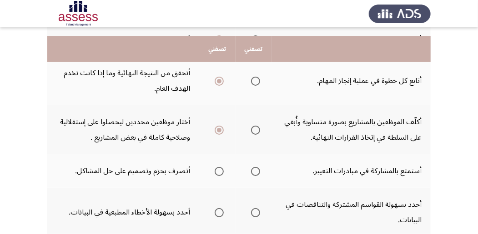
scroll to position [303, 0]
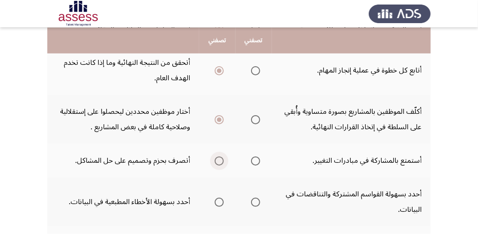
click at [222, 162] on span "Select an option" at bounding box center [218, 161] width 9 height 9
click at [222, 162] on input "Select an option" at bounding box center [218, 161] width 9 height 9
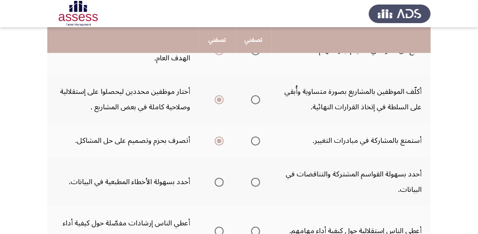
scroll to position [333, 0]
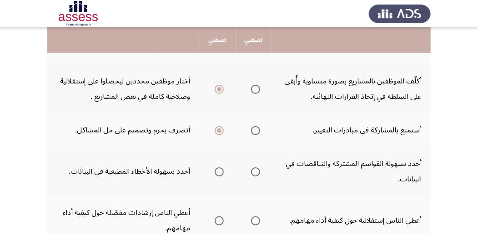
click at [257, 174] on span "Select an option" at bounding box center [255, 172] width 9 height 9
click at [257, 174] on input "Select an option" at bounding box center [255, 172] width 9 height 9
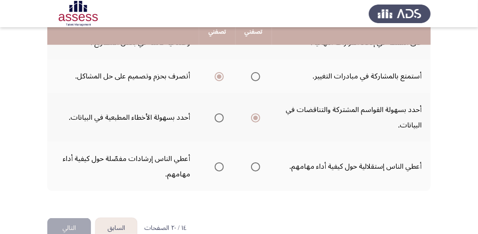
scroll to position [394, 0]
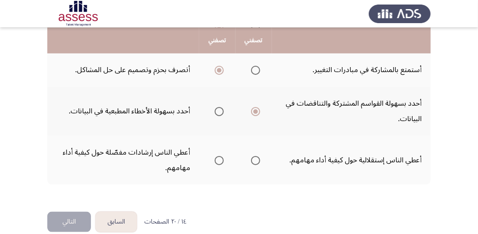
click at [254, 162] on span "Select an option" at bounding box center [255, 160] width 9 height 9
click at [254, 162] on input "Select an option" at bounding box center [255, 160] width 9 height 9
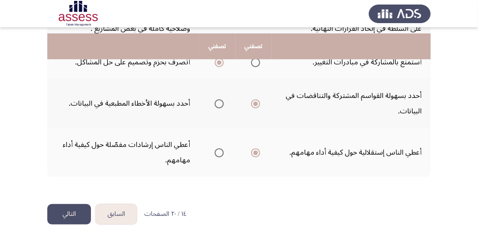
scroll to position [407, 0]
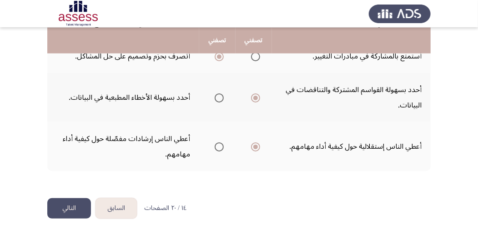
click at [69, 209] on button "التالي" at bounding box center [69, 209] width 44 height 20
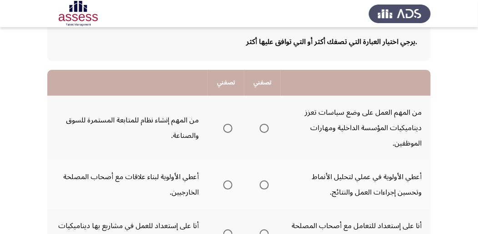
scroll to position [60, 0]
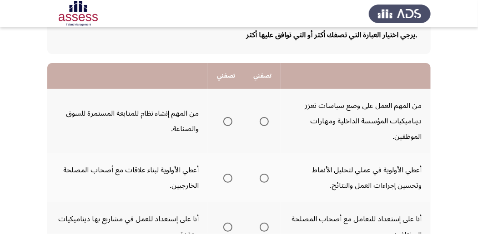
click at [265, 123] on span "Select an option" at bounding box center [263, 121] width 9 height 9
click at [265, 123] on input "Select an option" at bounding box center [263, 121] width 9 height 9
click at [265, 180] on span "Select an option" at bounding box center [263, 178] width 9 height 9
click at [265, 180] on input "Select an option" at bounding box center [263, 178] width 9 height 9
click at [226, 178] on span "Select an option" at bounding box center [227, 178] width 9 height 9
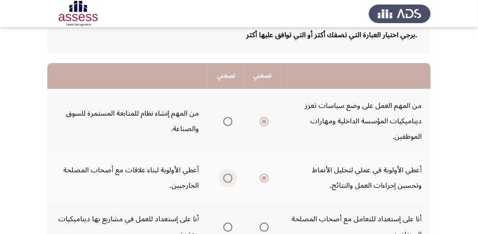
click at [226, 178] on input "Select an option" at bounding box center [227, 178] width 9 height 9
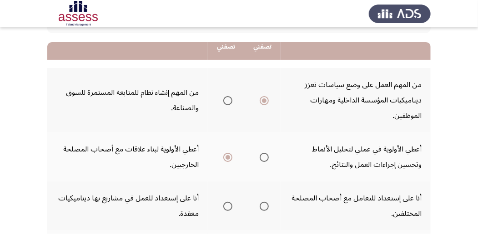
scroll to position [91, 0]
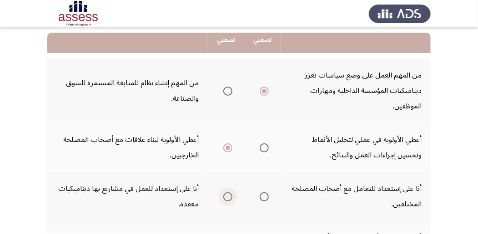
click at [227, 195] on span "Select an option" at bounding box center [227, 197] width 9 height 9
click at [227, 195] on input "Select an option" at bounding box center [227, 197] width 9 height 9
click at [268, 144] on span "Select an option" at bounding box center [263, 148] width 9 height 9
click at [268, 144] on input "Select an option" at bounding box center [263, 148] width 9 height 9
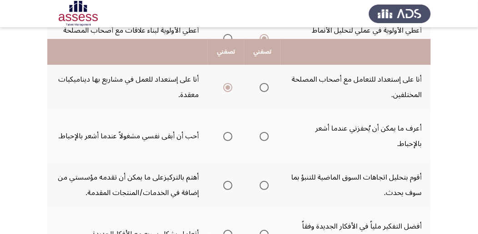
scroll to position [212, 0]
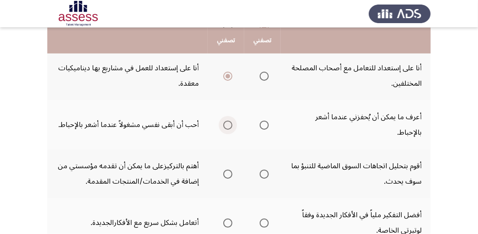
click at [228, 125] on span "Select an option" at bounding box center [227, 125] width 9 height 9
click at [228, 125] on input "Select an option" at bounding box center [227, 125] width 9 height 9
click at [263, 173] on span "Select an option" at bounding box center [263, 174] width 9 height 9
click at [263, 173] on input "Select an option" at bounding box center [263, 174] width 9 height 9
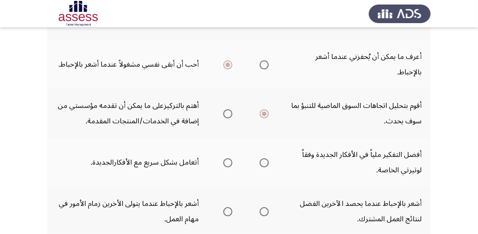
scroll to position [273, 0]
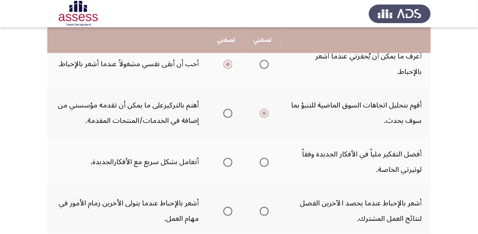
click at [264, 163] on span "Select an option" at bounding box center [263, 162] width 9 height 9
click at [264, 163] on input "Select an option" at bounding box center [263, 162] width 9 height 9
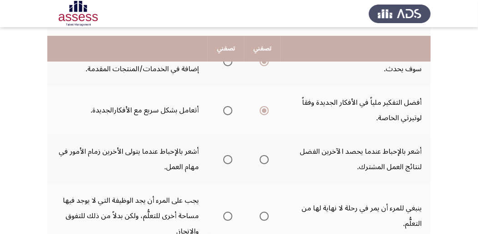
scroll to position [333, 0]
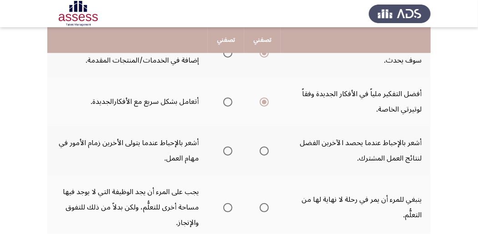
click at [226, 152] on span "Select an option" at bounding box center [227, 151] width 9 height 9
click at [226, 152] on input "Select an option" at bounding box center [227, 151] width 9 height 9
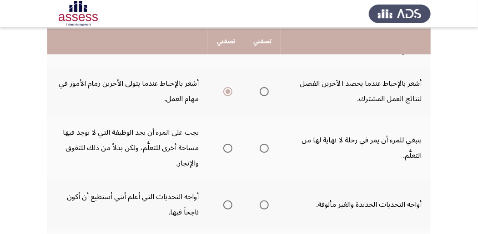
scroll to position [394, 0]
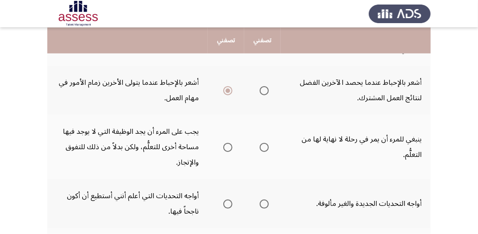
click at [226, 146] on span "Select an option" at bounding box center [227, 147] width 9 height 9
click at [226, 146] on input "Select an option" at bounding box center [227, 147] width 9 height 9
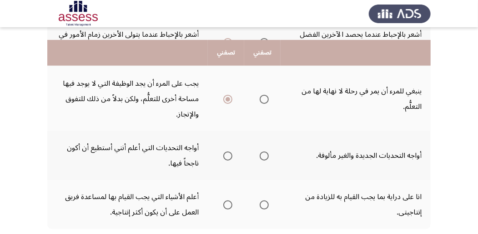
scroll to position [454, 0]
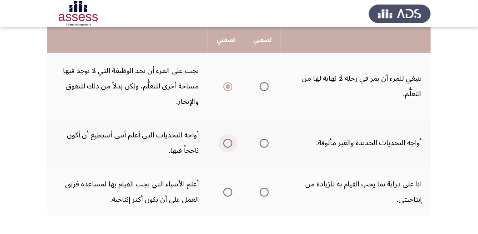
click at [227, 141] on span "Select an option" at bounding box center [227, 143] width 9 height 9
click at [227, 141] on input "Select an option" at bounding box center [227, 143] width 9 height 9
click at [227, 194] on span "Select an option" at bounding box center [227, 192] width 9 height 9
click at [227, 194] on input "Select an option" at bounding box center [227, 192] width 9 height 9
click at [264, 144] on span "Select an option" at bounding box center [264, 144] width 0 height 0
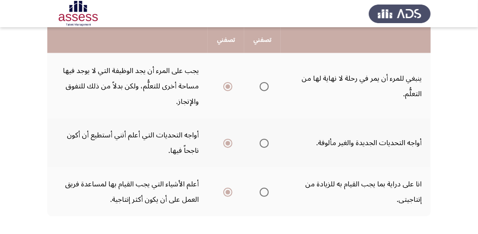
click at [264, 144] on input "Select an option" at bounding box center [263, 143] width 9 height 9
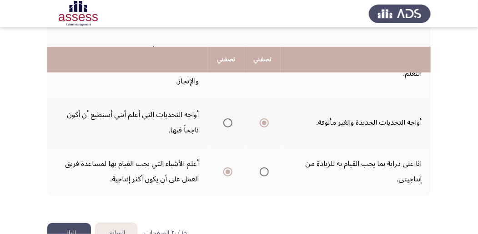
scroll to position [500, 0]
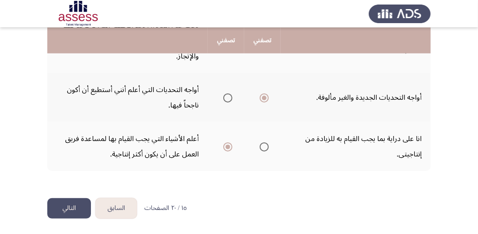
click at [65, 206] on button "التالي" at bounding box center [69, 209] width 44 height 20
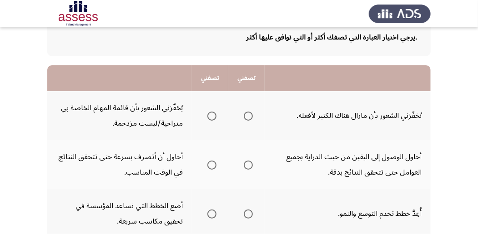
scroll to position [60, 0]
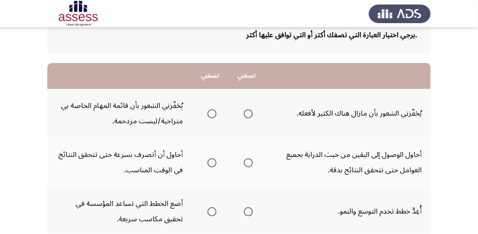
click at [247, 115] on span "Select an option" at bounding box center [248, 114] width 9 height 9
click at [247, 115] on input "Select an option" at bounding box center [248, 114] width 9 height 9
click at [211, 164] on span "Select an option" at bounding box center [211, 163] width 9 height 9
click at [211, 164] on input "Select an option" at bounding box center [211, 163] width 9 height 9
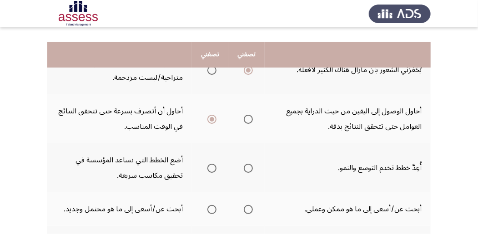
scroll to position [121, 0]
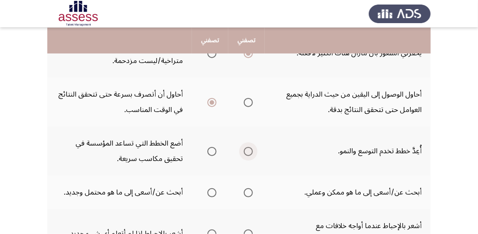
click at [248, 154] on span "Select an option" at bounding box center [248, 151] width 9 height 9
click at [248, 154] on input "Select an option" at bounding box center [248, 151] width 9 height 9
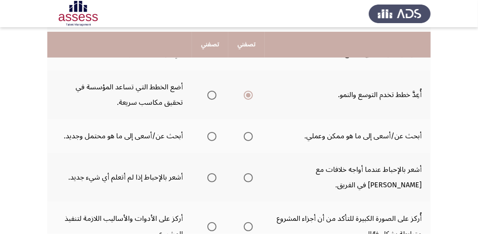
scroll to position [182, 0]
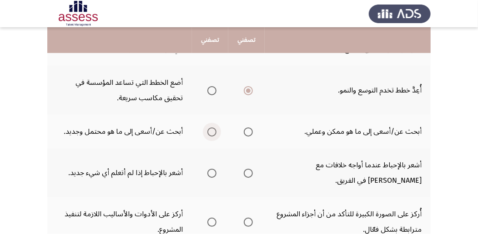
click at [211, 132] on span "Select an option" at bounding box center [211, 132] width 9 height 9
click at [211, 132] on input "Select an option" at bounding box center [211, 132] width 9 height 9
click at [249, 132] on span "Select an option" at bounding box center [248, 132] width 9 height 9
click at [249, 132] on input "Select an option" at bounding box center [248, 132] width 9 height 9
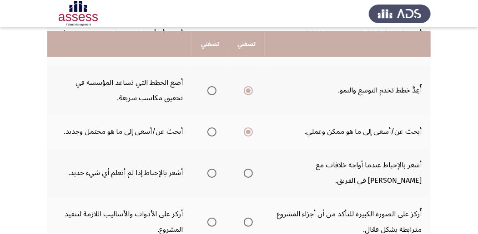
scroll to position [212, 0]
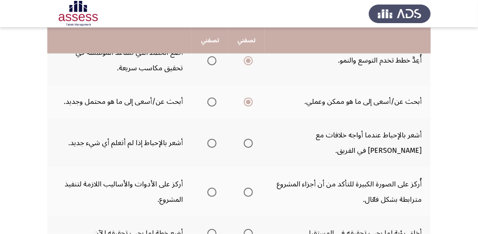
click at [209, 144] on span "Select an option" at bounding box center [211, 143] width 9 height 9
click at [209, 144] on input "Select an option" at bounding box center [211, 143] width 9 height 9
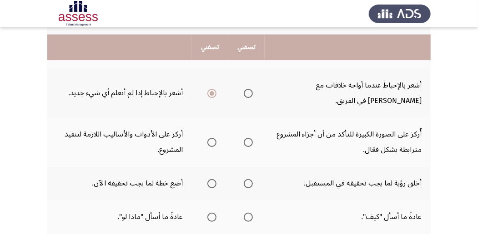
scroll to position [273, 0]
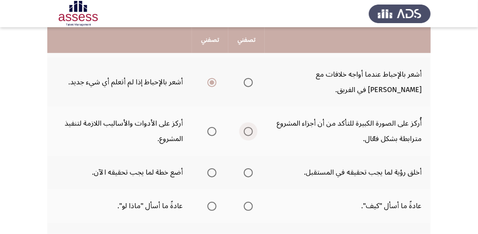
click at [246, 133] on span "Select an option" at bounding box center [248, 131] width 9 height 9
click at [246, 133] on input "Select an option" at bounding box center [248, 131] width 9 height 9
click at [244, 174] on span "Select an option" at bounding box center [248, 173] width 9 height 9
click at [244, 174] on input "Select an option" at bounding box center [248, 173] width 9 height 9
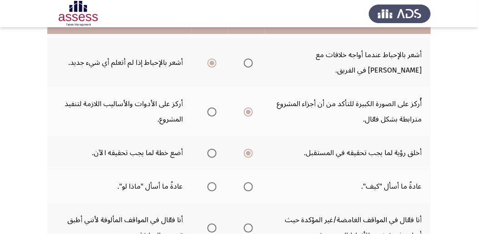
scroll to position [303, 0]
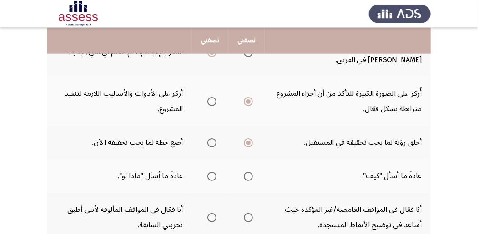
click at [248, 178] on span "Select an option" at bounding box center [248, 176] width 9 height 9
click at [248, 178] on input "Select an option" at bounding box center [248, 176] width 9 height 9
click at [210, 177] on span "Select an option" at bounding box center [211, 176] width 9 height 9
click at [210, 177] on input "Select an option" at bounding box center [211, 176] width 9 height 9
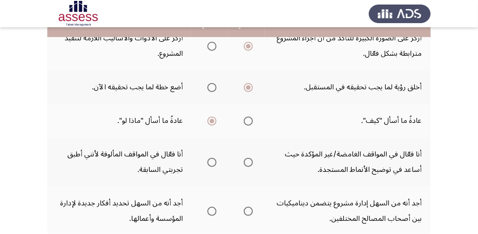
scroll to position [364, 0]
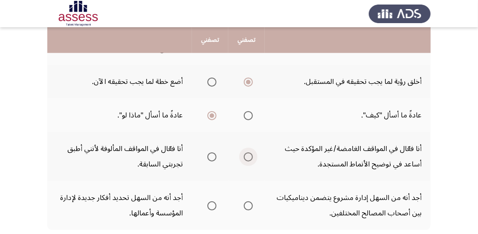
click at [248, 156] on span "Select an option" at bounding box center [248, 157] width 9 height 9
click at [248, 156] on input "Select an option" at bounding box center [248, 157] width 9 height 9
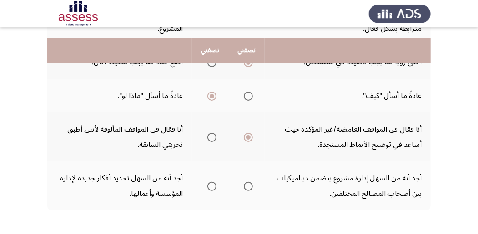
scroll to position [394, 0]
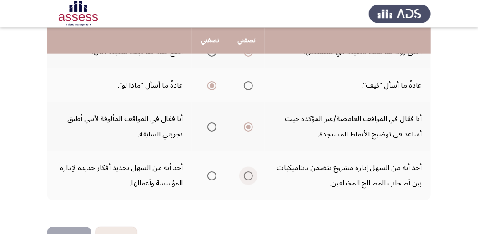
click at [248, 176] on span "Select an option" at bounding box center [248, 176] width 9 height 9
click at [248, 176] on input "Select an option" at bounding box center [248, 176] width 9 height 9
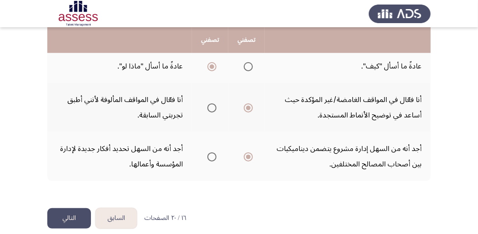
scroll to position [423, 0]
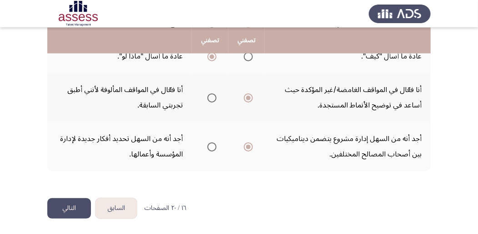
click at [75, 209] on button "التالي" at bounding box center [69, 209] width 44 height 20
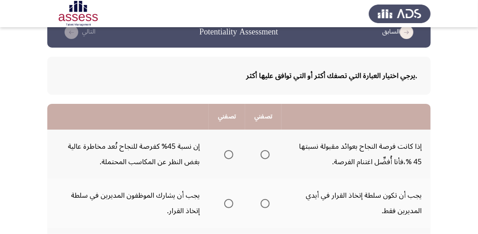
scroll to position [30, 0]
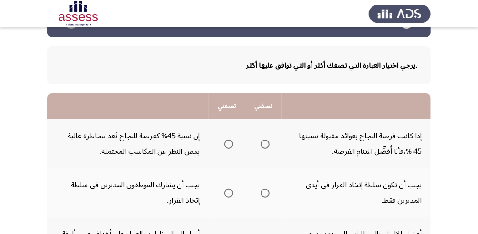
click at [265, 142] on span "Select an option" at bounding box center [264, 144] width 9 height 9
click at [265, 142] on input "Select an option" at bounding box center [264, 144] width 9 height 9
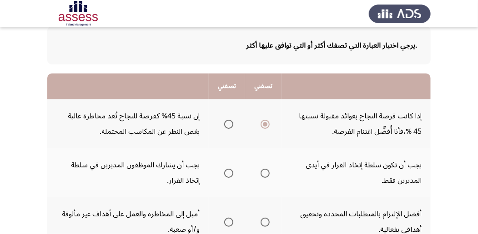
scroll to position [60, 0]
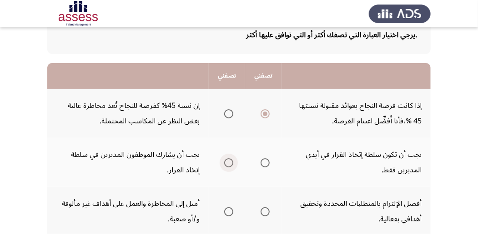
click at [226, 163] on span "Select an option" at bounding box center [228, 163] width 9 height 9
click at [226, 163] on input "Select an option" at bounding box center [228, 163] width 9 height 9
click at [261, 166] on span "Select an option" at bounding box center [264, 163] width 9 height 9
click at [261, 166] on input "Select an option" at bounding box center [264, 163] width 9 height 9
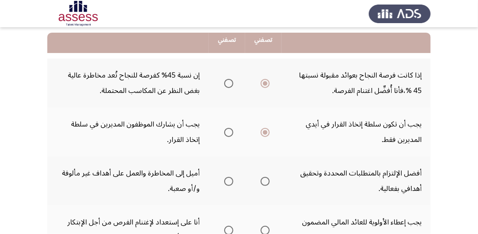
click at [230, 184] on span "Select an option" at bounding box center [228, 181] width 9 height 9
click at [230, 184] on input "Select an option" at bounding box center [228, 181] width 9 height 9
click at [226, 85] on span "Select an option" at bounding box center [228, 83] width 9 height 9
click at [226, 85] on input "Select an option" at bounding box center [228, 83] width 9 height 9
click at [264, 85] on span "Select an option" at bounding box center [264, 83] width 9 height 9
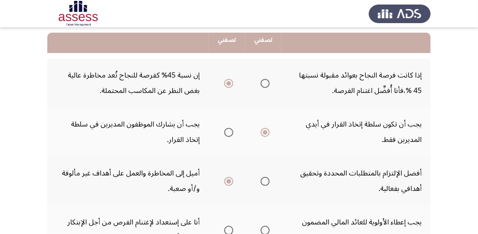
click at [264, 85] on input "Select an option" at bounding box center [264, 83] width 9 height 9
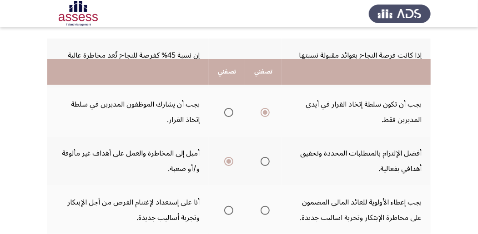
scroll to position [151, 0]
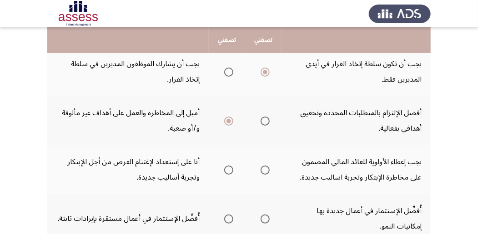
click at [230, 172] on span "Select an option" at bounding box center [228, 170] width 9 height 9
click at [230, 172] on input "Select an option" at bounding box center [228, 170] width 9 height 9
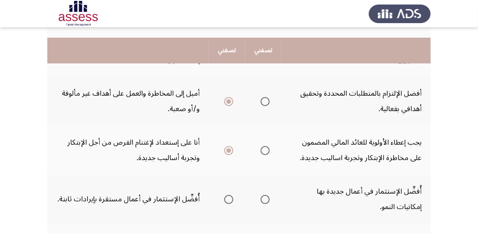
scroll to position [182, 0]
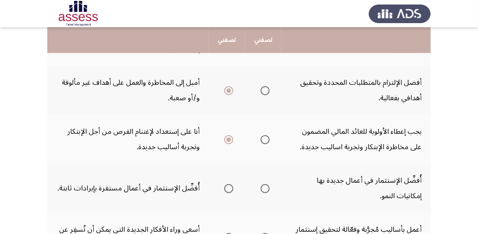
click at [262, 192] on span "Select an option" at bounding box center [264, 188] width 9 height 9
click at [262, 192] on input "Select an option" at bounding box center [264, 188] width 9 height 9
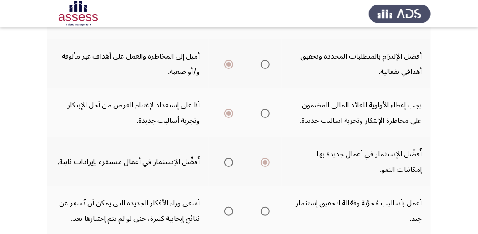
scroll to position [273, 0]
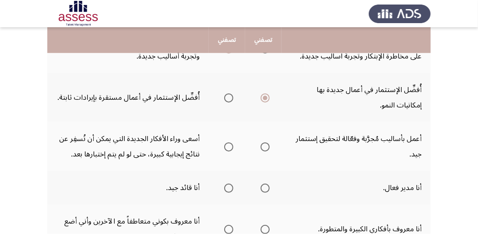
click at [227, 147] on span "Select an option" at bounding box center [228, 147] width 9 height 9
click at [227, 147] on input "Select an option" at bounding box center [228, 147] width 9 height 9
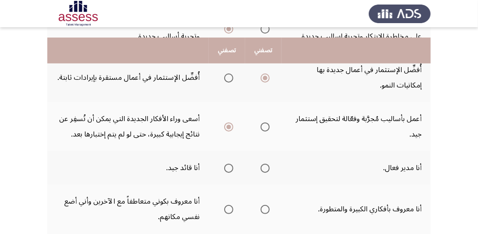
scroll to position [303, 0]
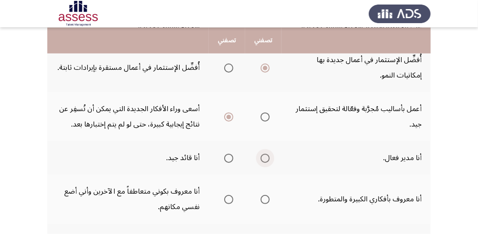
click at [264, 161] on span "Select an option" at bounding box center [264, 158] width 9 height 9
click at [264, 161] on input "Select an option" at bounding box center [264, 158] width 9 height 9
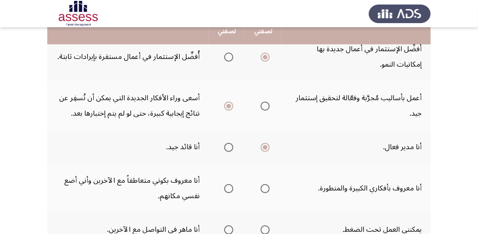
scroll to position [333, 0]
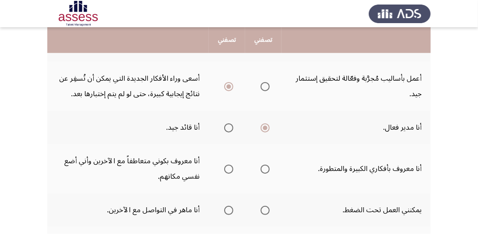
click at [264, 169] on span "Select an option" at bounding box center [264, 169] width 9 height 9
click at [264, 169] on input "Select an option" at bounding box center [264, 169] width 9 height 9
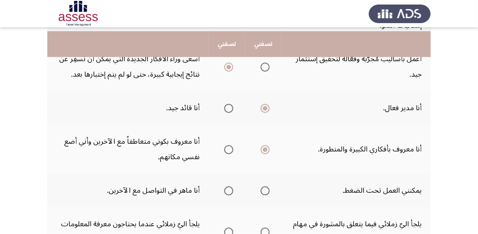
scroll to position [364, 0]
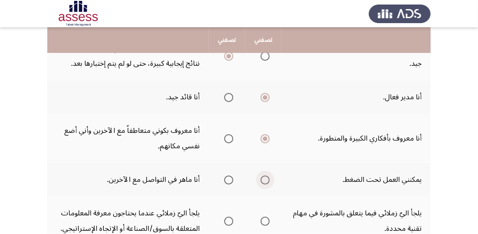
click at [263, 179] on span "Select an option" at bounding box center [264, 180] width 9 height 9
click at [263, 179] on input "Select an option" at bounding box center [264, 180] width 9 height 9
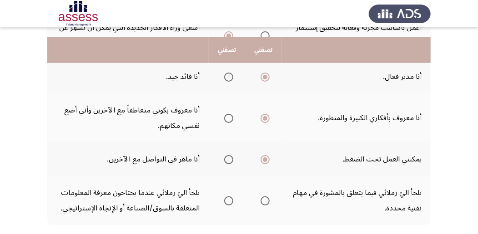
scroll to position [394, 0]
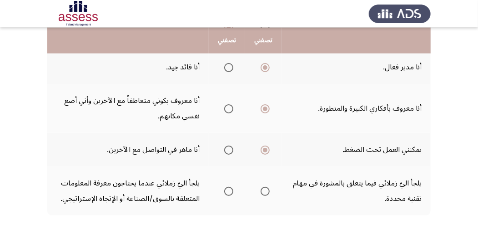
click at [227, 190] on span "Select an option" at bounding box center [228, 191] width 9 height 9
click at [227, 190] on input "Select an option" at bounding box center [228, 191] width 9 height 9
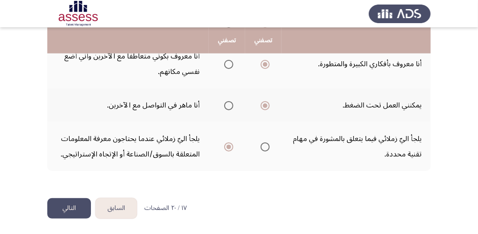
scroll to position [438, 0]
click at [65, 209] on button "التالي" at bounding box center [69, 209] width 44 height 20
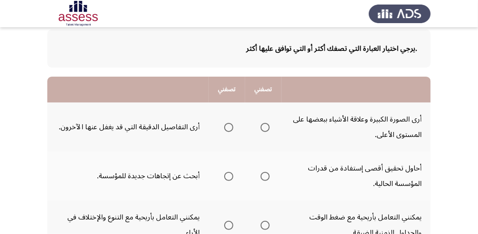
scroll to position [60, 0]
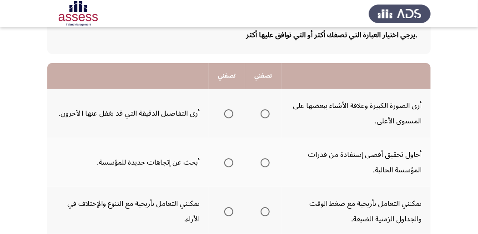
click at [265, 113] on span "Select an option" at bounding box center [264, 114] width 9 height 9
click at [265, 113] on input "Select an option" at bounding box center [264, 114] width 9 height 9
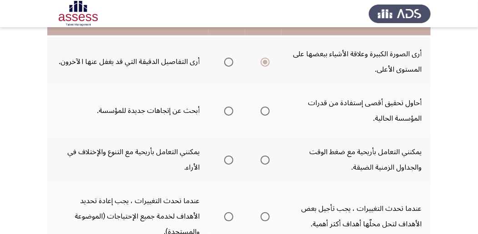
scroll to position [121, 0]
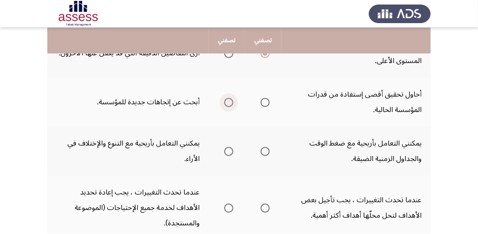
click at [227, 100] on span "Select an option" at bounding box center [228, 102] width 9 height 9
click at [227, 100] on input "Select an option" at bounding box center [228, 102] width 9 height 9
click at [266, 102] on span "Select an option" at bounding box center [264, 102] width 9 height 9
click at [266, 102] on input "Select an option" at bounding box center [264, 102] width 9 height 9
click at [261, 152] on span "Select an option" at bounding box center [264, 151] width 9 height 9
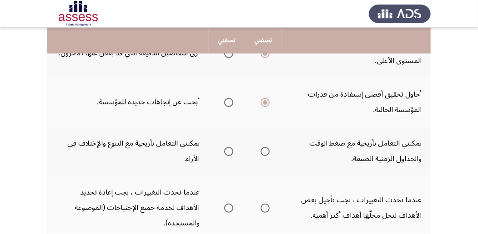
click at [261, 152] on input "Select an option" at bounding box center [264, 151] width 9 height 9
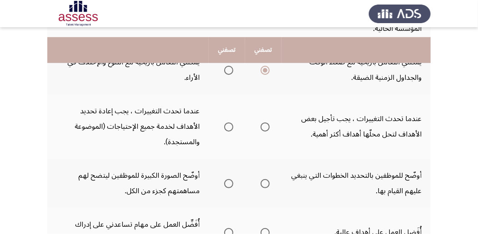
scroll to position [212, 0]
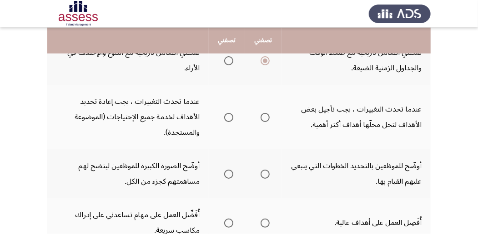
click at [267, 120] on span "Select an option" at bounding box center [264, 117] width 9 height 9
click at [267, 120] on input "Select an option" at bounding box center [264, 117] width 9 height 9
click at [228, 116] on span "Select an option" at bounding box center [228, 117] width 9 height 9
click at [228, 116] on input "Select an option" at bounding box center [228, 117] width 9 height 9
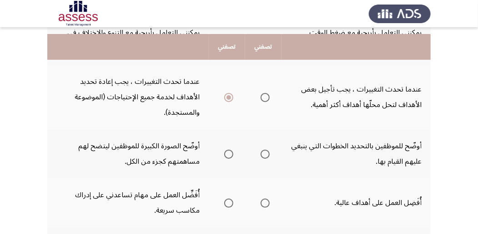
scroll to position [242, 0]
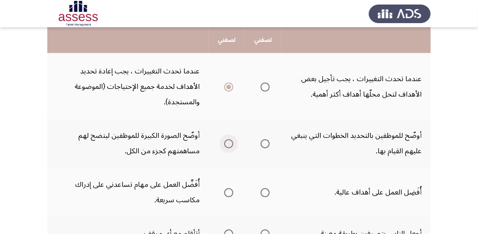
click at [227, 147] on span "Select an option" at bounding box center [228, 144] width 9 height 9
click at [227, 147] on input "Select an option" at bounding box center [228, 144] width 9 height 9
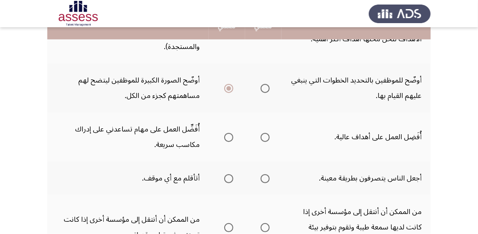
scroll to position [303, 0]
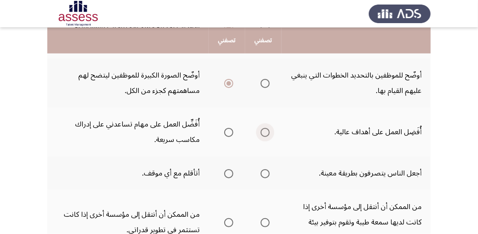
click at [263, 134] on span "Select an option" at bounding box center [264, 132] width 9 height 9
click at [263, 134] on input "Select an option" at bounding box center [264, 132] width 9 height 9
click at [230, 175] on span "Select an option" at bounding box center [228, 173] width 9 height 9
click at [230, 175] on input "Select an option" at bounding box center [228, 173] width 9 height 9
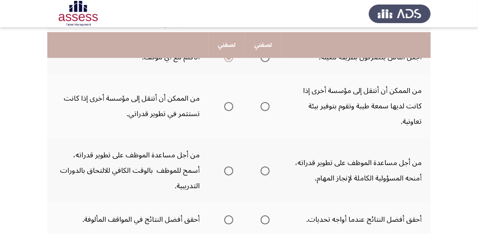
scroll to position [424, 0]
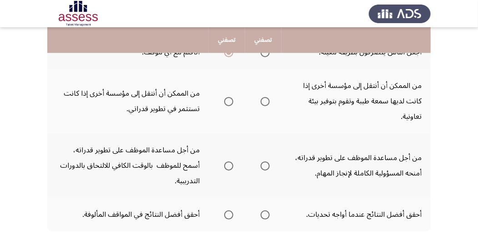
click at [226, 97] on span "Select an option" at bounding box center [228, 101] width 9 height 9
click at [226, 97] on input "Select an option" at bounding box center [228, 101] width 9 height 9
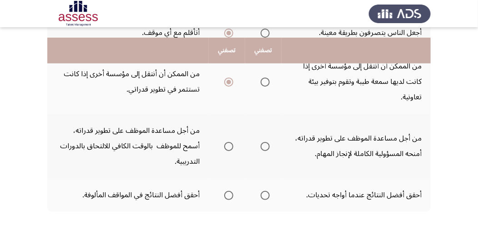
scroll to position [454, 0]
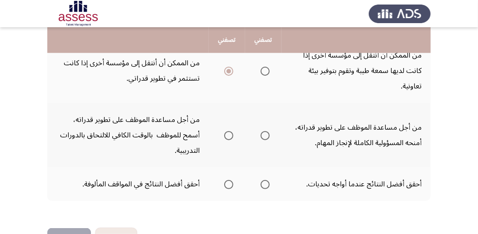
click at [229, 135] on span "Select an option" at bounding box center [228, 135] width 9 height 9
click at [229, 135] on input "Select an option" at bounding box center [228, 135] width 9 height 9
click at [263, 185] on span "Select an option" at bounding box center [264, 184] width 9 height 9
click at [263, 185] on input "Select an option" at bounding box center [264, 184] width 9 height 9
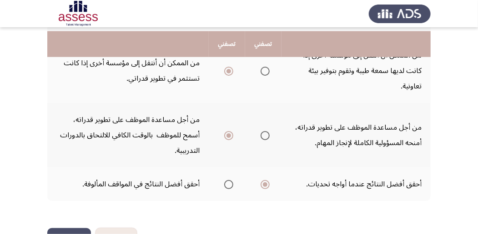
scroll to position [484, 0]
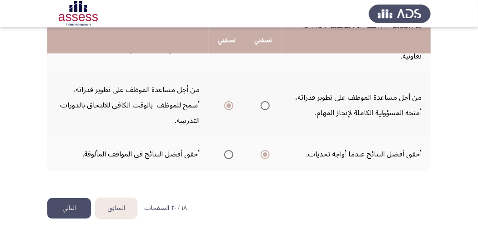
click at [68, 208] on button "التالي" at bounding box center [69, 209] width 44 height 20
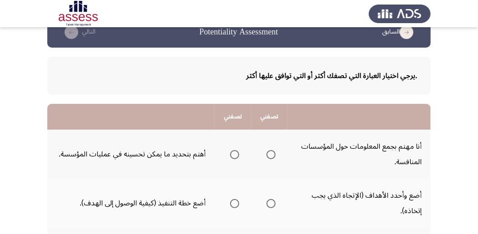
scroll to position [30, 0]
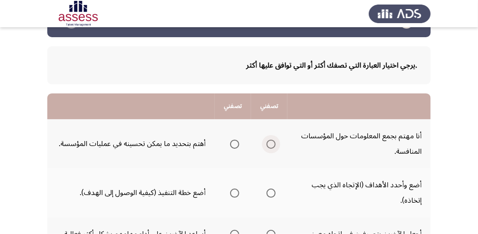
click at [269, 145] on span "Select an option" at bounding box center [270, 144] width 9 height 9
click at [269, 145] on input "Select an option" at bounding box center [270, 144] width 9 height 9
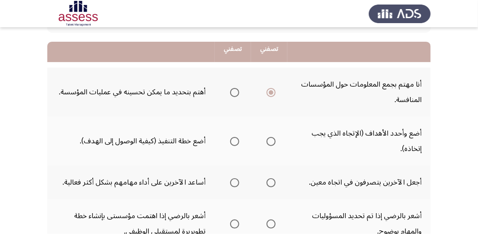
scroll to position [91, 0]
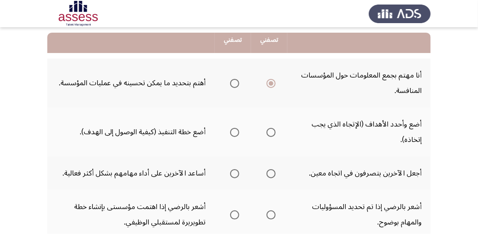
click at [272, 134] on span "Select an option" at bounding box center [270, 132] width 9 height 9
click at [272, 134] on input "Select an option" at bounding box center [270, 132] width 9 height 9
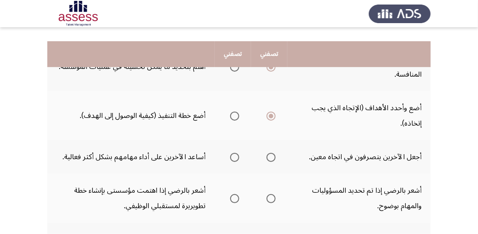
scroll to position [121, 0]
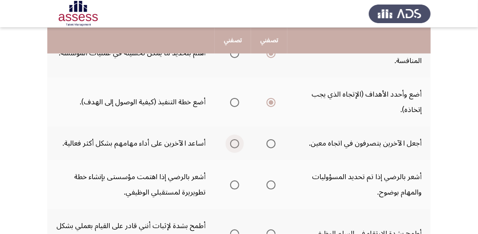
click at [234, 144] on span "Select an option" at bounding box center [234, 144] width 9 height 9
click at [234, 144] on input "Select an option" at bounding box center [234, 144] width 9 height 9
click at [270, 184] on span "Select an option" at bounding box center [270, 185] width 9 height 9
click at [270, 184] on input "Select an option" at bounding box center [270, 185] width 9 height 9
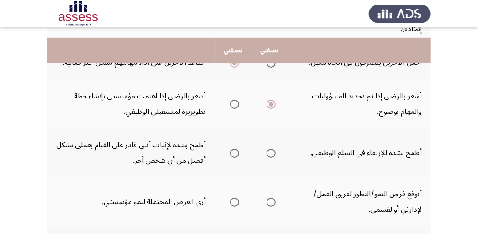
scroll to position [212, 0]
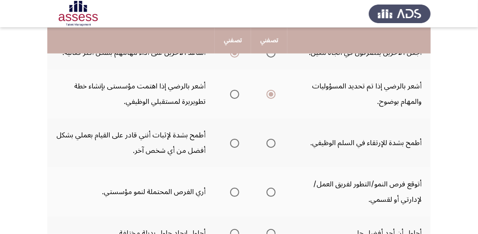
click at [269, 145] on span "Select an option" at bounding box center [270, 143] width 9 height 9
click at [269, 145] on input "Select an option" at bounding box center [270, 143] width 9 height 9
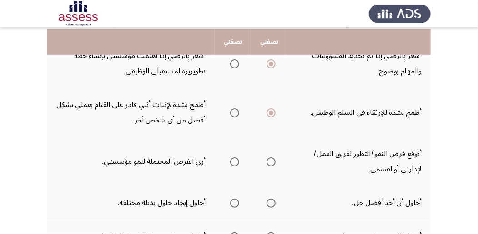
scroll to position [273, 0]
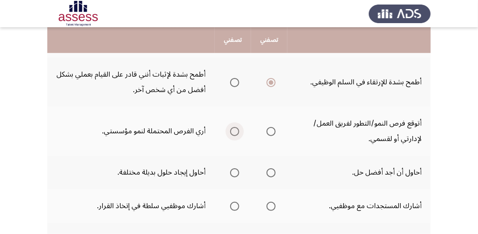
click at [234, 132] on span "Select an option" at bounding box center [234, 131] width 9 height 9
click at [234, 132] on input "Select an option" at bounding box center [234, 131] width 9 height 9
click at [234, 174] on span "Select an option" at bounding box center [234, 173] width 9 height 9
click at [234, 174] on input "Select an option" at bounding box center [234, 173] width 9 height 9
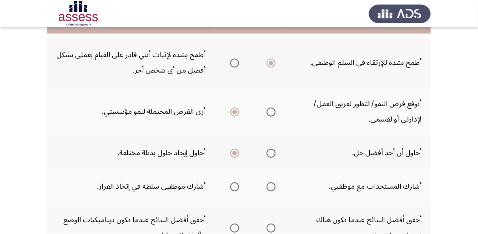
scroll to position [303, 0]
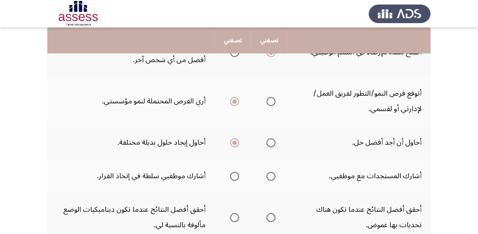
click at [269, 179] on span "Select an option" at bounding box center [270, 176] width 9 height 9
click at [269, 179] on input "Select an option" at bounding box center [270, 176] width 9 height 9
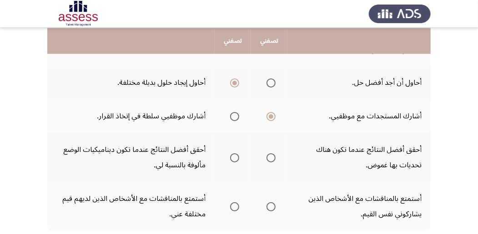
scroll to position [364, 0]
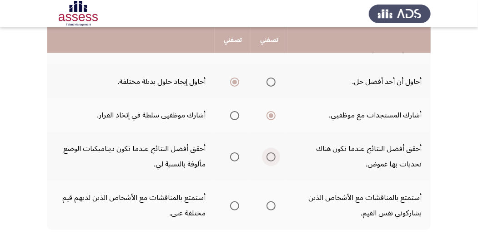
click at [269, 156] on span "Select an option" at bounding box center [270, 157] width 9 height 9
click at [269, 156] on input "Select an option" at bounding box center [270, 157] width 9 height 9
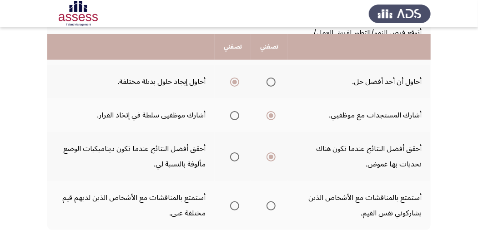
scroll to position [394, 0]
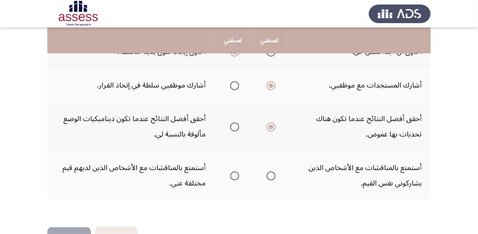
click at [233, 125] on span "Select an option" at bounding box center [234, 127] width 9 height 9
click at [233, 125] on input "Select an option" at bounding box center [234, 127] width 9 height 9
click at [233, 177] on span "Select an option" at bounding box center [234, 176] width 9 height 9
click at [233, 177] on input "Select an option" at bounding box center [234, 176] width 9 height 9
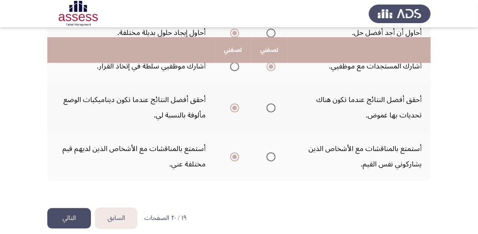
scroll to position [423, 0]
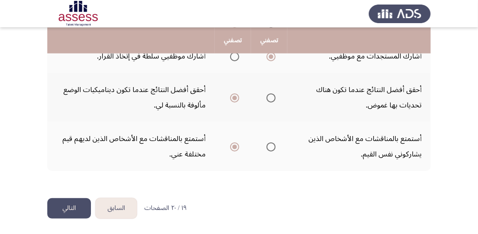
click at [75, 211] on button "التالي" at bounding box center [69, 209] width 44 height 20
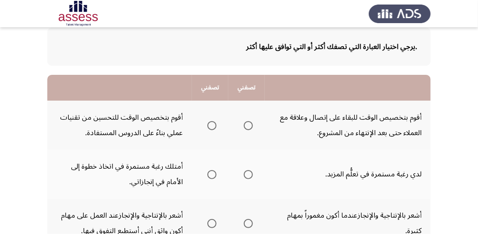
scroll to position [60, 0]
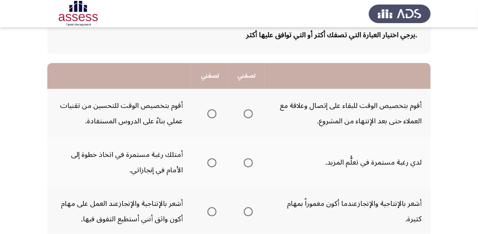
click at [248, 114] on span "Select an option" at bounding box center [248, 114] width 9 height 9
click at [248, 114] on input "Select an option" at bounding box center [248, 114] width 9 height 9
click at [212, 163] on span "Select an option" at bounding box center [211, 163] width 9 height 9
click at [212, 163] on input "Select an option" at bounding box center [211, 163] width 9 height 9
click at [247, 167] on span "Select an option" at bounding box center [248, 163] width 9 height 9
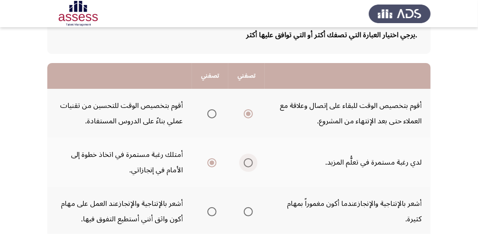
click at [247, 167] on input "Select an option" at bounding box center [248, 163] width 9 height 9
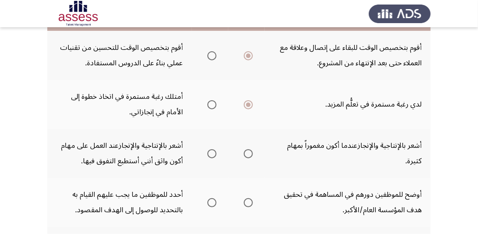
scroll to position [121, 0]
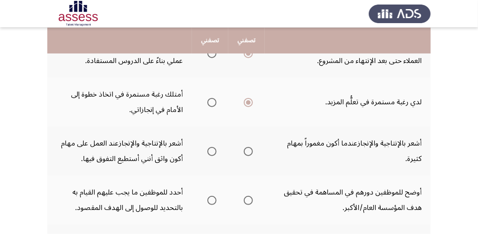
click at [248, 152] on span "Select an option" at bounding box center [248, 151] width 9 height 9
click at [248, 152] on input "Select an option" at bounding box center [248, 151] width 9 height 9
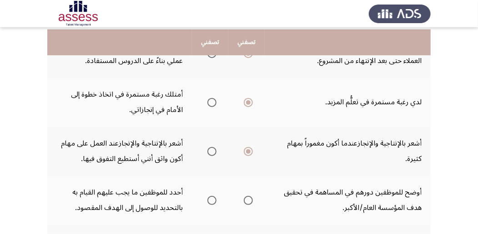
scroll to position [151, 0]
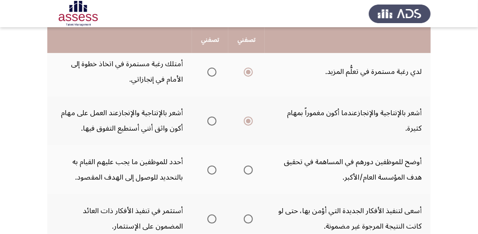
click at [251, 170] on span "Select an option" at bounding box center [248, 170] width 9 height 9
click at [251, 170] on input "Select an option" at bounding box center [248, 170] width 9 height 9
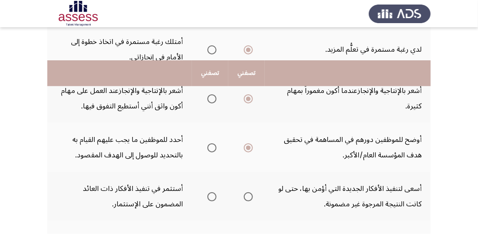
scroll to position [212, 0]
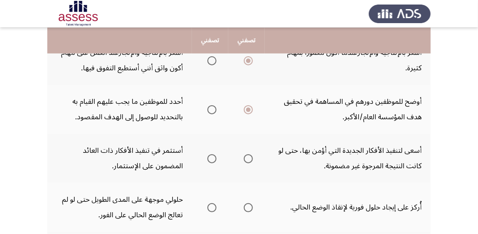
click at [213, 160] on span "Select an option" at bounding box center [211, 159] width 9 height 9
click at [213, 160] on input "Select an option" at bounding box center [211, 159] width 9 height 9
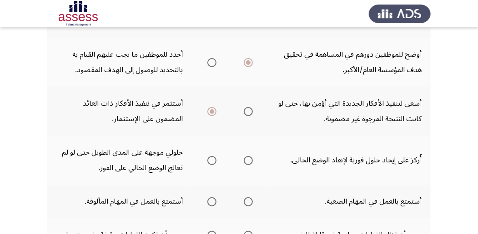
scroll to position [273, 0]
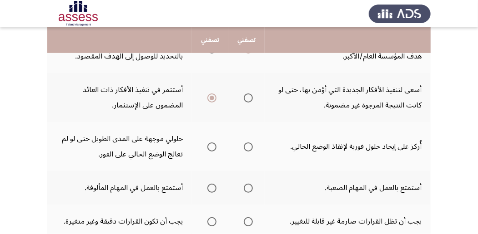
click at [250, 151] on span "Select an option" at bounding box center [248, 147] width 9 height 9
click at [250, 151] on input "Select an option" at bounding box center [248, 147] width 9 height 9
click at [248, 189] on span "Select an option" at bounding box center [248, 188] width 9 height 9
click at [248, 189] on input "Select an option" at bounding box center [248, 188] width 9 height 9
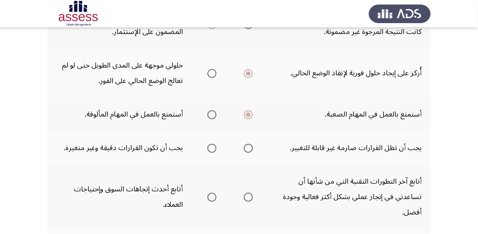
scroll to position [364, 0]
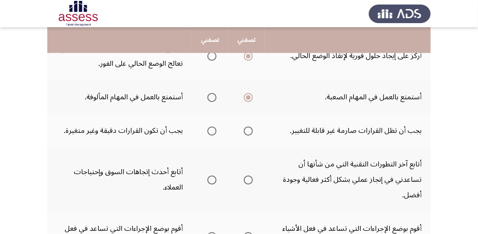
click at [214, 129] on span "Select an option" at bounding box center [211, 131] width 9 height 9
click at [214, 129] on input "Select an option" at bounding box center [211, 131] width 9 height 9
click at [209, 181] on span "Select an option" at bounding box center [211, 180] width 9 height 9
click at [209, 181] on input "Select an option" at bounding box center [211, 180] width 9 height 9
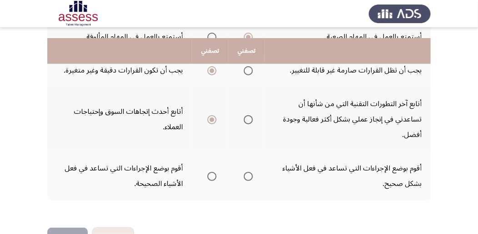
scroll to position [454, 0]
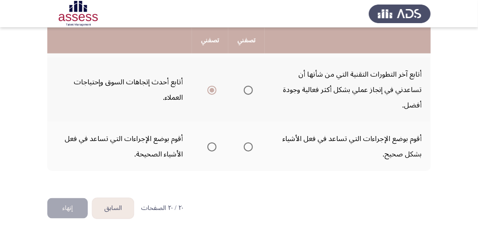
click at [248, 149] on span "Select an option" at bounding box center [248, 147] width 9 height 9
click at [248, 149] on input "Select an option" at bounding box center [248, 147] width 9 height 9
click at [56, 207] on button "إنهاء" at bounding box center [67, 209] width 40 height 20
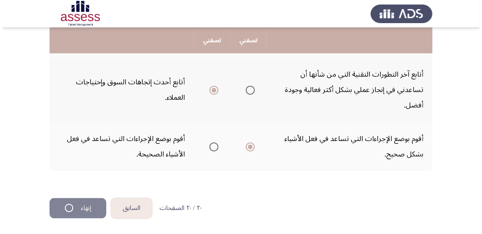
scroll to position [0, 0]
